Goal: Task Accomplishment & Management: Manage account settings

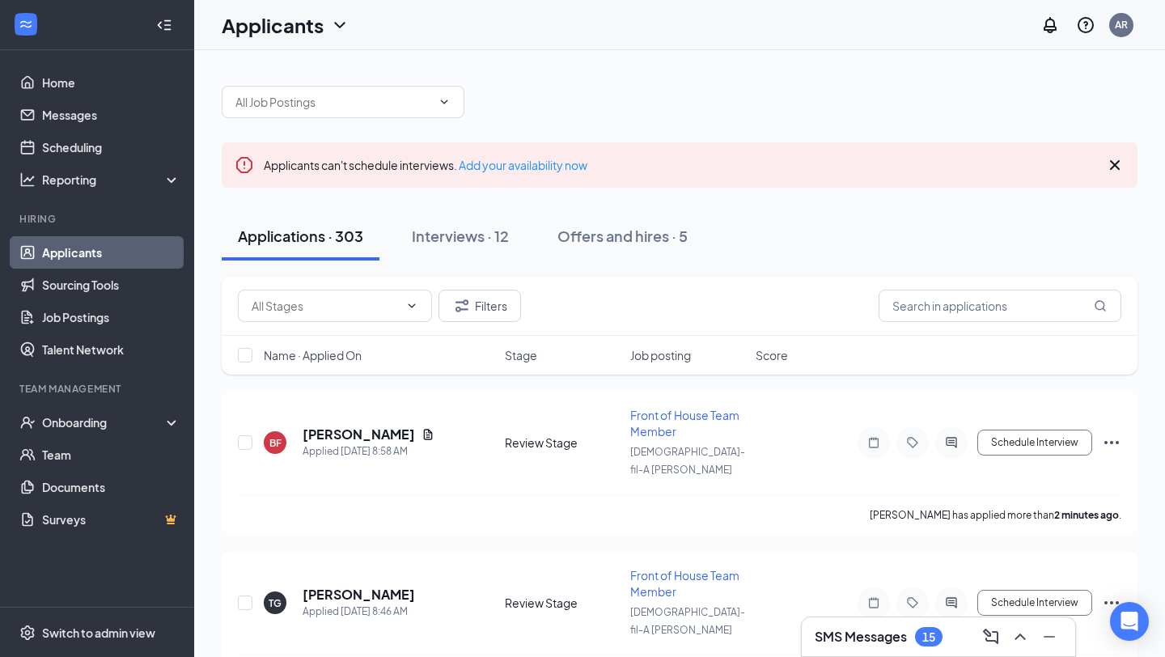
click at [1114, 158] on icon "Cross" at bounding box center [1114, 164] width 19 height 19
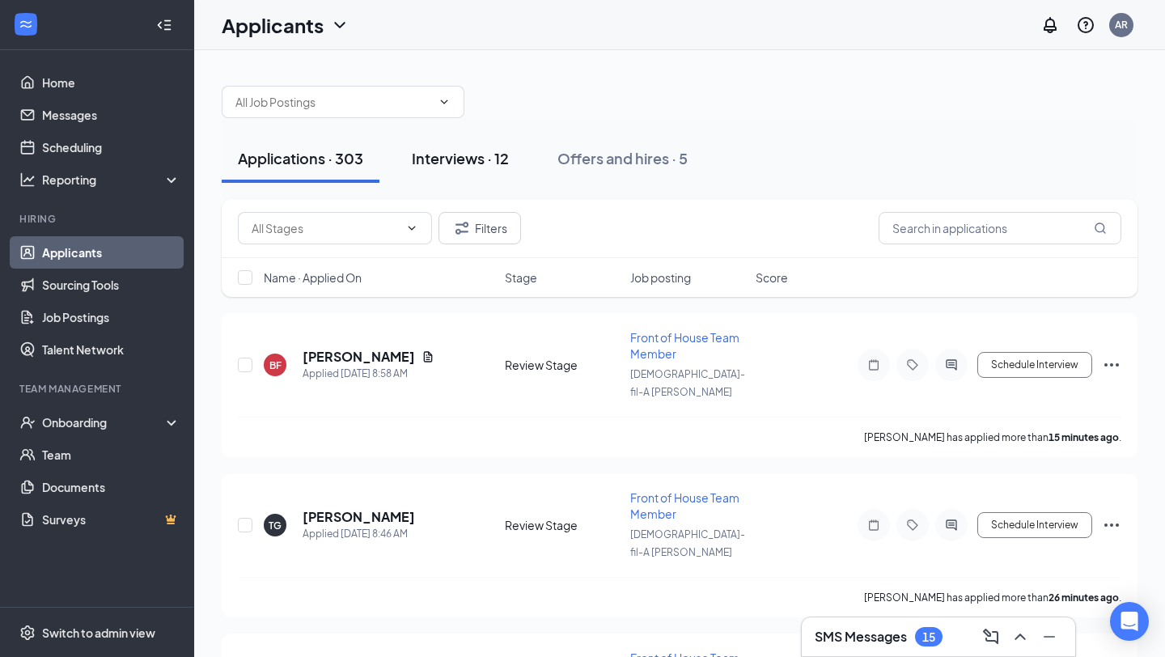
click at [463, 161] on div "Interviews · 12" at bounding box center [460, 158] width 97 height 20
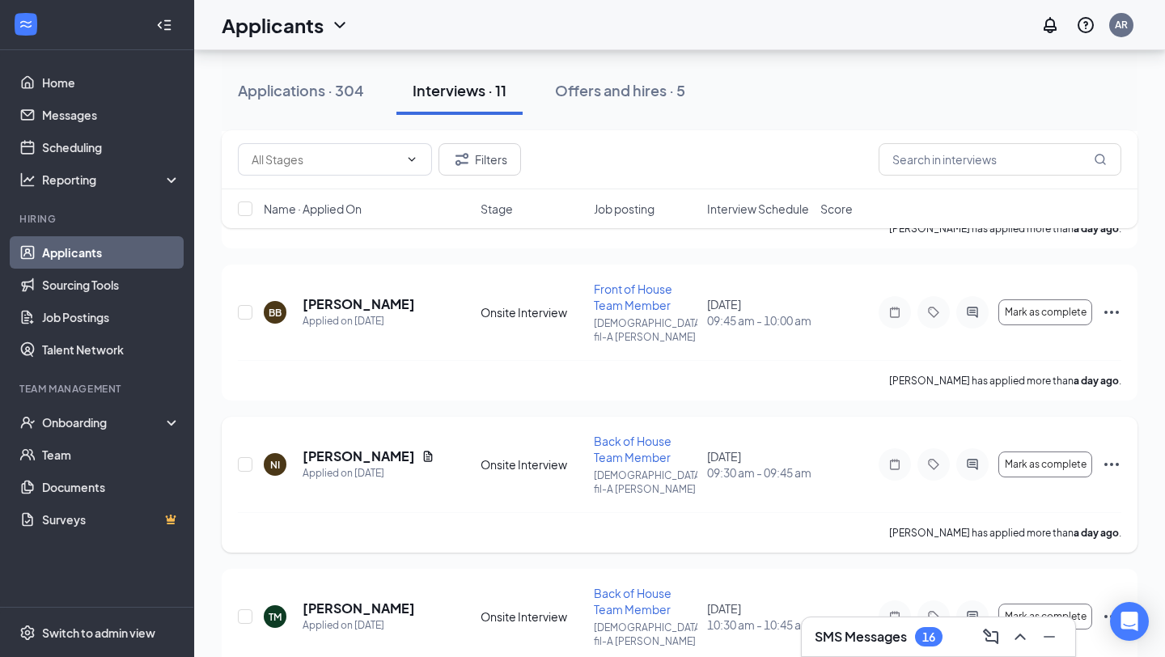
scroll to position [1319, 0]
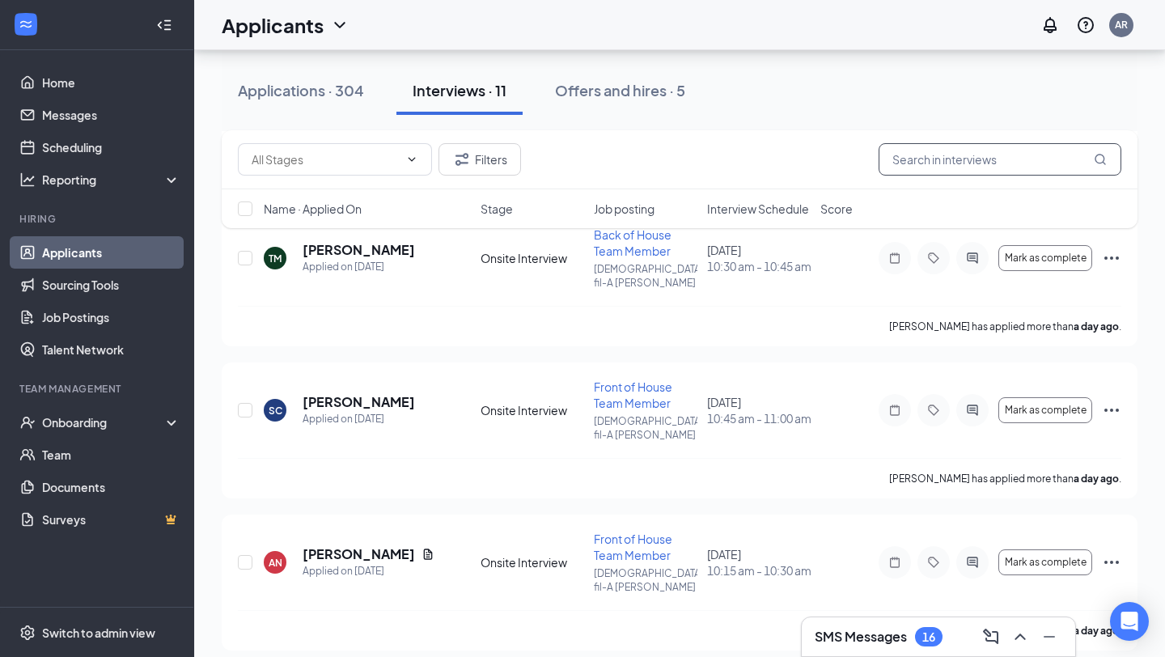
click at [931, 159] on input "text" at bounding box center [999, 159] width 243 height 32
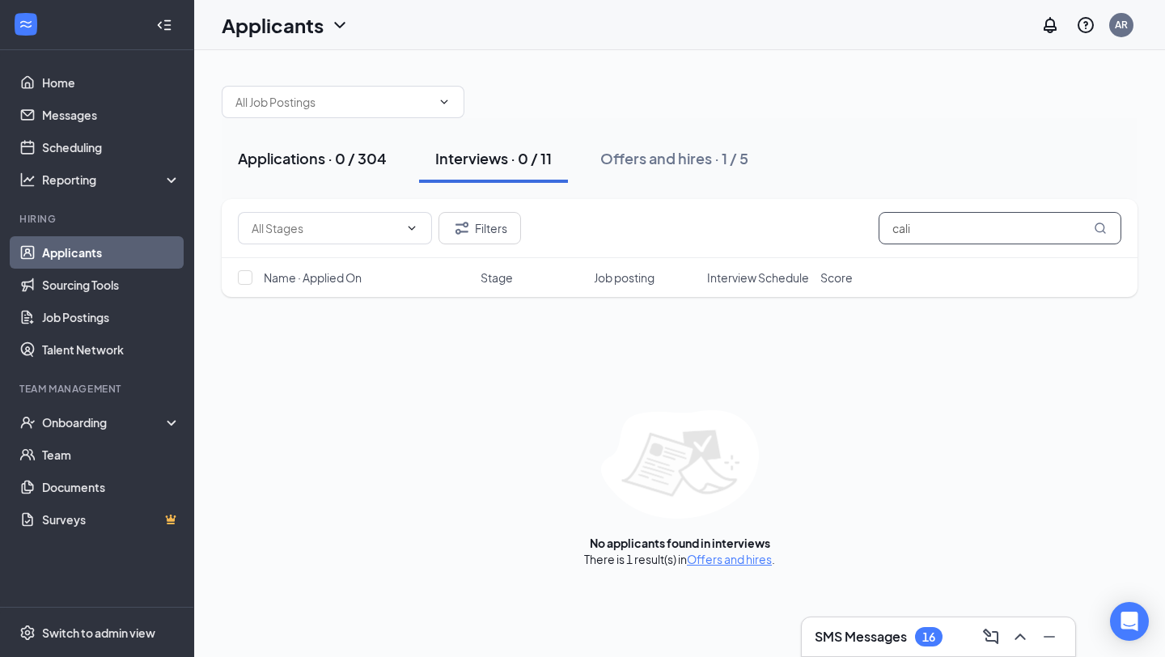
type input "cali"
click at [334, 151] on div "Applications · 0 / 304" at bounding box center [312, 158] width 149 height 20
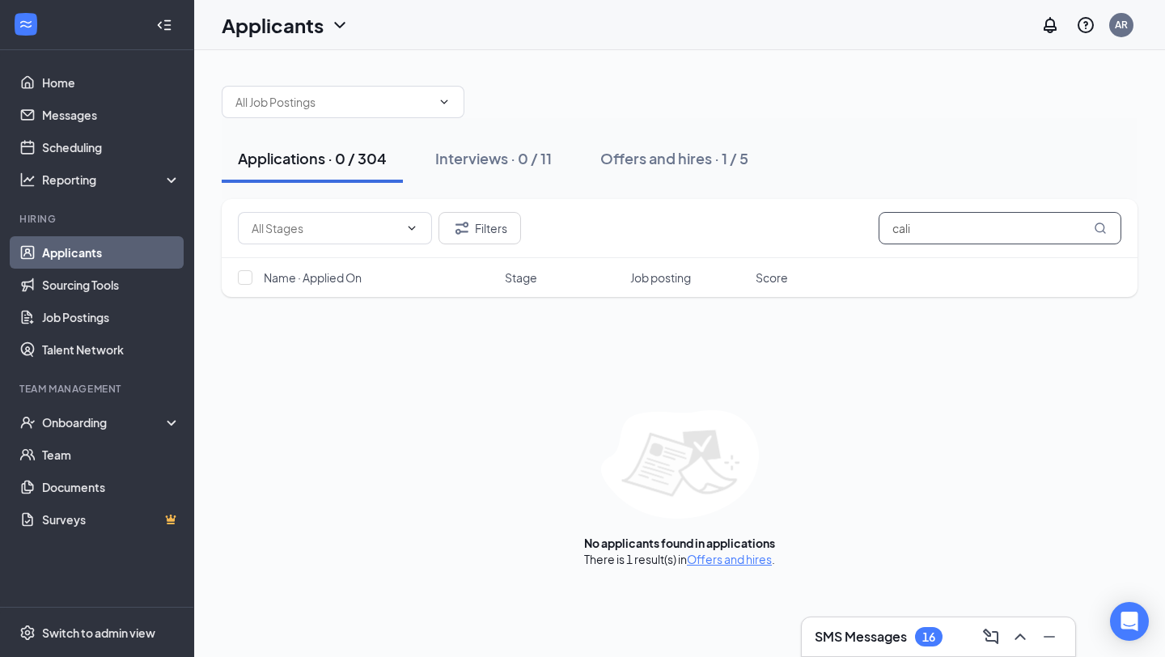
drag, startPoint x: 958, startPoint y: 229, endPoint x: 863, endPoint y: 226, distance: 94.7
click at [863, 226] on div "Filters cali" at bounding box center [679, 228] width 883 height 32
type input "juli"
click at [672, 157] on div "Offers and hires · 1 / 5" at bounding box center [674, 158] width 148 height 20
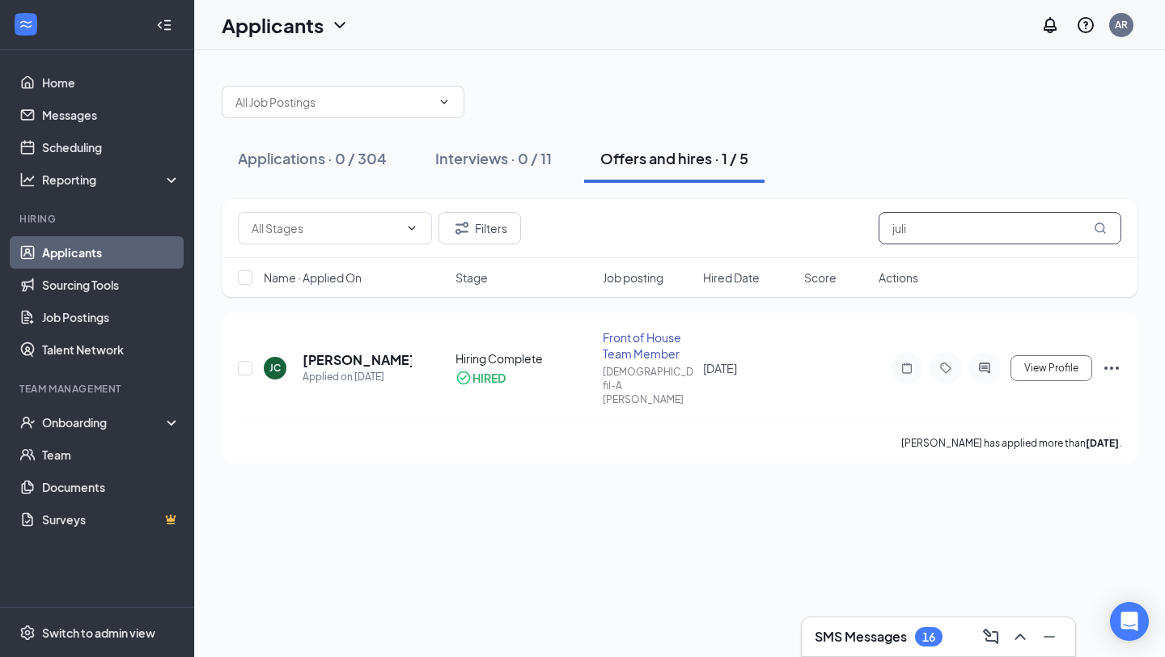
drag, startPoint x: 947, startPoint y: 238, endPoint x: 808, endPoint y: 234, distance: 139.2
click at [808, 234] on div "Filters juli" at bounding box center [679, 228] width 883 height 32
drag, startPoint x: 923, startPoint y: 234, endPoint x: 853, endPoint y: 234, distance: 70.4
click at [853, 234] on div "Filters cali" at bounding box center [679, 228] width 883 height 32
type input "cali"
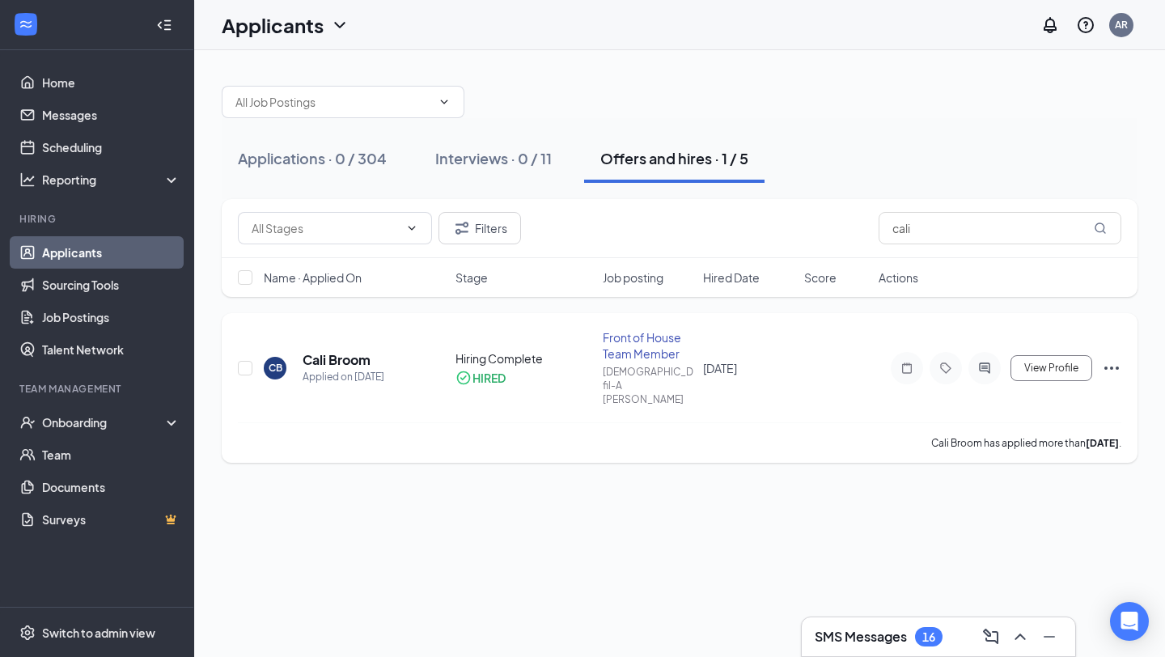
click at [1119, 358] on icon "Ellipses" at bounding box center [1111, 367] width 19 height 19
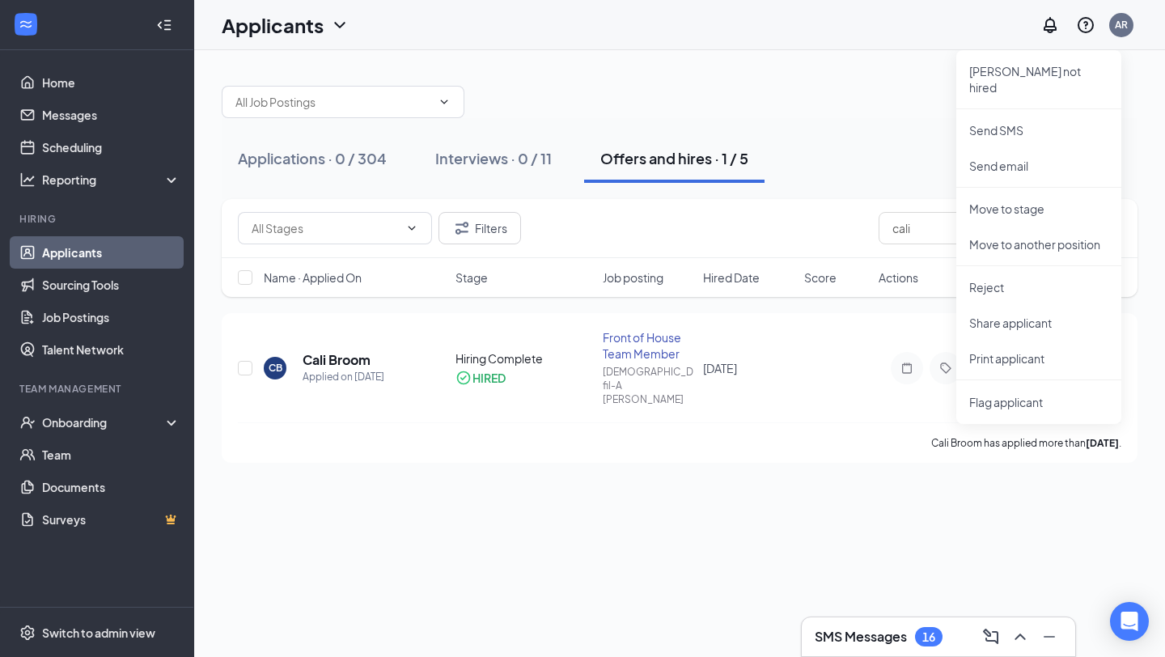
click at [831, 81] on div at bounding box center [680, 94] width 916 height 49
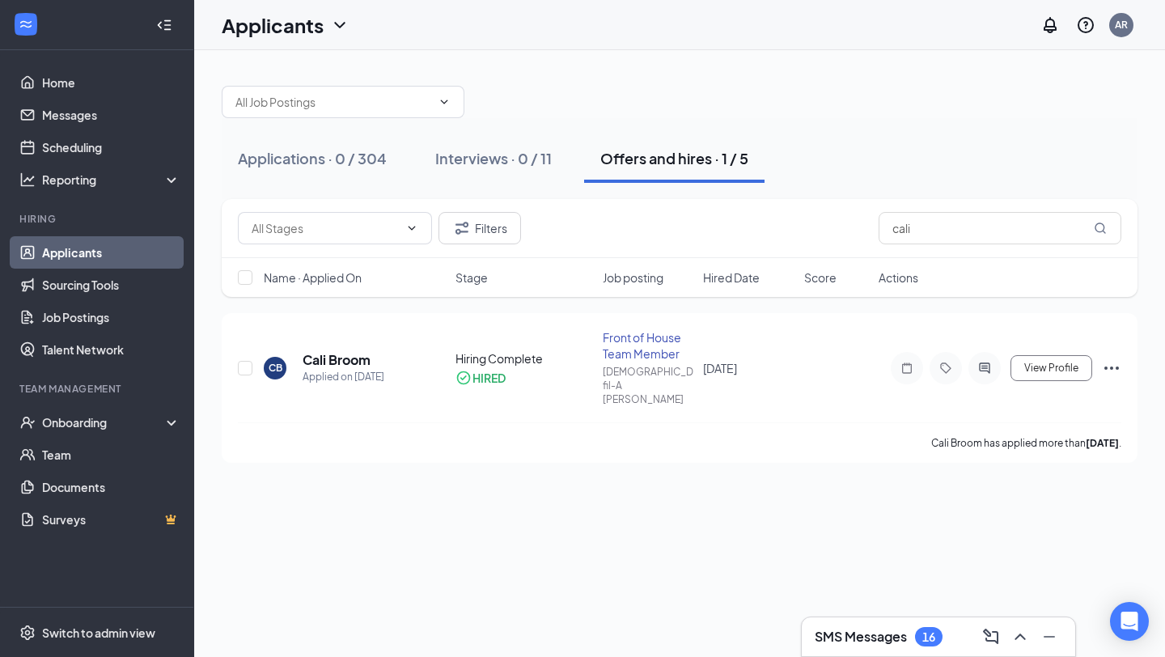
click at [54, 252] on link "Applicants" at bounding box center [111, 252] width 138 height 32
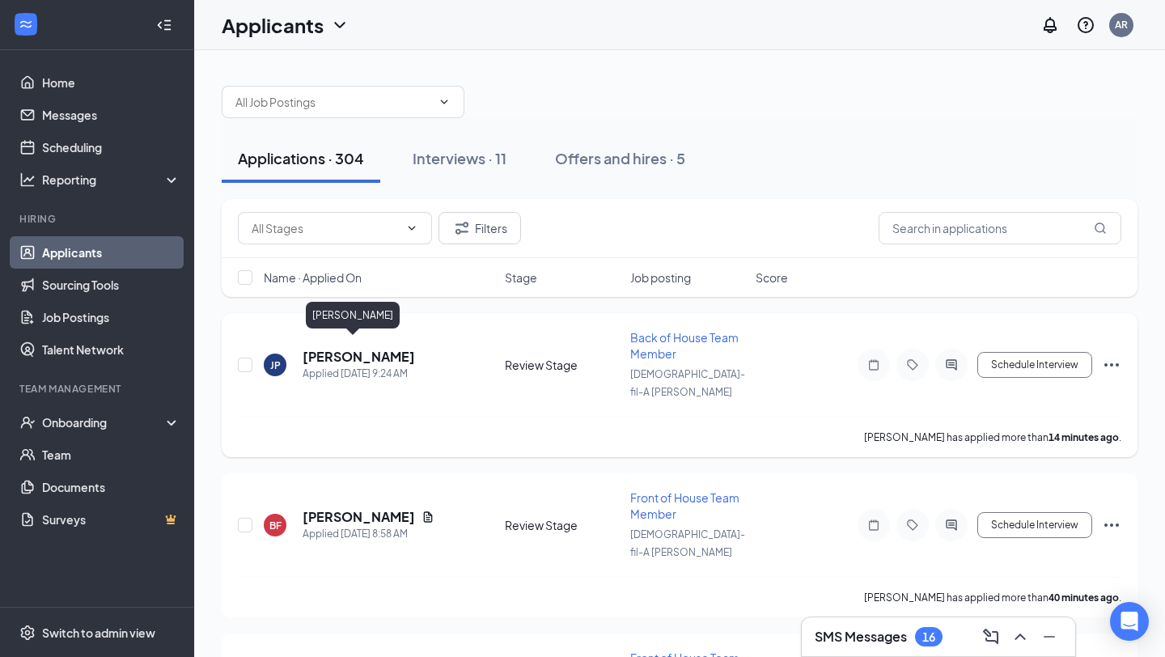
click at [338, 348] on h5 "[PERSON_NAME]" at bounding box center [359, 357] width 112 height 18
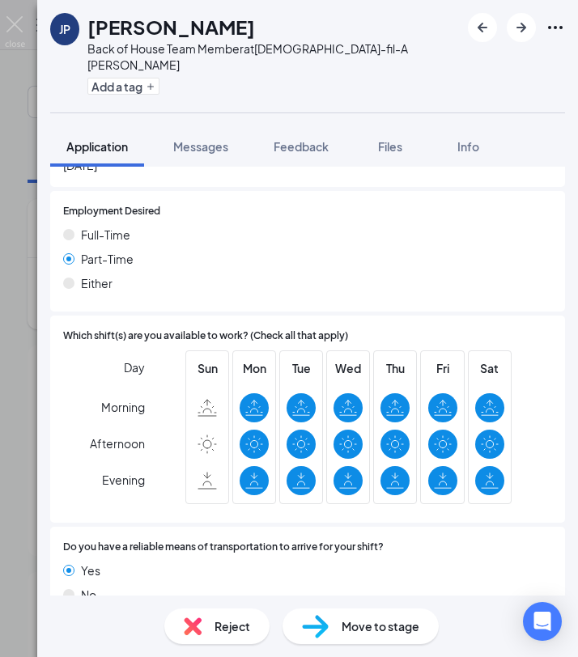
scroll to position [769, 0]
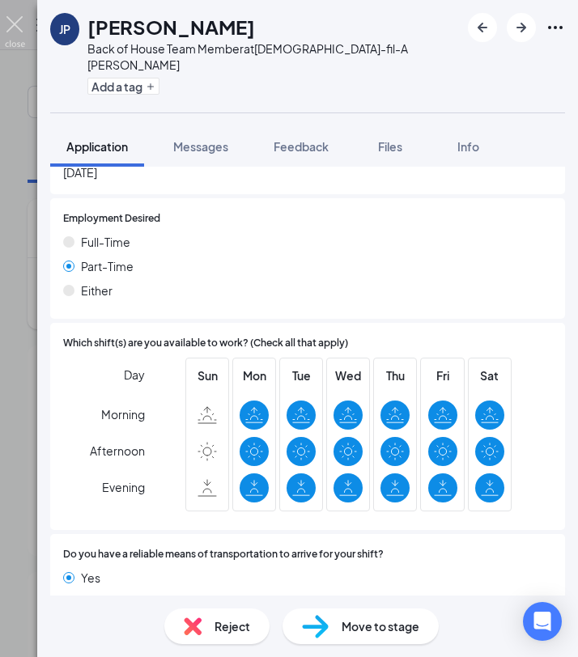
click at [12, 25] on img at bounding box center [15, 32] width 20 height 32
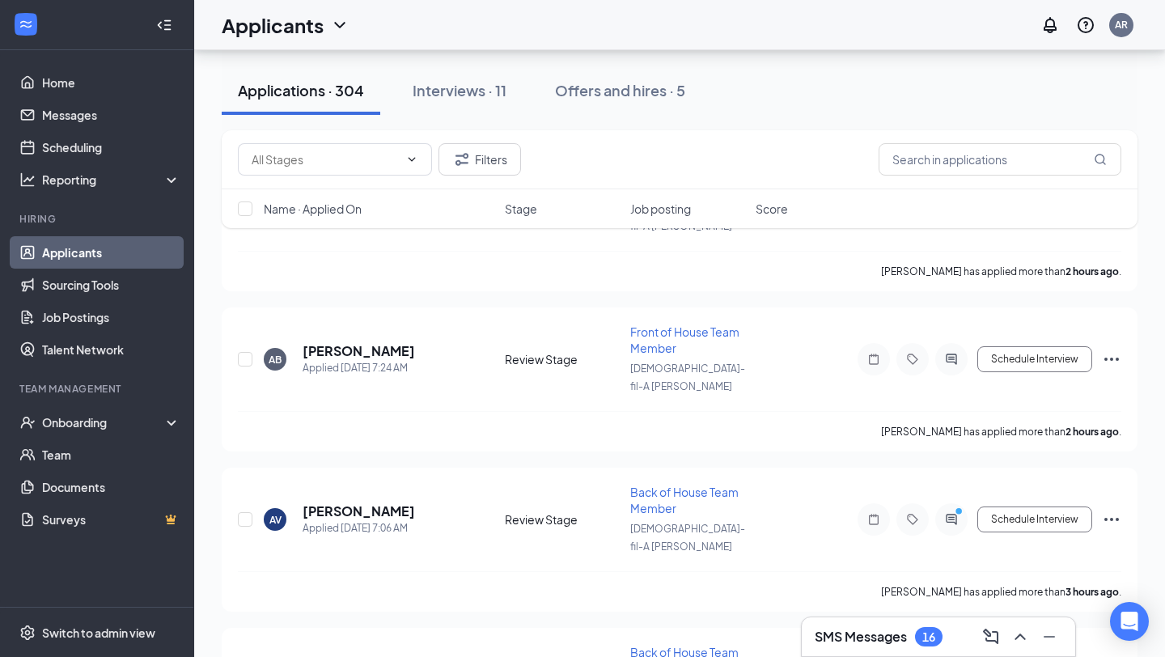
scroll to position [812, 0]
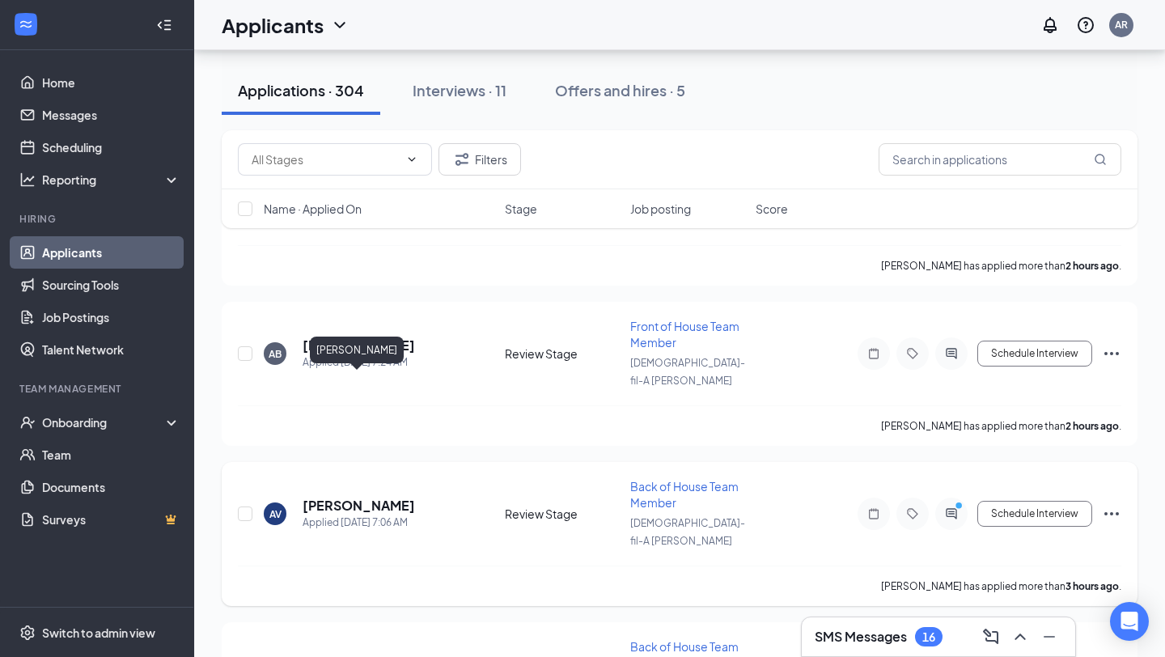
click at [393, 497] on h5 "[PERSON_NAME]" at bounding box center [359, 506] width 112 height 18
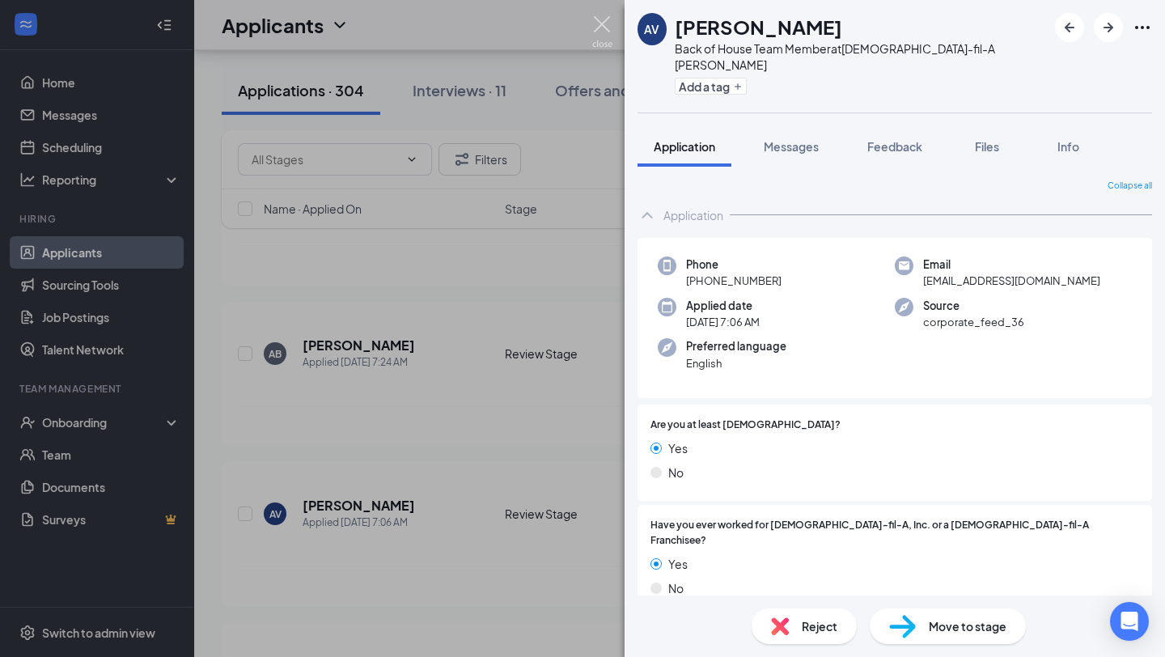
click at [604, 21] on img at bounding box center [602, 32] width 20 height 32
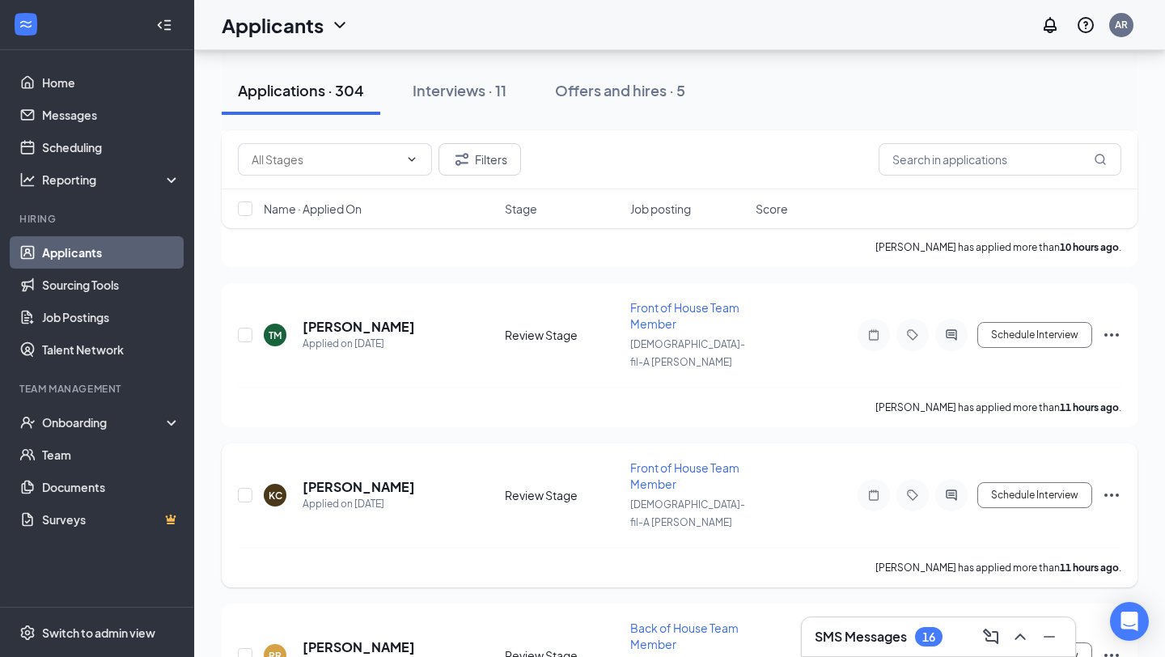
scroll to position [1800, 0]
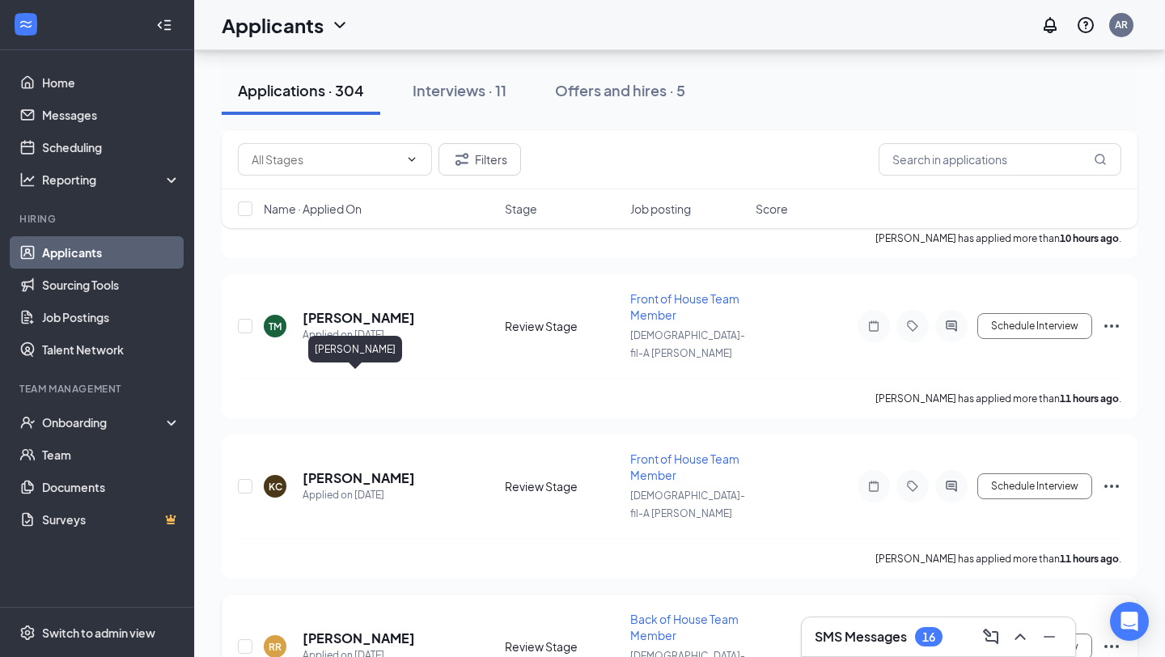
click at [370, 629] on h5 "[PERSON_NAME]" at bounding box center [359, 638] width 112 height 18
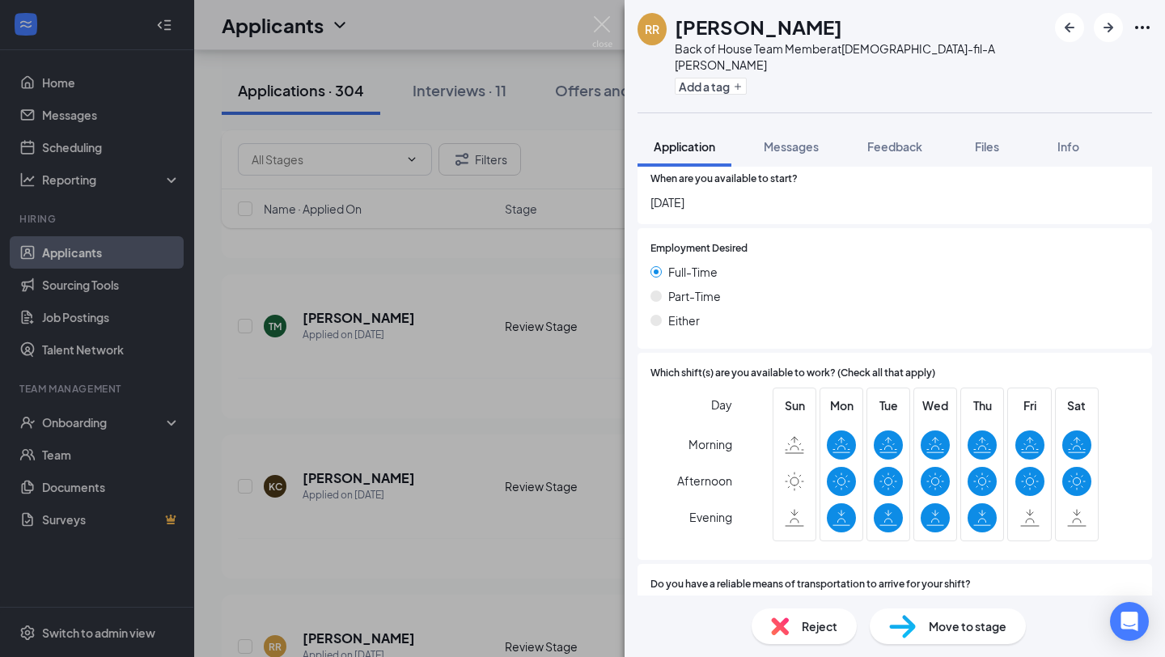
scroll to position [752, 0]
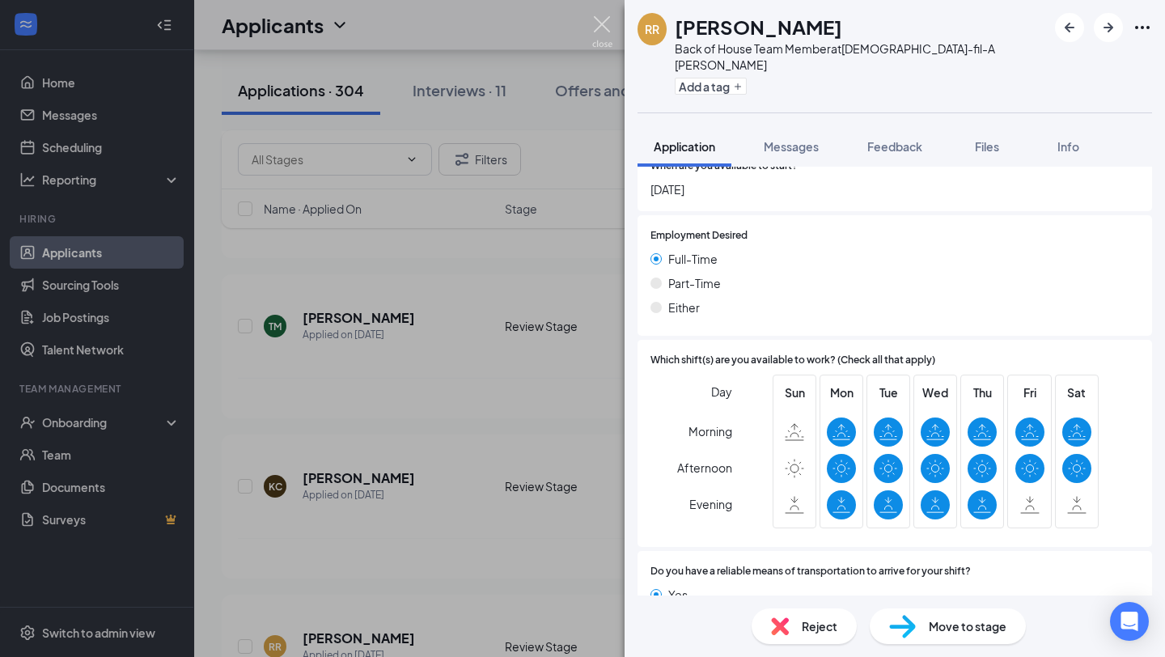
click at [601, 18] on img at bounding box center [602, 32] width 20 height 32
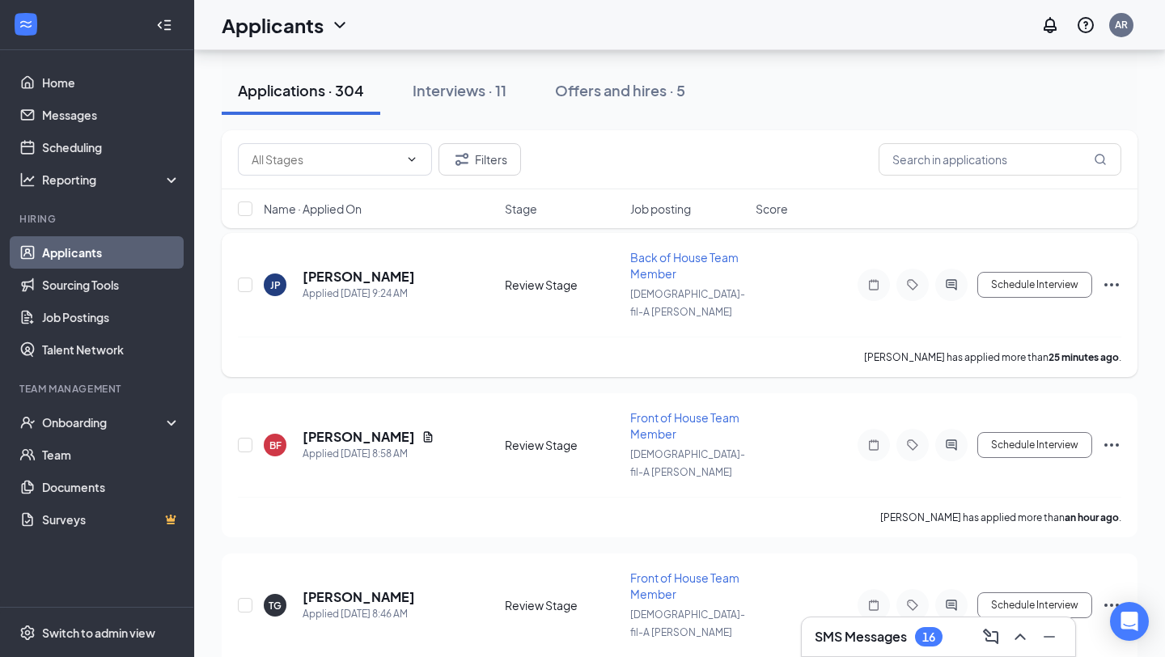
scroll to position [89, 0]
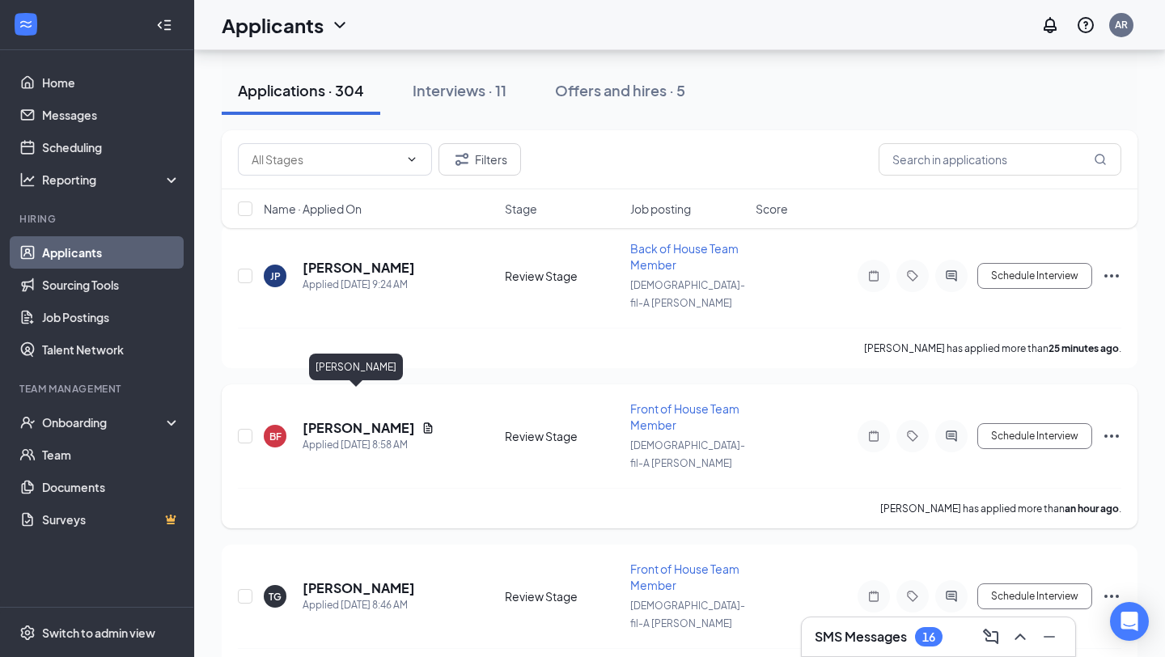
click at [353, 419] on h5 "[PERSON_NAME]" at bounding box center [359, 428] width 112 height 18
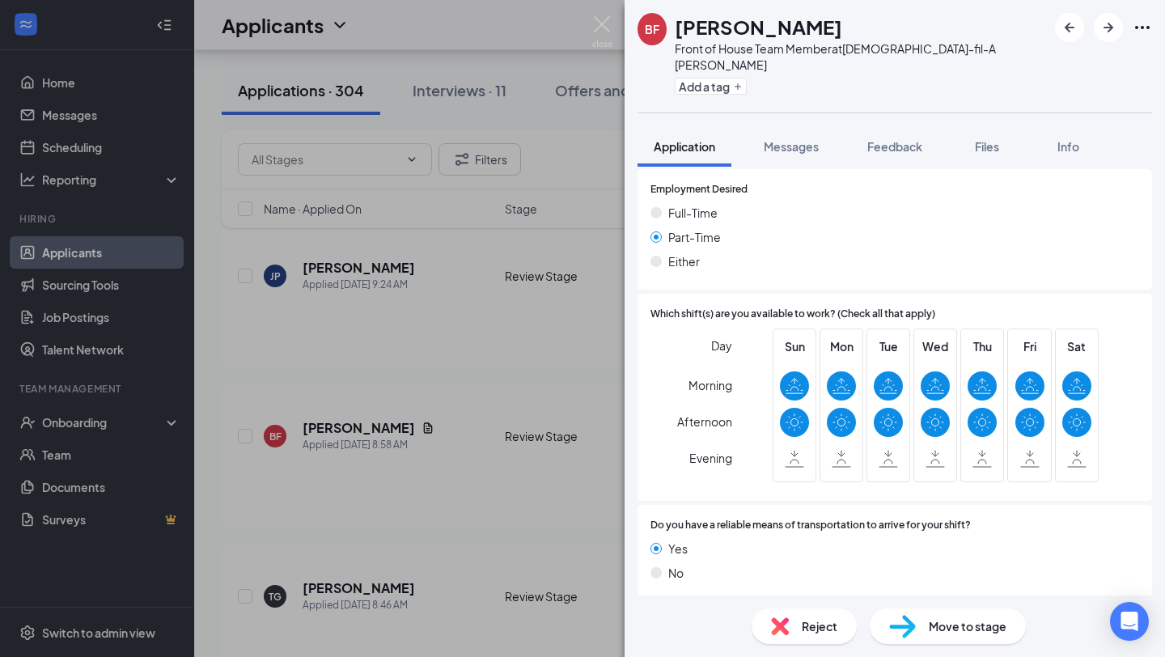
scroll to position [865, 0]
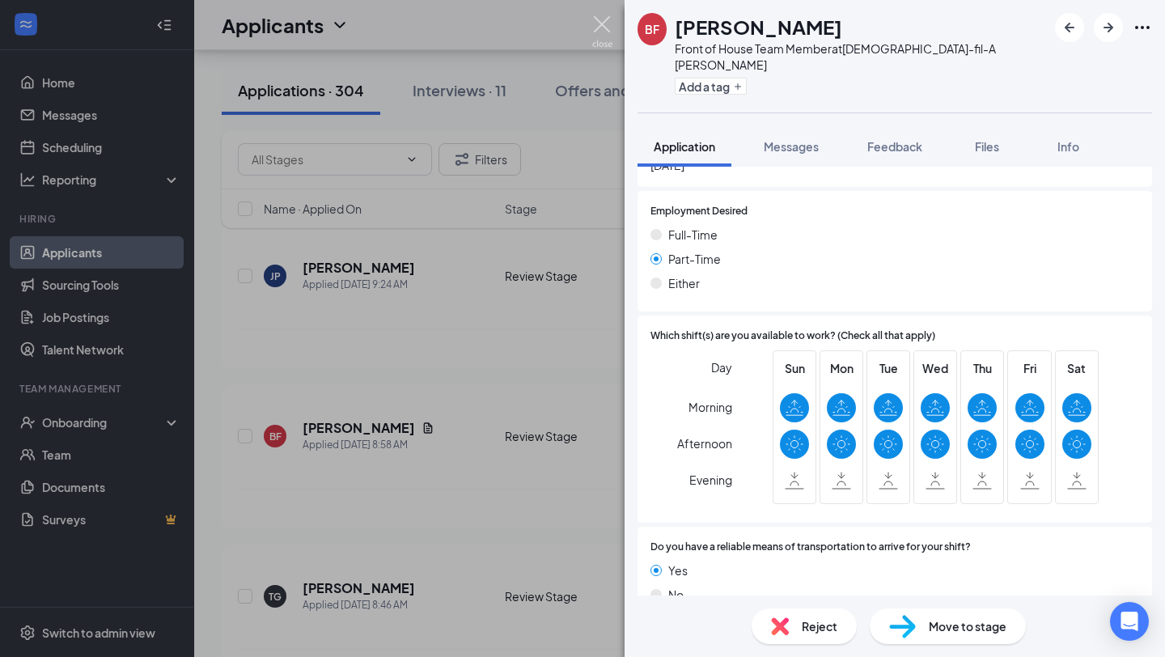
click at [611, 26] on img at bounding box center [602, 32] width 20 height 32
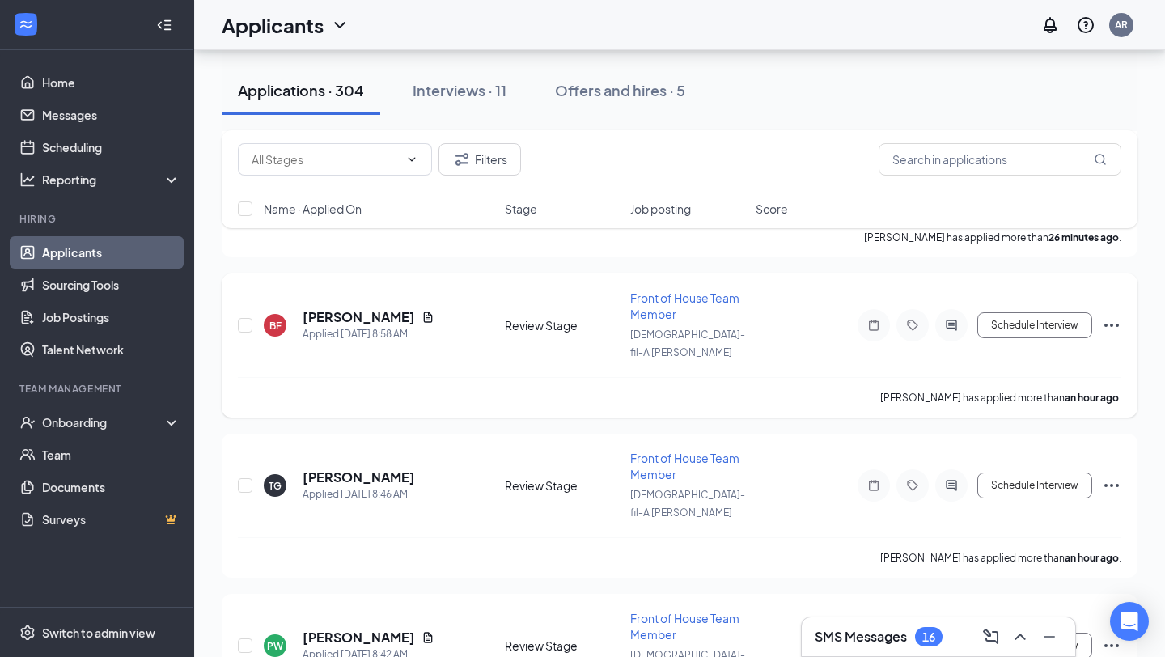
scroll to position [207, 0]
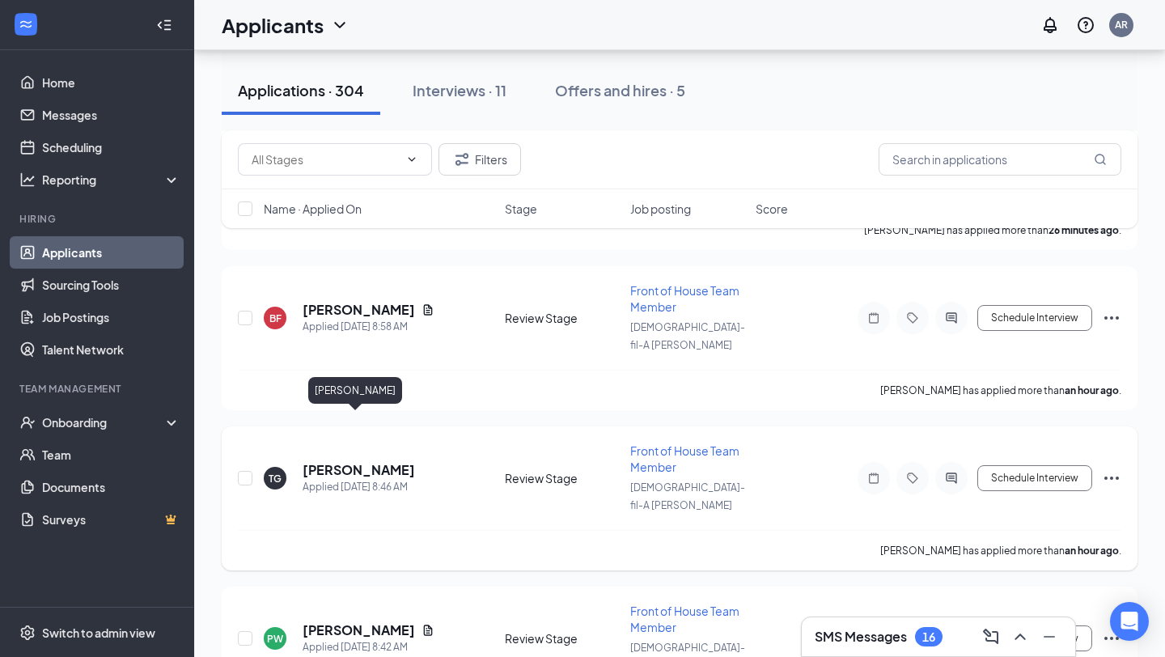
click at [347, 461] on h5 "[PERSON_NAME]" at bounding box center [359, 470] width 112 height 18
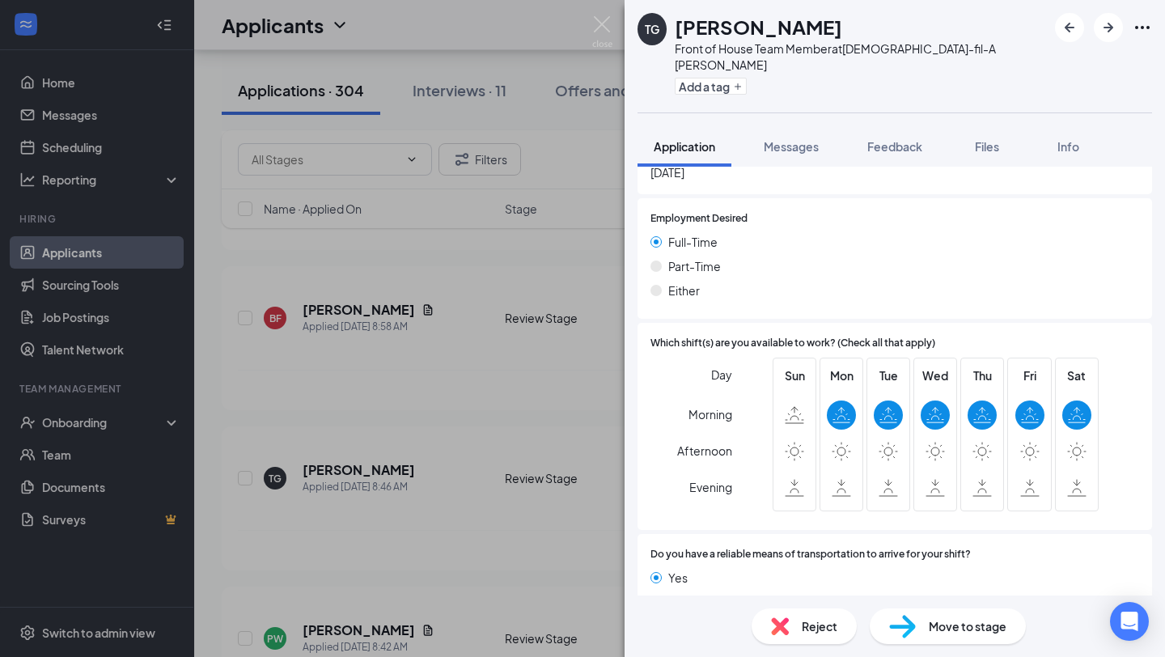
scroll to position [776, 0]
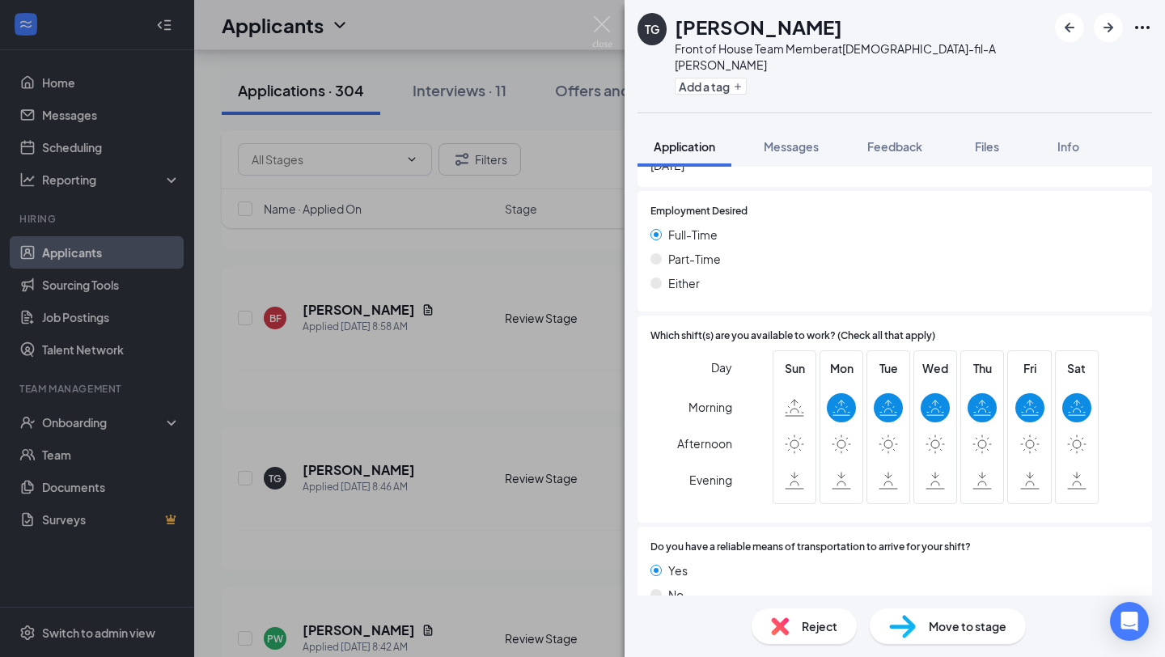
click at [521, 371] on div "TG [PERSON_NAME] Front of House Team Member at [DEMOGRAPHIC_DATA]-fil-A [PERSON…" at bounding box center [582, 328] width 1165 height 657
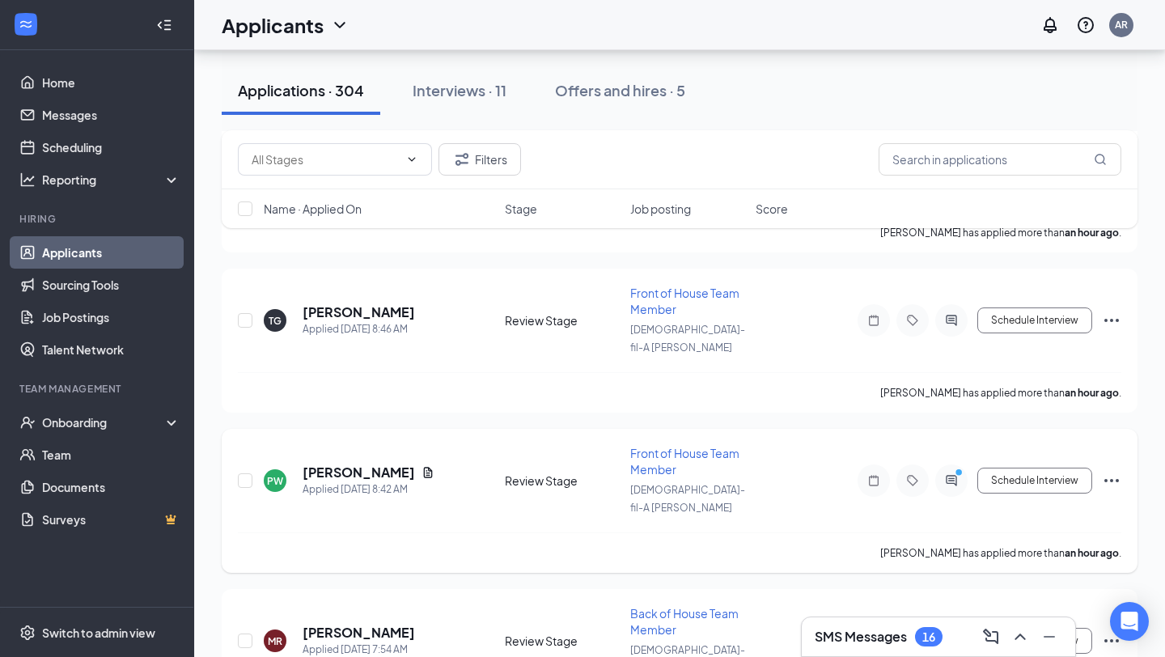
scroll to position [372, 0]
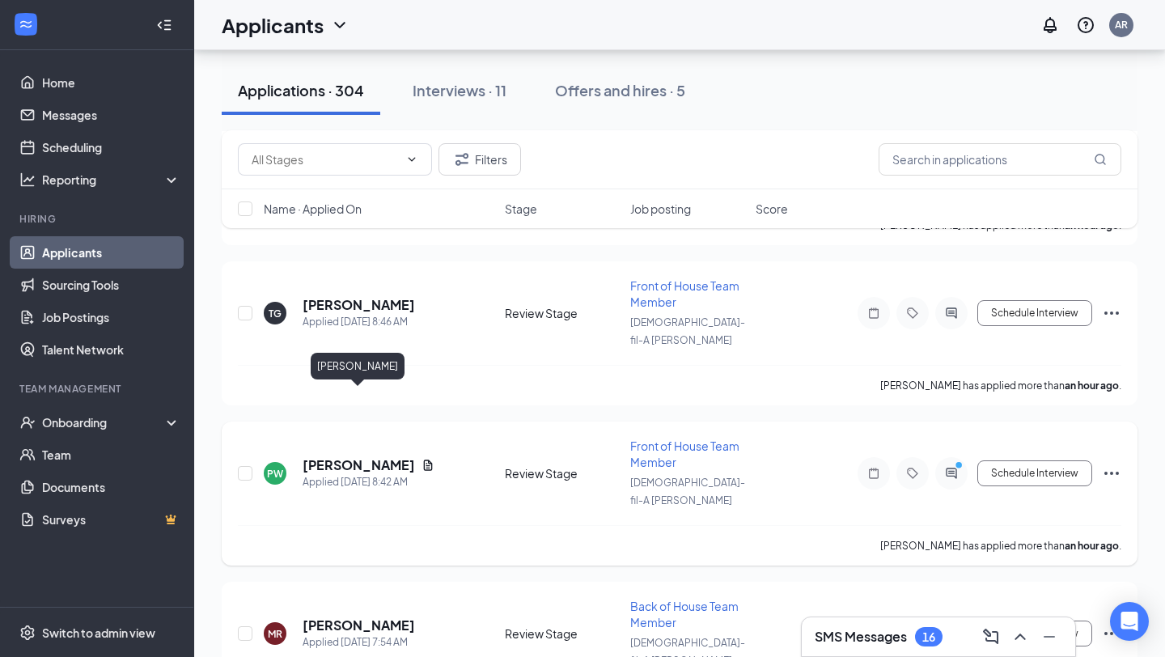
click at [354, 456] on h5 "[PERSON_NAME]" at bounding box center [359, 465] width 112 height 18
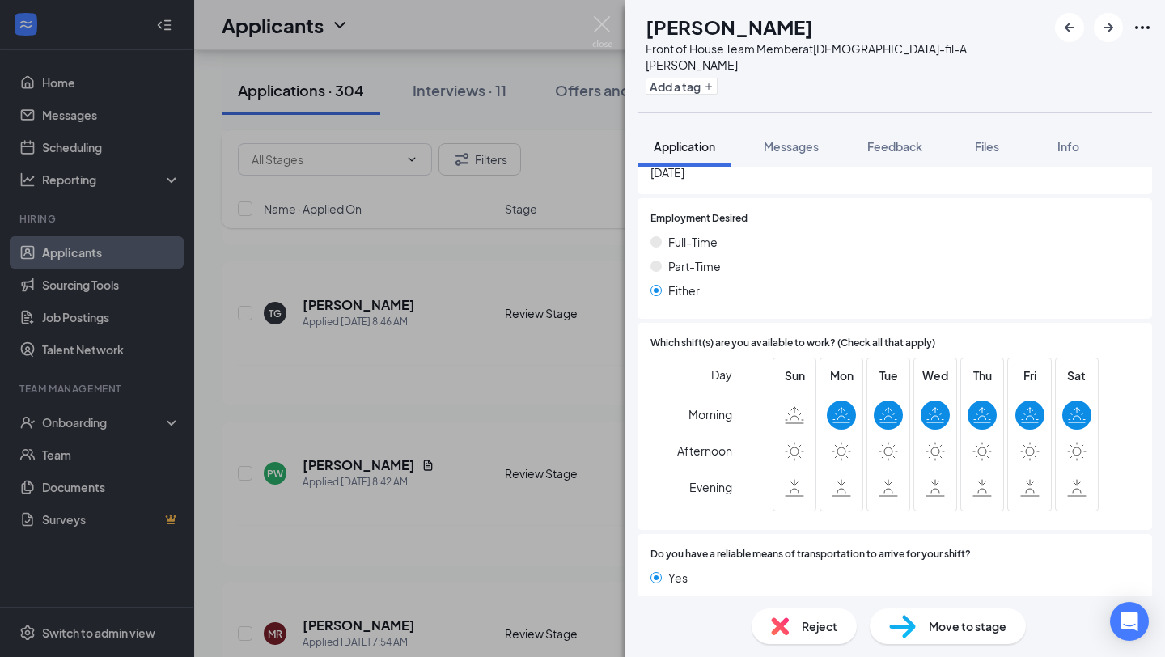
scroll to position [900, 0]
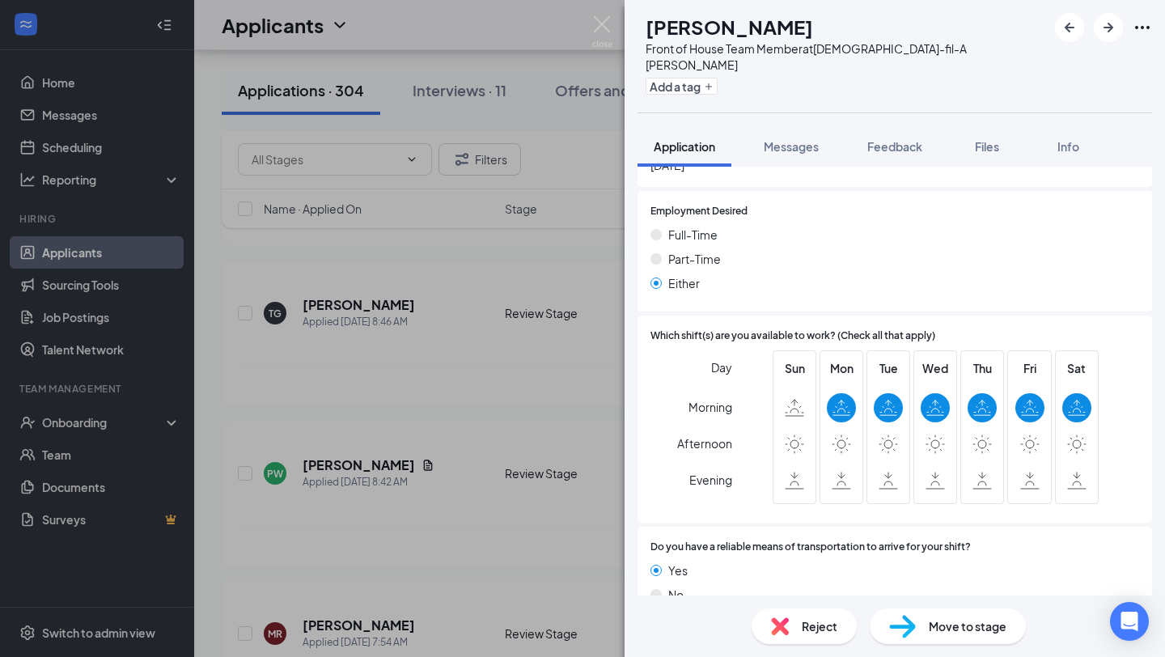
click at [484, 515] on div "PW [PERSON_NAME] Front of House Team Member at [DEMOGRAPHIC_DATA]-fil-A [PERSON…" at bounding box center [582, 328] width 1165 height 657
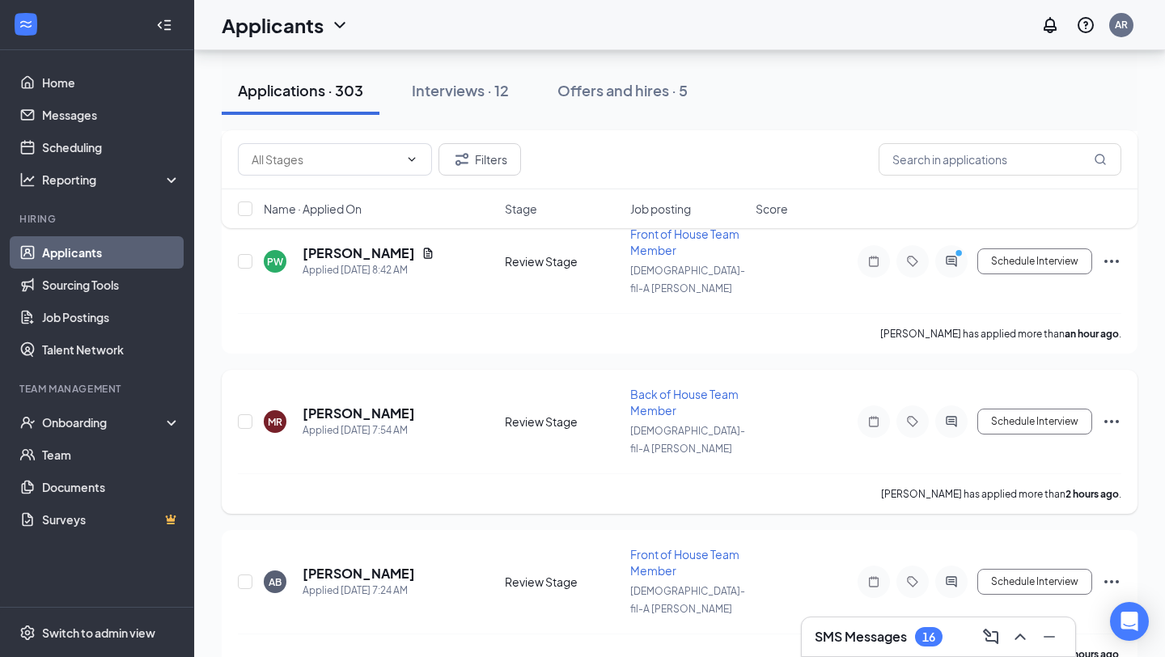
scroll to position [586, 0]
click at [329, 403] on h5 "[PERSON_NAME]" at bounding box center [359, 412] width 112 height 18
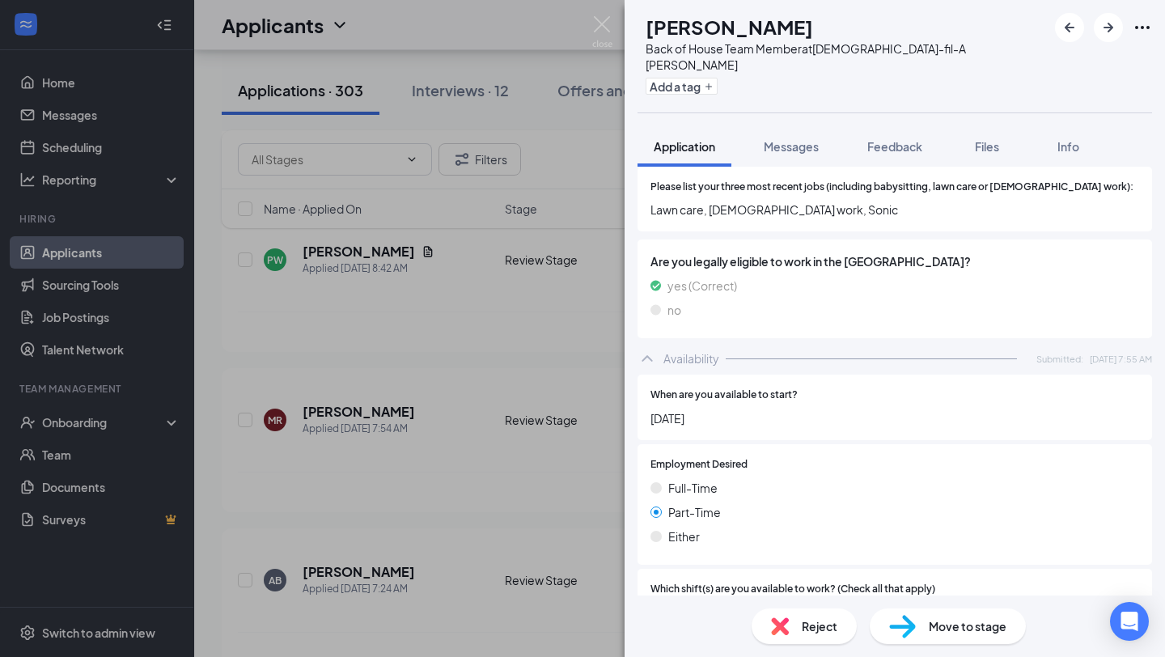
scroll to position [776, 0]
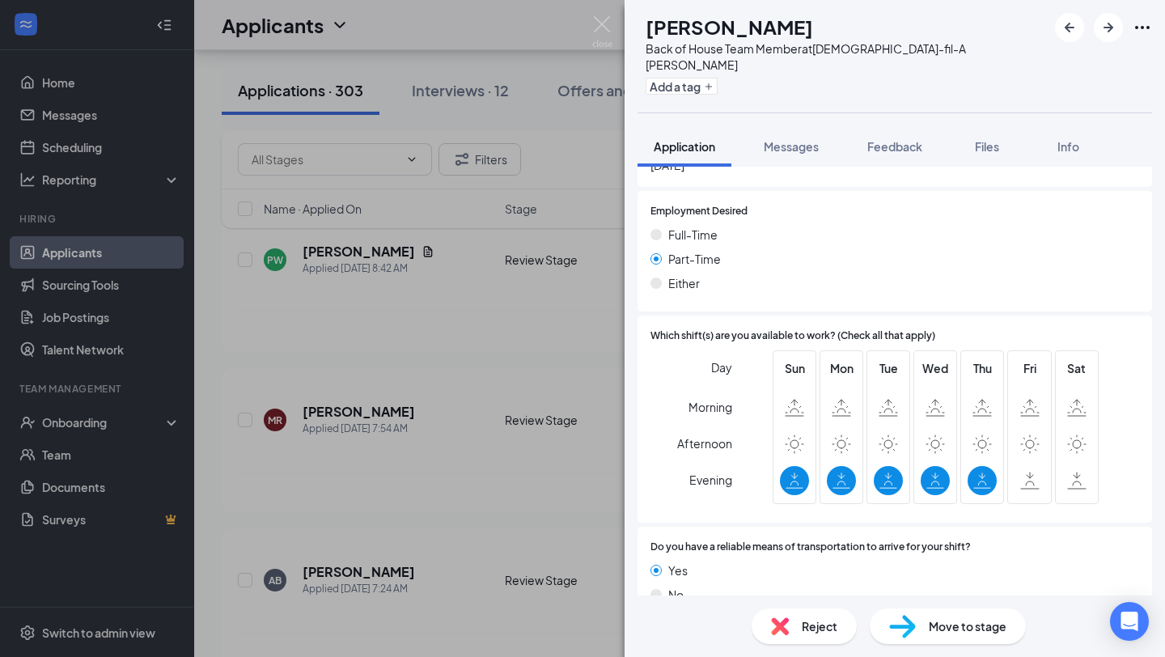
click at [506, 411] on div "[PERSON_NAME] Back of House Team Member at [DEMOGRAPHIC_DATA]-fil-A [PERSON_NAM…" at bounding box center [582, 328] width 1165 height 657
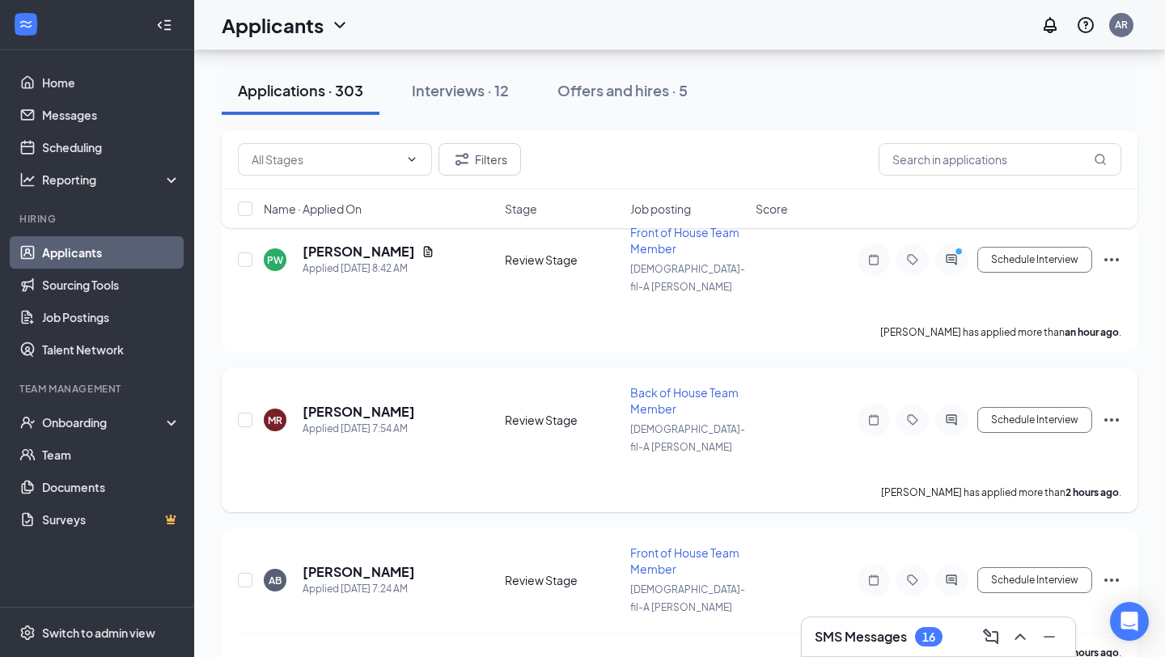
scroll to position [656, 0]
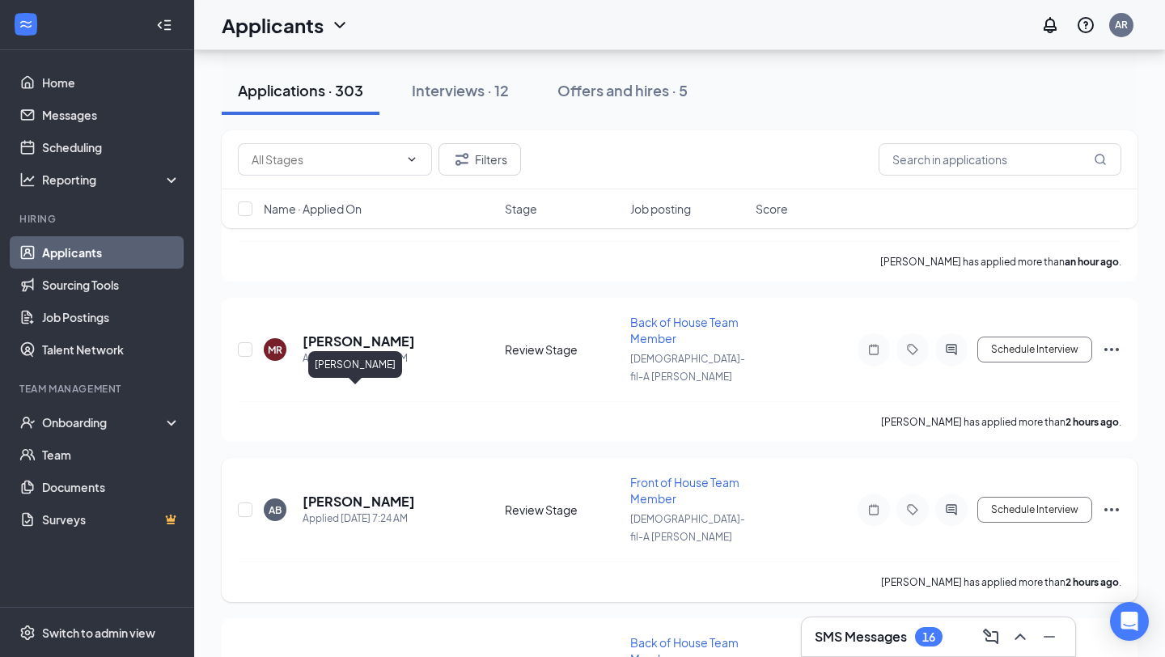
click at [377, 493] on h5 "[PERSON_NAME]" at bounding box center [359, 502] width 112 height 18
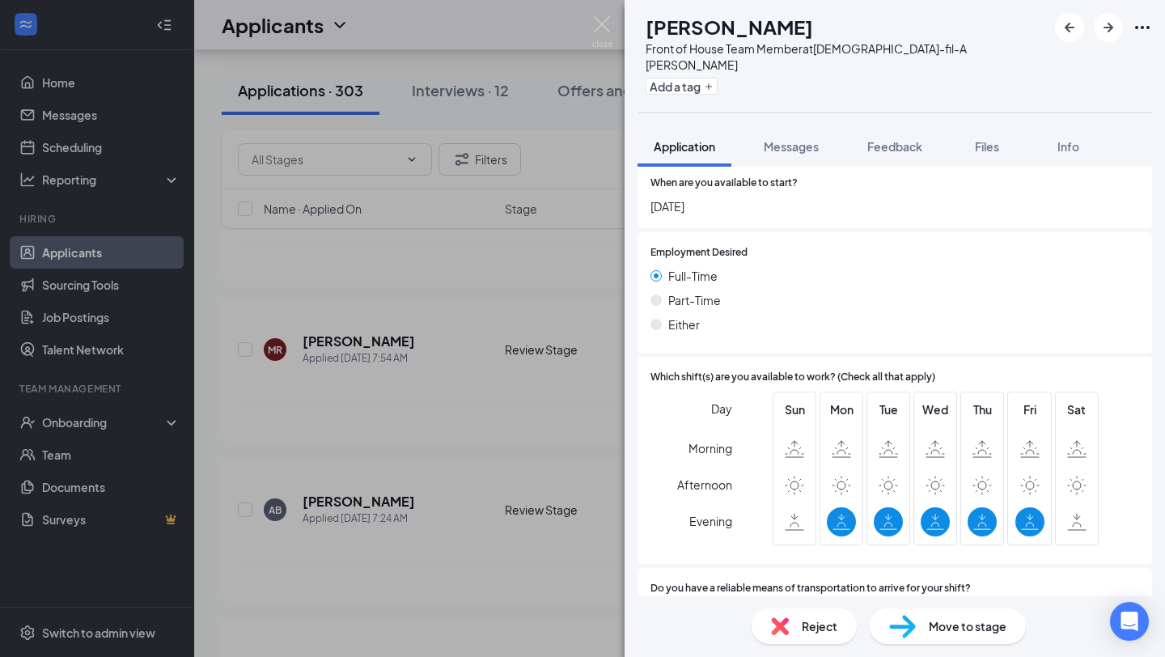
scroll to position [812, 0]
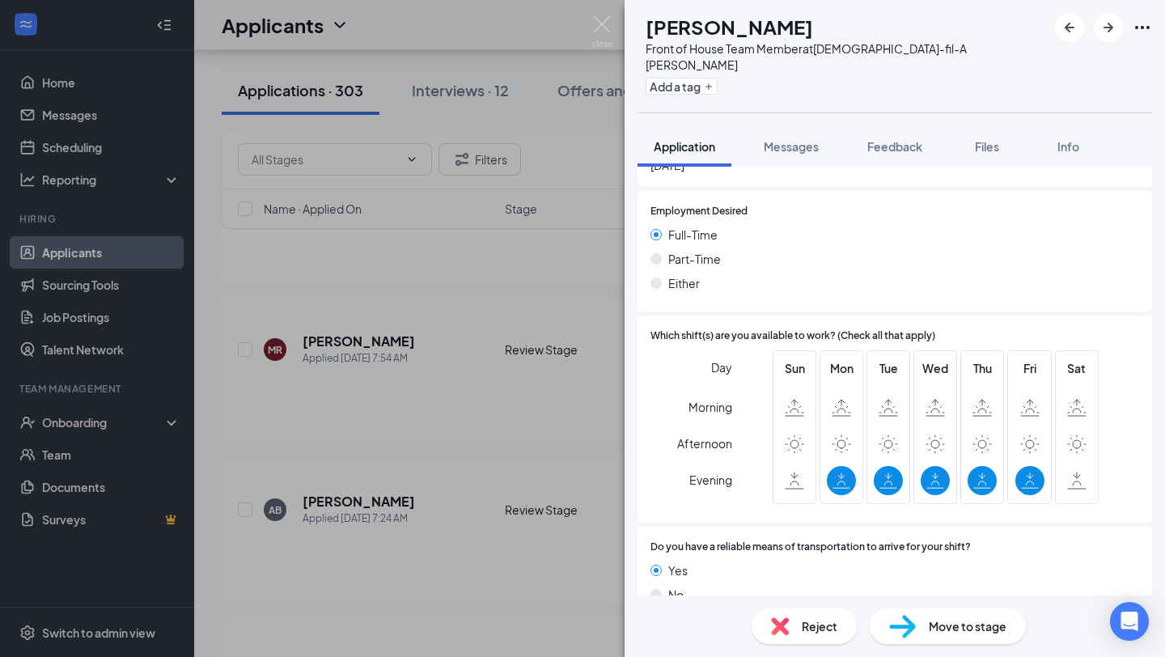
click at [476, 353] on div "AB [PERSON_NAME] Front of House Team Member at [DEMOGRAPHIC_DATA]-fil-A [PERSON…" at bounding box center [582, 328] width 1165 height 657
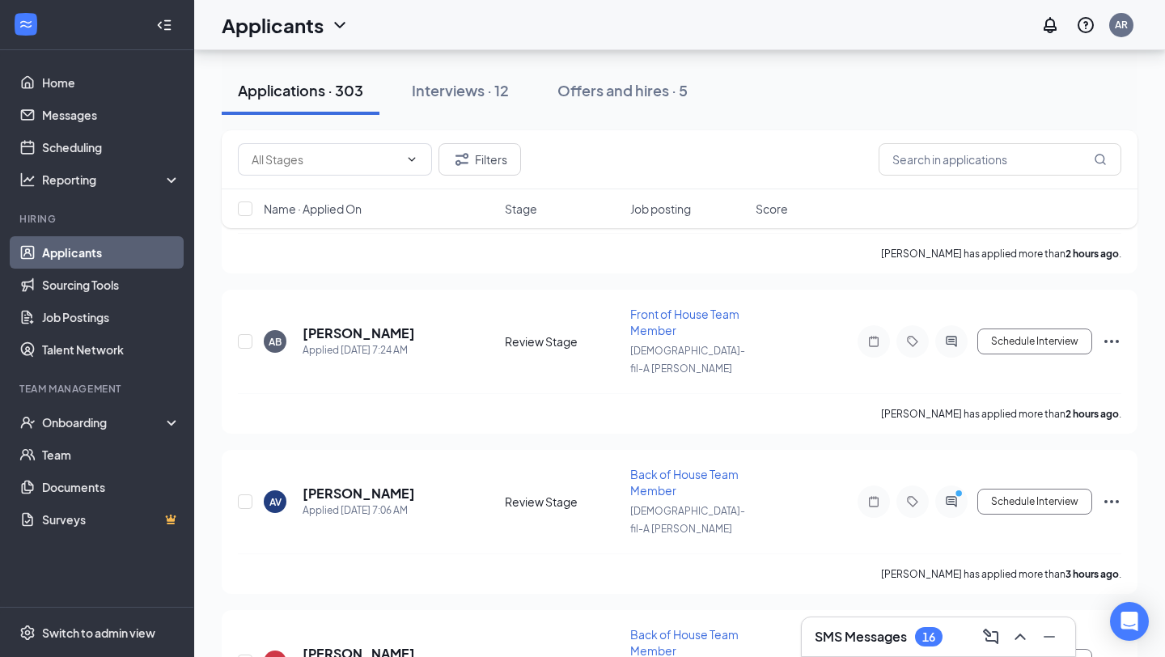
scroll to position [825, 0]
click at [405, 484] on div "[PERSON_NAME]" at bounding box center [359, 493] width 112 height 18
click at [382, 484] on h5 "[PERSON_NAME]" at bounding box center [359, 493] width 112 height 18
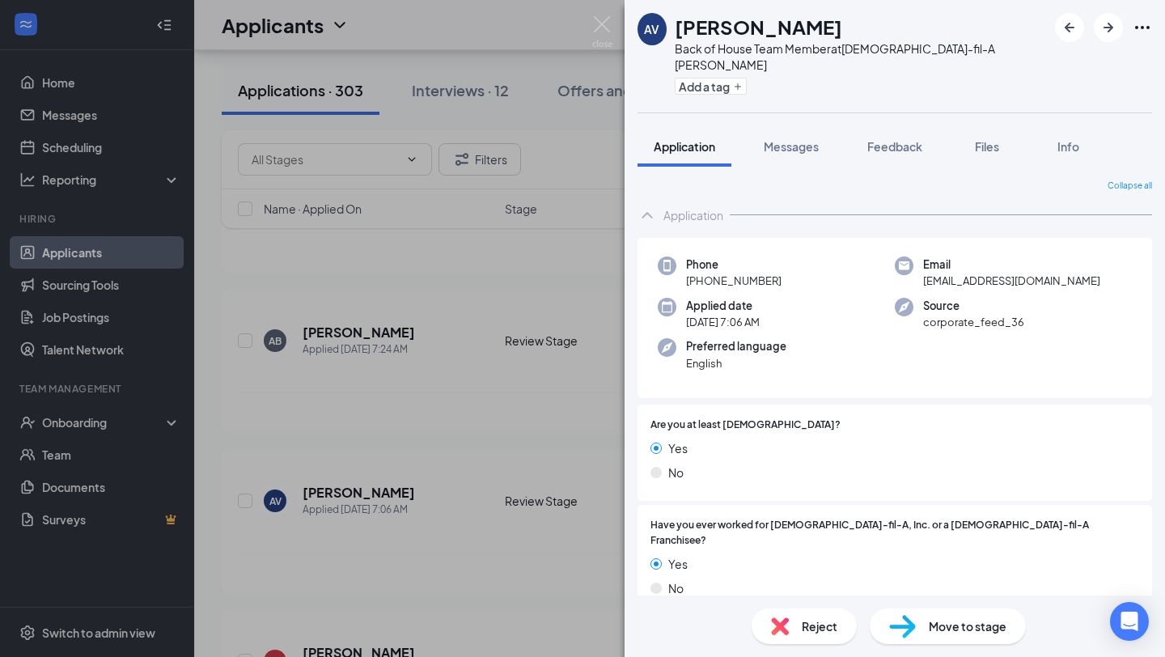
scroll to position [776, 0]
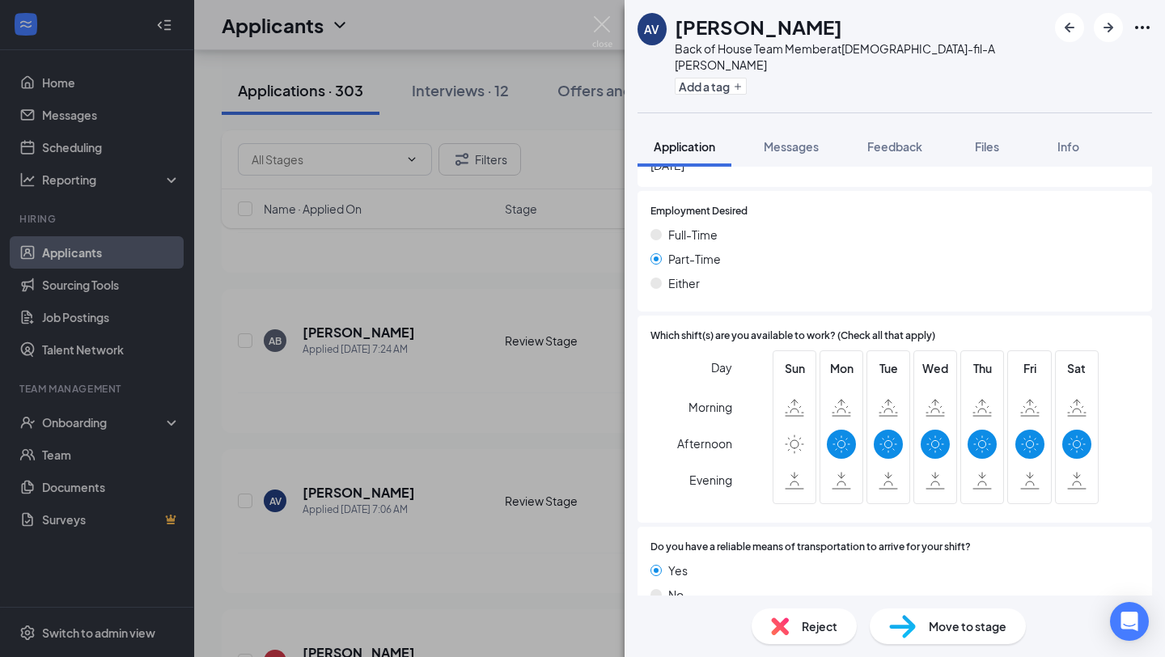
click at [529, 378] on div "[PERSON_NAME] Back of House Team Member at [DEMOGRAPHIC_DATA]-fil-A [PERSON_NAM…" at bounding box center [582, 328] width 1165 height 657
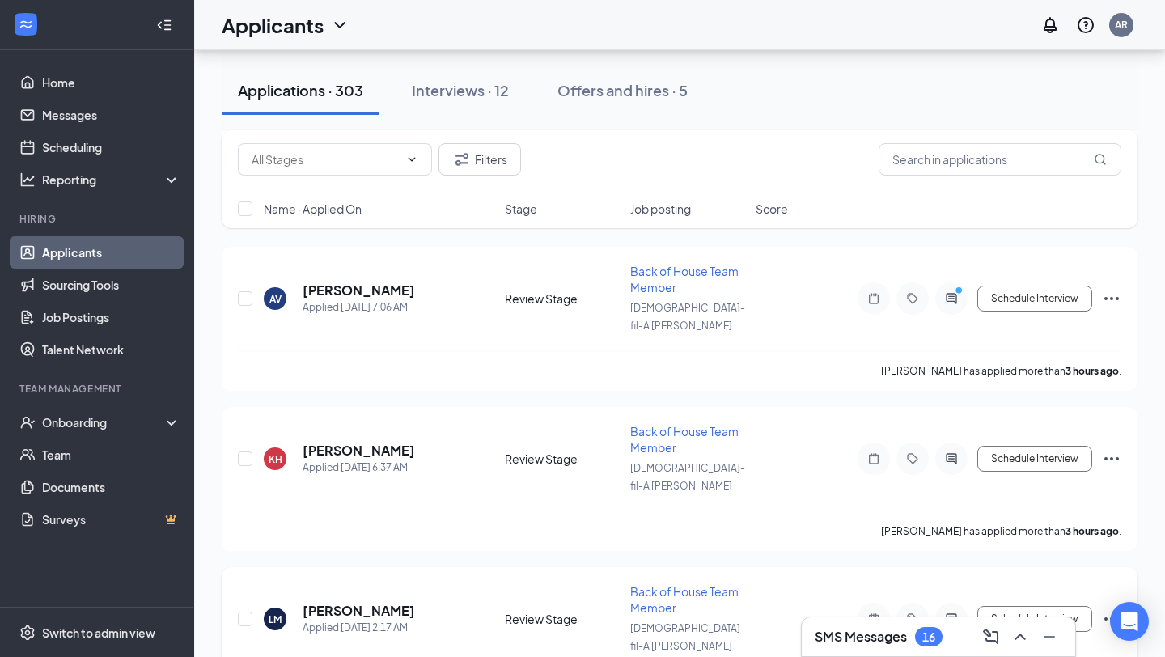
scroll to position [1026, 0]
click at [373, 442] on h5 "[PERSON_NAME]" at bounding box center [359, 451] width 112 height 18
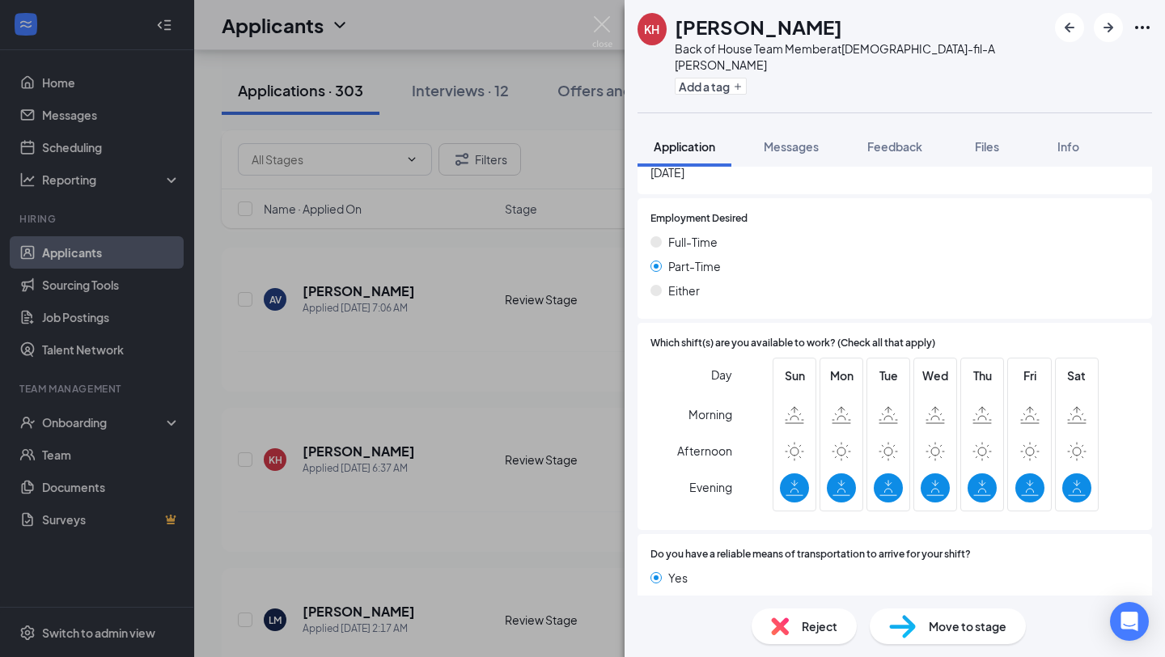
scroll to position [794, 0]
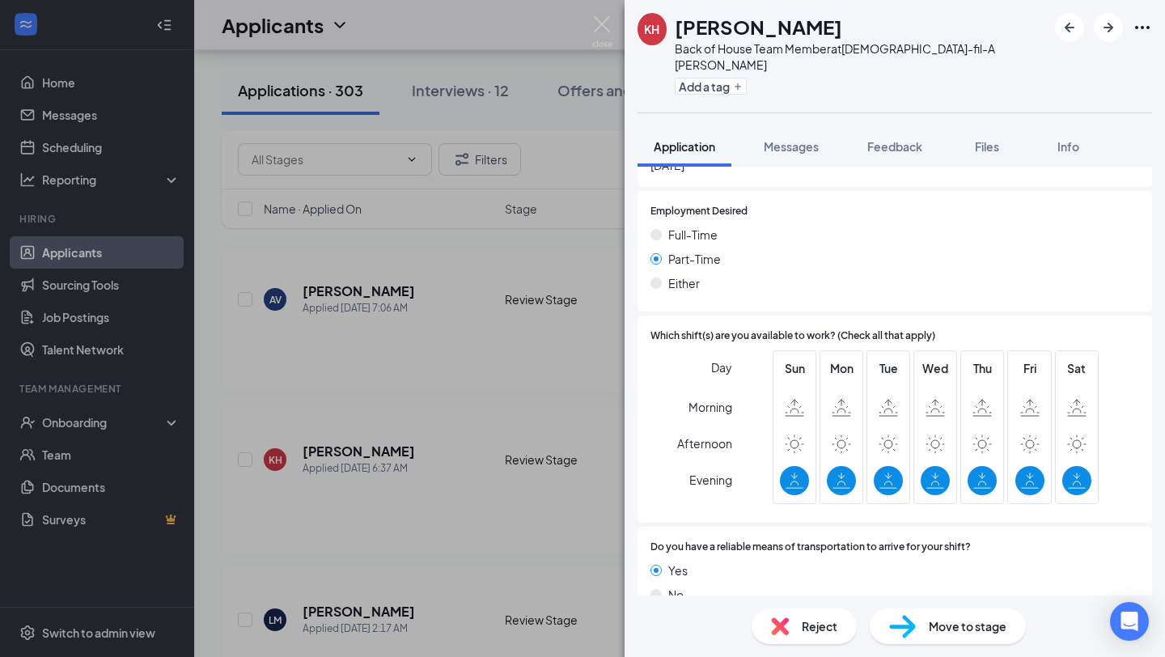
click at [457, 333] on div "[PERSON_NAME] Back of House Team Member at [DEMOGRAPHIC_DATA]-fil-A [PERSON_NAM…" at bounding box center [582, 328] width 1165 height 657
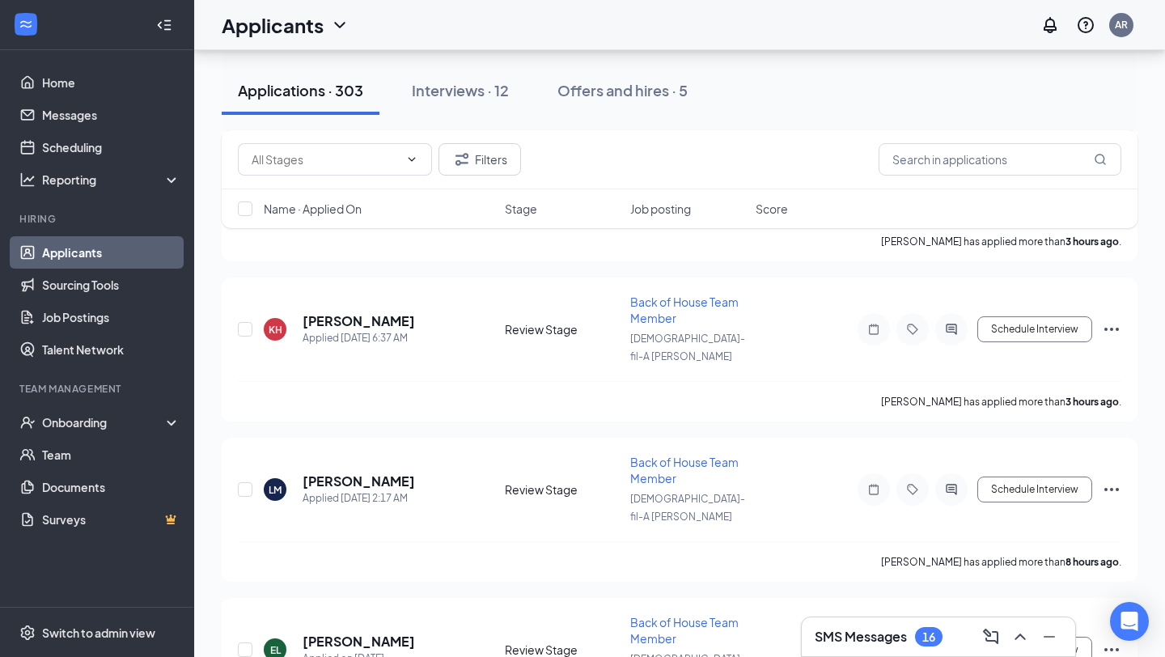
scroll to position [1162, 0]
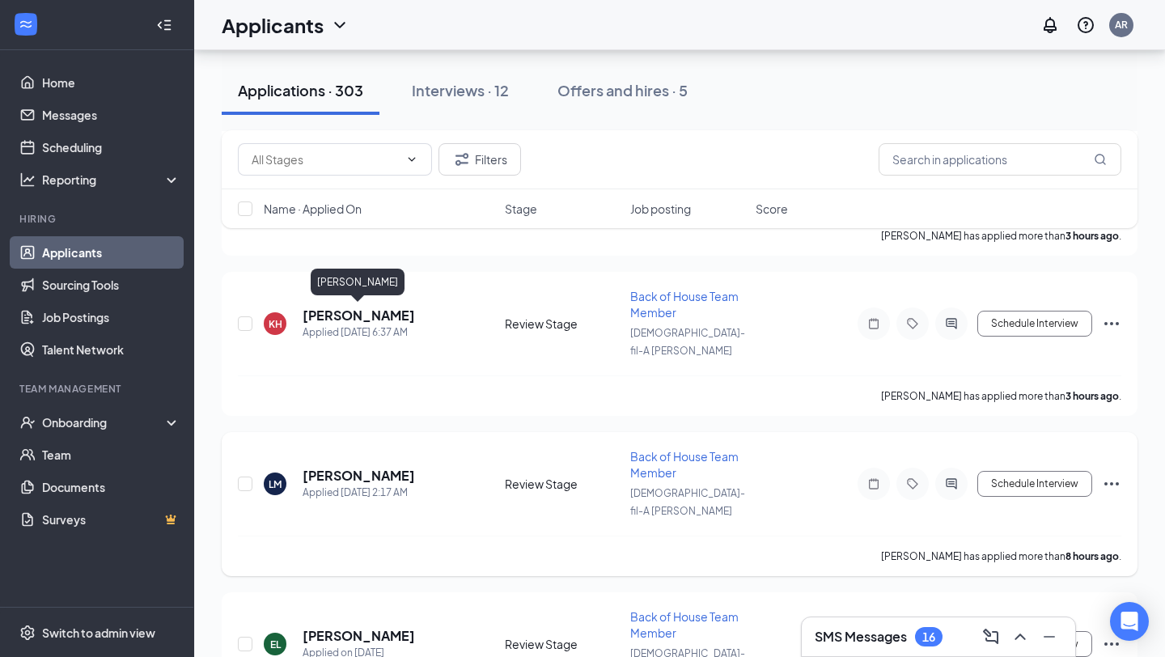
click at [383, 467] on h5 "[PERSON_NAME]" at bounding box center [359, 476] width 112 height 18
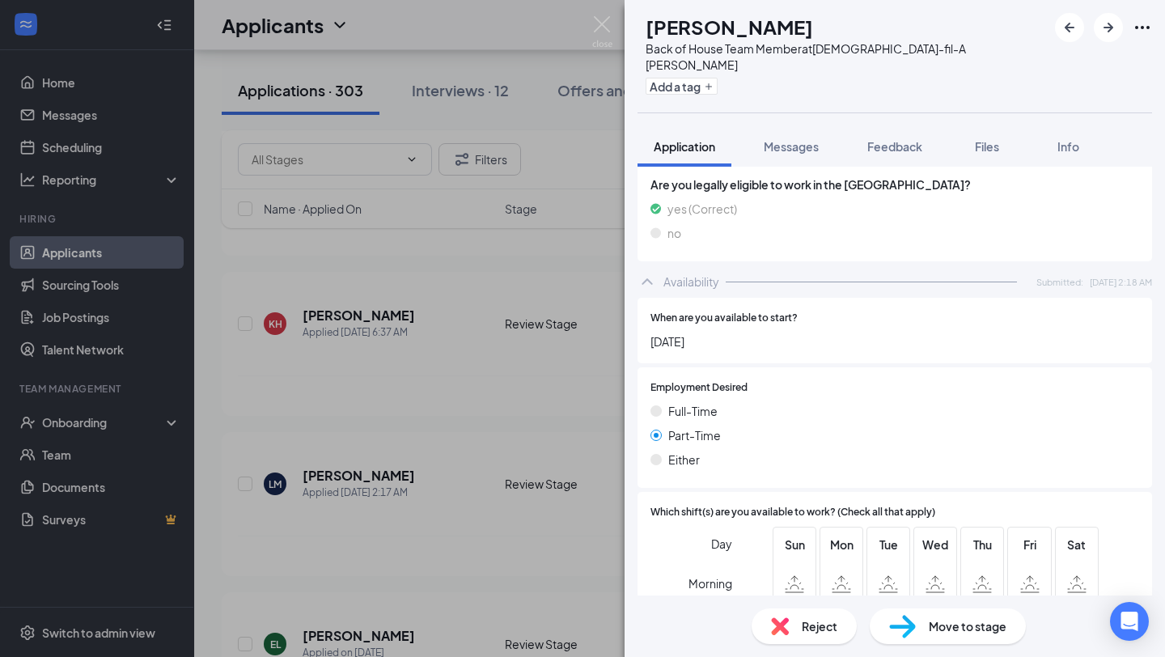
scroll to position [776, 0]
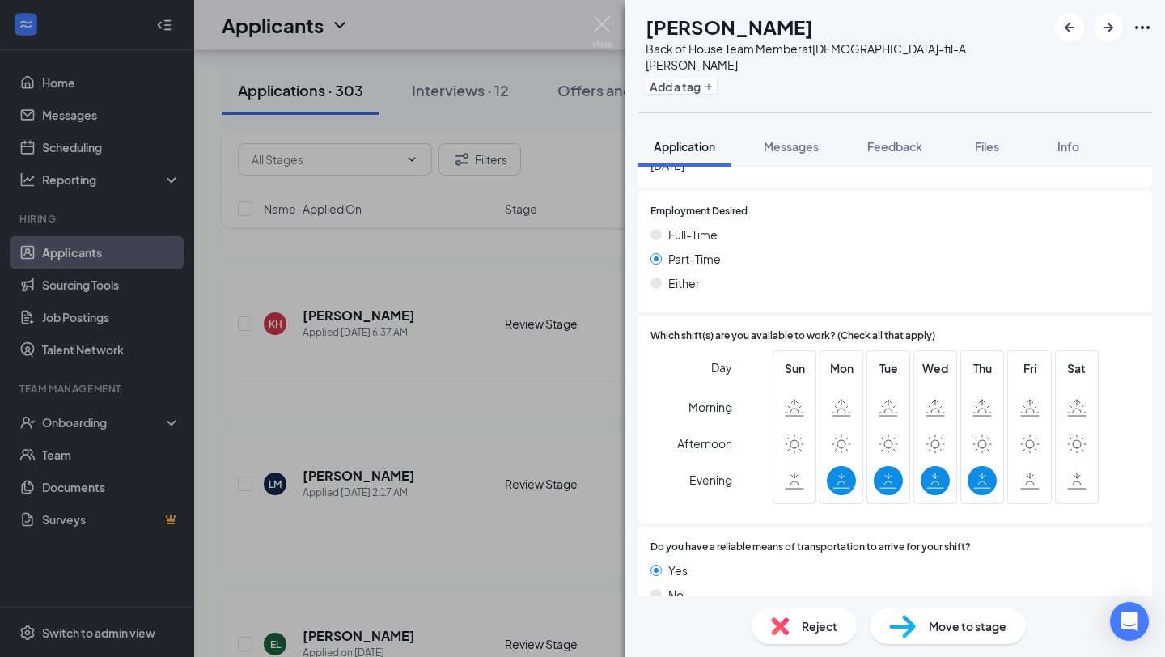
click at [446, 345] on div "[PERSON_NAME] Back of House Team Member at [DEMOGRAPHIC_DATA]-fil-A [PERSON_NAM…" at bounding box center [582, 328] width 1165 height 657
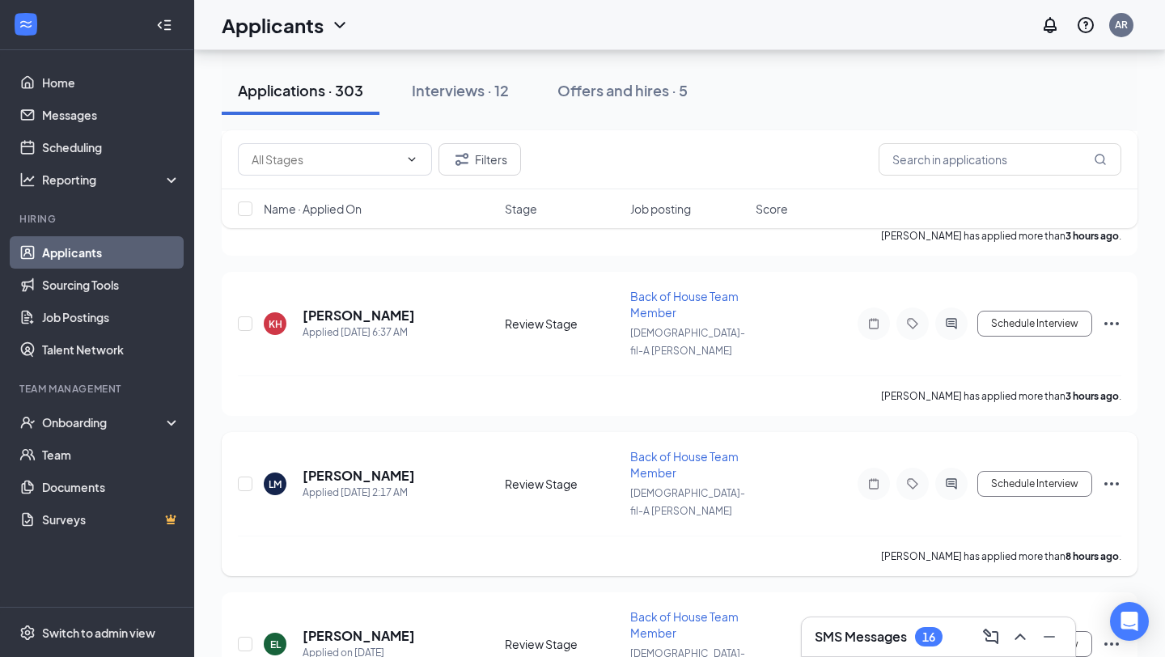
scroll to position [1243, 0]
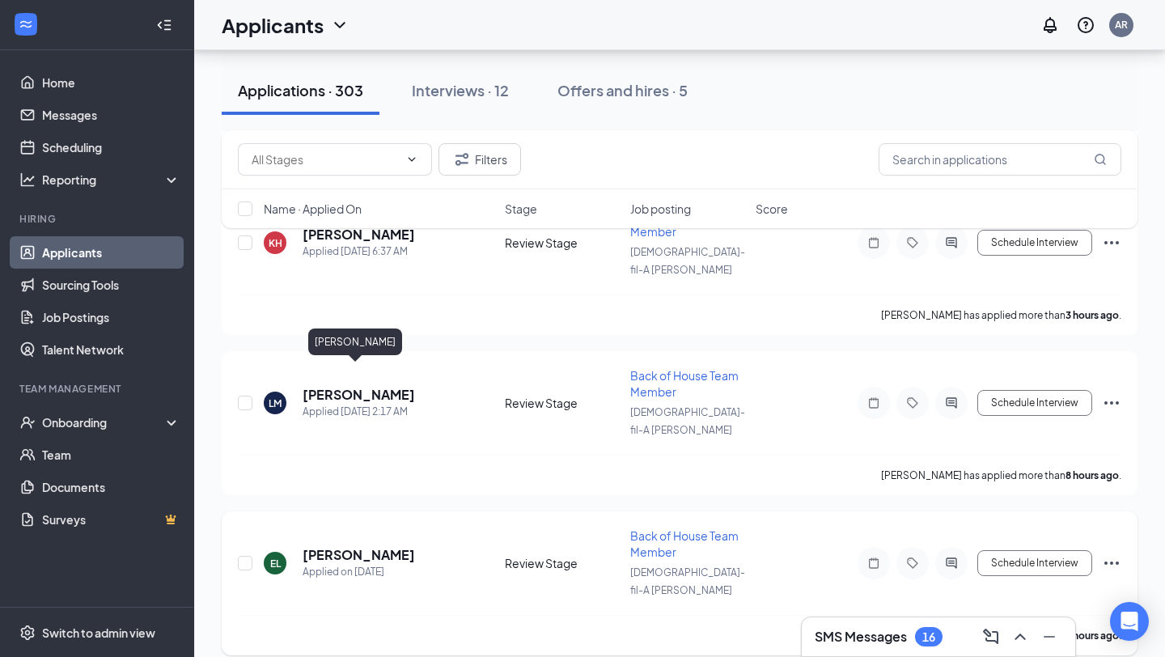
click at [366, 546] on h5 "[PERSON_NAME]" at bounding box center [359, 555] width 112 height 18
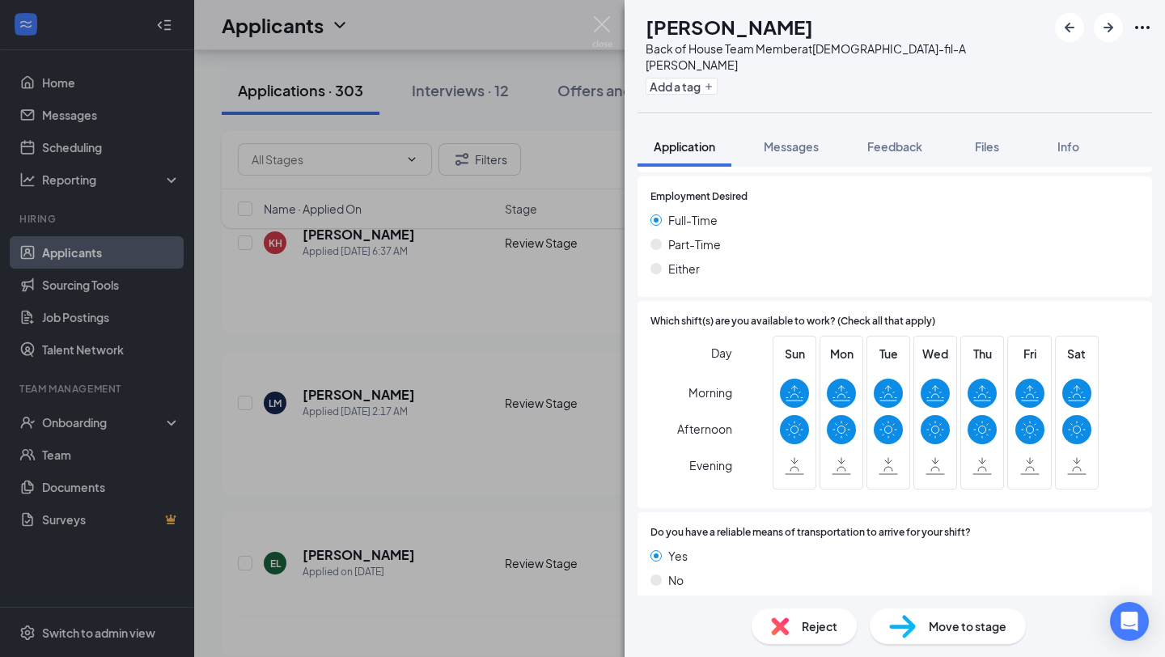
scroll to position [776, 0]
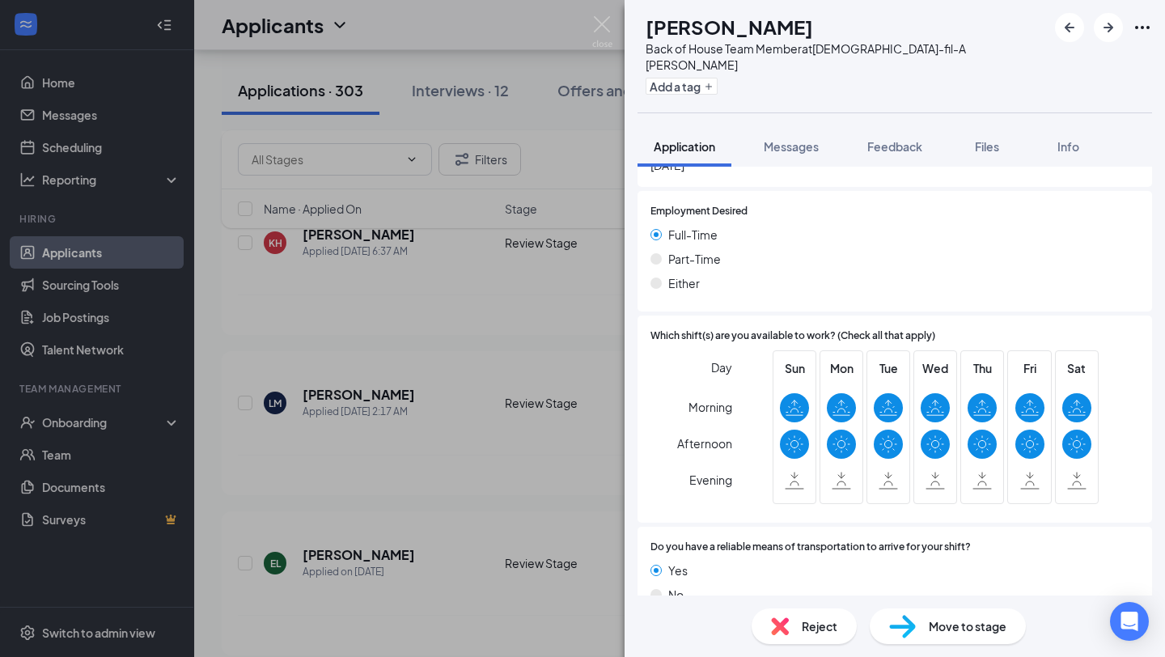
click at [451, 393] on div "EL [PERSON_NAME] Back of House Team Member at [DEMOGRAPHIC_DATA]-fil-A [PERSON_…" at bounding box center [582, 328] width 1165 height 657
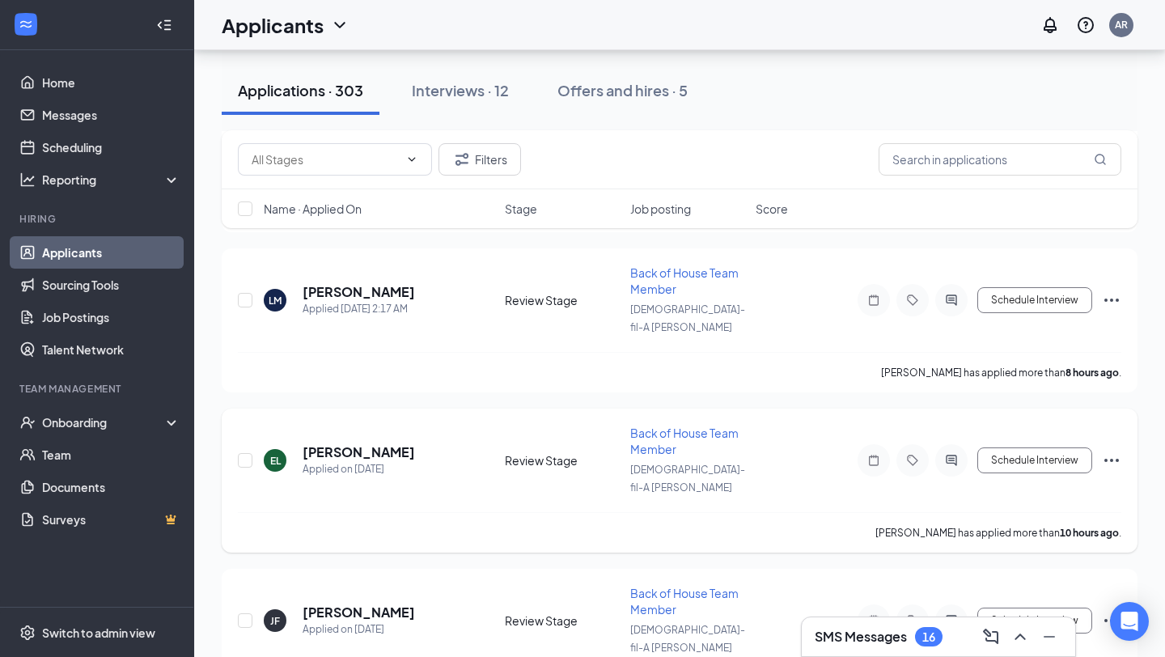
scroll to position [1349, 0]
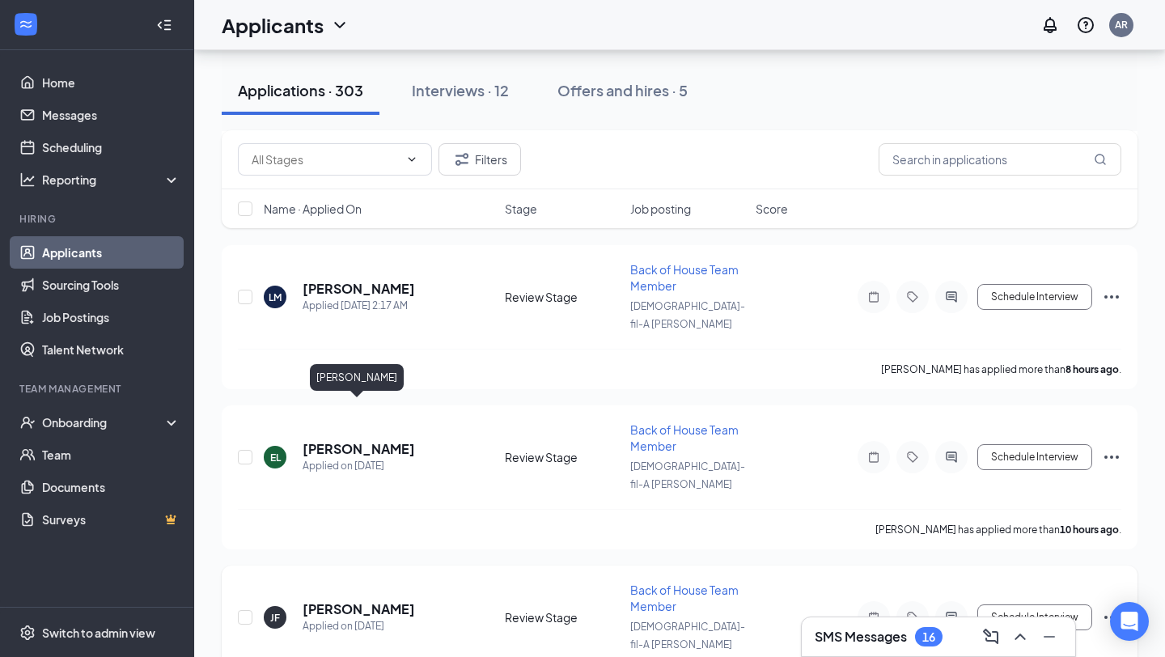
click at [347, 600] on h5 "[PERSON_NAME]" at bounding box center [359, 609] width 112 height 18
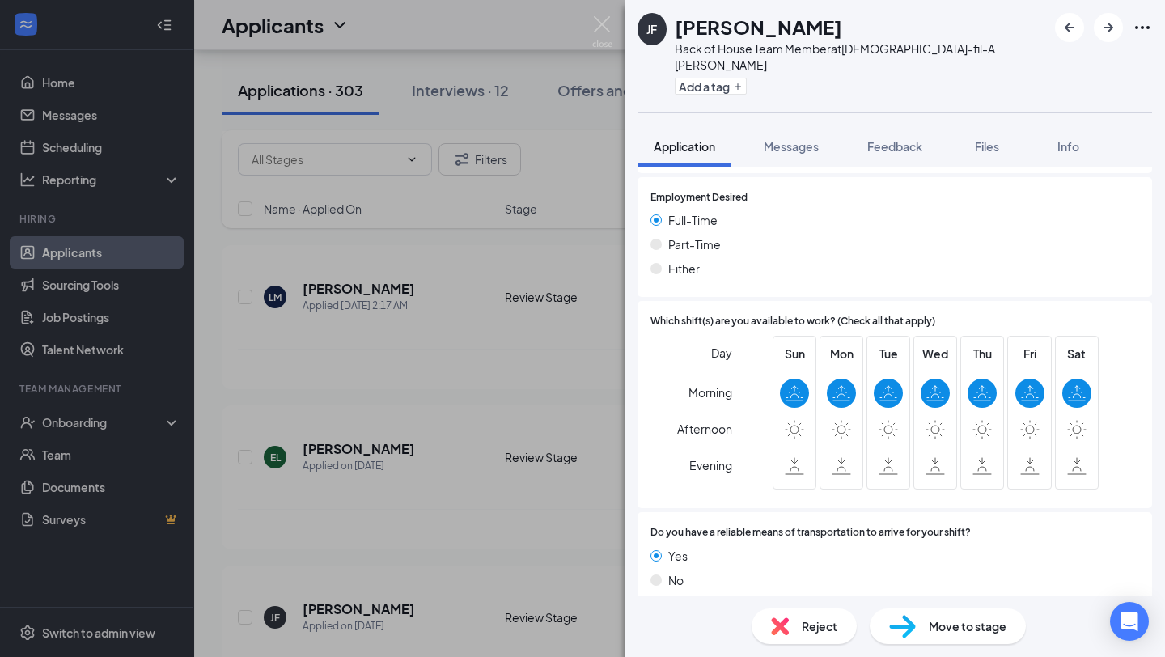
scroll to position [776, 0]
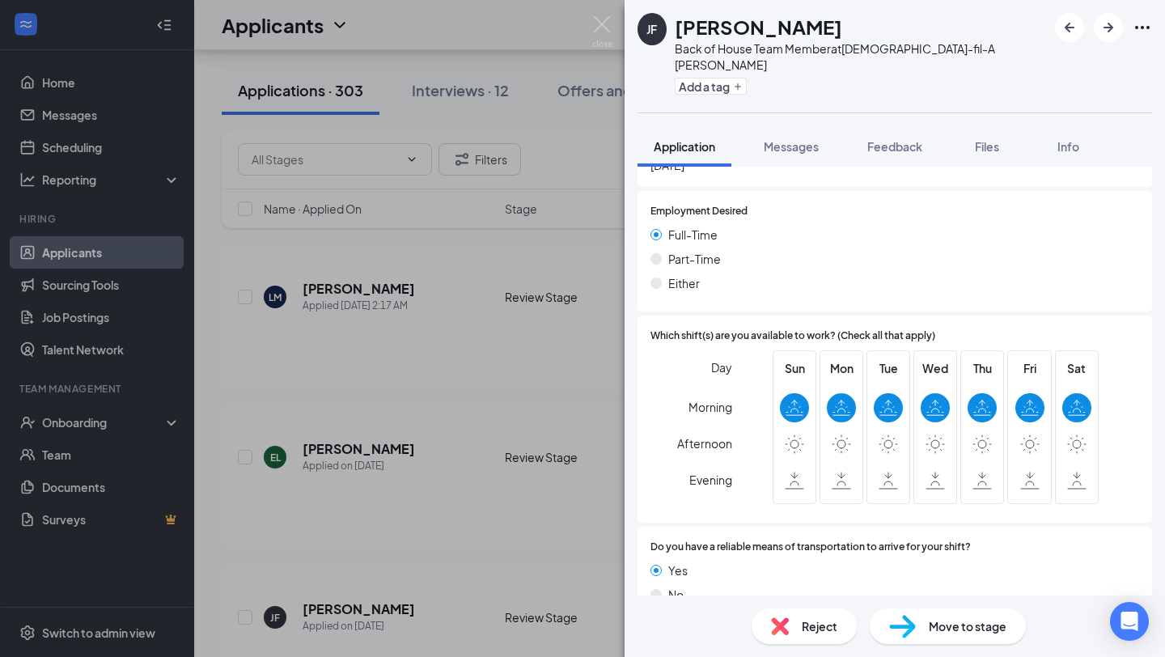
click at [529, 388] on div "[PERSON_NAME] Back of House Team Member at [DEMOGRAPHIC_DATA]-fil-A [PERSON_NAM…" at bounding box center [582, 328] width 1165 height 657
click at [472, 600] on div "[PERSON_NAME] Applied on [DATE]" at bounding box center [379, 617] width 231 height 34
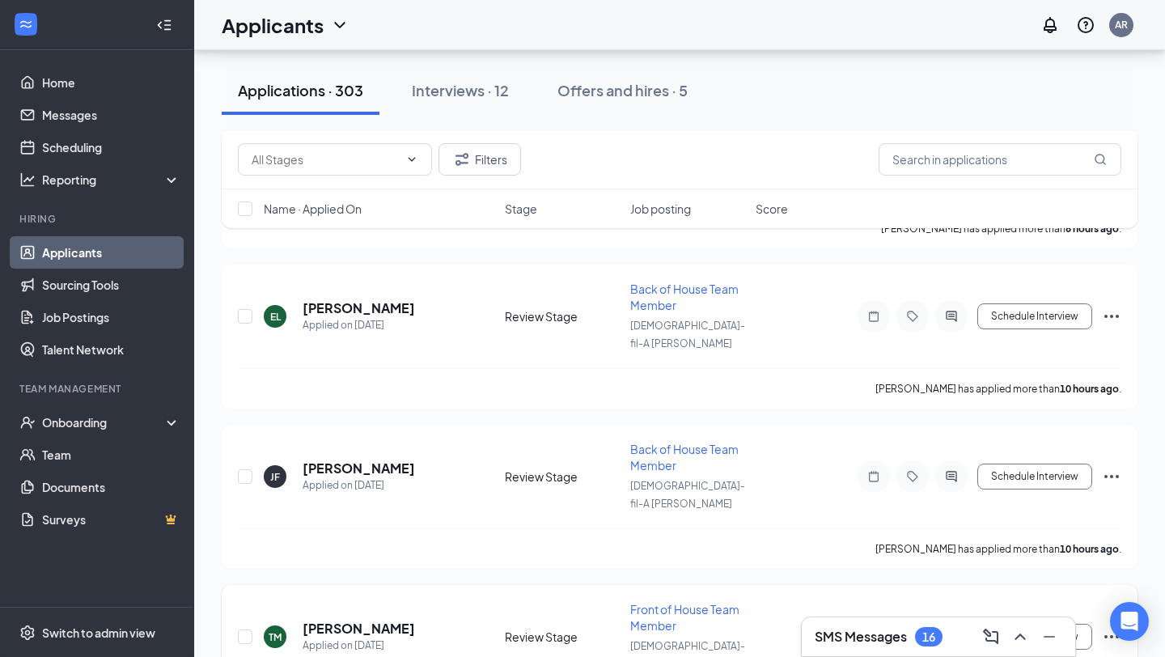
scroll to position [1513, 0]
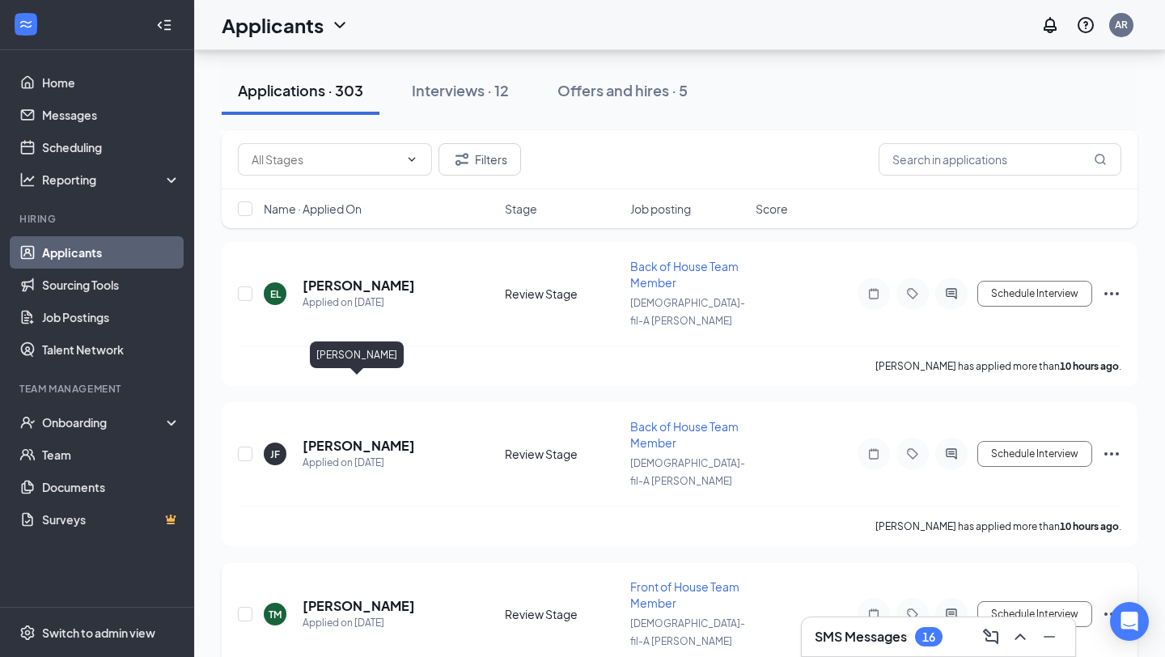
click at [341, 597] on h5 "[PERSON_NAME]" at bounding box center [359, 606] width 112 height 18
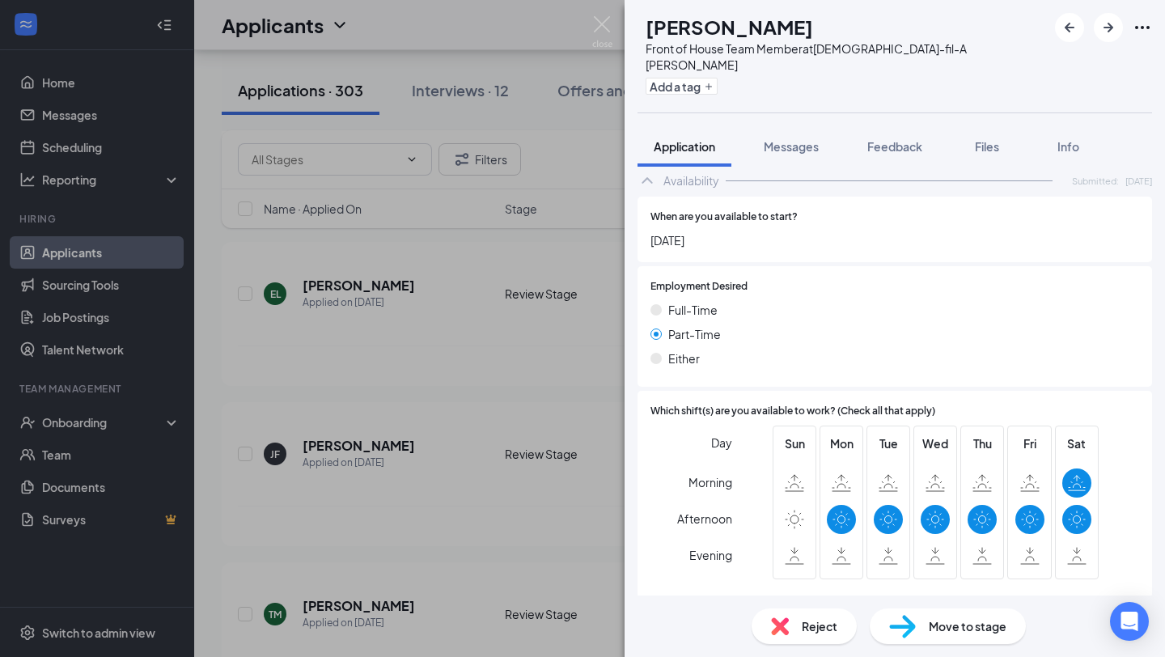
scroll to position [776, 0]
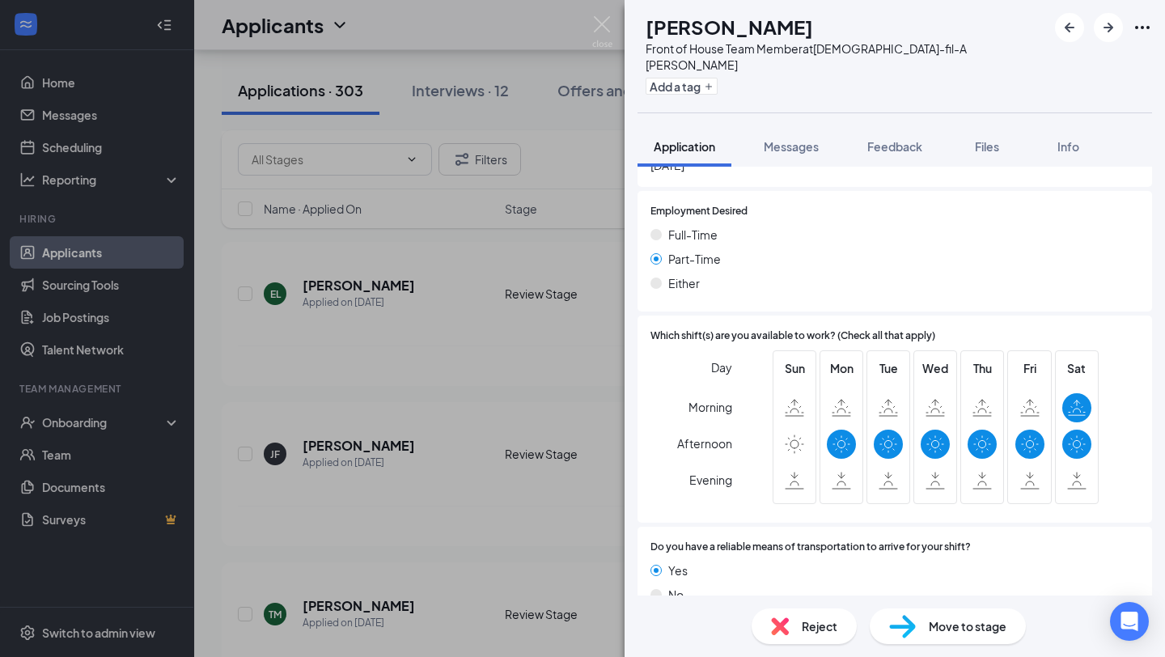
click at [436, 465] on div "TM [PERSON_NAME] Front of House Team Member at [DEMOGRAPHIC_DATA]-fil-A [PERSON…" at bounding box center [582, 328] width 1165 height 657
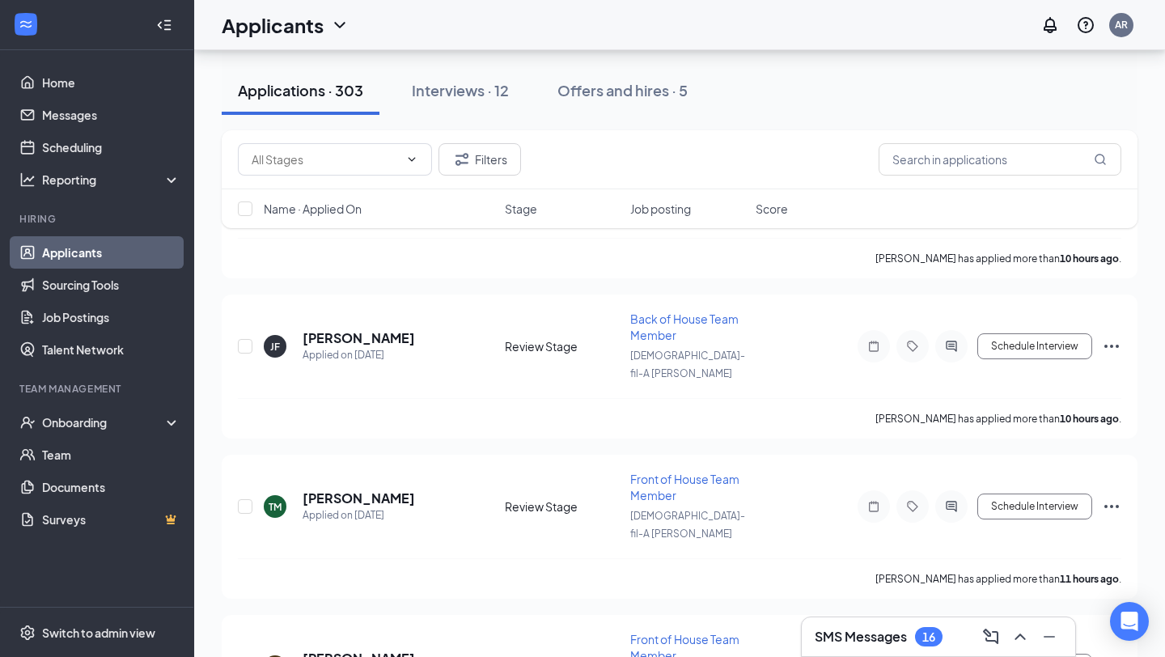
scroll to position [1629, 0]
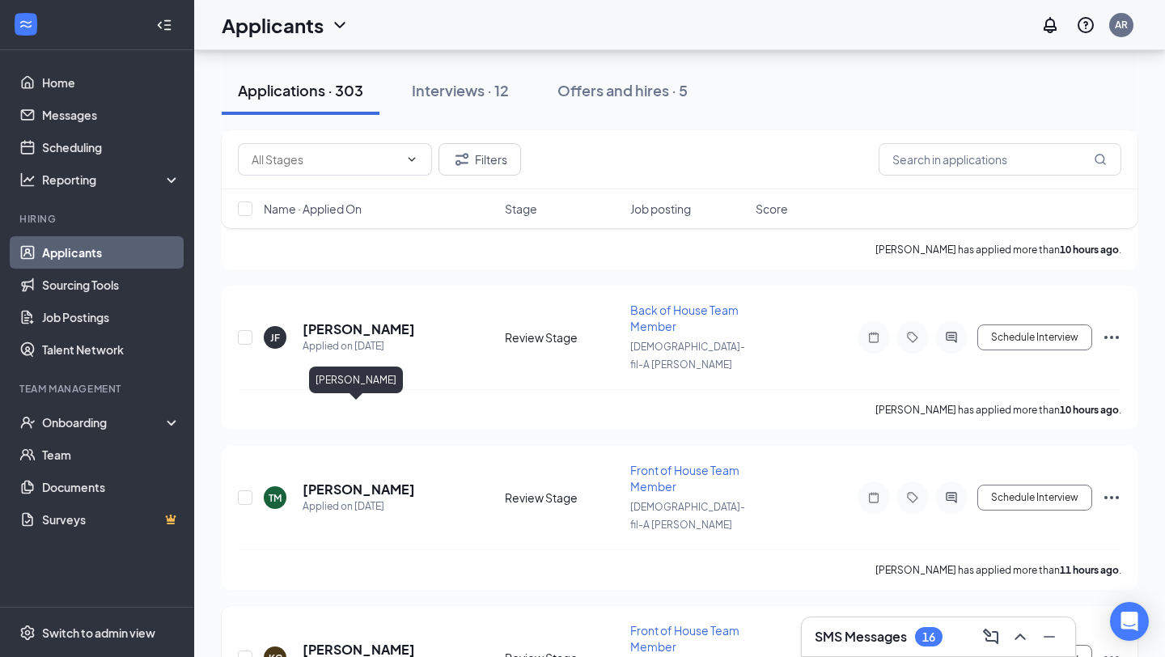
click at [366, 641] on h5 "[PERSON_NAME]" at bounding box center [359, 650] width 112 height 18
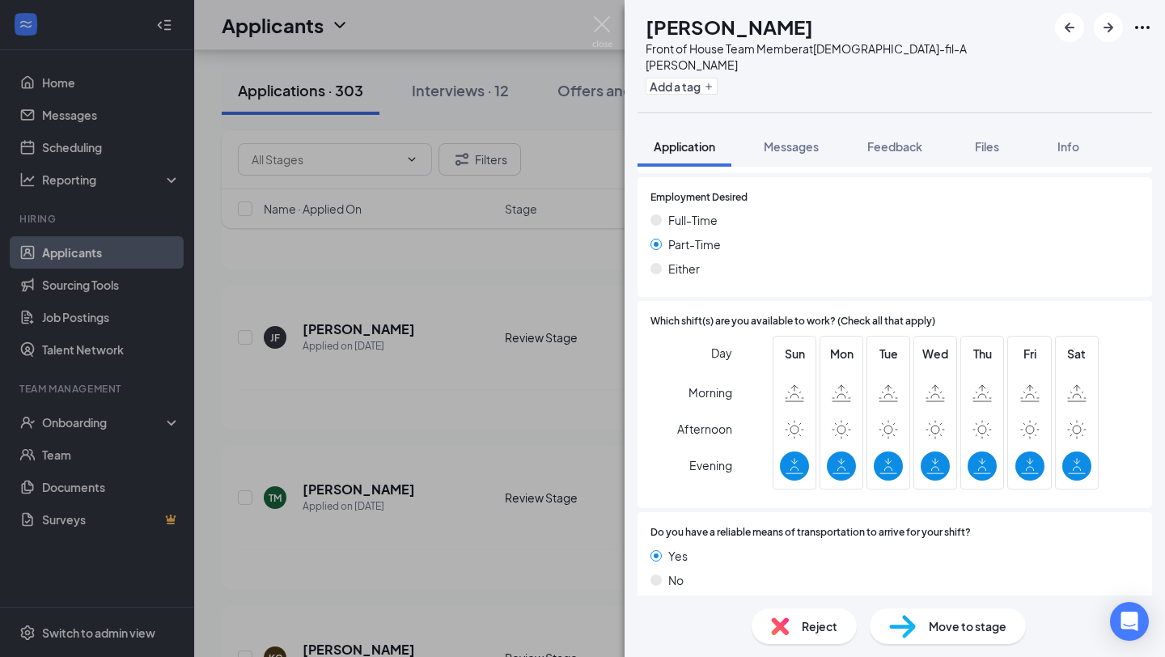
scroll to position [776, 0]
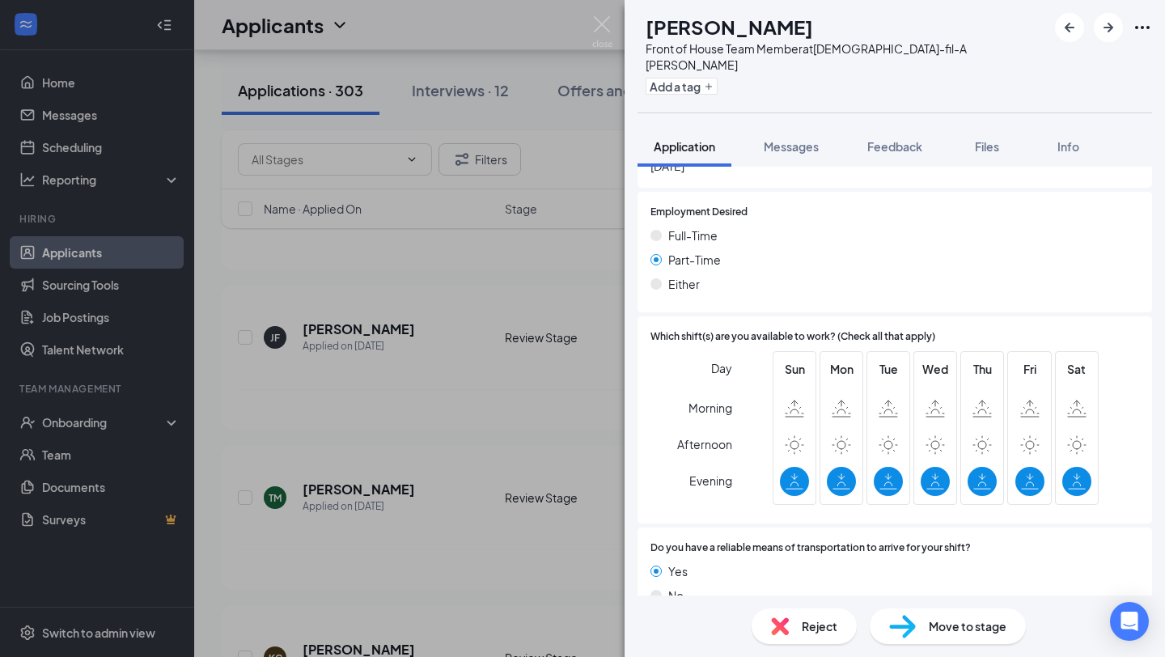
click at [400, 419] on div "[PERSON_NAME] [PERSON_NAME] Front of House Team Member at [DEMOGRAPHIC_DATA]-fi…" at bounding box center [582, 328] width 1165 height 657
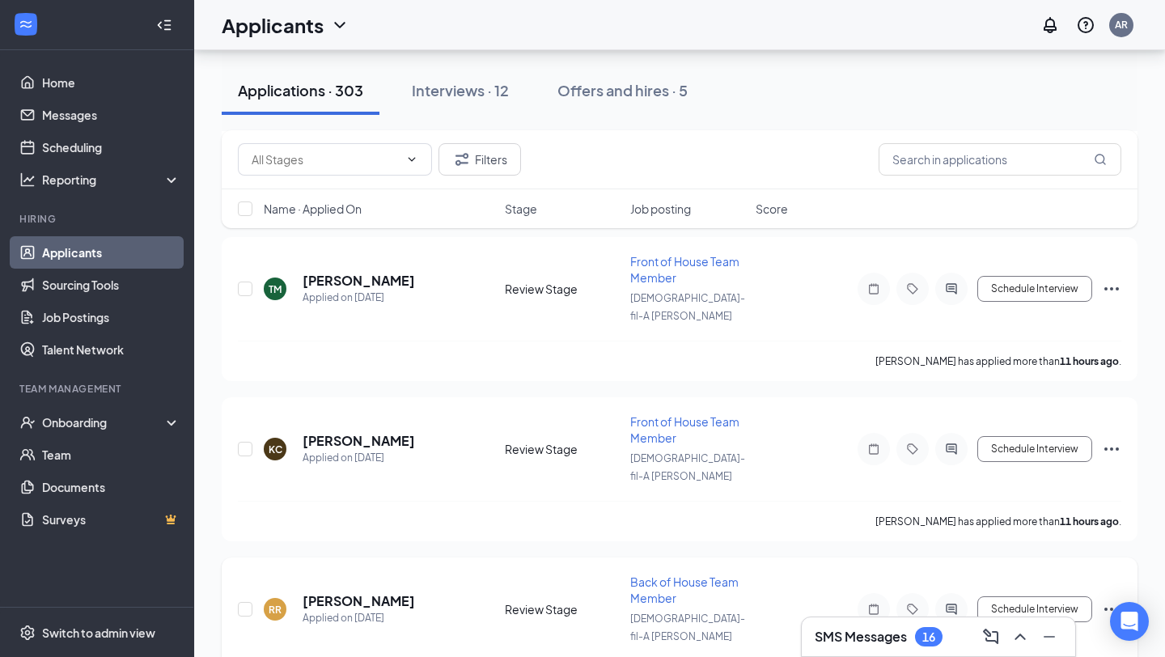
scroll to position [1855, 0]
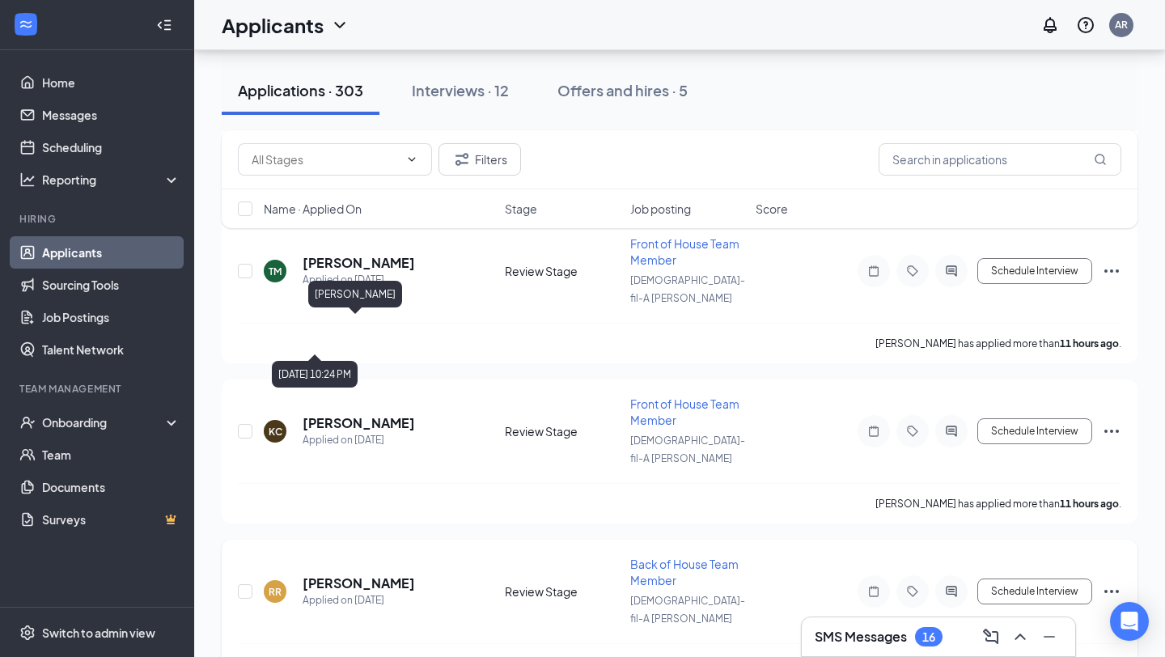
click at [363, 574] on h5 "[PERSON_NAME]" at bounding box center [359, 583] width 112 height 18
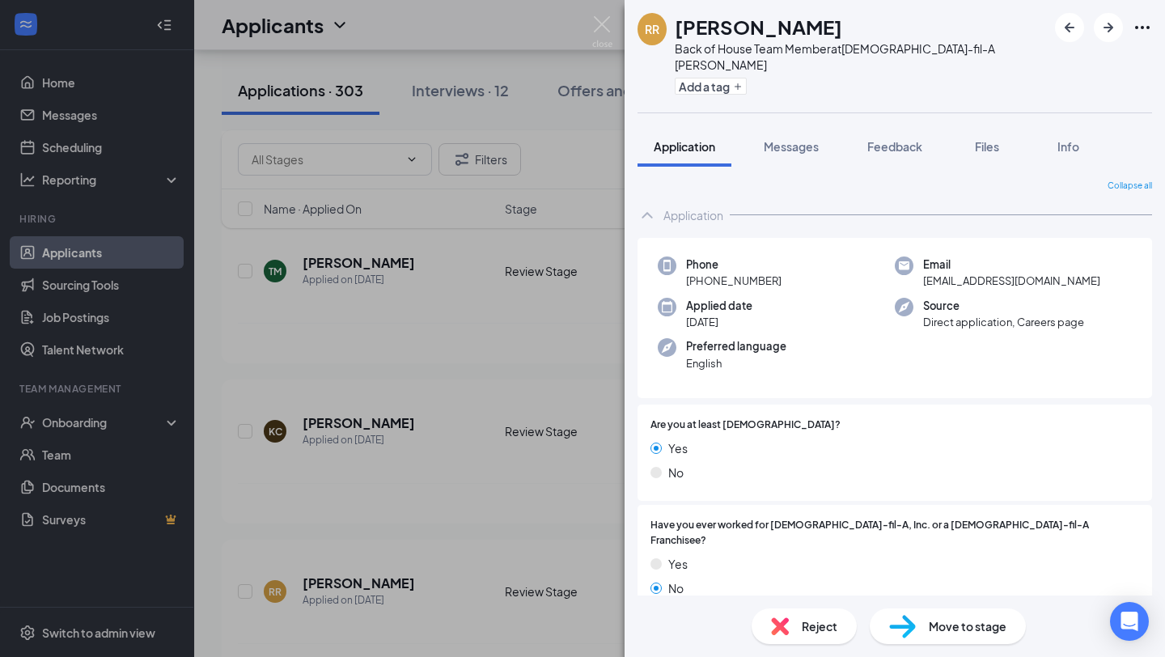
scroll to position [776, 0]
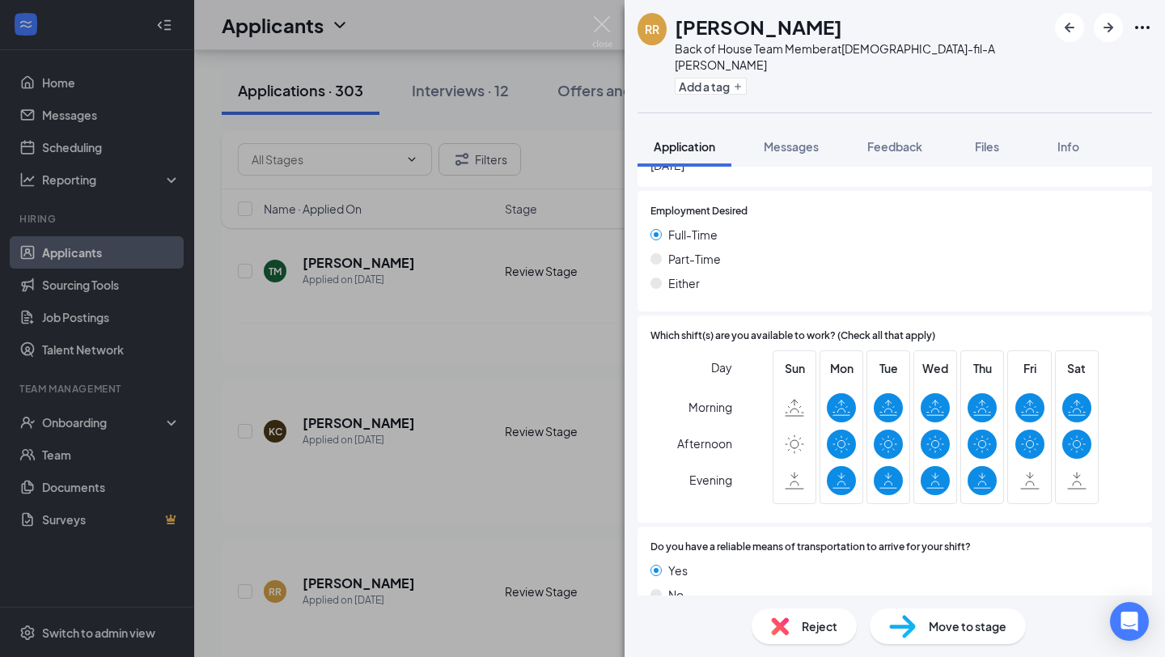
click at [548, 442] on div "RR [PERSON_NAME] Back of House Team Member at [DEMOGRAPHIC_DATA]-fil-A [PERSON_…" at bounding box center [582, 328] width 1165 height 657
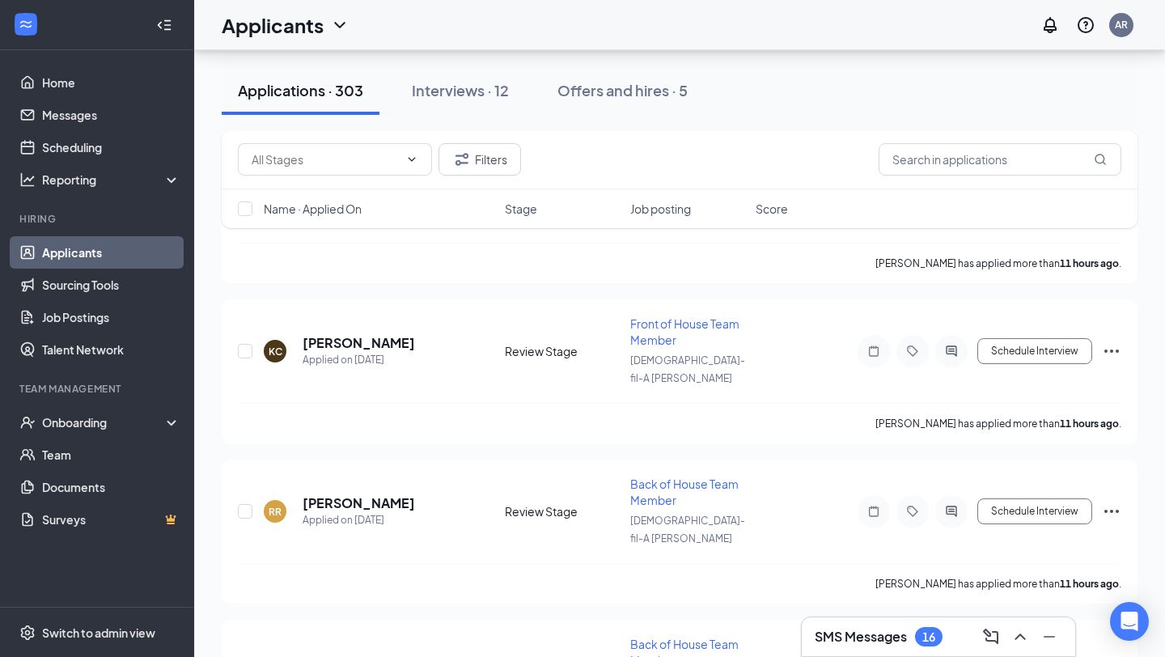
scroll to position [1945, 0]
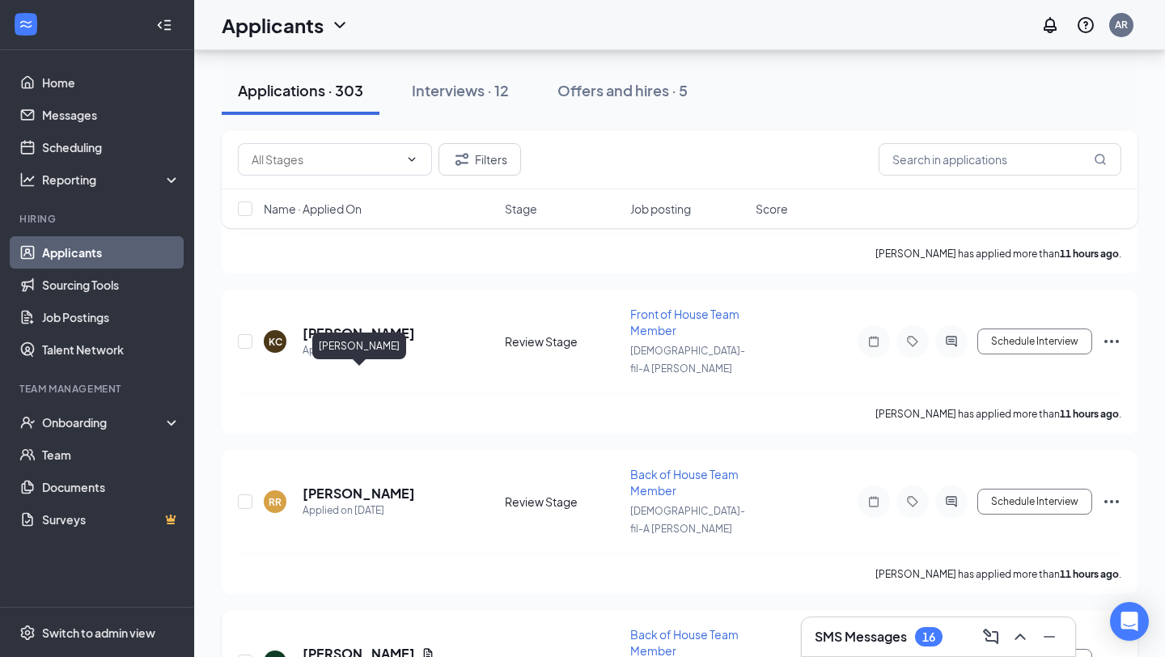
click at [355, 645] on h5 "[PERSON_NAME]" at bounding box center [359, 654] width 112 height 18
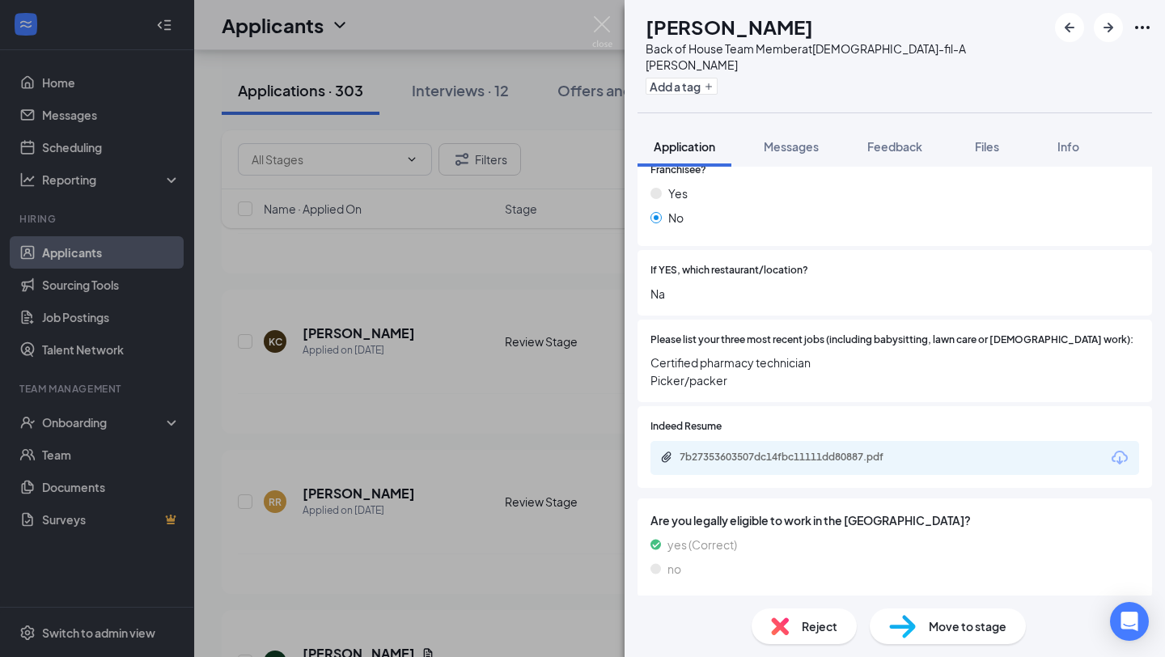
scroll to position [377, 0]
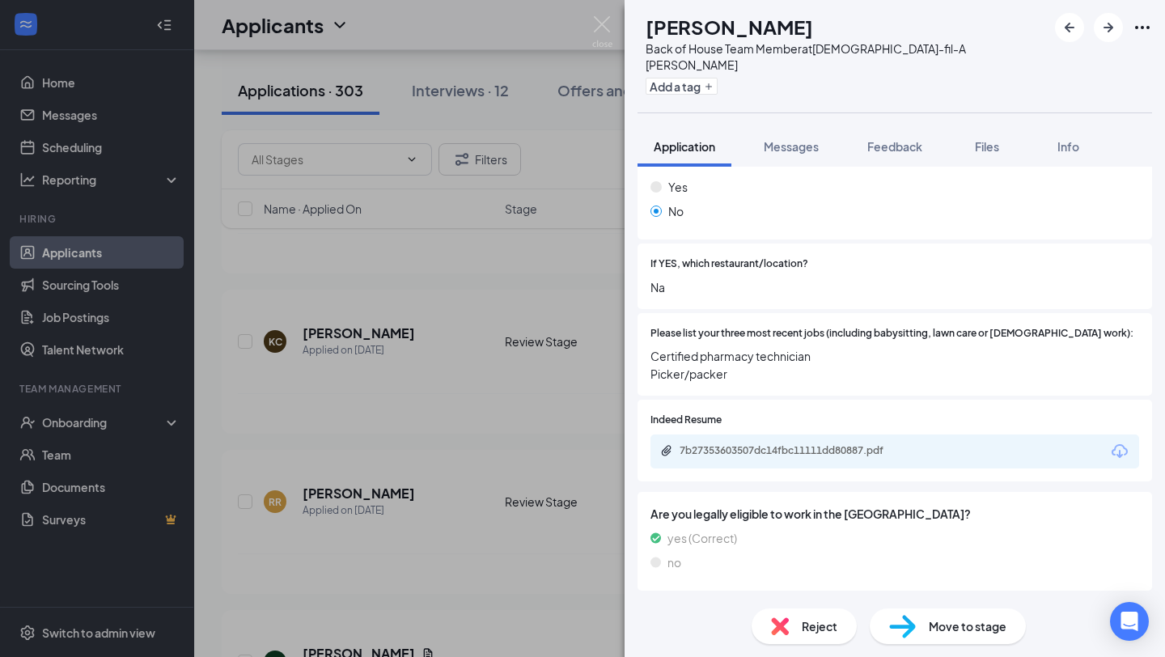
click at [617, 449] on div "VV [PERSON_NAME] Back of House Team Member at [DEMOGRAPHIC_DATA]-fil-A [PERSON_…" at bounding box center [582, 328] width 1165 height 657
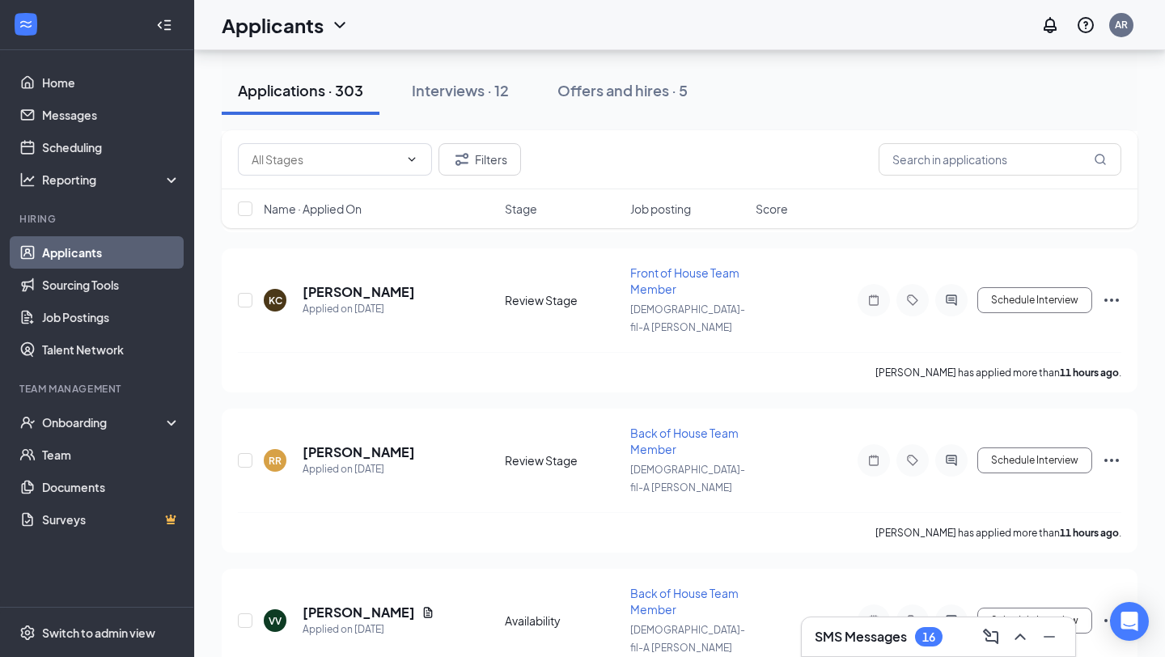
scroll to position [2007, 0]
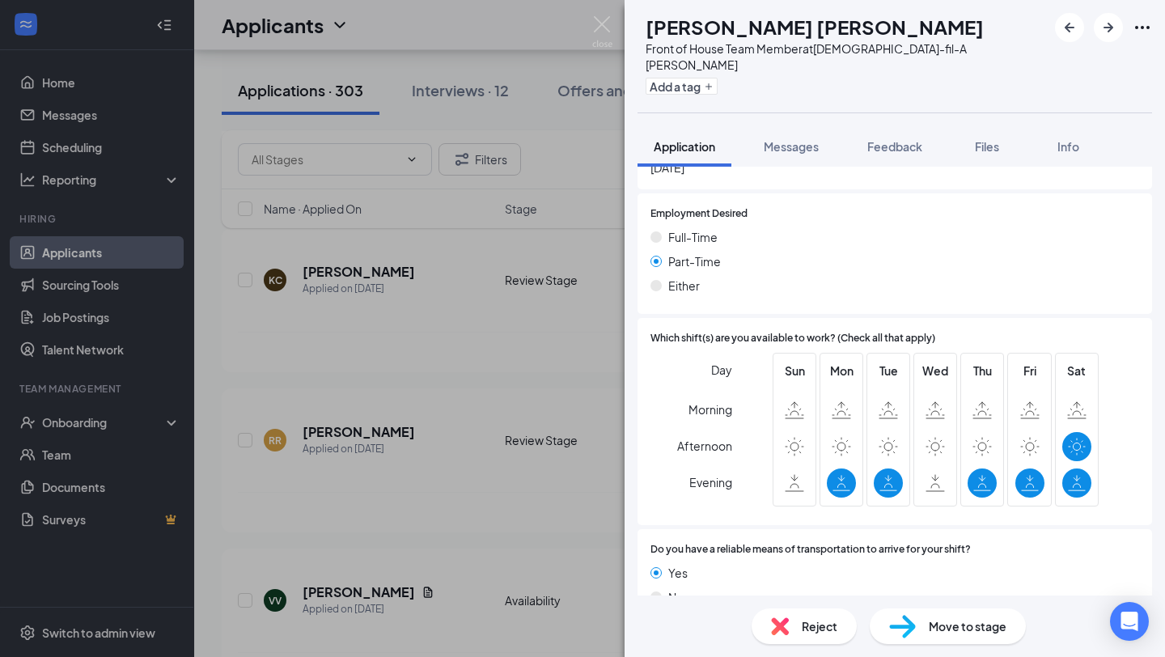
scroll to position [793, 0]
click at [506, 378] on div "SM [PERSON_NAME] [PERSON_NAME] Front of House Team Member at [DEMOGRAPHIC_DATA]…" at bounding box center [582, 328] width 1165 height 657
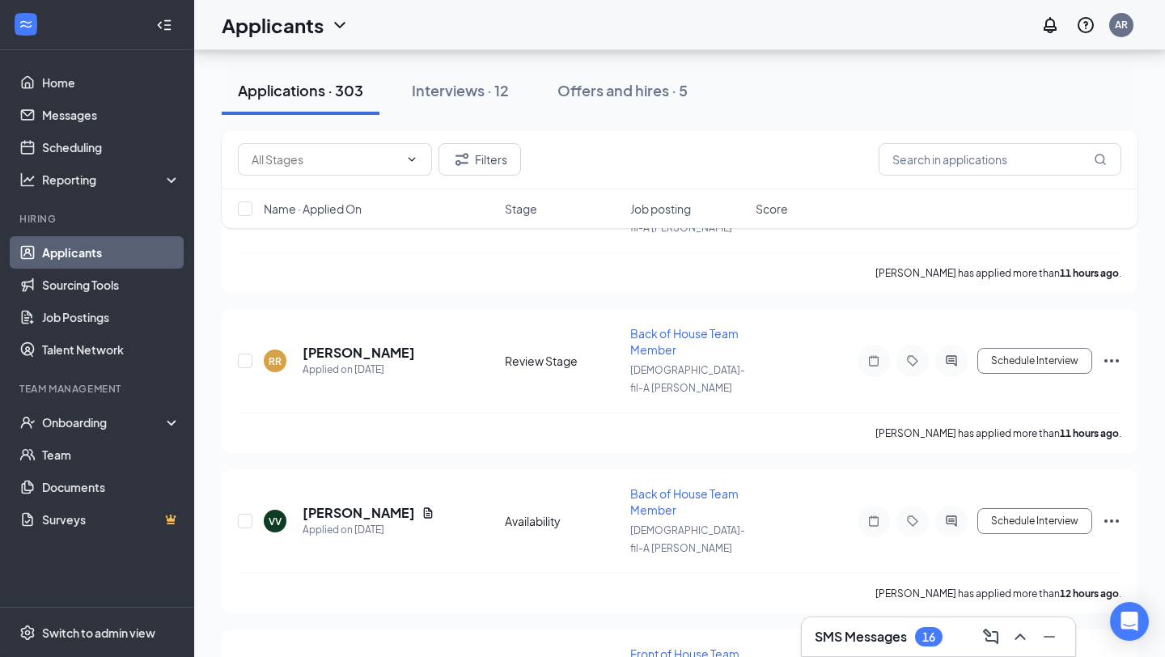
scroll to position [2067, 0]
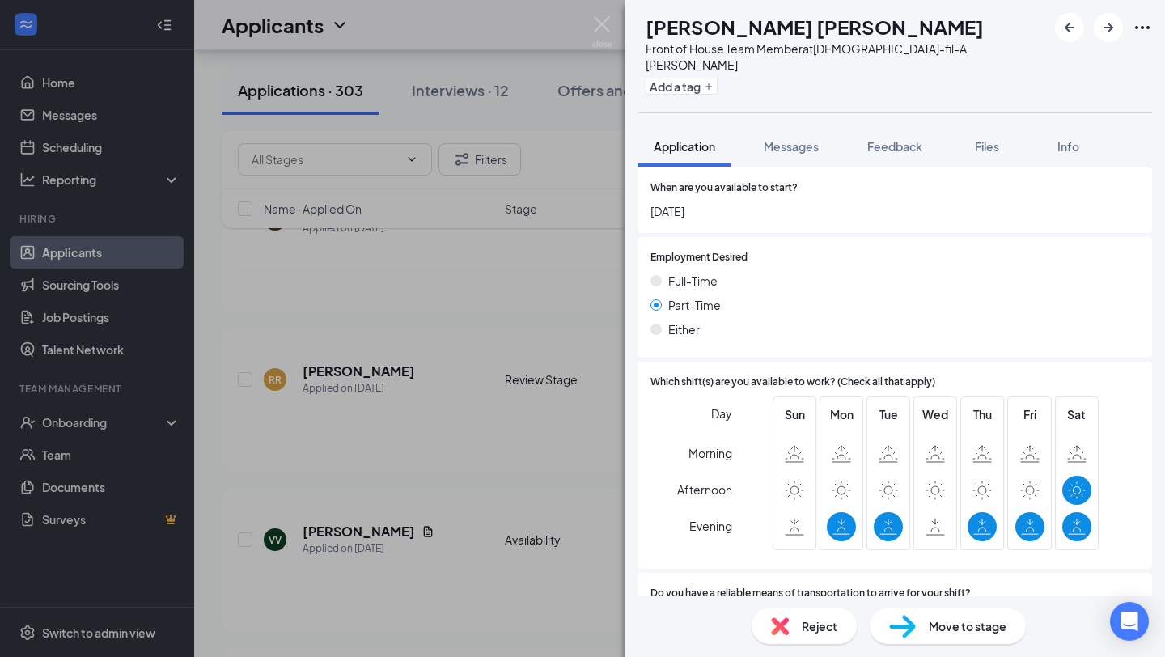
scroll to position [794, 0]
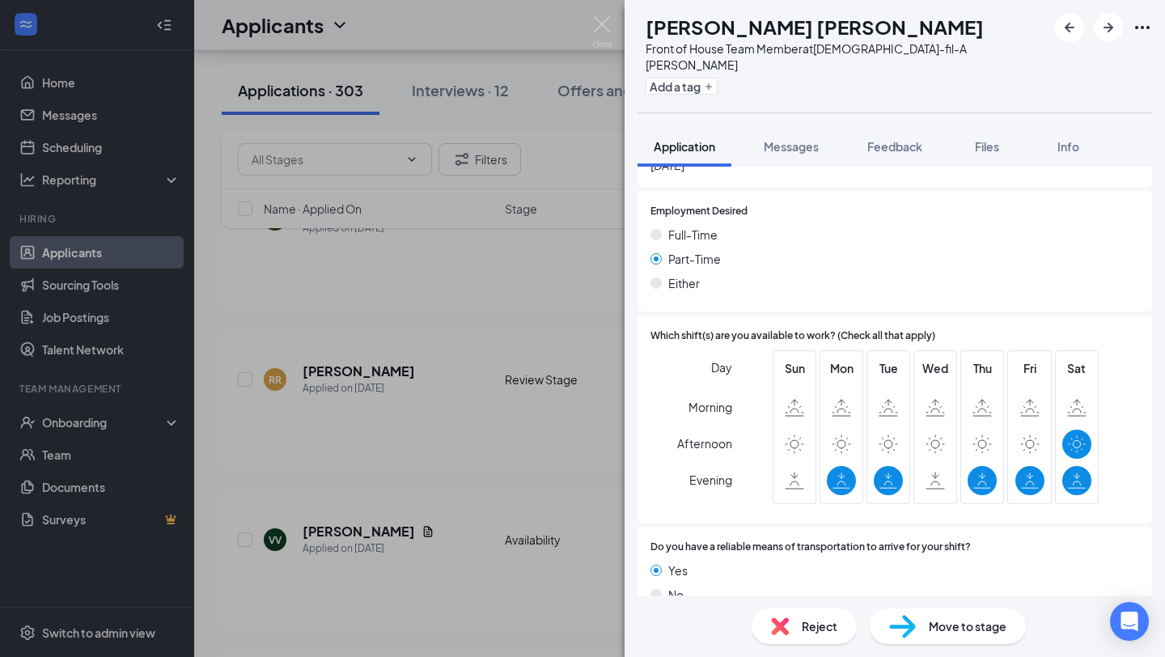
click at [532, 387] on div "SM [PERSON_NAME] [PERSON_NAME] Front of House Team Member at [DEMOGRAPHIC_DATA]…" at bounding box center [582, 328] width 1165 height 657
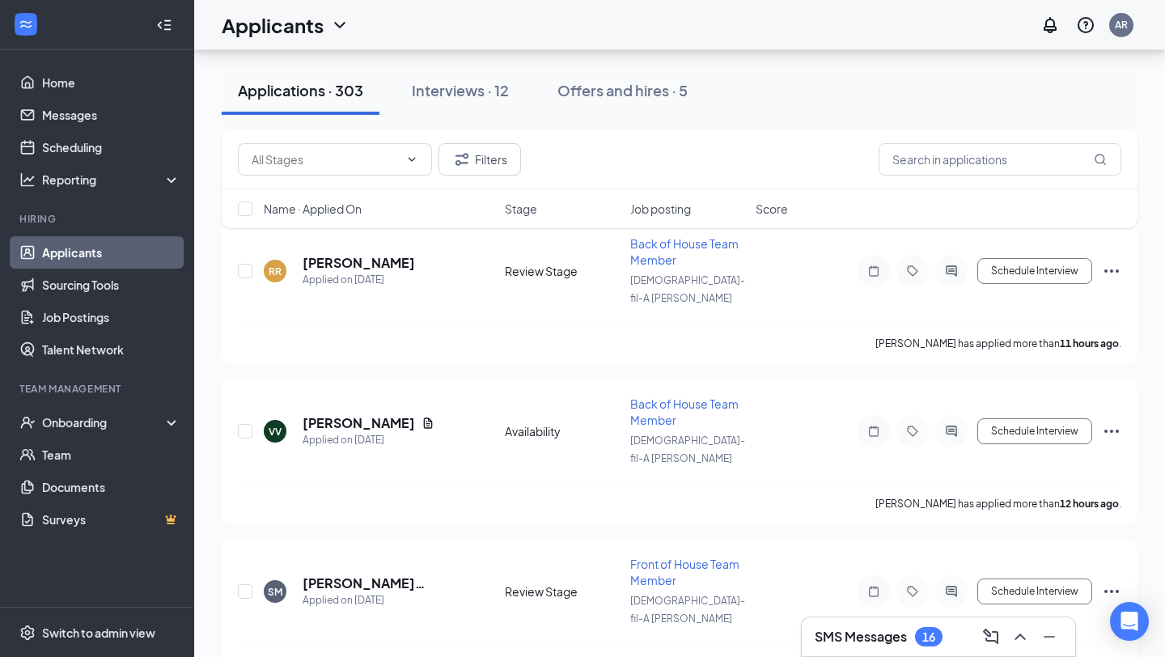
scroll to position [2197, 0]
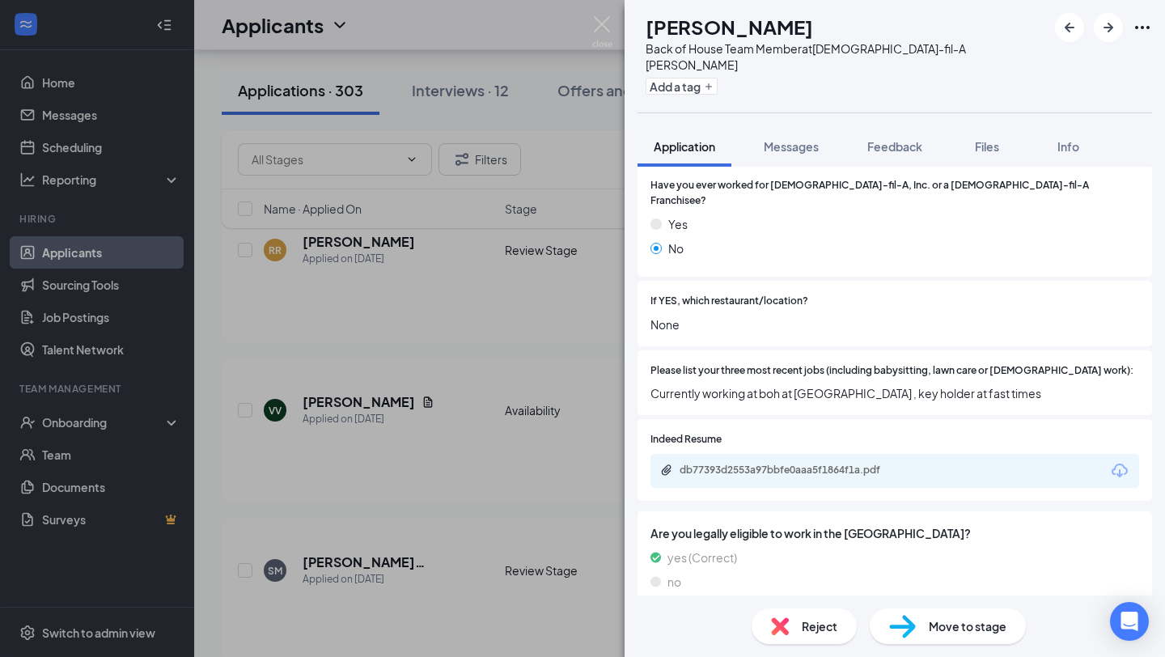
scroll to position [404, 0]
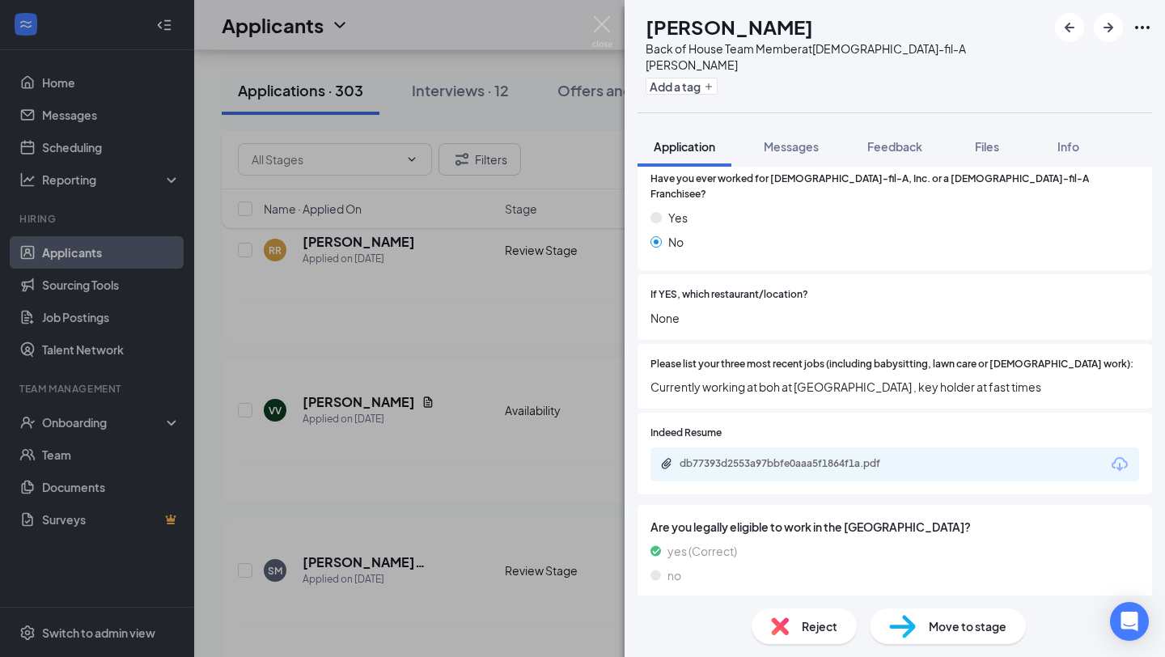
click at [532, 420] on div "[PERSON_NAME] Back of House Team Member at [DEMOGRAPHIC_DATA]-fil-A [PERSON_NAM…" at bounding box center [582, 328] width 1165 height 657
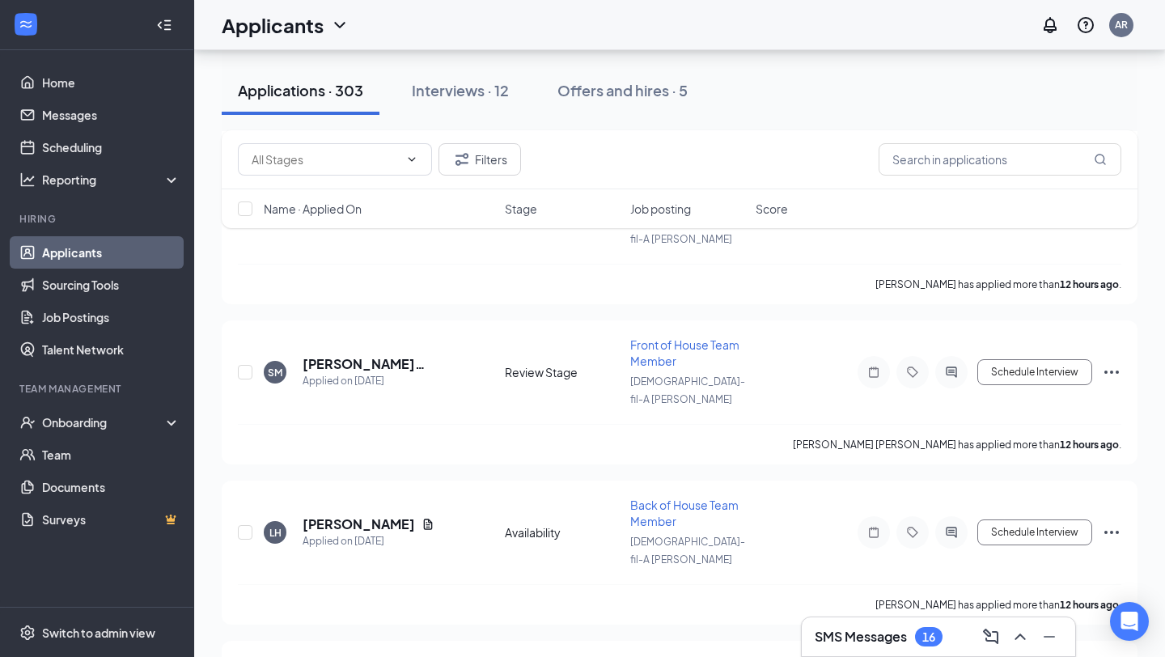
scroll to position [2429, 0]
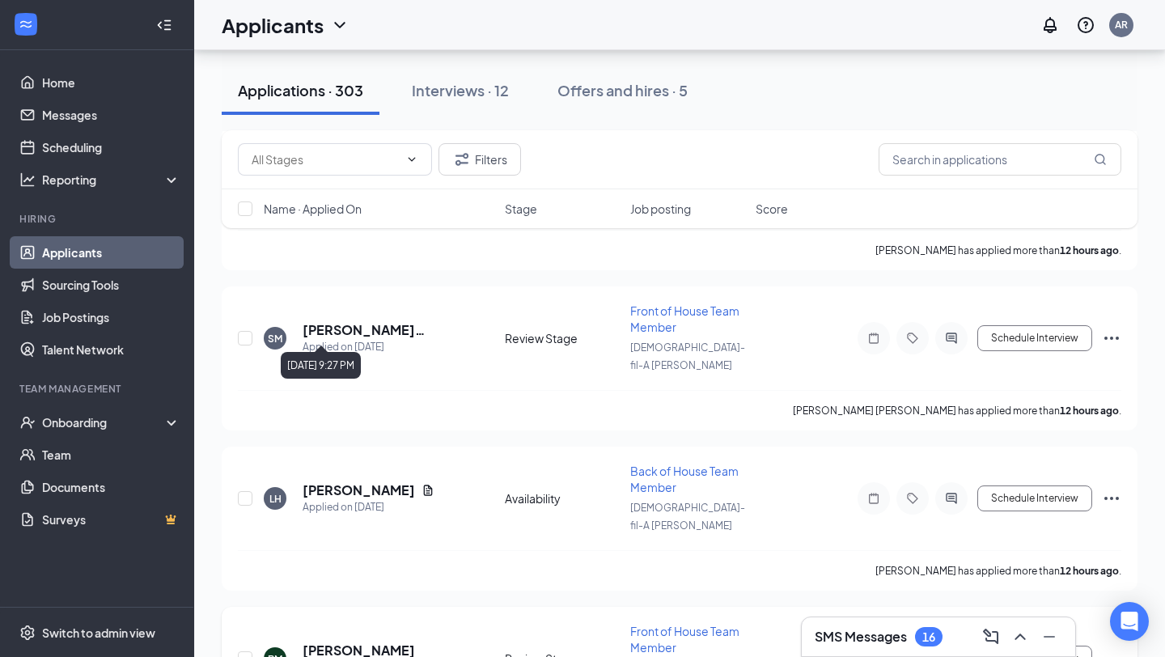
click at [387, 656] on div "Applied on [DATE]" at bounding box center [359, 667] width 112 height 16
click at [392, 641] on h5 "[PERSON_NAME]" at bounding box center [359, 650] width 112 height 18
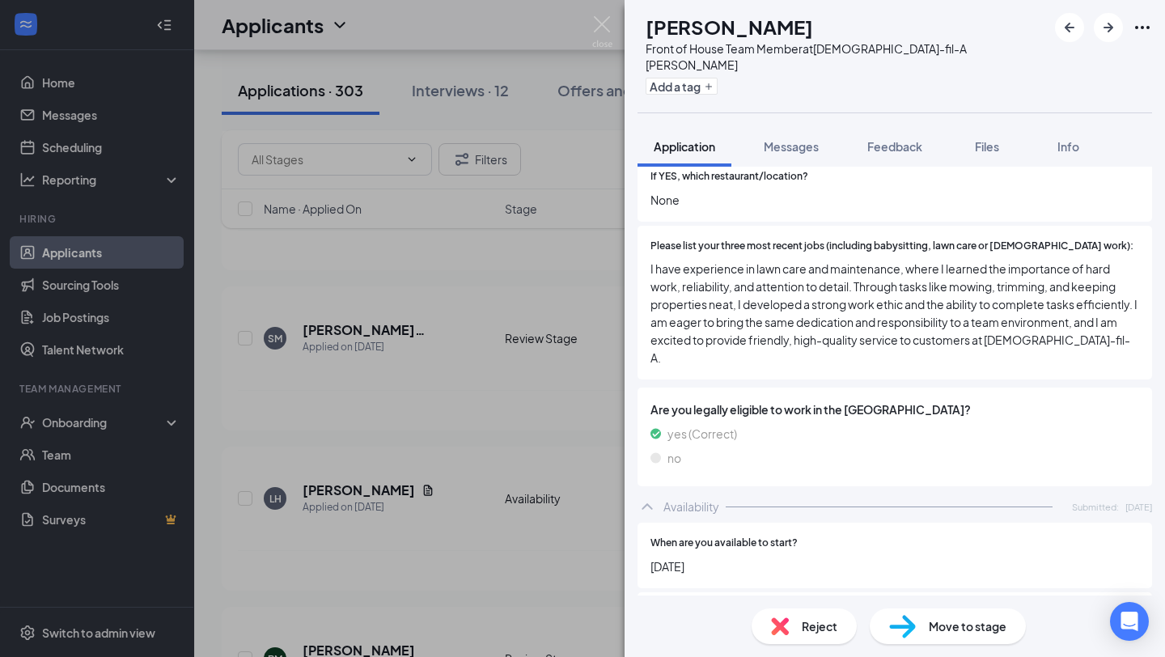
scroll to position [848, 0]
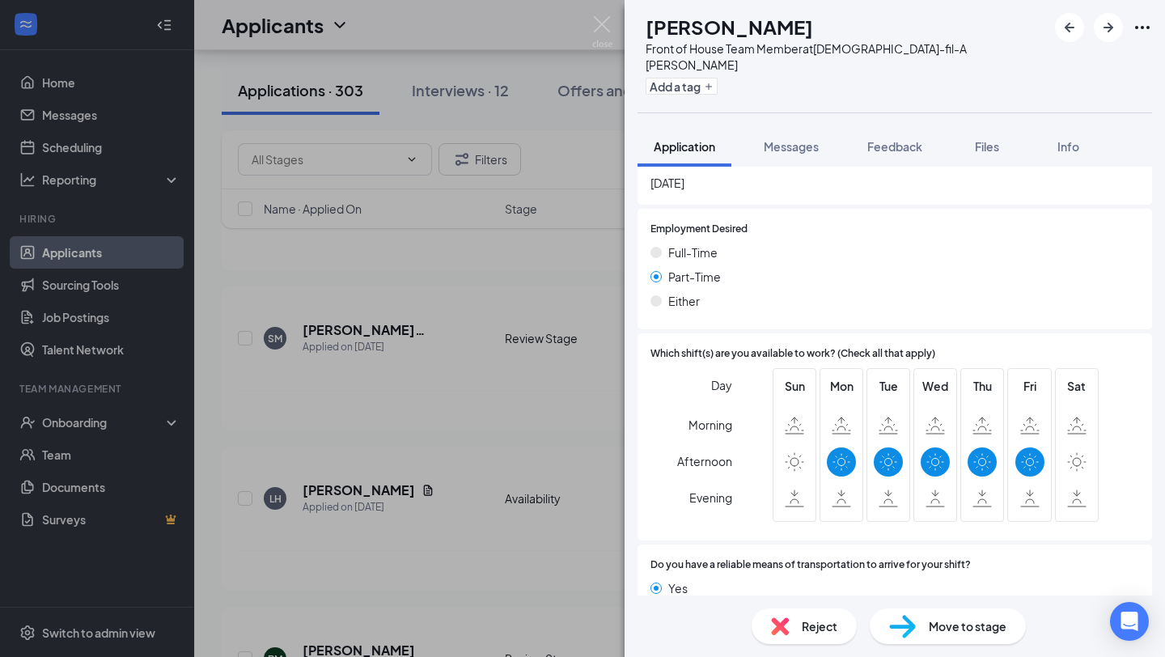
click at [385, 432] on div "BM [PERSON_NAME] Front of House Team Member at [DEMOGRAPHIC_DATA]-fil-A [PERSON…" at bounding box center [582, 328] width 1165 height 657
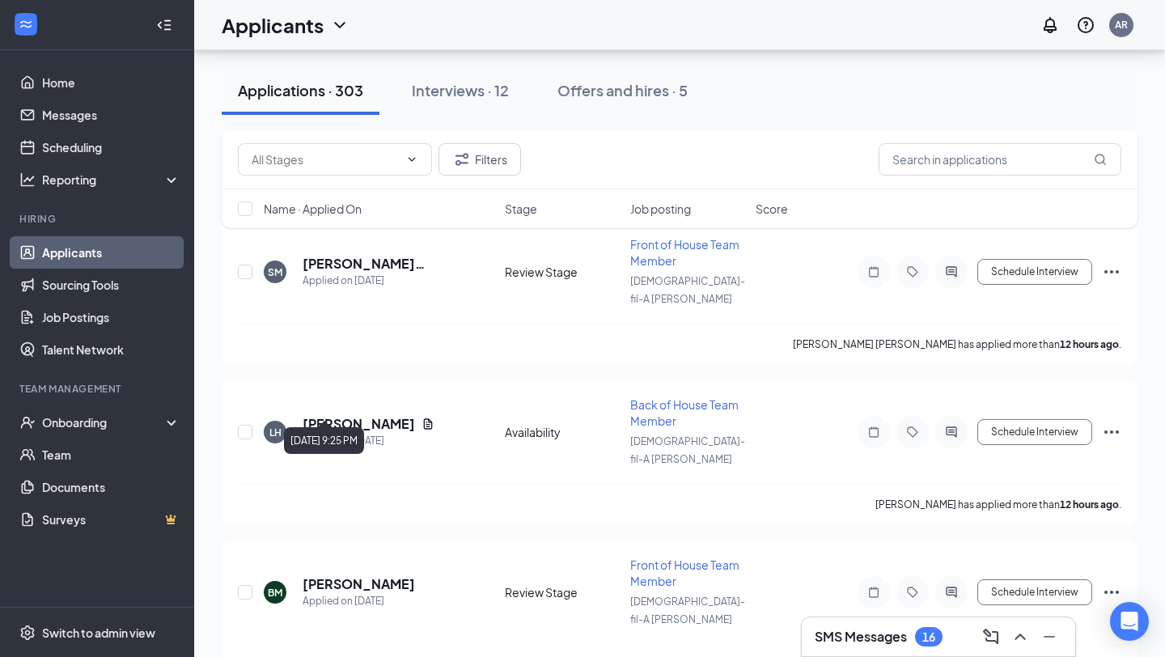
scroll to position [2507, 0]
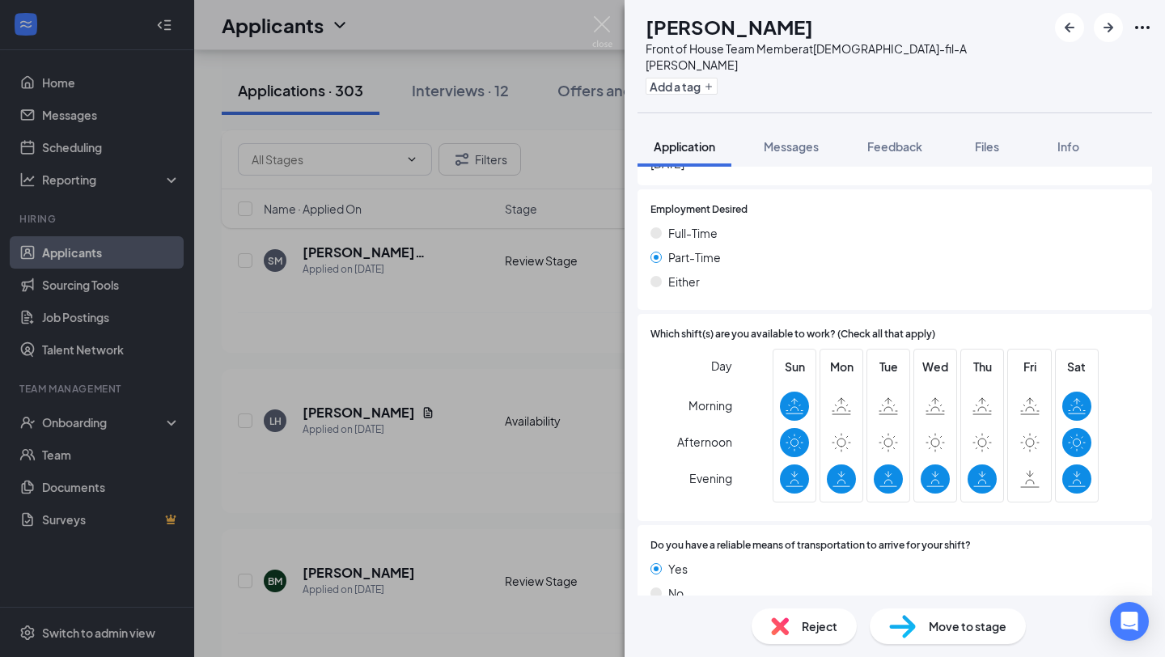
scroll to position [910, 0]
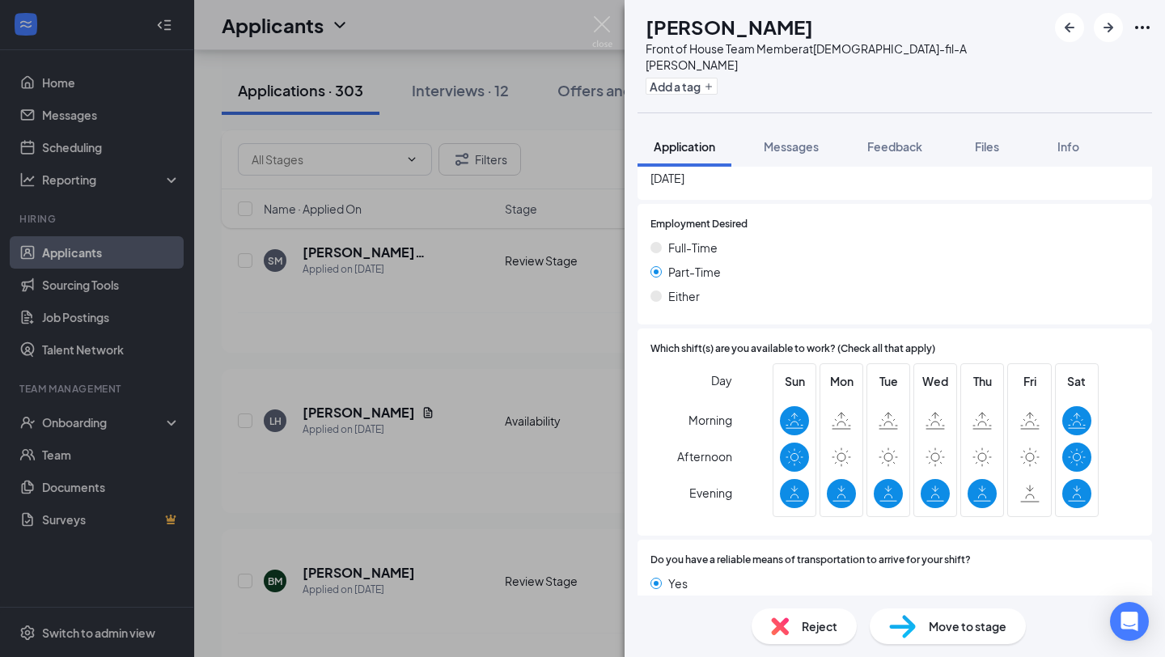
click at [526, 385] on div "[PERSON_NAME] [PERSON_NAME] Front of House Team Member at [DEMOGRAPHIC_DATA]-fi…" at bounding box center [582, 328] width 1165 height 657
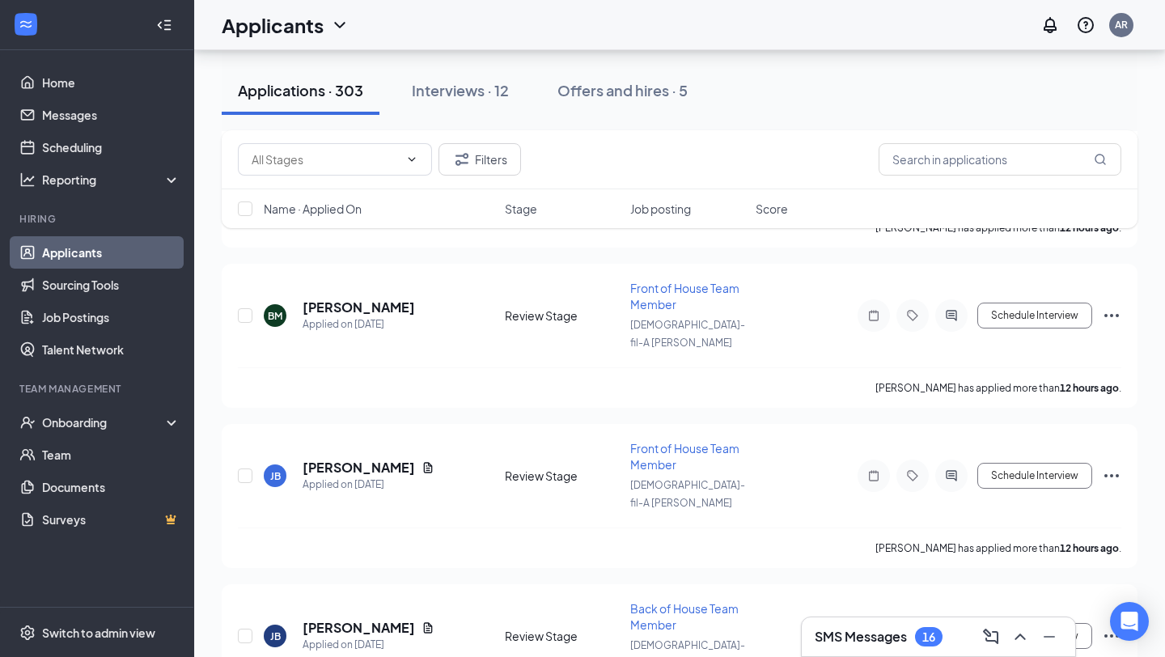
scroll to position [2799, 0]
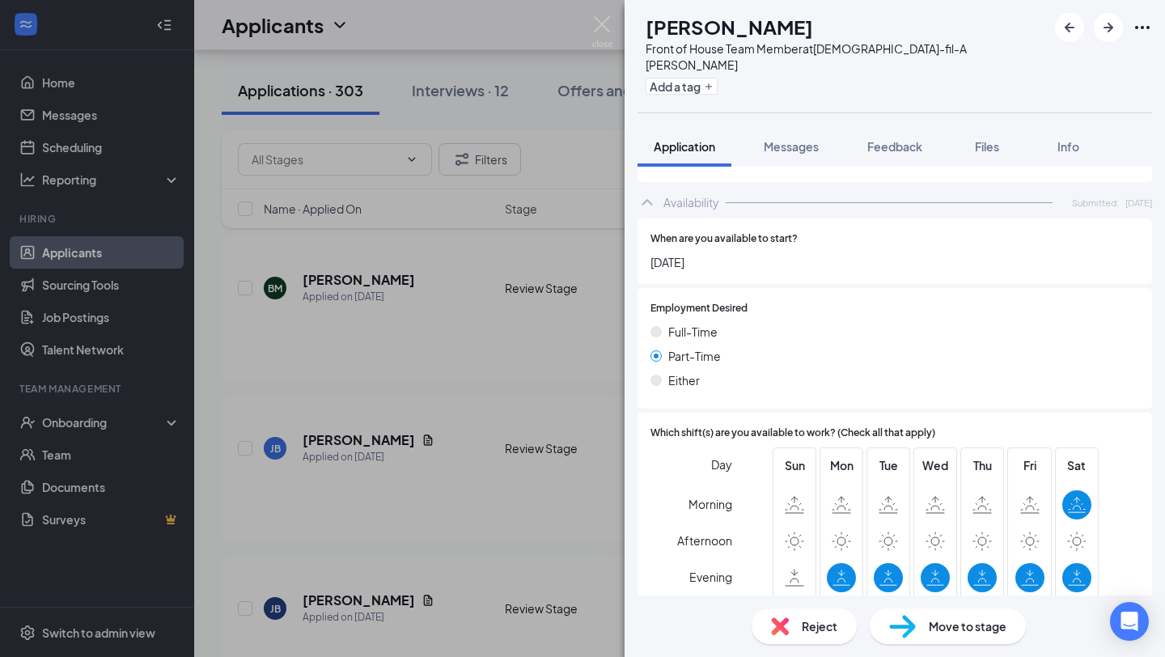
scroll to position [875, 0]
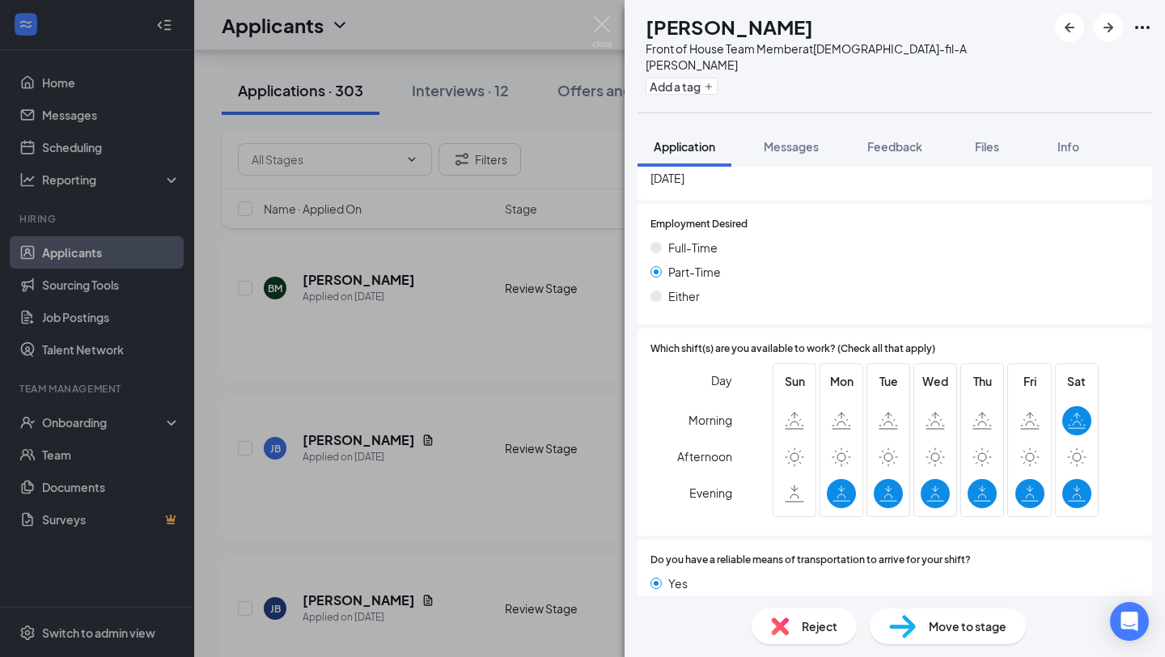
click at [438, 394] on div "[PERSON_NAME] [PERSON_NAME] Front of House Team Member at [DEMOGRAPHIC_DATA]-fi…" at bounding box center [582, 328] width 1165 height 657
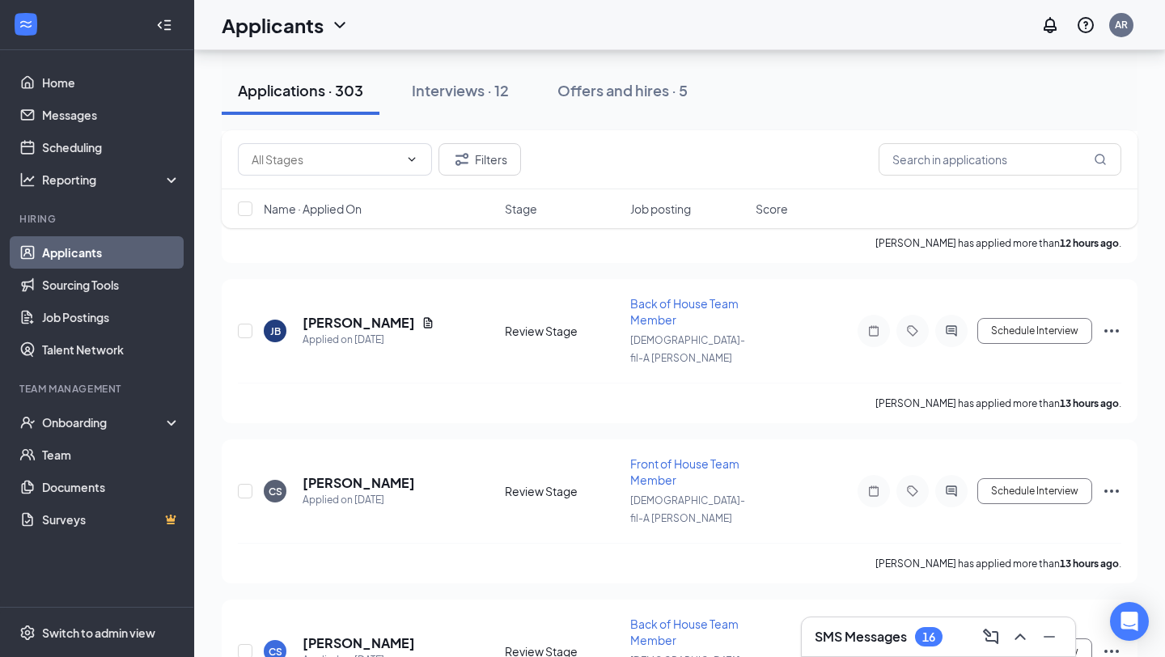
scroll to position [3082, 0]
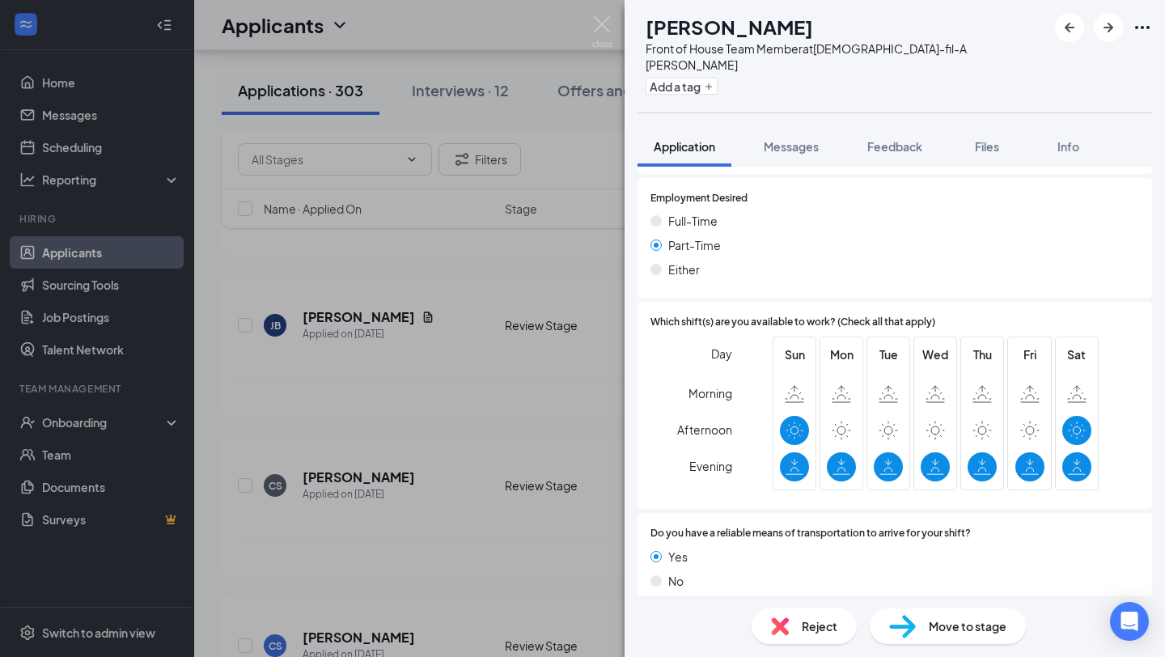
scroll to position [776, 0]
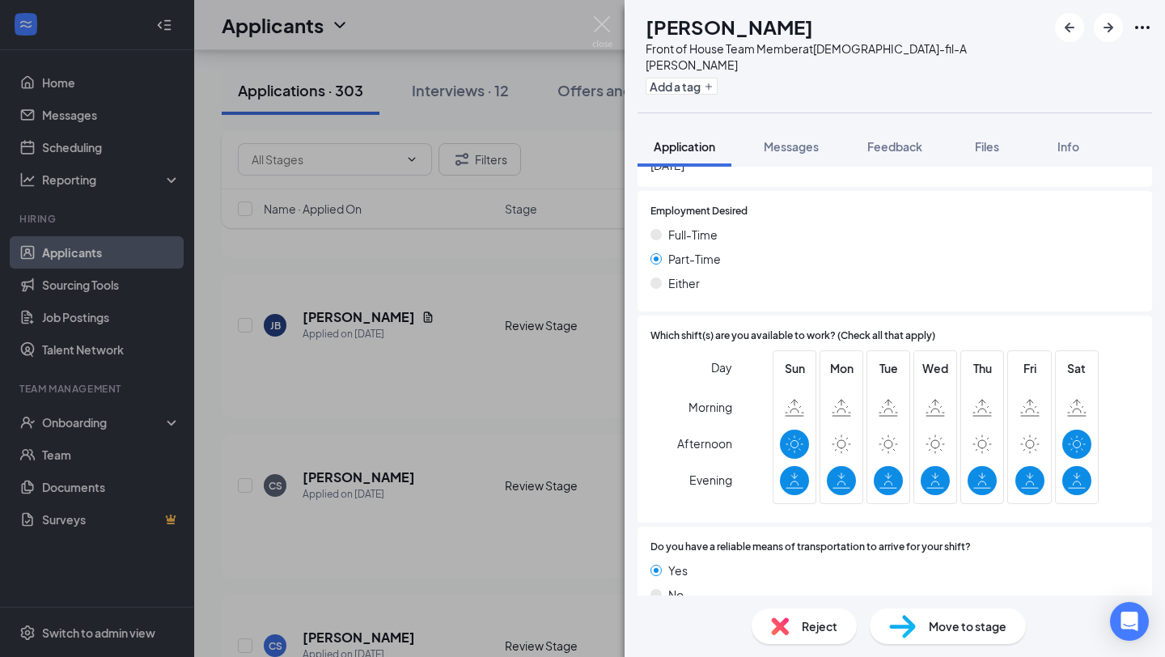
click at [429, 441] on div "BM [PERSON_NAME] Front of House Team Member at [DEMOGRAPHIC_DATA]-fil-A [PERSON…" at bounding box center [582, 328] width 1165 height 657
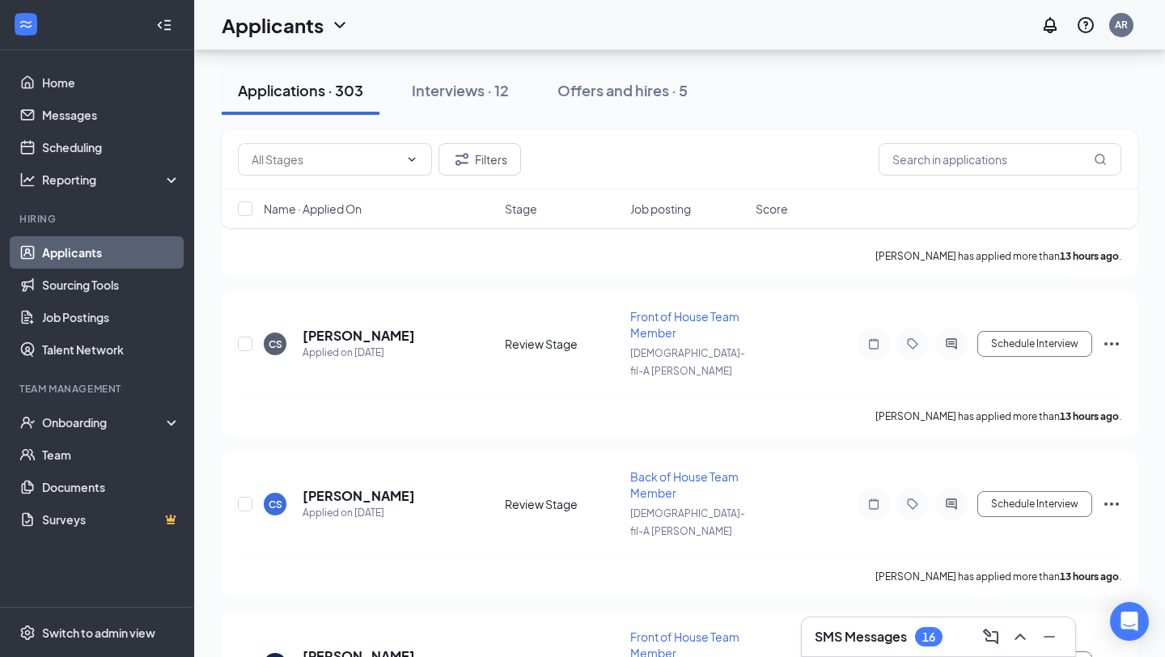
scroll to position [3252, 0]
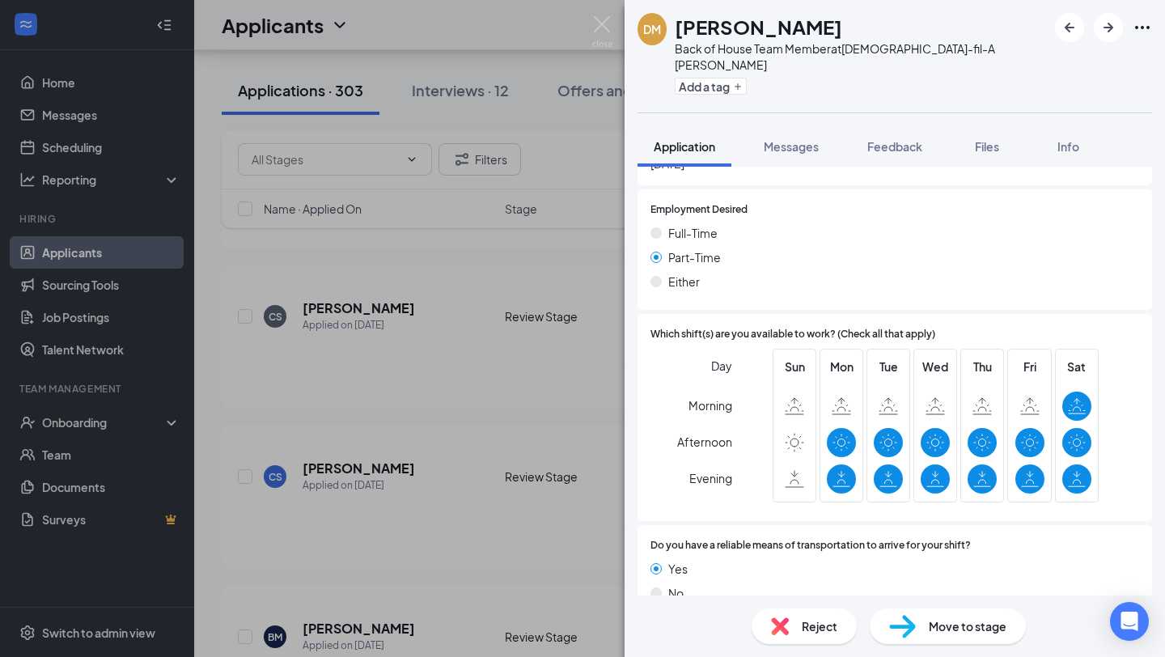
scroll to position [822, 0]
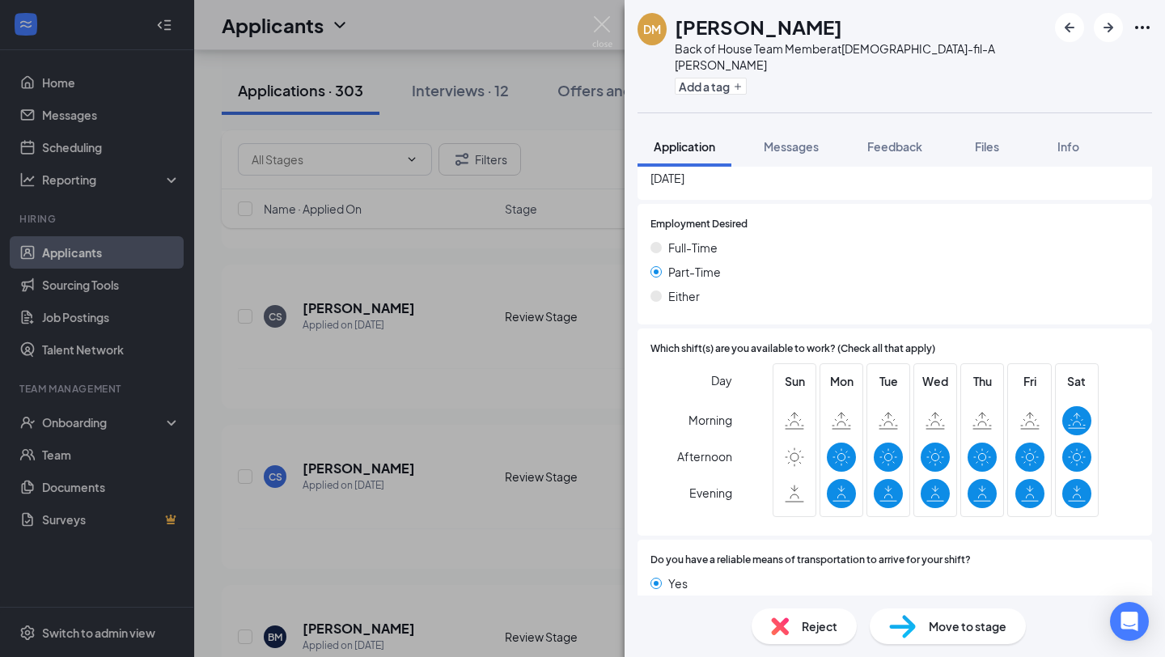
click at [457, 431] on div "DM [PERSON_NAME] Back of House Team Member at [DEMOGRAPHIC_DATA]-fil-A [PERSON_…" at bounding box center [582, 328] width 1165 height 657
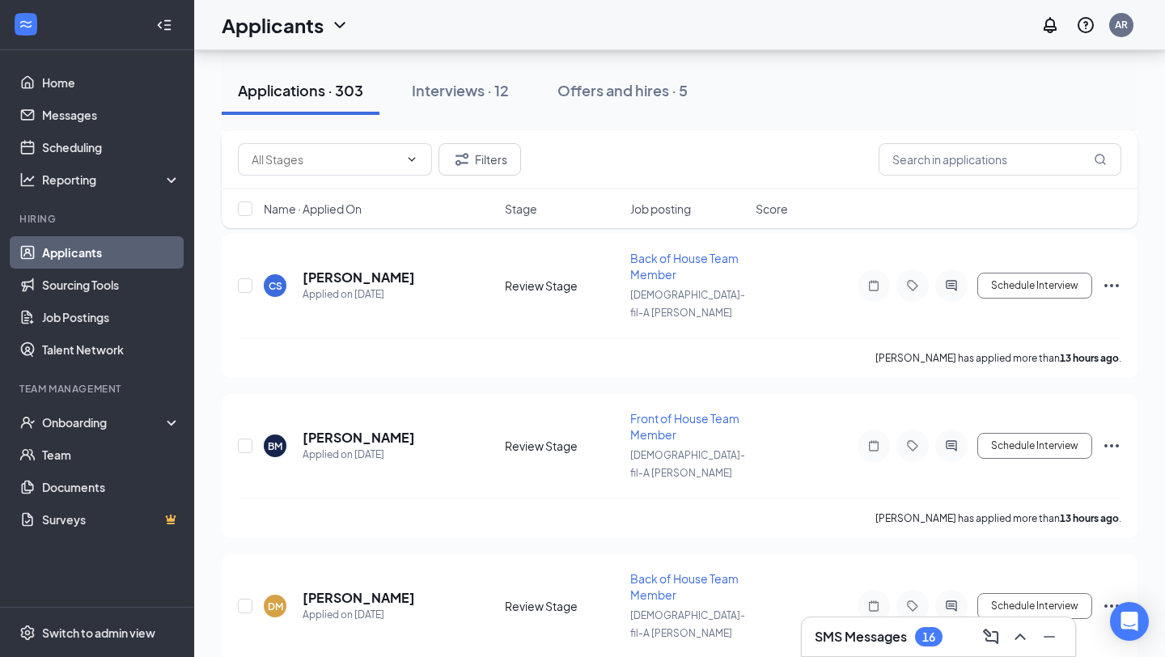
scroll to position [3443, 0]
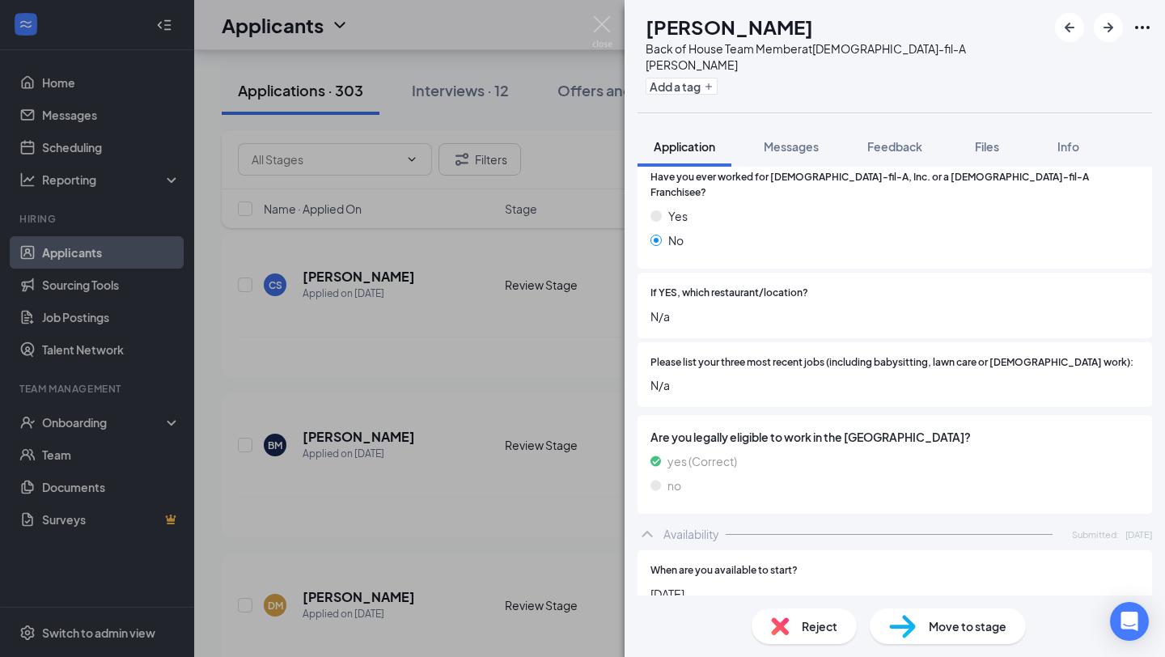
scroll to position [776, 0]
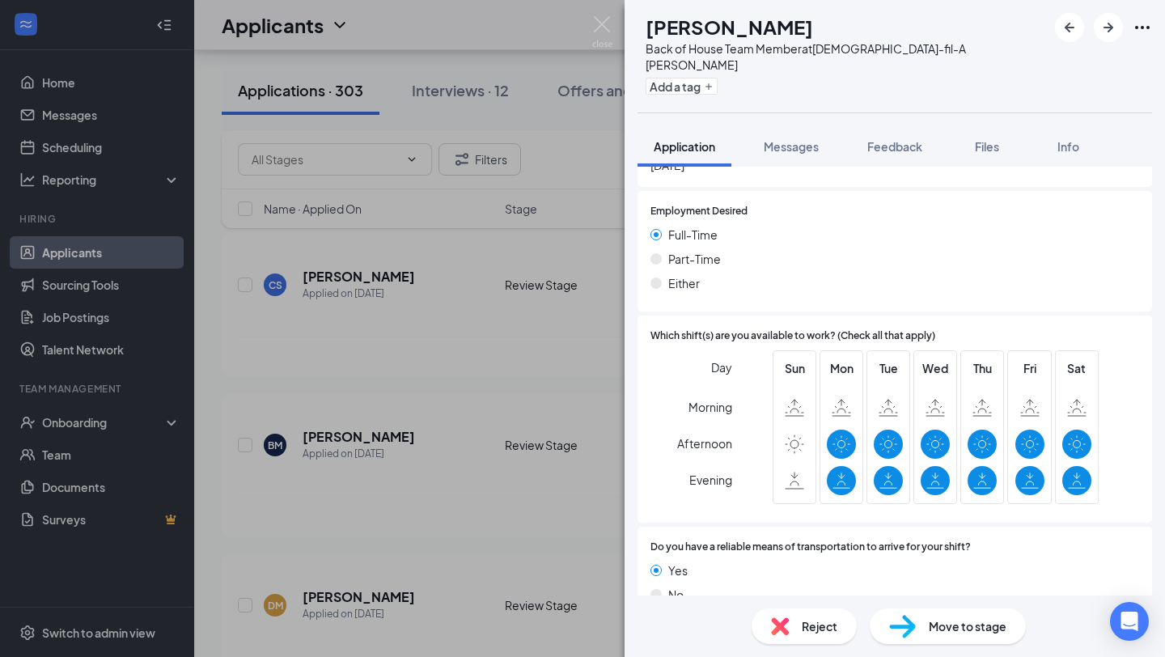
click at [421, 489] on div "AK [PERSON_NAME] Back of House Team Member at [DEMOGRAPHIC_DATA]-fil-A [PERSON_…" at bounding box center [582, 328] width 1165 height 657
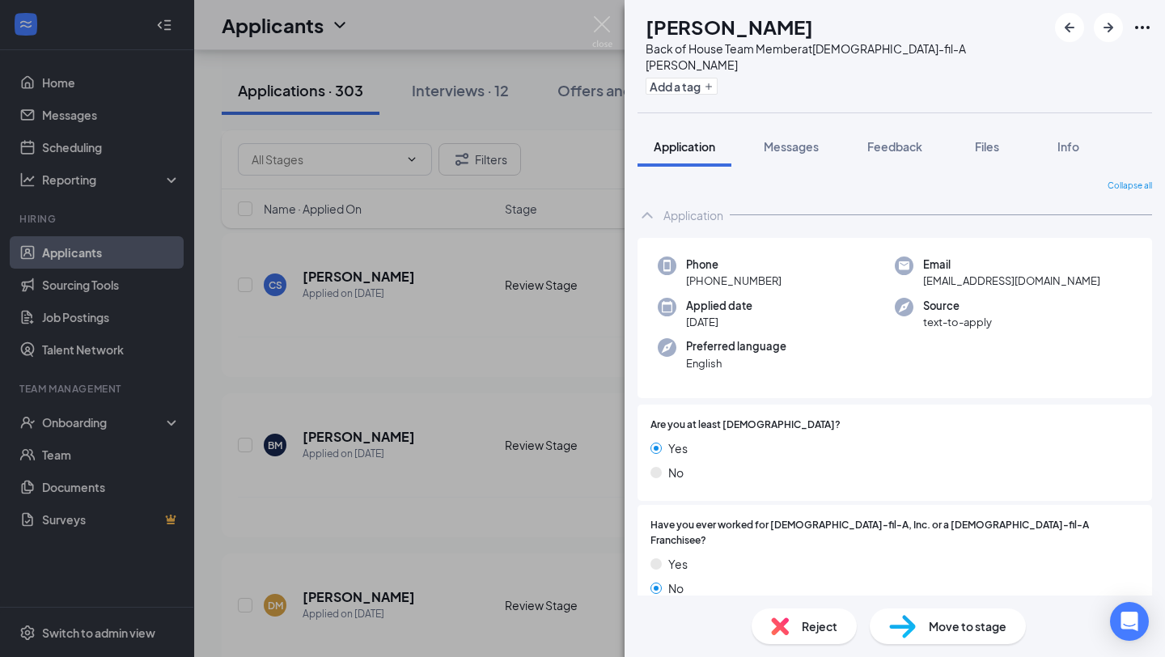
scroll to position [776, 0]
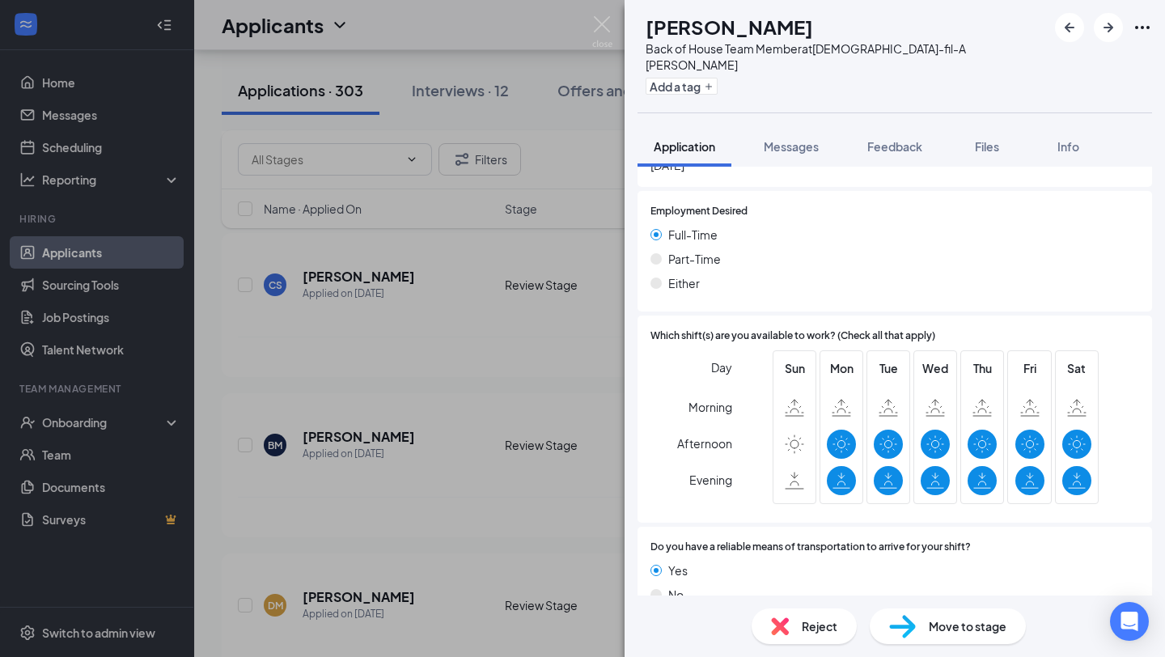
click at [507, 348] on div "AK [PERSON_NAME] Back of House Team Member at [DEMOGRAPHIC_DATA]-fil-A [PERSON_…" at bounding box center [582, 328] width 1165 height 657
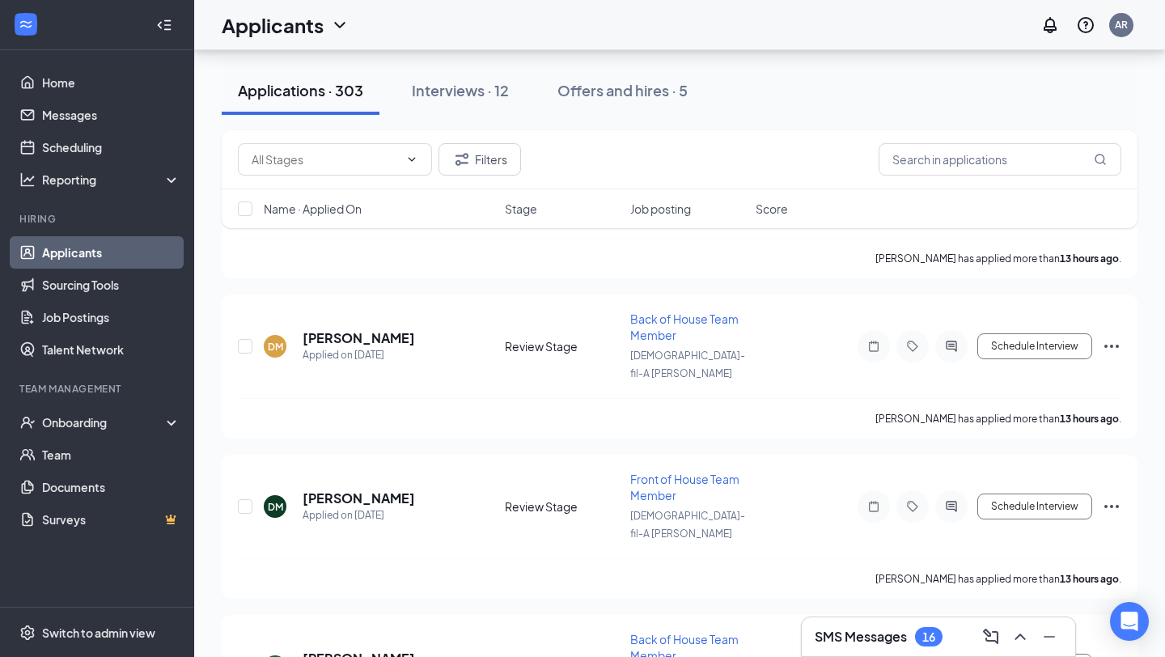
scroll to position [3713, 0]
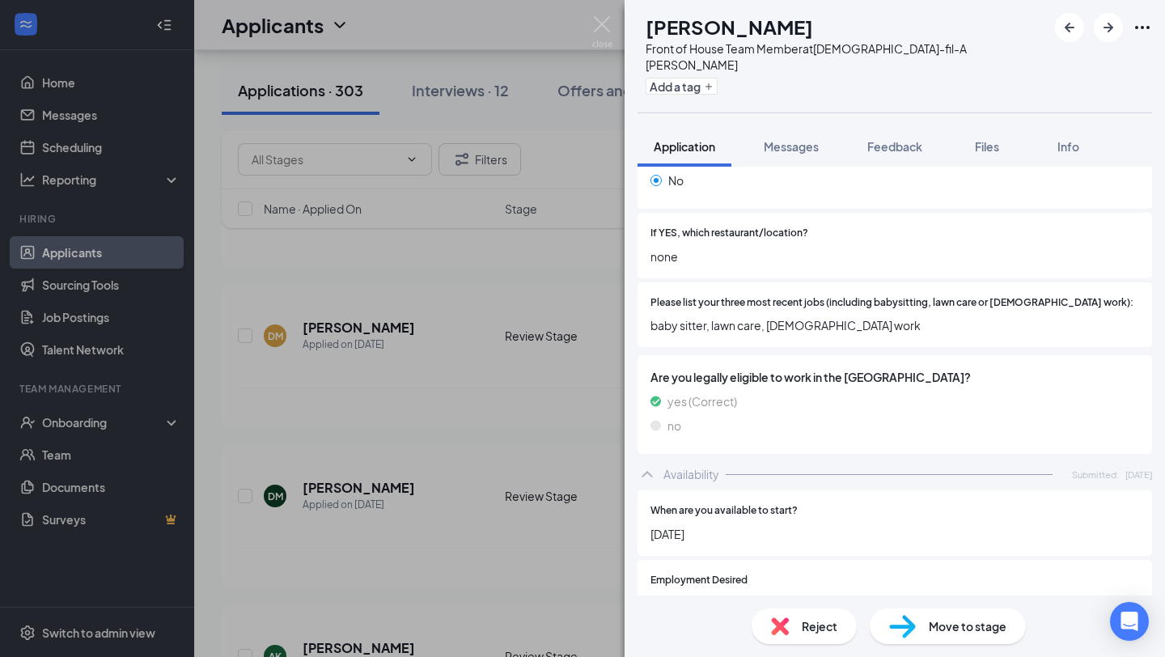
scroll to position [776, 0]
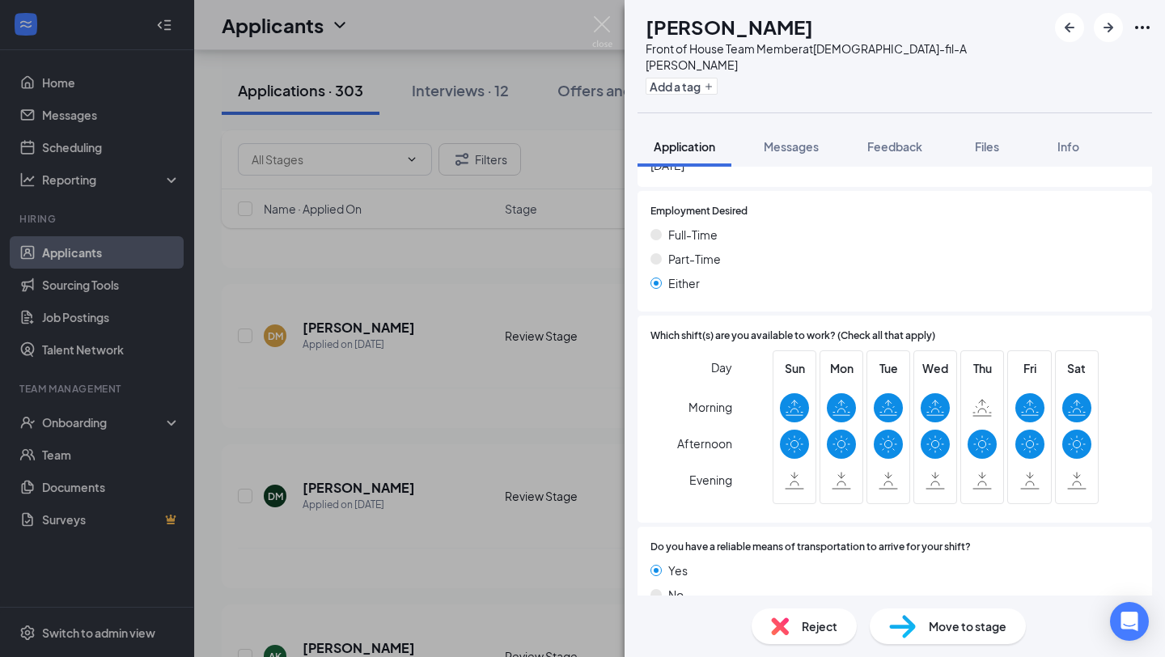
click at [515, 518] on div "[PERSON_NAME] grivet Front of House Team Member at [DEMOGRAPHIC_DATA]-fil-A [PE…" at bounding box center [582, 328] width 1165 height 657
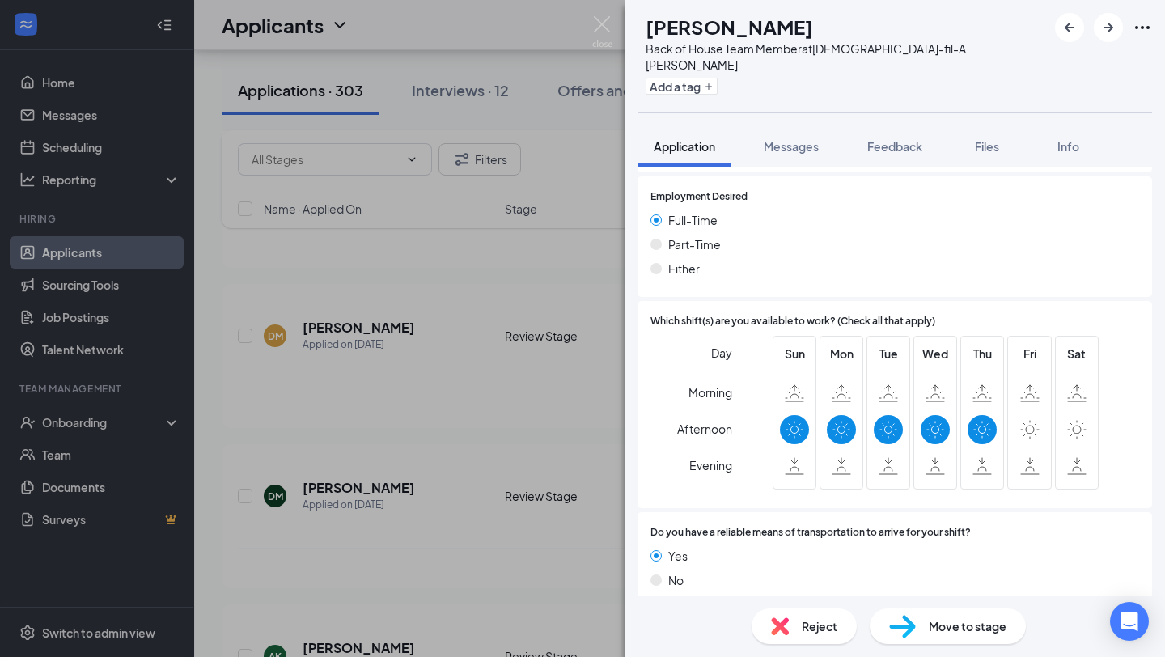
scroll to position [776, 0]
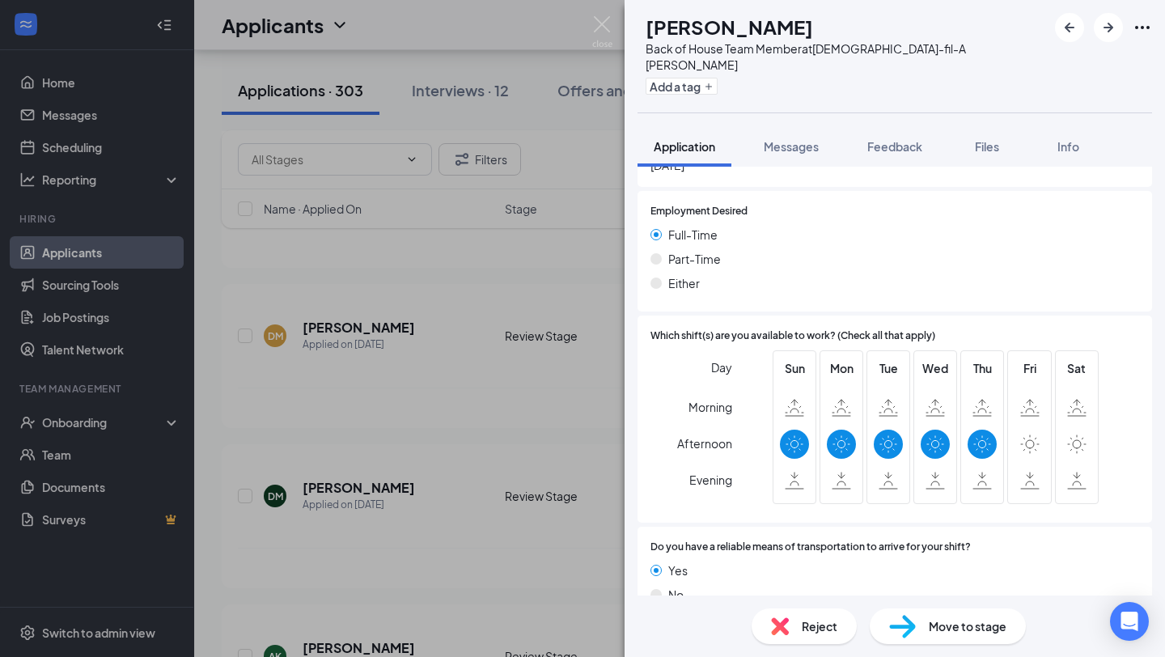
click at [421, 430] on div "SB [PERSON_NAME] Back of House Team Member at [DEMOGRAPHIC_DATA]-fil-A [PERSON_…" at bounding box center [582, 328] width 1165 height 657
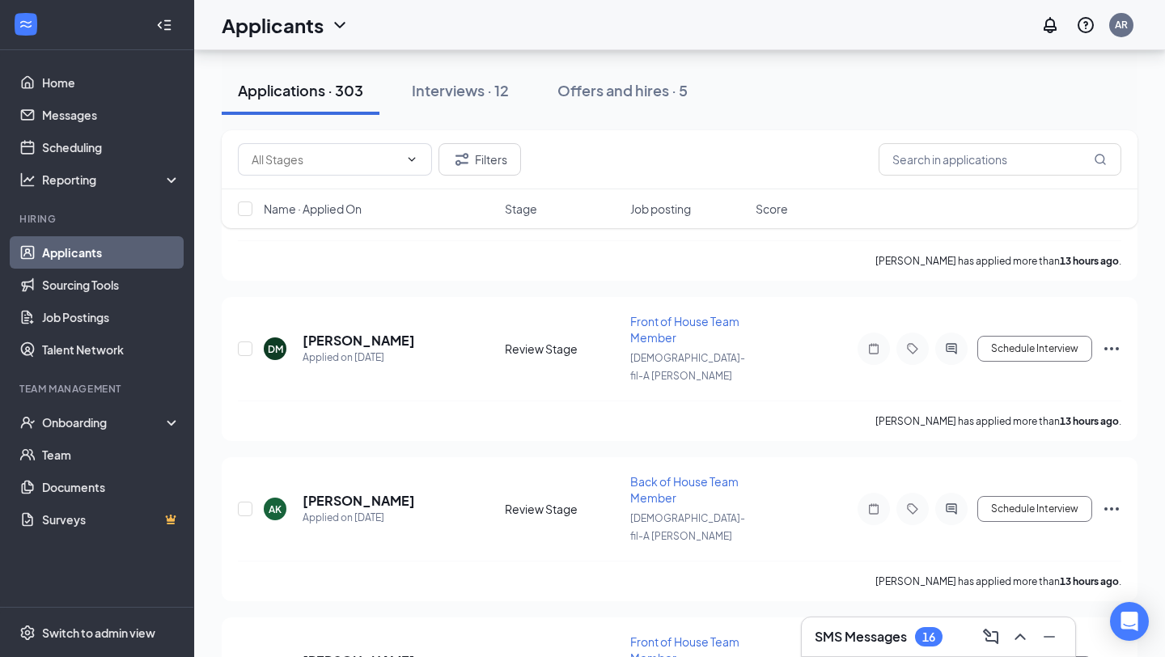
scroll to position [3879, 0]
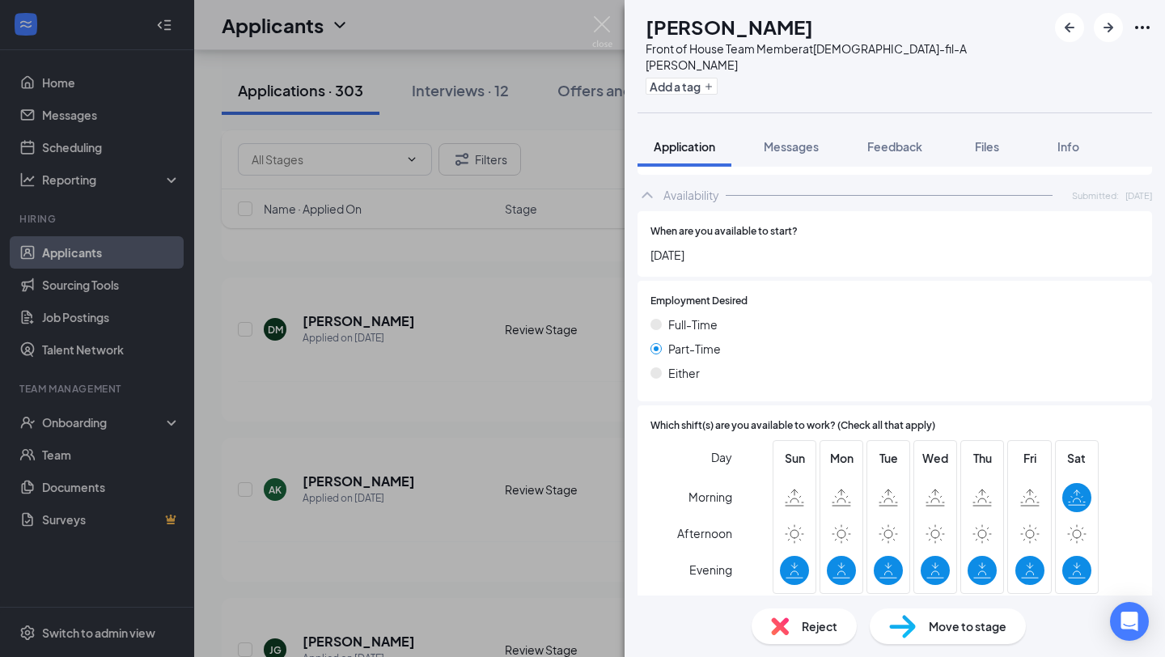
scroll to position [776, 0]
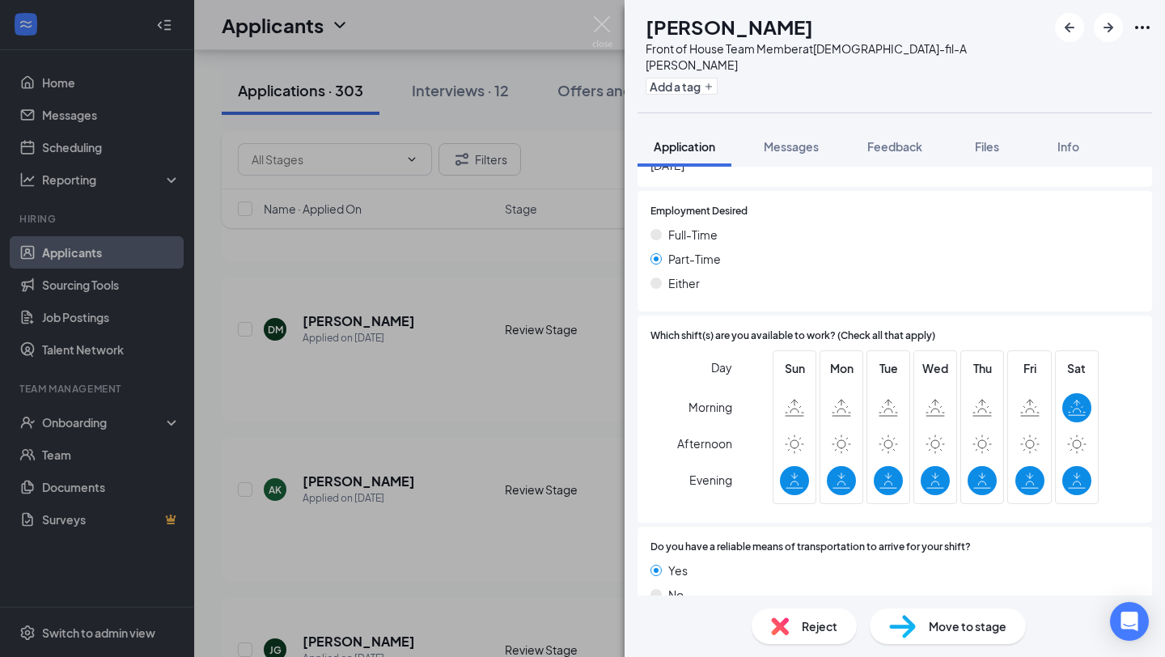
click at [353, 431] on div "SS [PERSON_NAME] Front of House Team Member at [DEMOGRAPHIC_DATA]-fil-A [PERSON…" at bounding box center [582, 328] width 1165 height 657
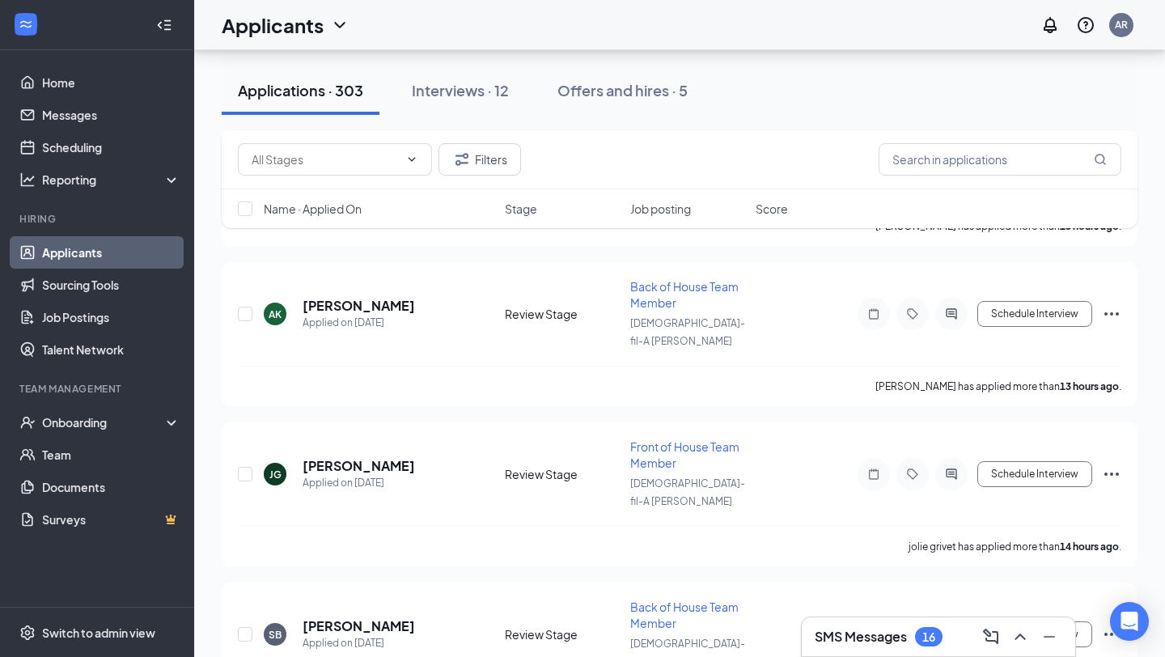
scroll to position [4073, 0]
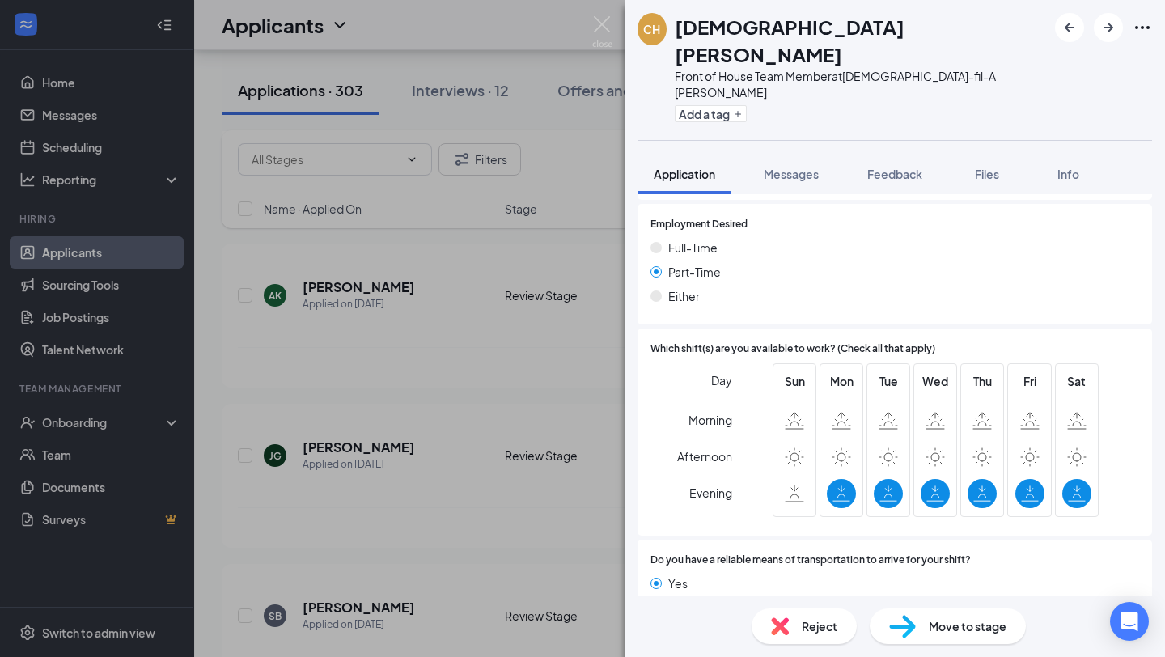
scroll to position [776, 0]
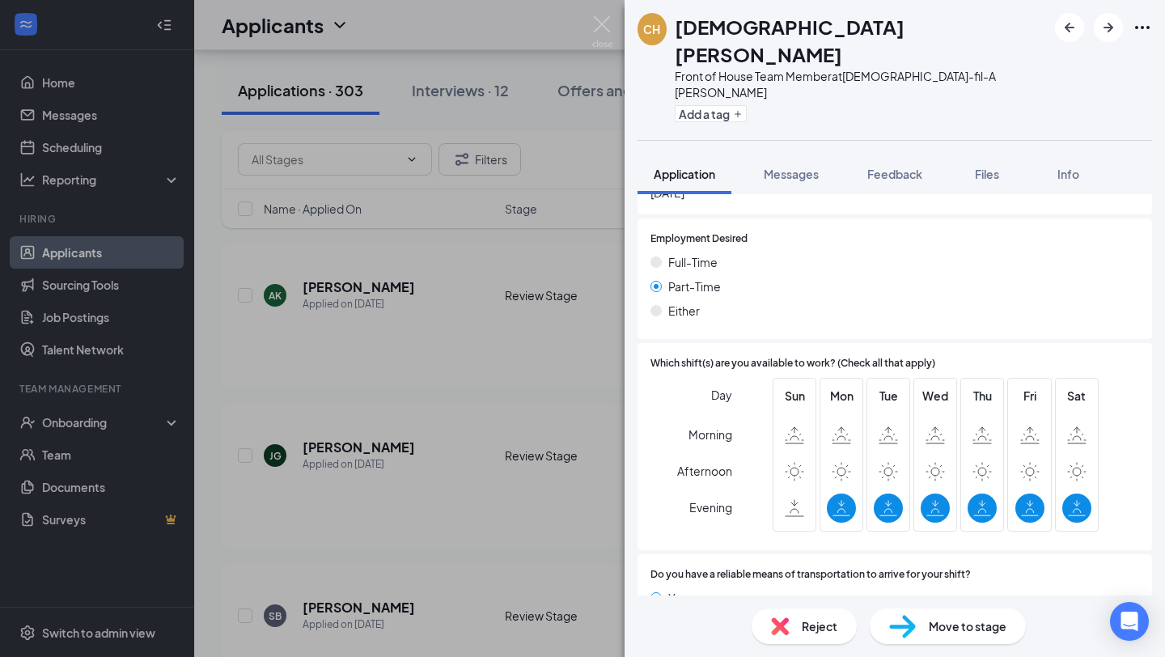
click at [400, 413] on div "CH [PERSON_NAME] Front of House Team Member at [DEMOGRAPHIC_DATA]-fil-A [PERSON…" at bounding box center [582, 328] width 1165 height 657
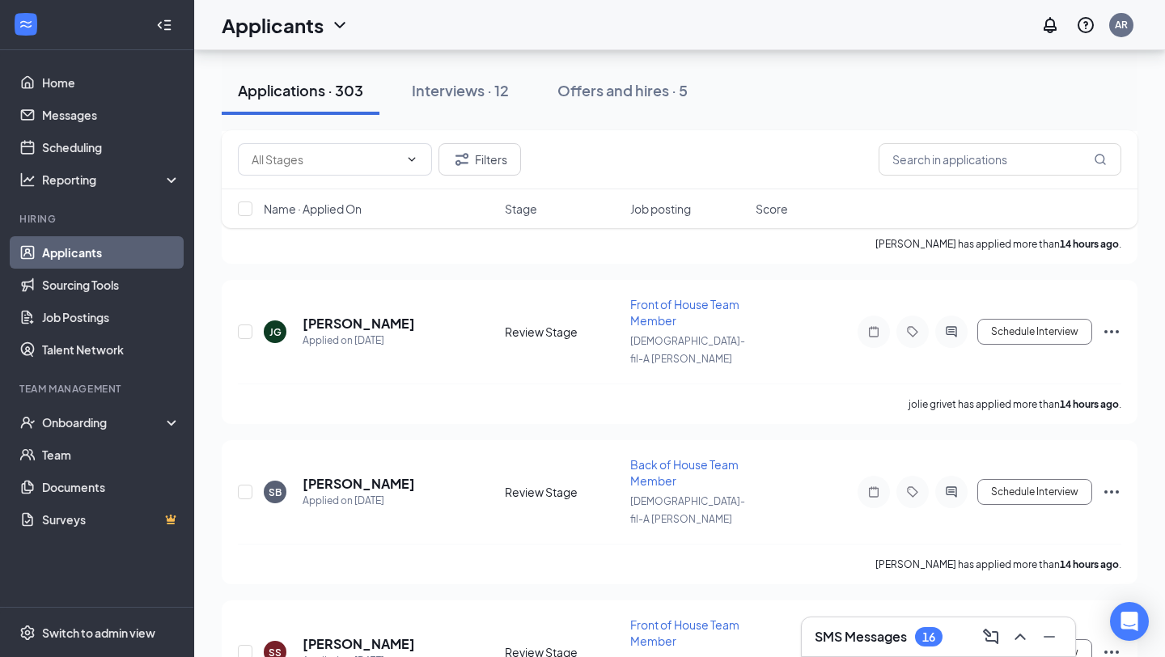
scroll to position [4202, 0]
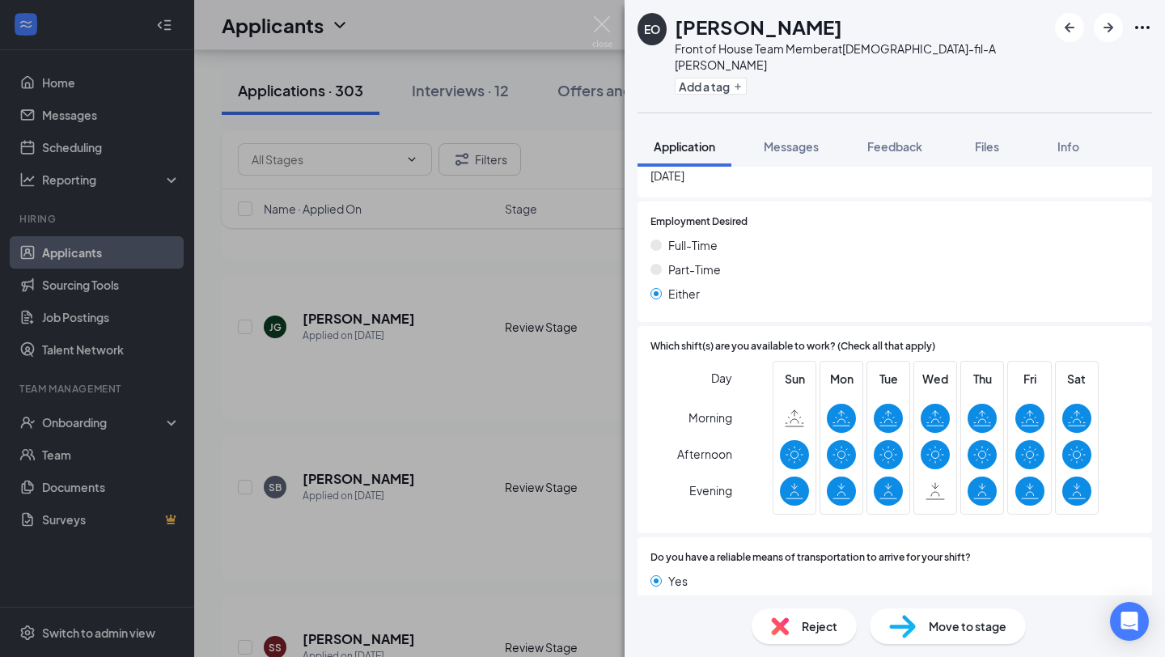
scroll to position [790, 0]
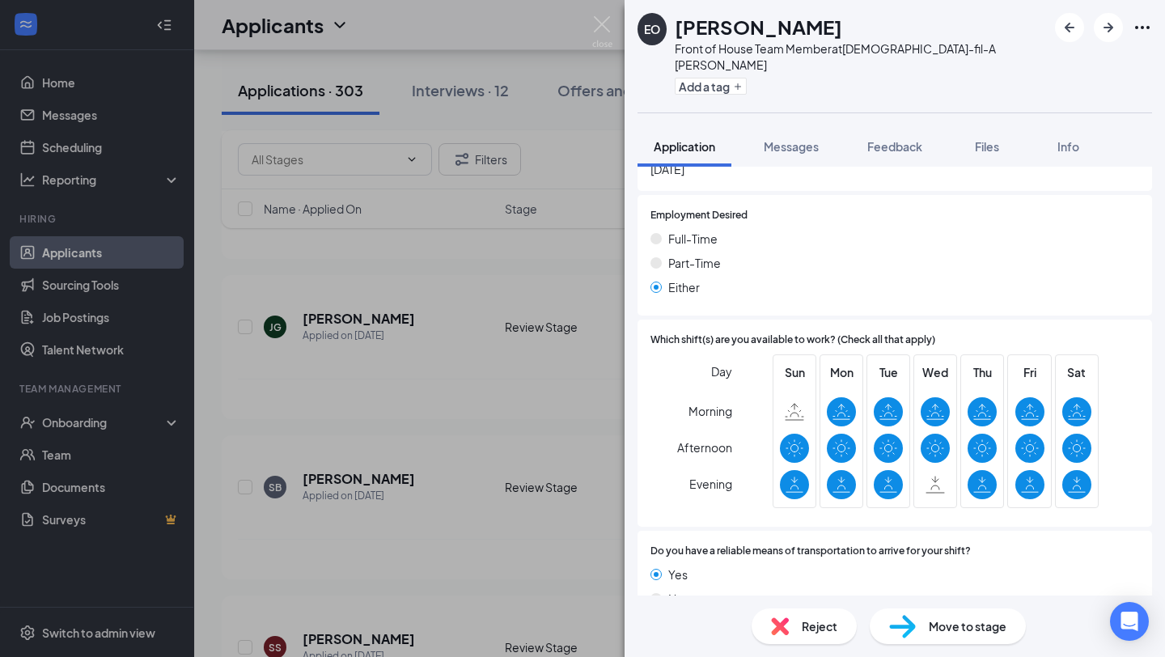
click at [489, 487] on div "EO [PERSON_NAME] Front of House Team Member at [DEMOGRAPHIC_DATA]-fil-A [PERSON…" at bounding box center [582, 328] width 1165 height 657
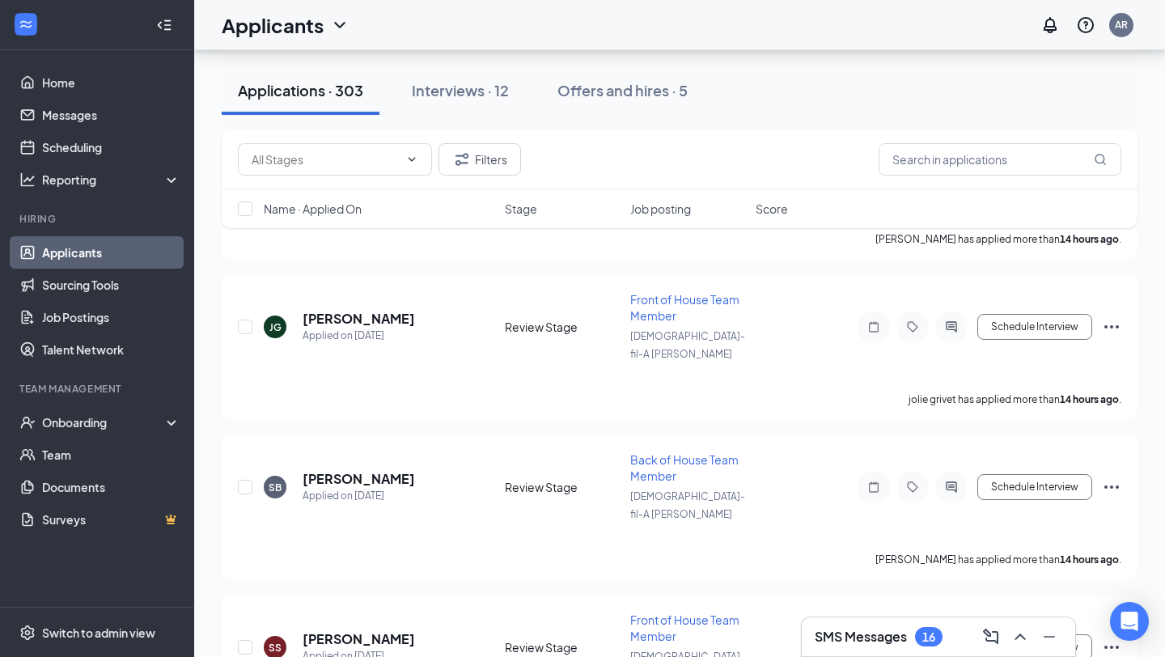
scroll to position [4302, 0]
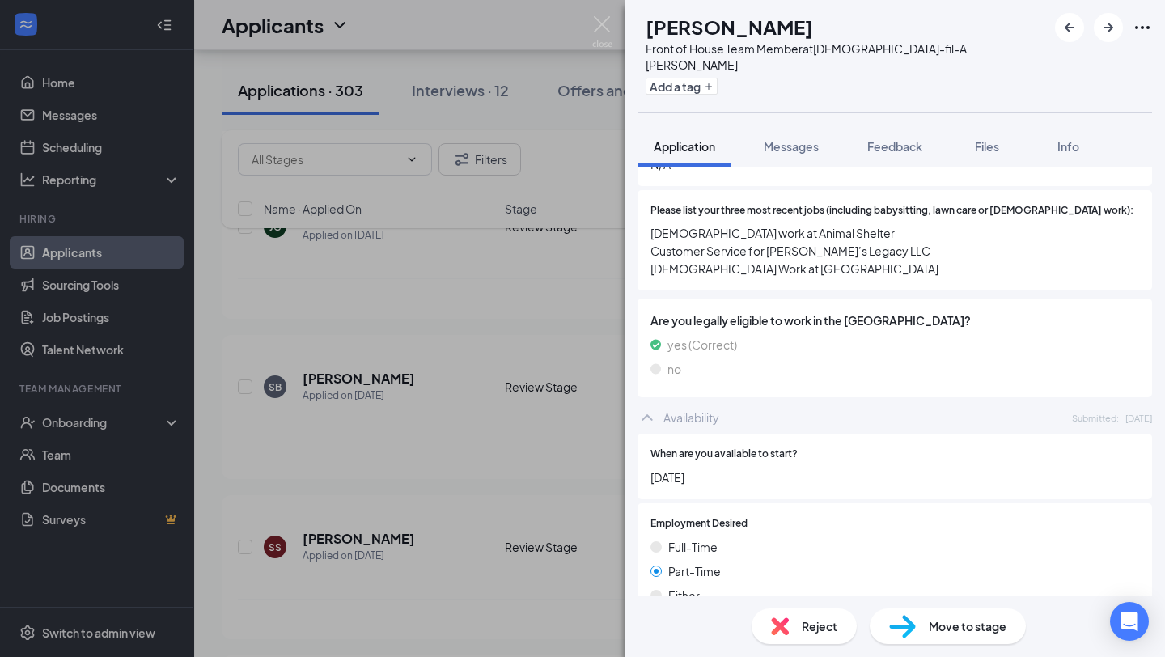
scroll to position [857, 0]
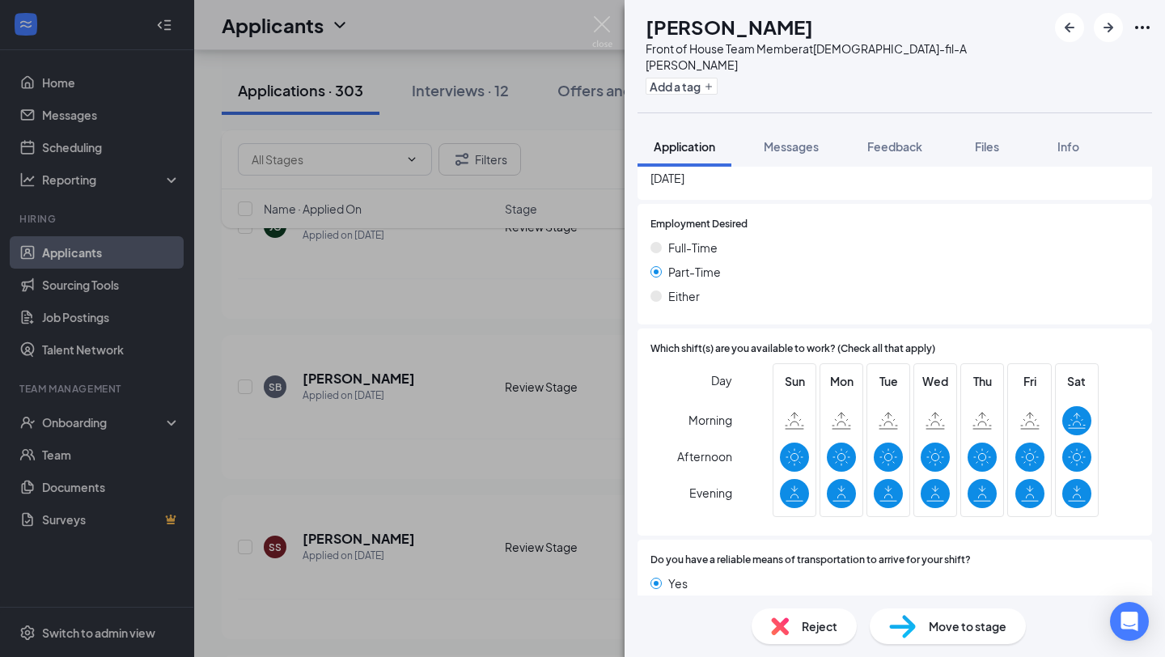
click at [338, 387] on div "RR [PERSON_NAME] Front of House Team Member at [DEMOGRAPHIC_DATA]-fil-A [PERSON…" at bounding box center [582, 328] width 1165 height 657
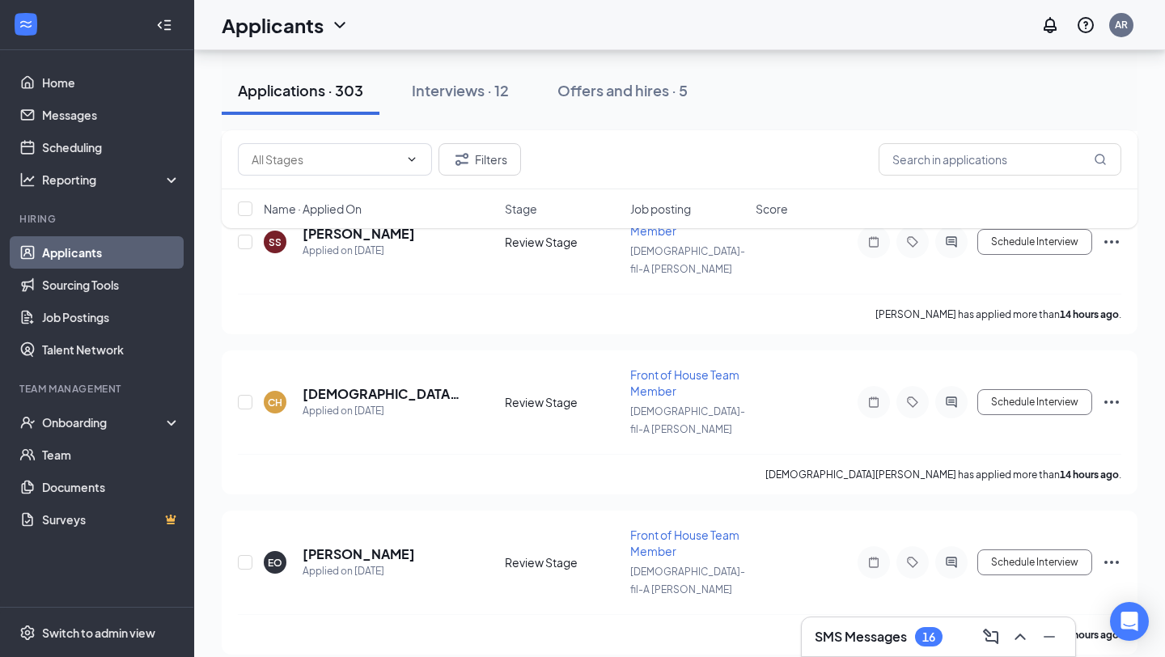
scroll to position [4620, 0]
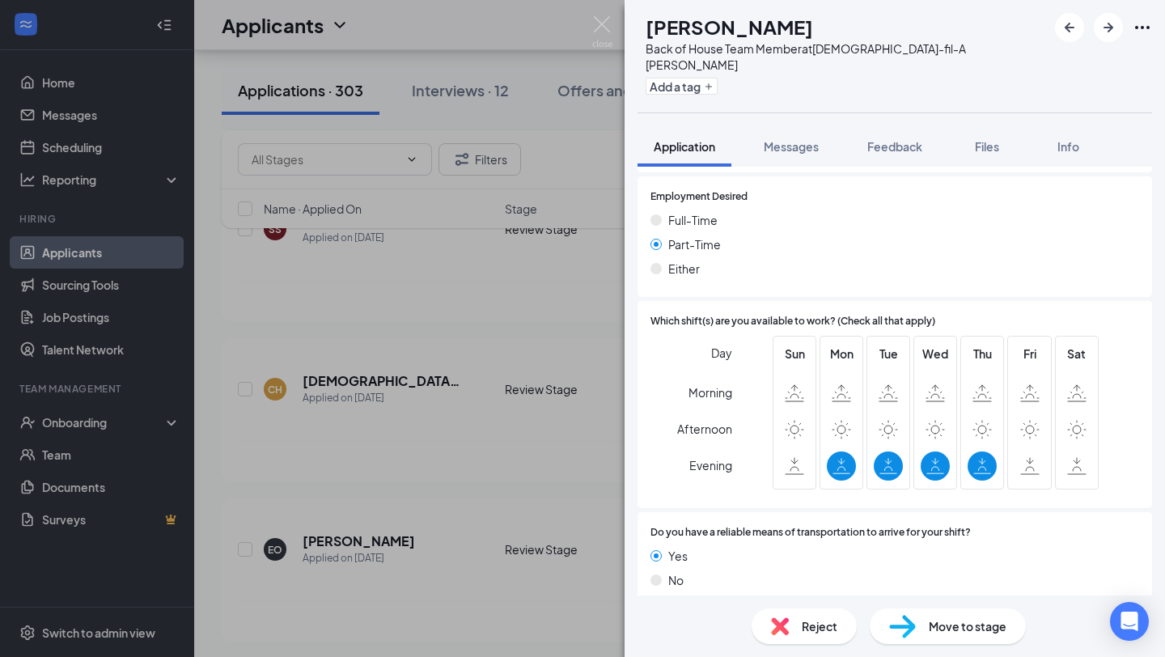
scroll to position [776, 0]
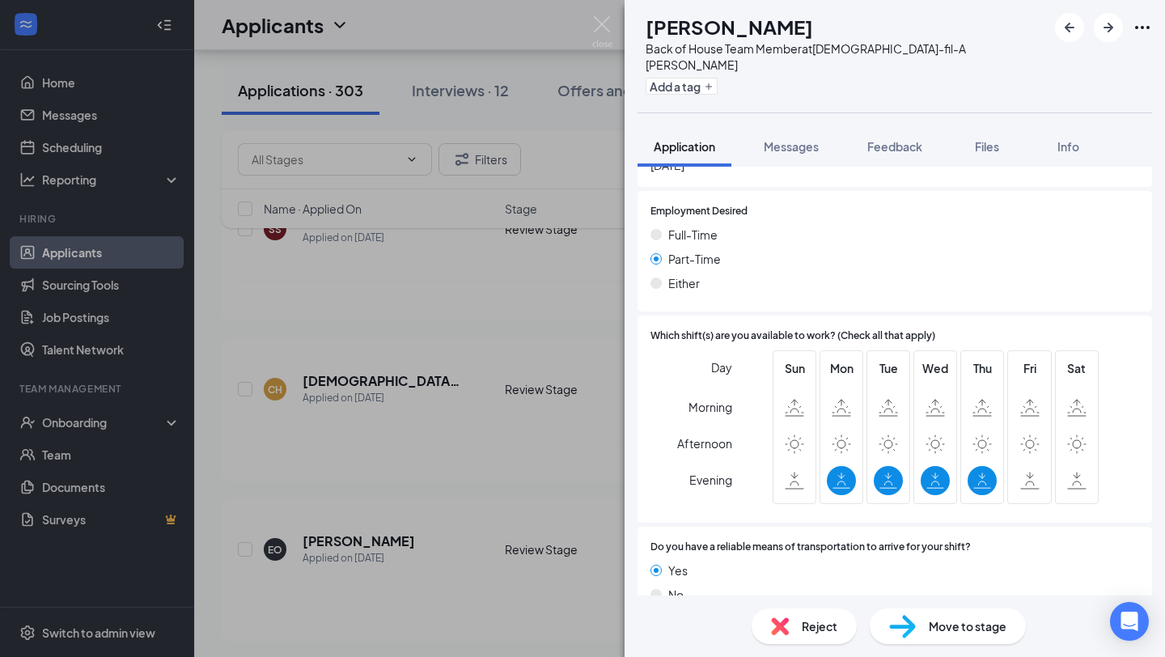
click at [485, 407] on div "CM [PERSON_NAME] Back of House Team Member at [DEMOGRAPHIC_DATA]-fil-A [PERSON_…" at bounding box center [582, 328] width 1165 height 657
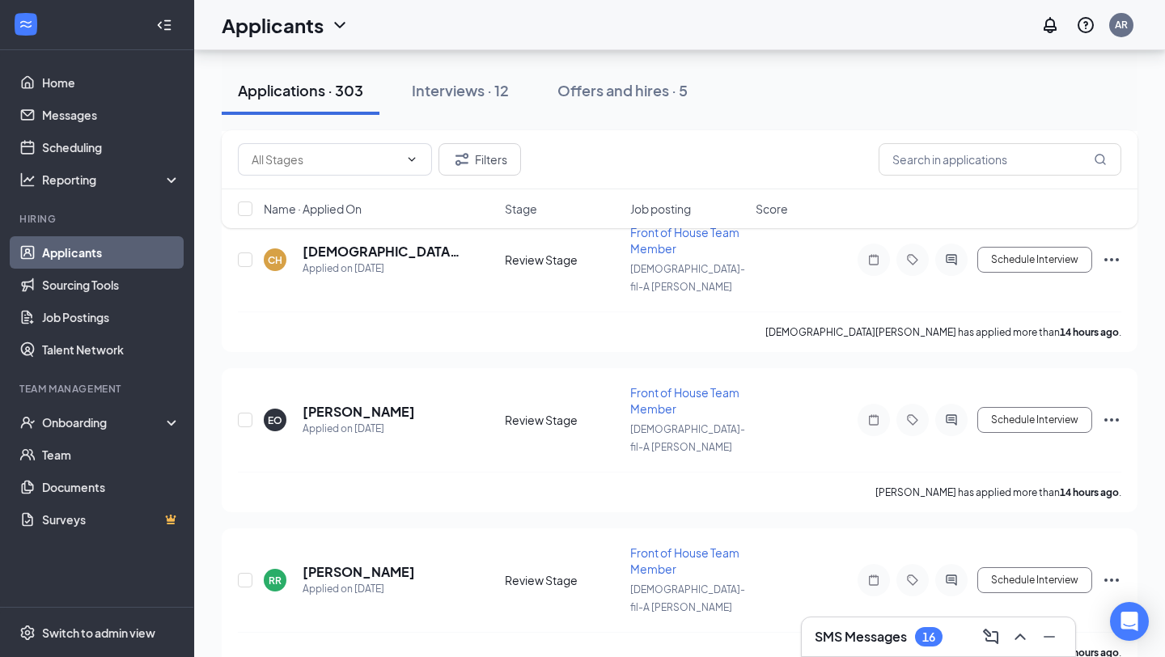
scroll to position [4809, 0]
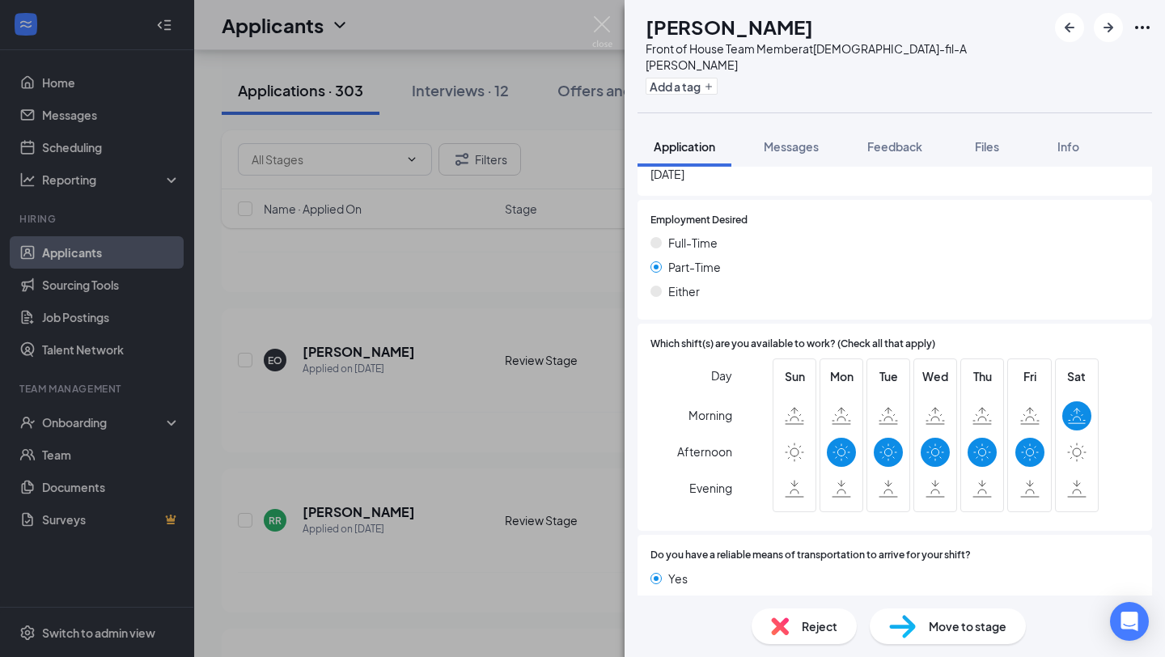
scroll to position [882, 0]
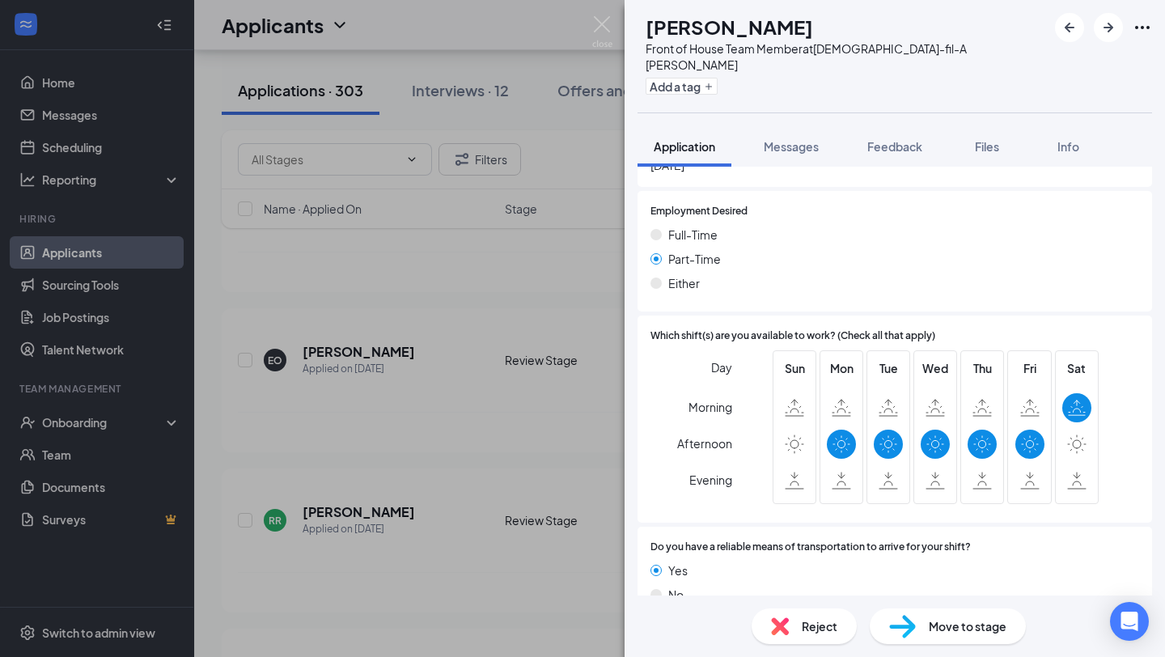
click at [498, 473] on div "DG [PERSON_NAME] Front of House Team Member at [DEMOGRAPHIC_DATA]-fil-A [PERSON…" at bounding box center [582, 328] width 1165 height 657
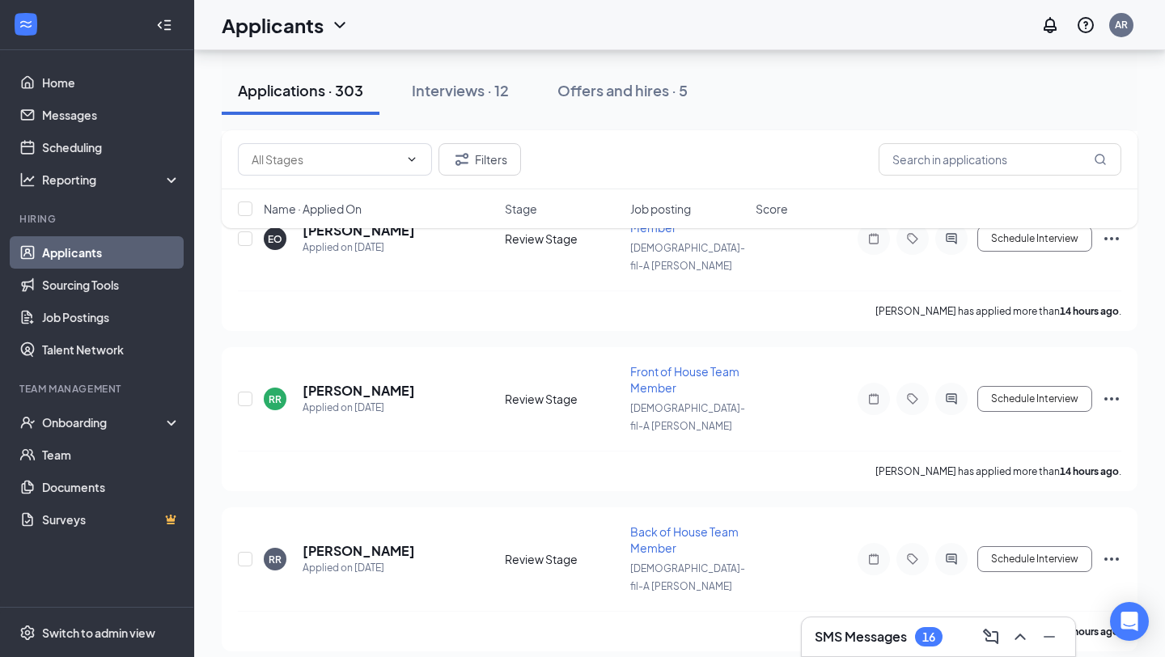
scroll to position [4945, 0]
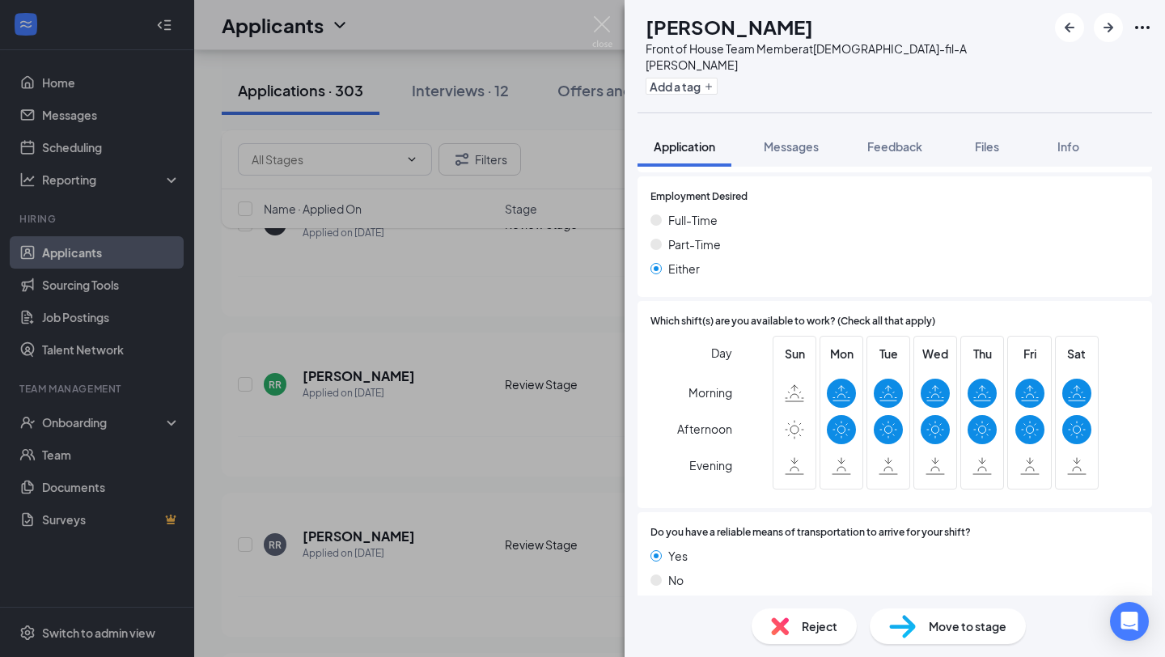
scroll to position [812, 0]
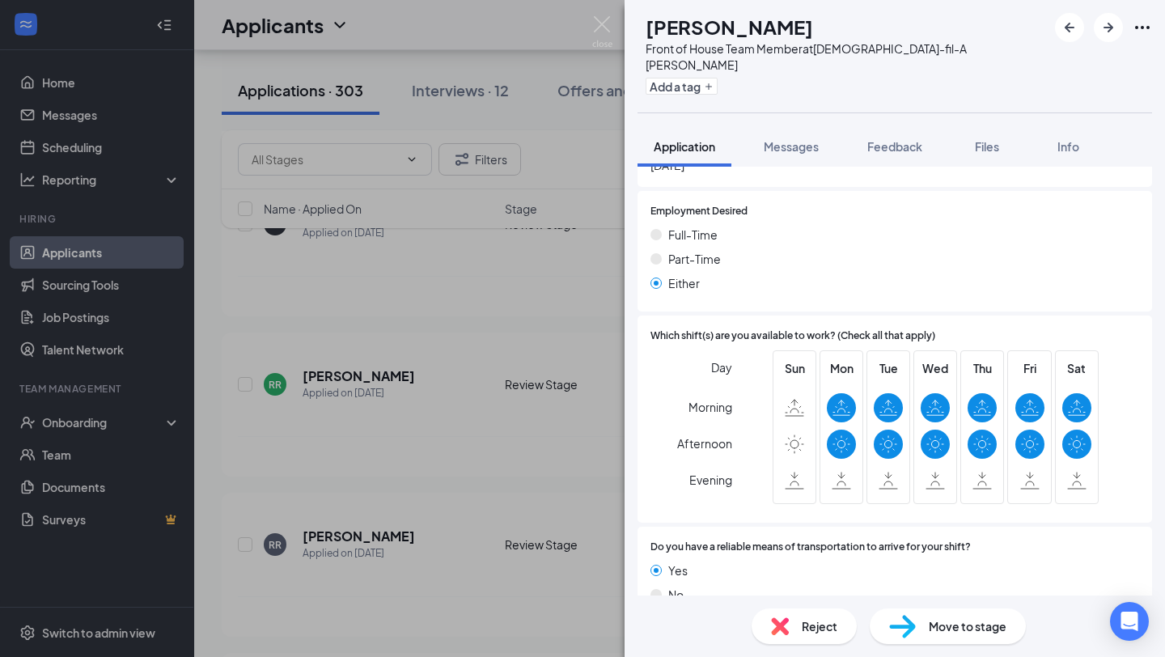
click at [484, 411] on div "TB [PERSON_NAME] Front of House Team Member at [DEMOGRAPHIC_DATA]-fil-A [PERSON…" at bounding box center [582, 328] width 1165 height 657
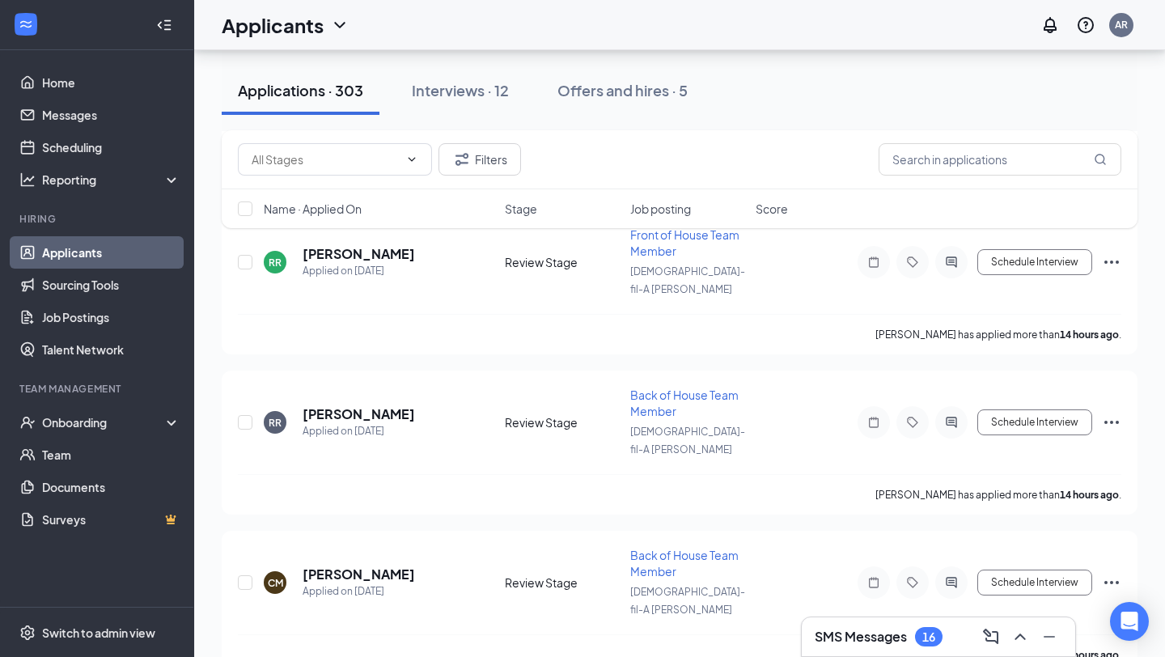
scroll to position [5097, 0]
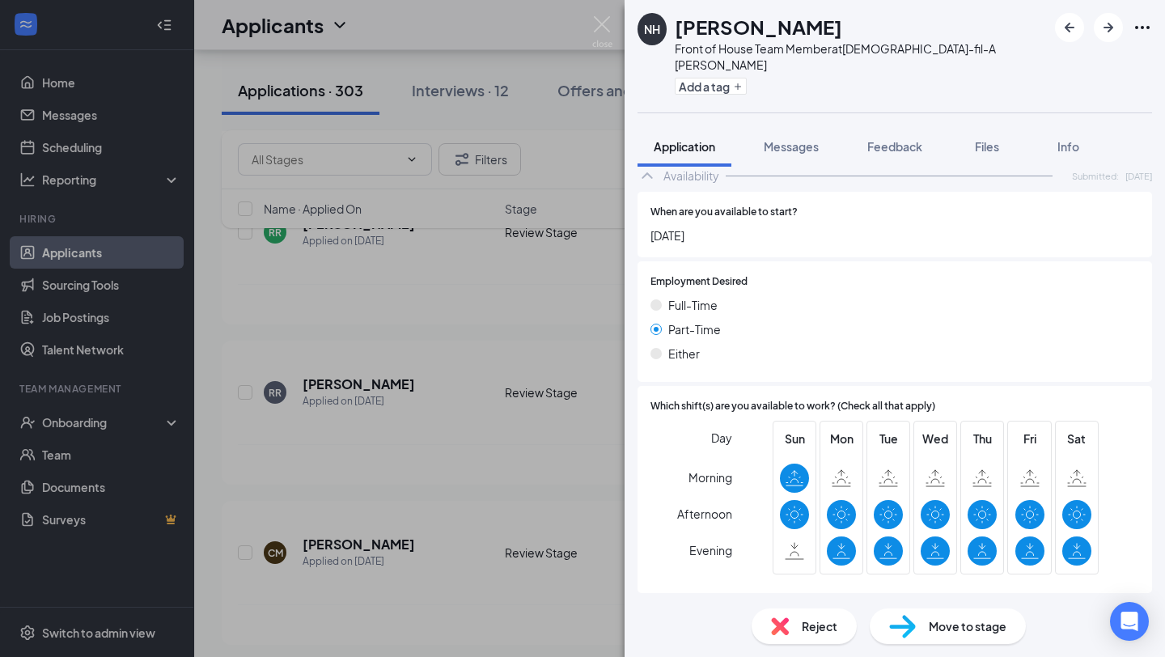
scroll to position [776, 0]
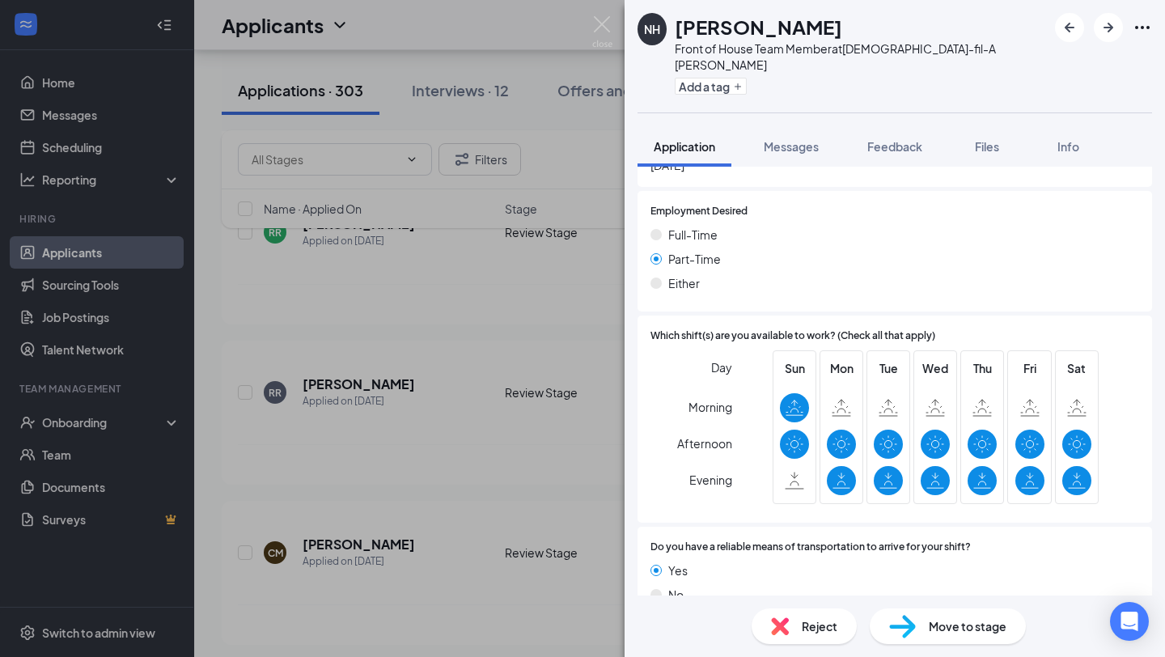
click at [512, 417] on div "NH [PERSON_NAME] Front of House Team Member at [DEMOGRAPHIC_DATA]-fil-A [PERSON…" at bounding box center [582, 328] width 1165 height 657
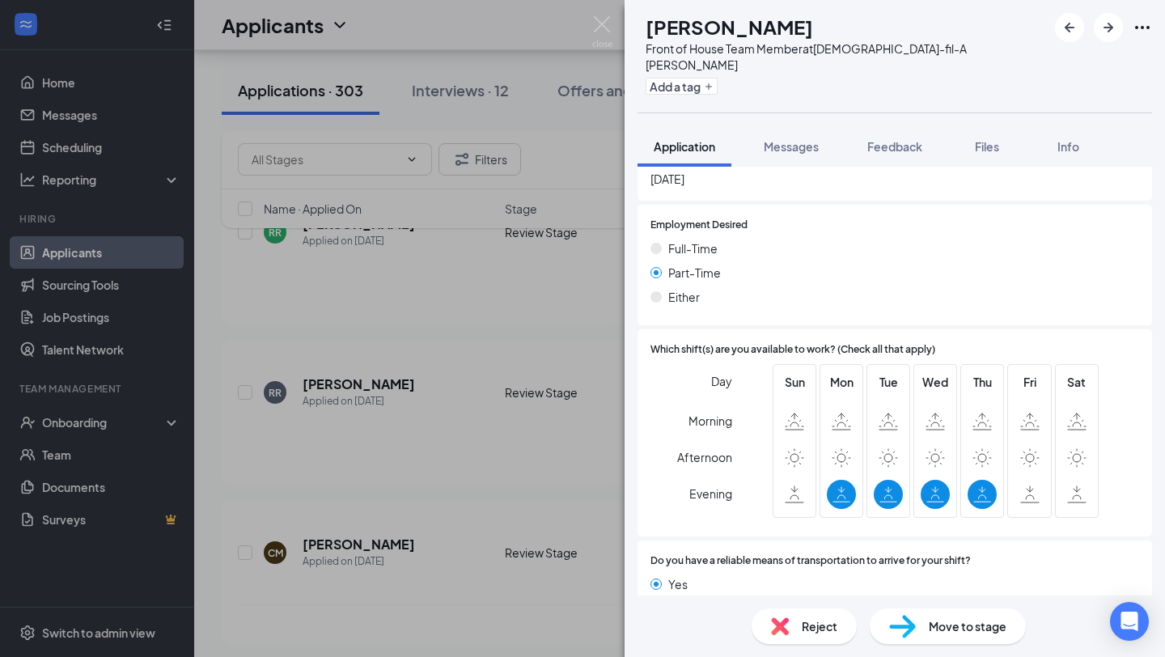
scroll to position [822, 0]
click at [328, 451] on div "KS [PERSON_NAME] Front of House Team Member at [DEMOGRAPHIC_DATA]-fil-A [PERSON…" at bounding box center [582, 328] width 1165 height 657
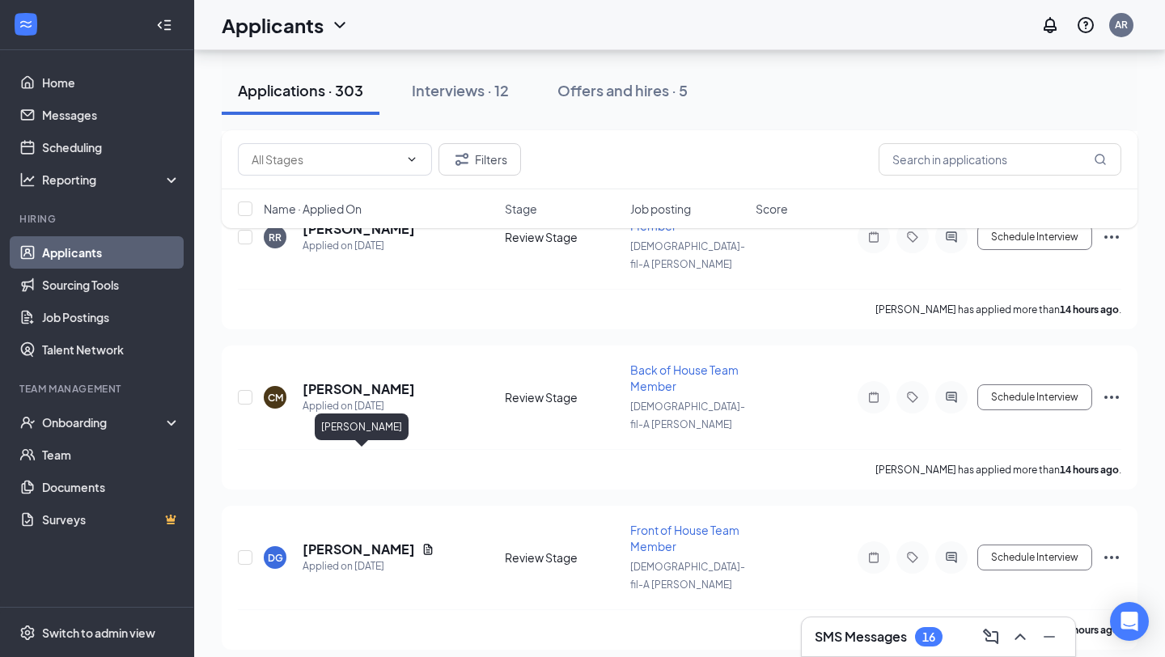
scroll to position [5258, 0]
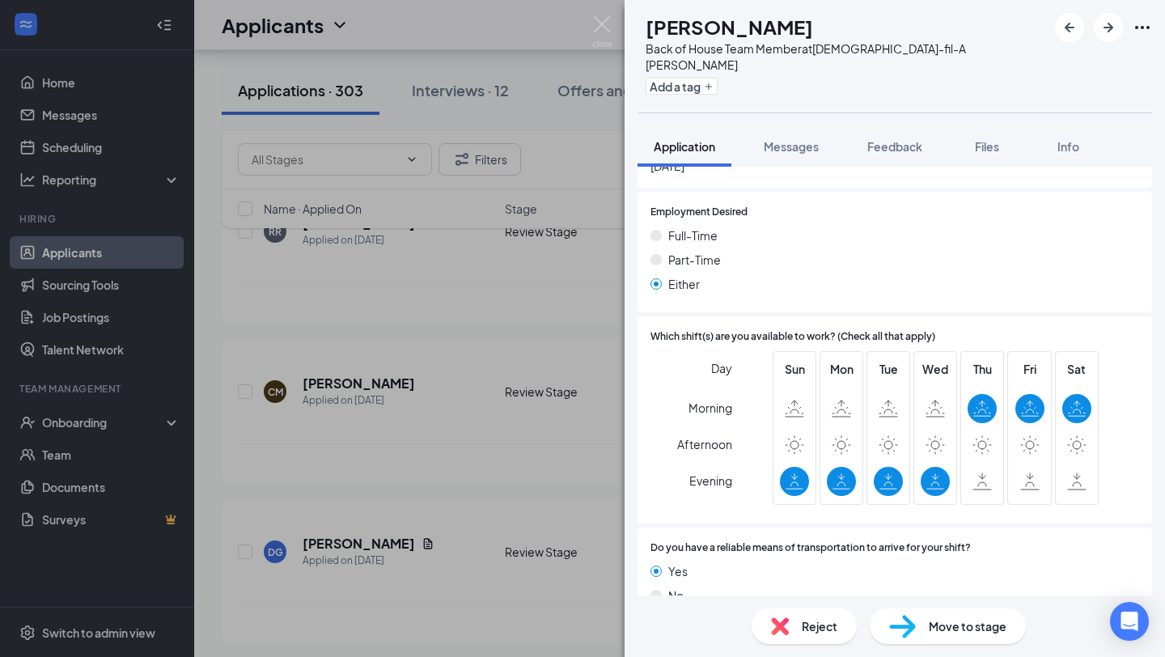
scroll to position [776, 0]
click at [369, 493] on div "DC [PERSON_NAME] Back of House Team Member at [DEMOGRAPHIC_DATA]-fil-A [PERSON_…" at bounding box center [582, 328] width 1165 height 657
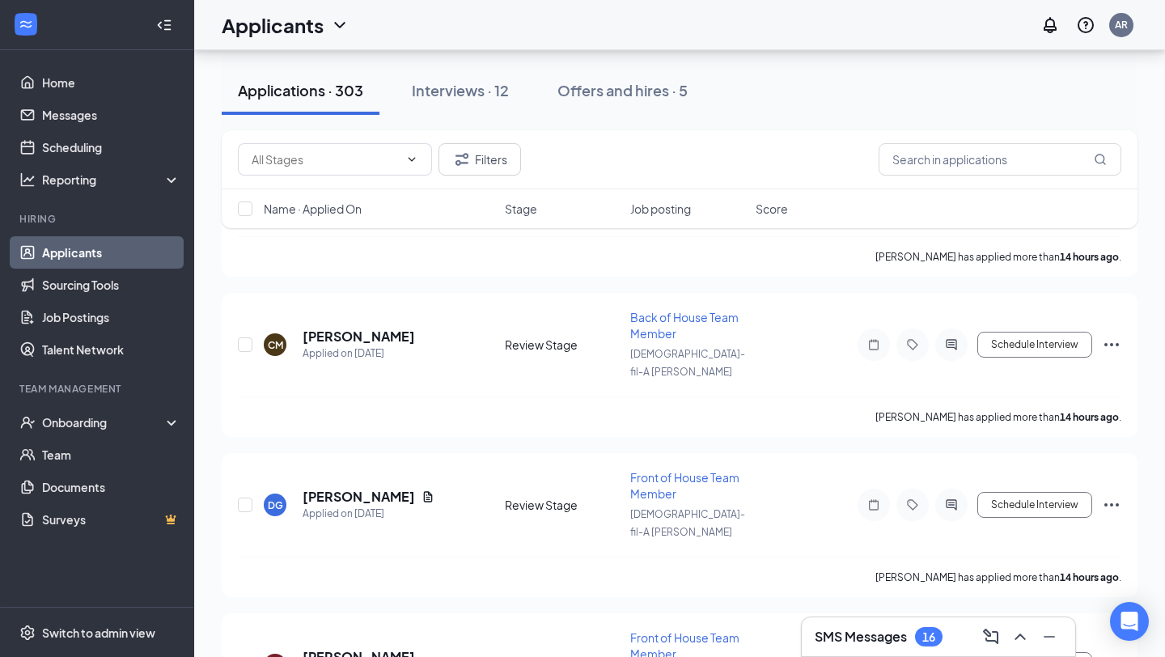
scroll to position [5310, 0]
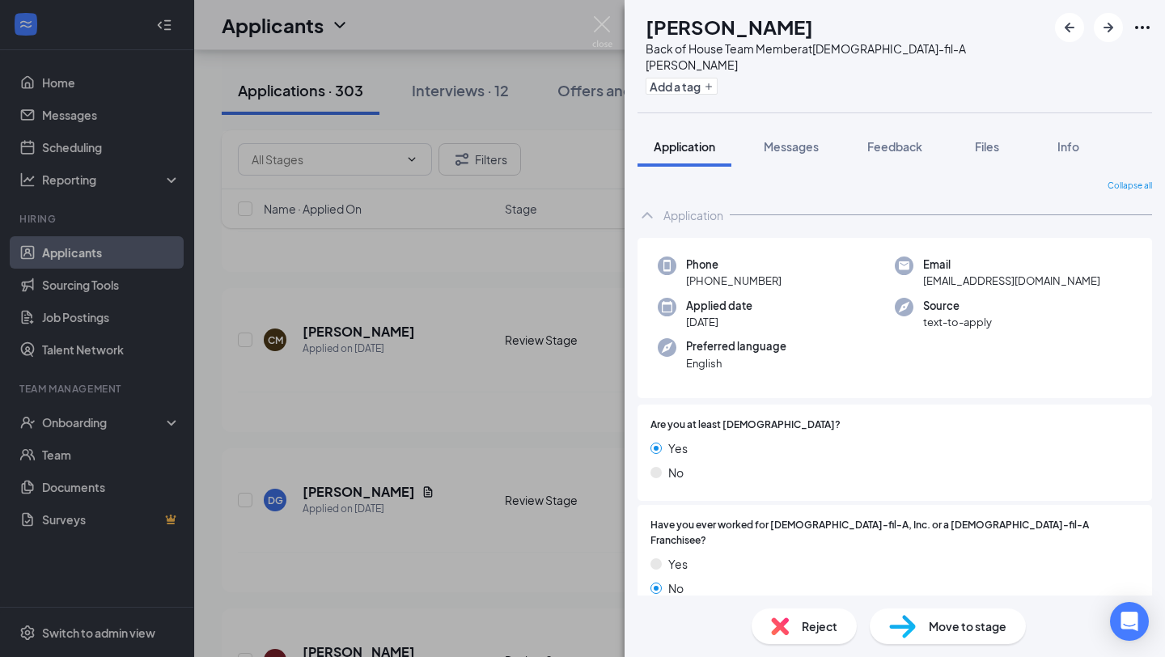
click at [358, 367] on div "DC [PERSON_NAME] Back of House Team Member at [DEMOGRAPHIC_DATA]-fil-A [PERSON_…" at bounding box center [582, 328] width 1165 height 657
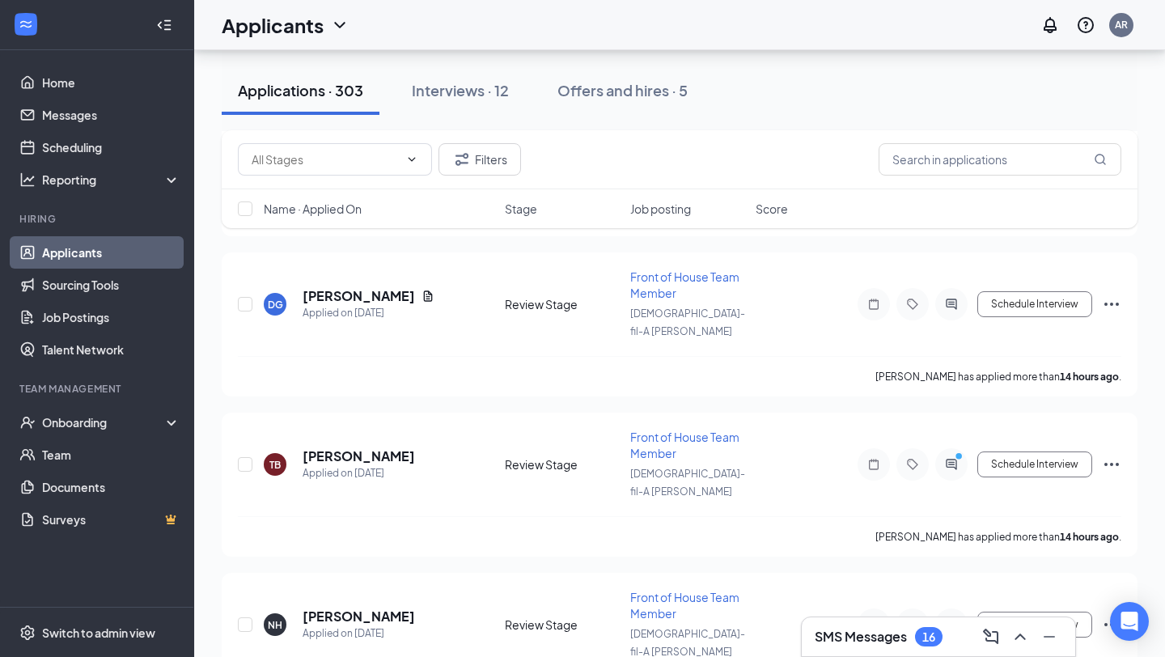
scroll to position [5515, 0]
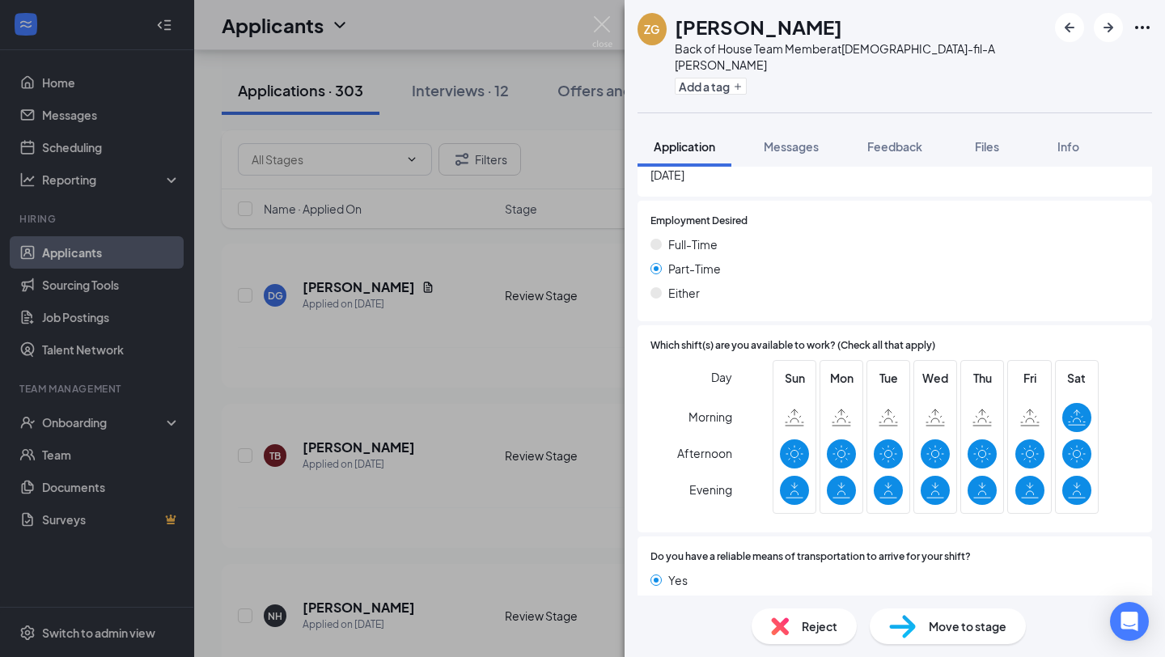
scroll to position [822, 0]
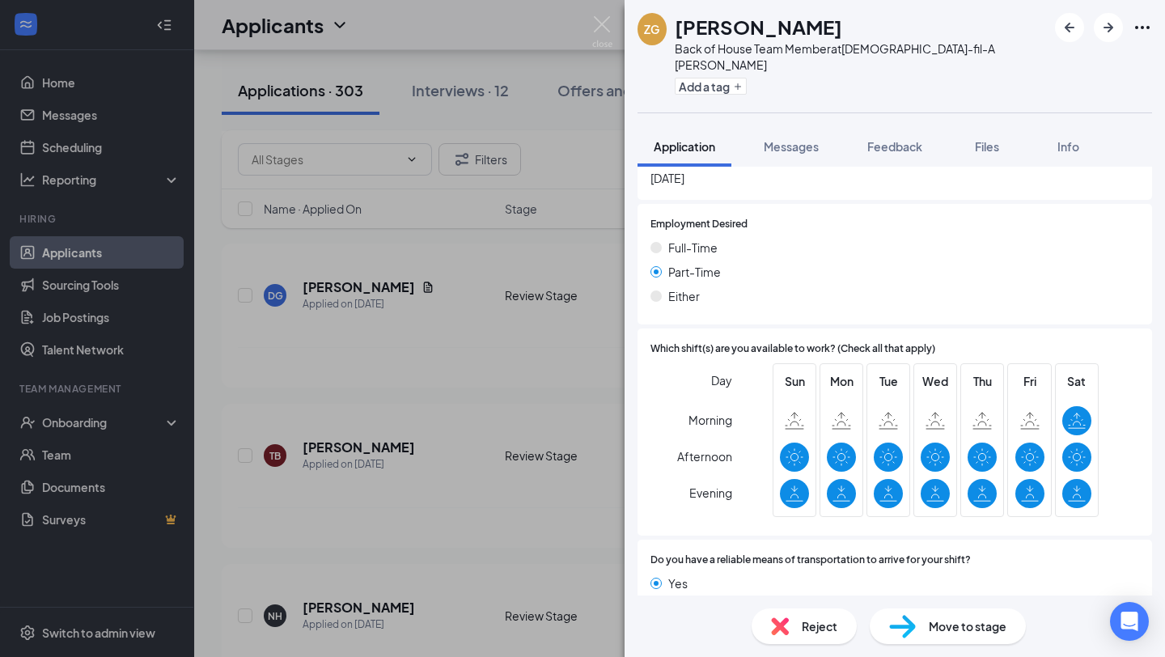
click at [526, 428] on div "ZG [PERSON_NAME] Back of House Team Member at [DEMOGRAPHIC_DATA]-fil-A [PERSON_…" at bounding box center [582, 328] width 1165 height 657
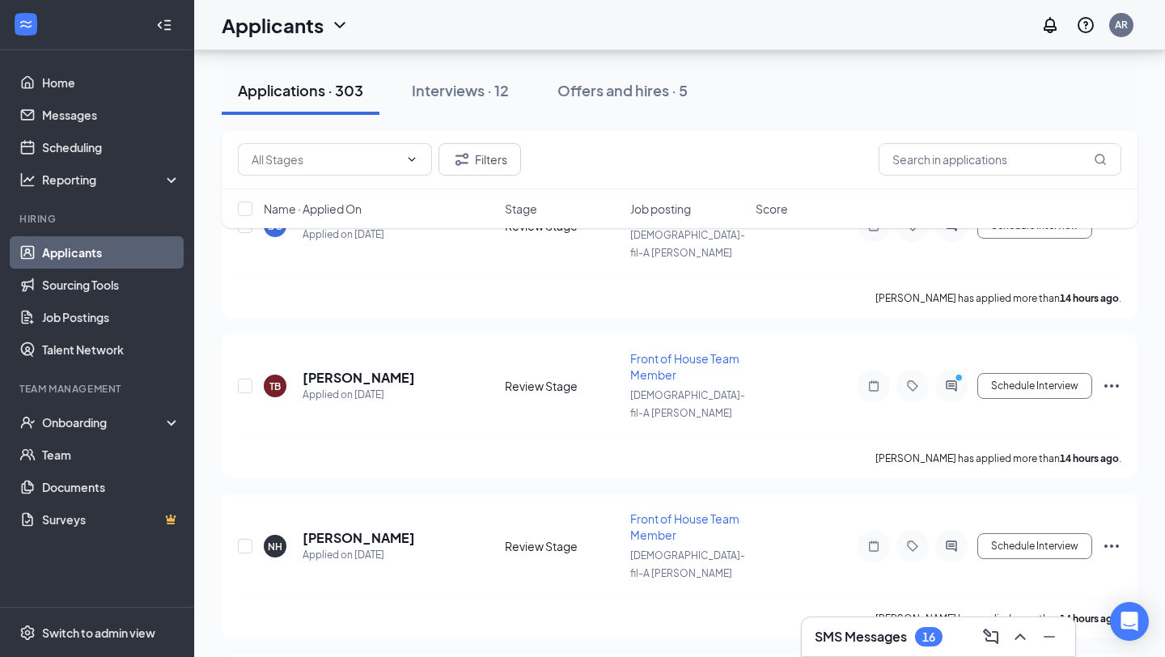
scroll to position [5589, 0]
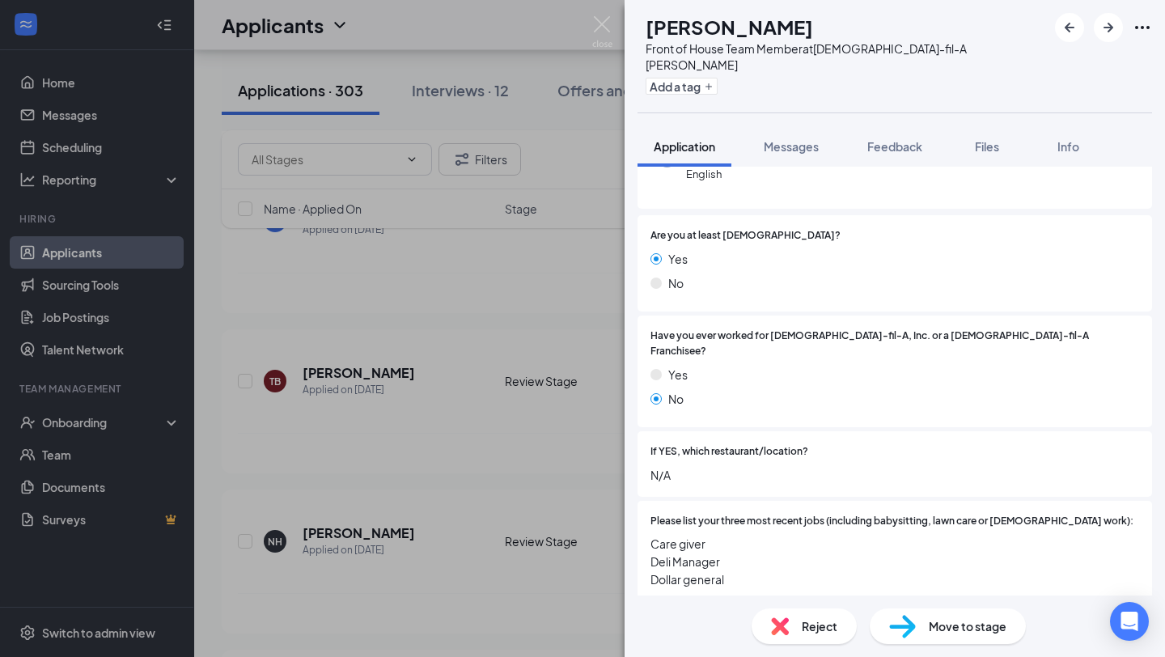
scroll to position [812, 0]
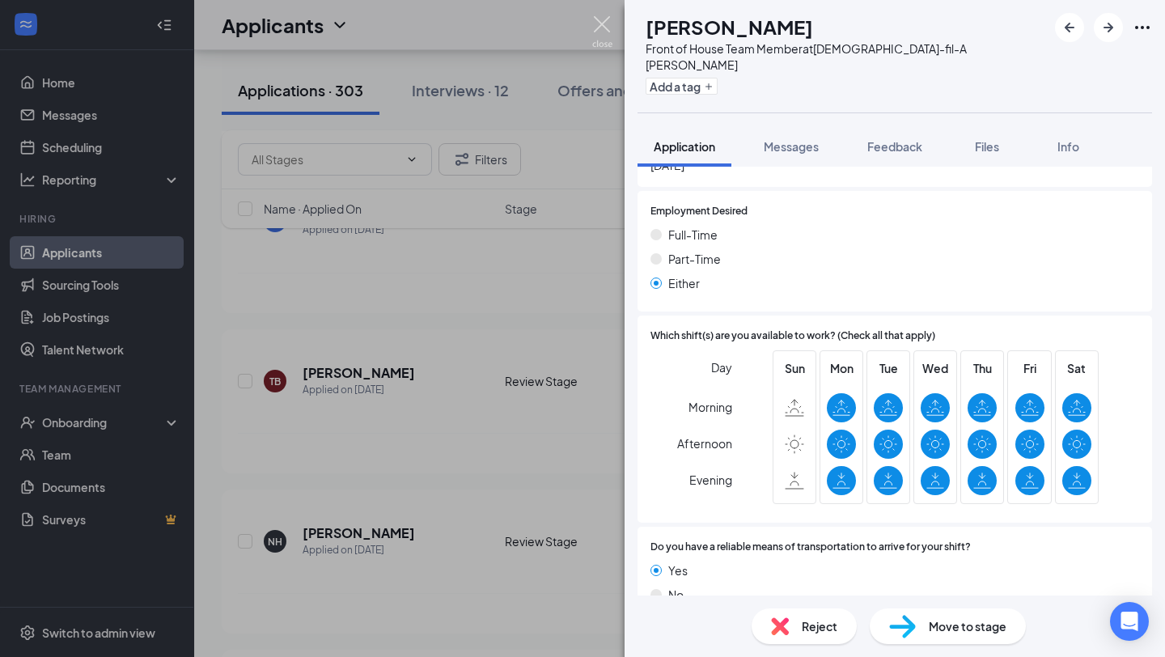
click at [608, 32] on img at bounding box center [602, 32] width 20 height 32
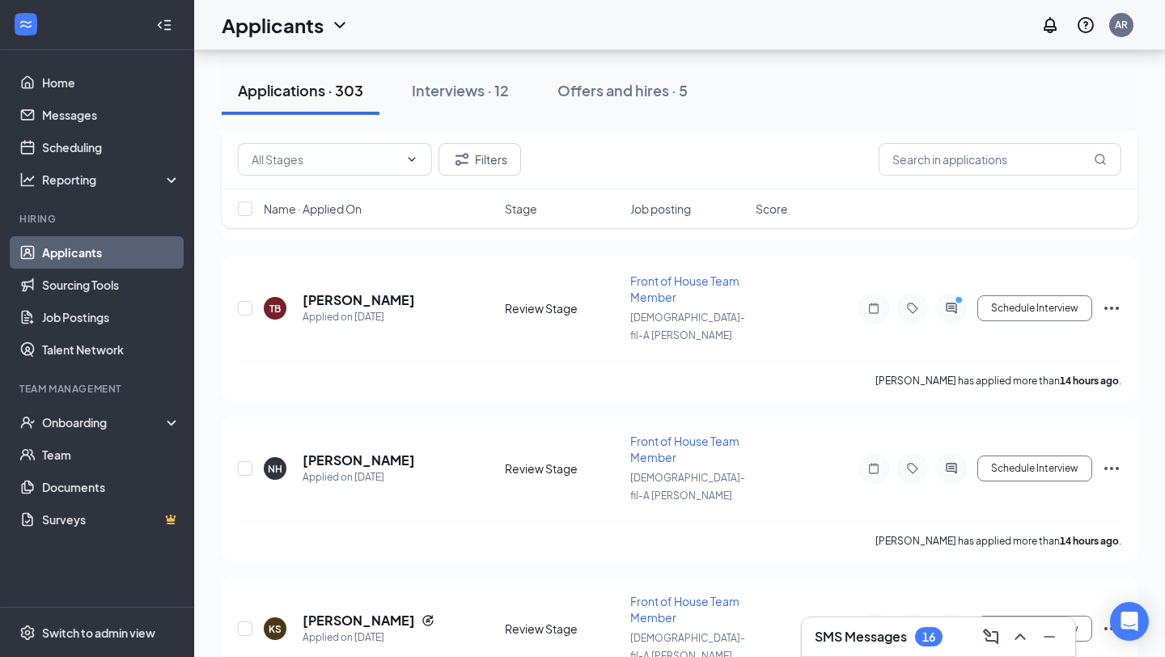
scroll to position [5668, 0]
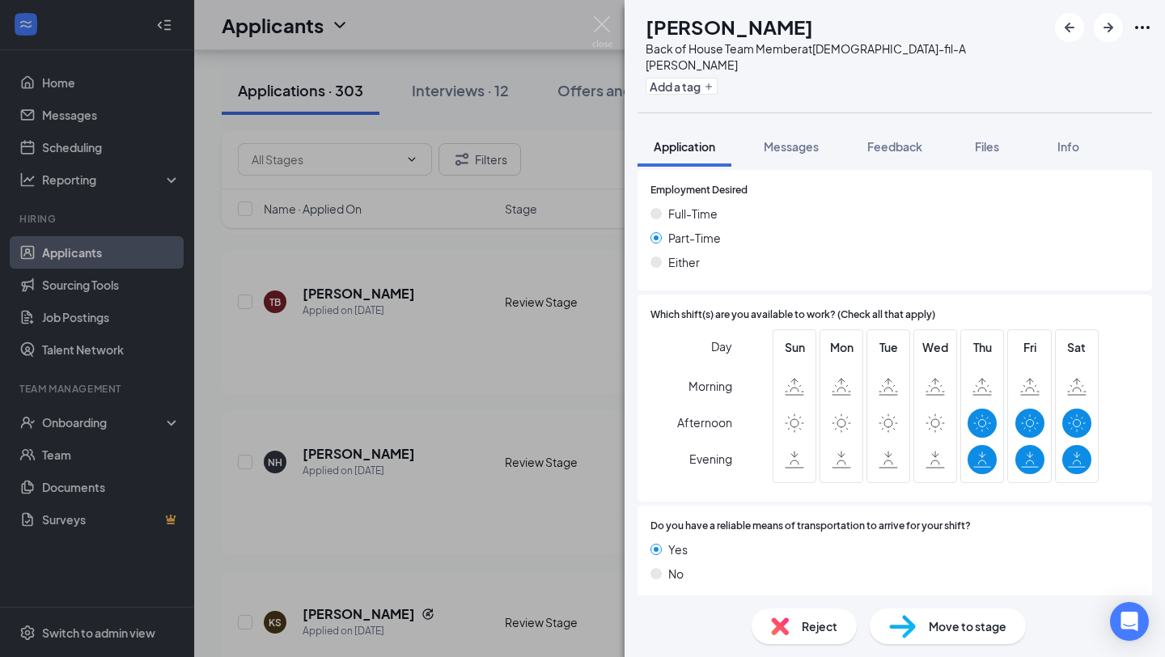
scroll to position [776, 0]
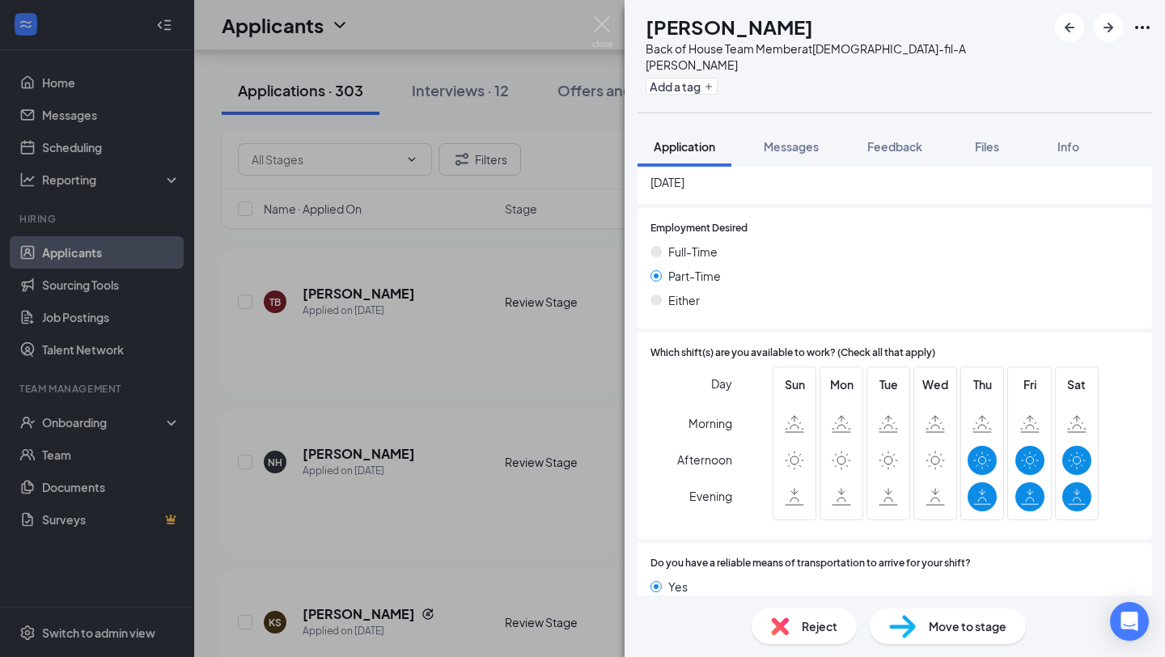
click at [403, 565] on div "KS [PERSON_NAME] Back of House Team Member at [DEMOGRAPHIC_DATA]-fil-A [PERSON_…" at bounding box center [582, 328] width 1165 height 657
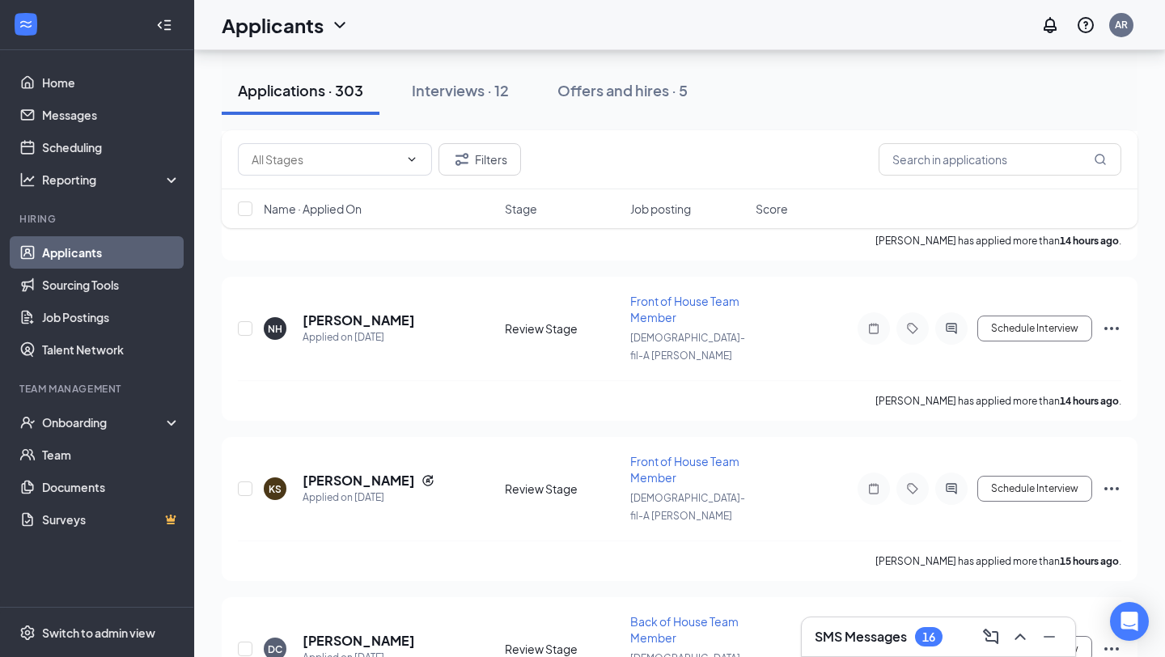
scroll to position [5803, 0]
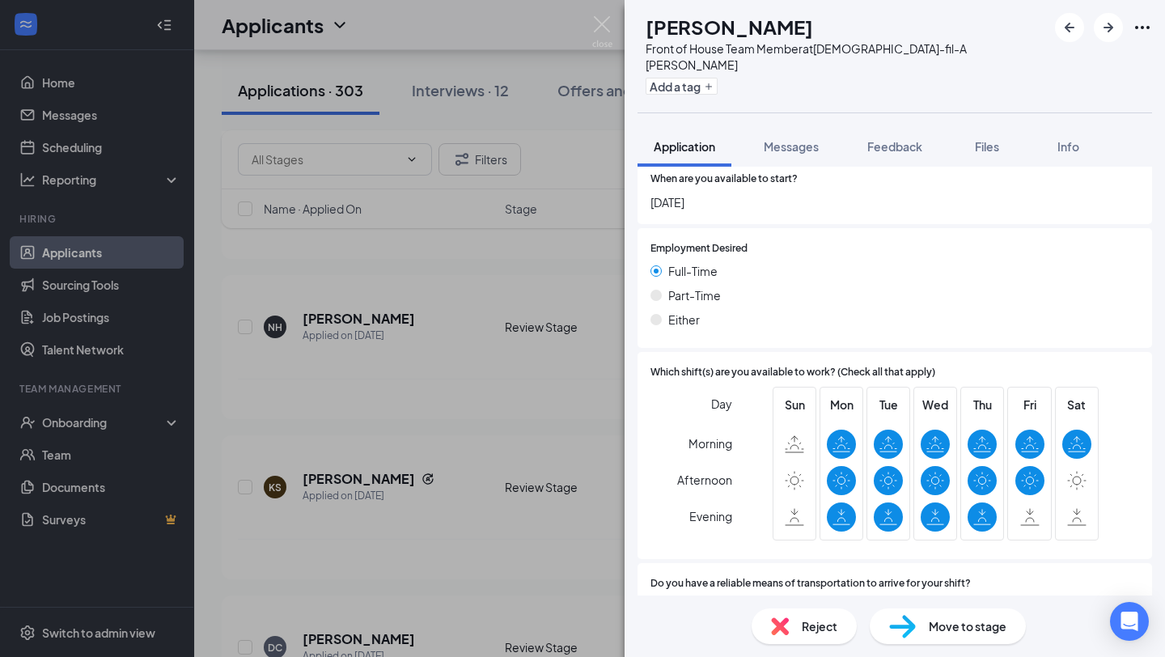
scroll to position [946, 0]
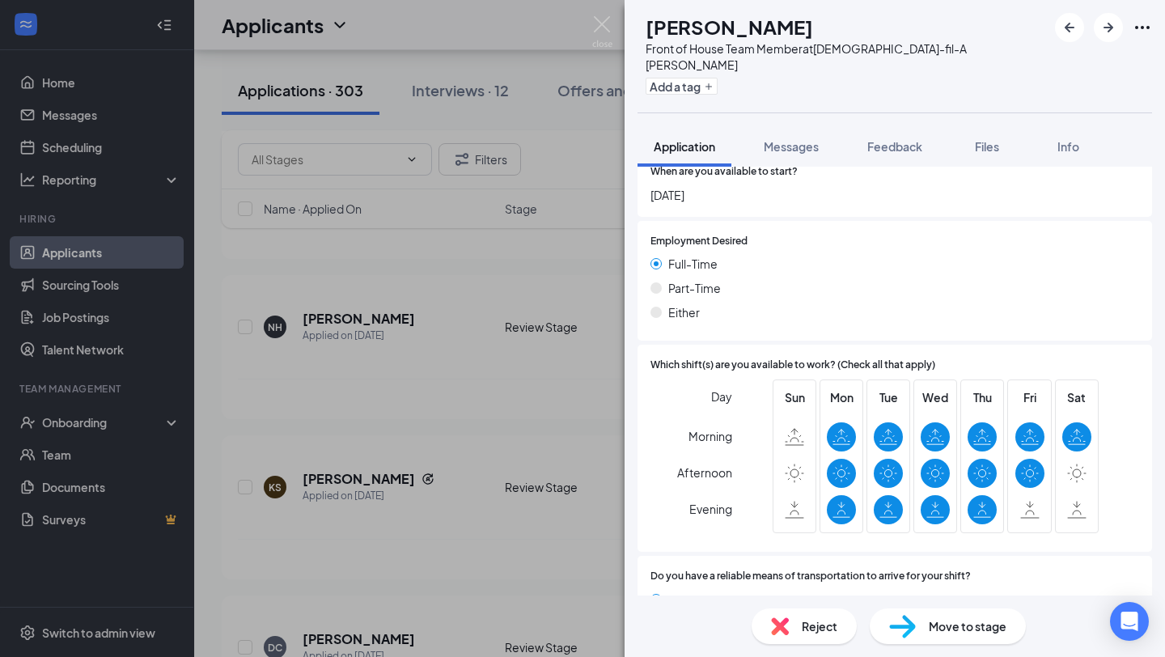
click at [485, 442] on div "BG [PERSON_NAME] Front of House Team Member at [DEMOGRAPHIC_DATA]-fil-A [PERSON…" at bounding box center [582, 328] width 1165 height 657
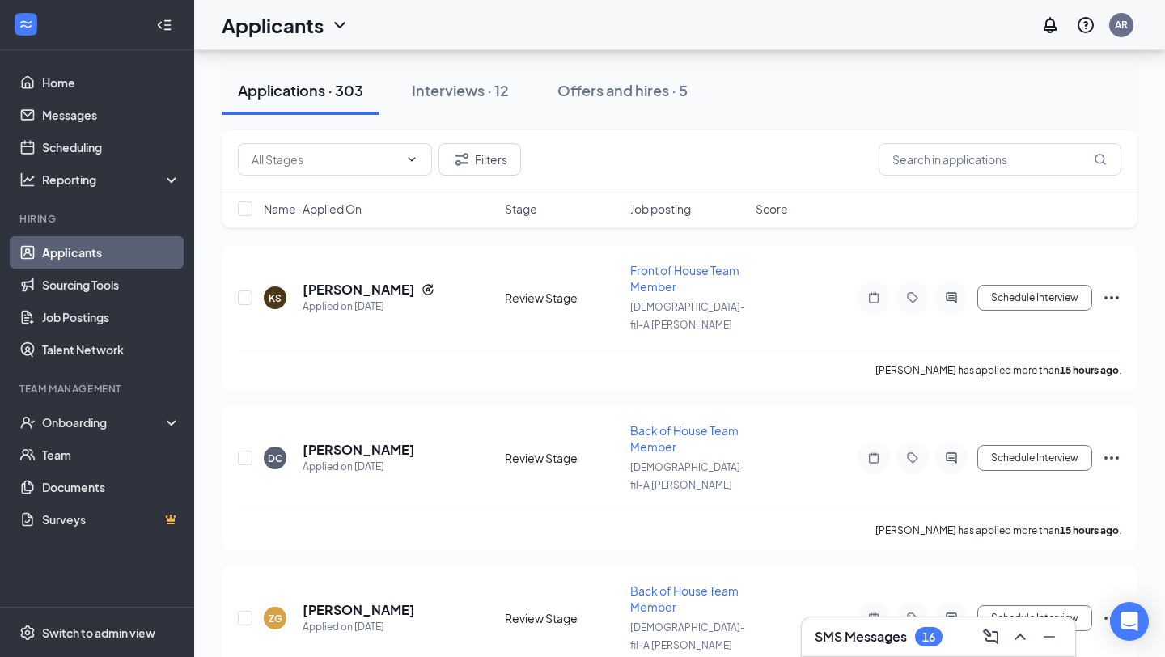
scroll to position [5998, 0]
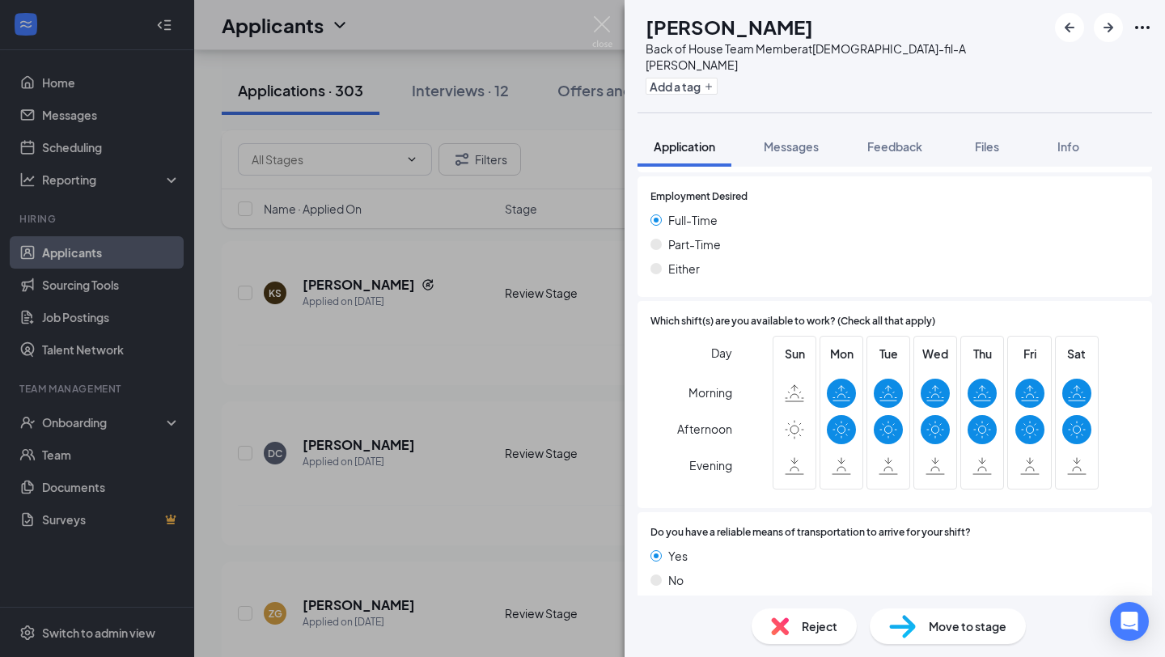
scroll to position [812, 0]
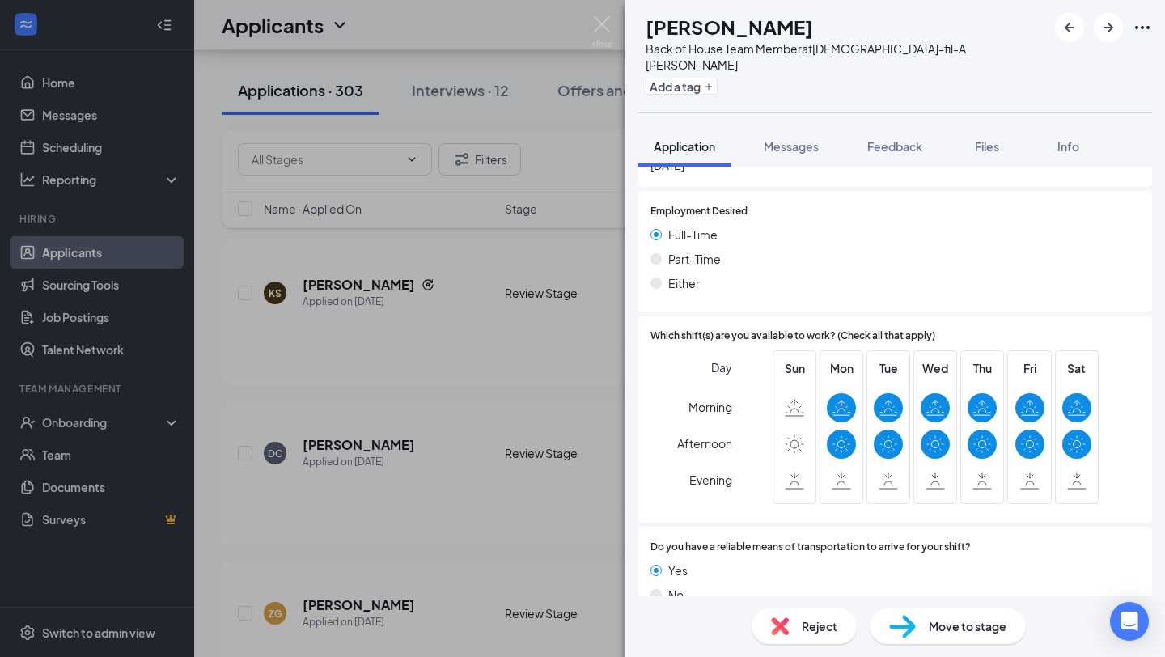
click at [536, 318] on div "BP [PERSON_NAME] Back of House Team Member at [DEMOGRAPHIC_DATA]-fil-A [PERSON_…" at bounding box center [582, 328] width 1165 height 657
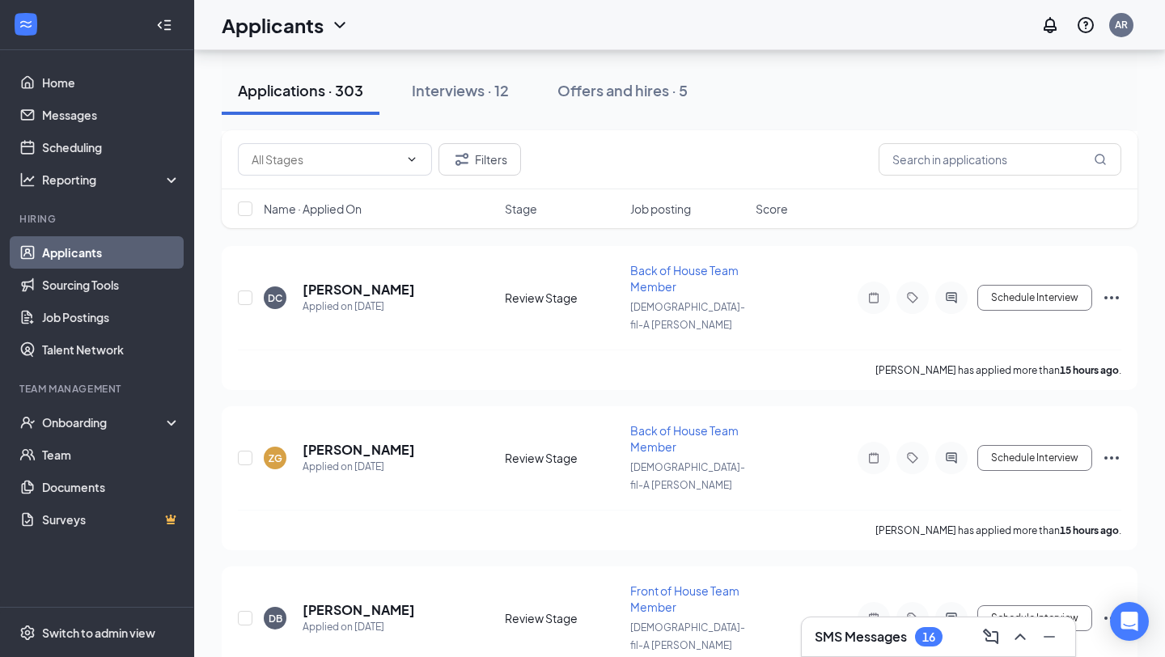
scroll to position [6161, 0]
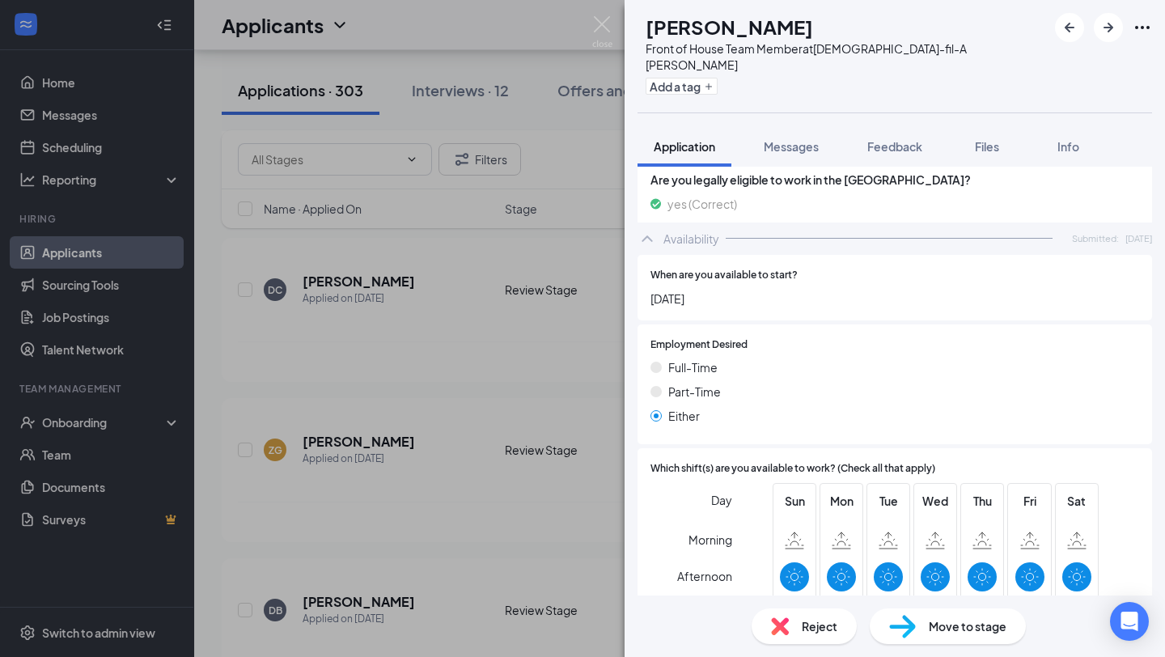
scroll to position [822, 0]
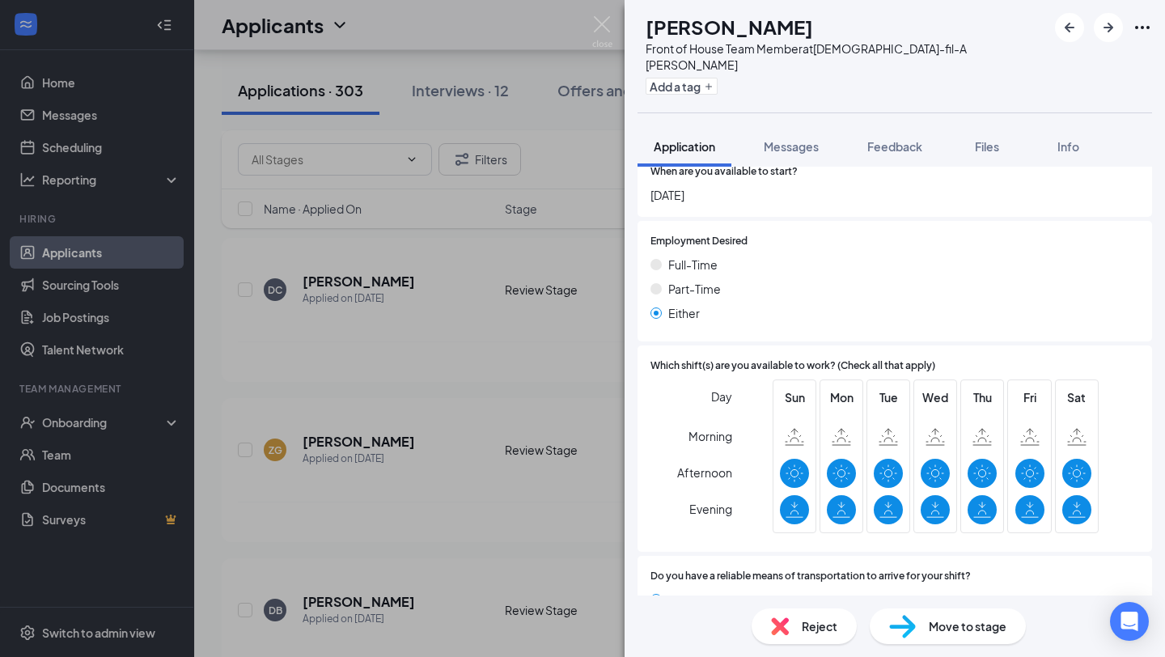
click at [506, 496] on div "SS [PERSON_NAME] Front of House Team Member at [DEMOGRAPHIC_DATA]-fil-A [PERSON…" at bounding box center [582, 328] width 1165 height 657
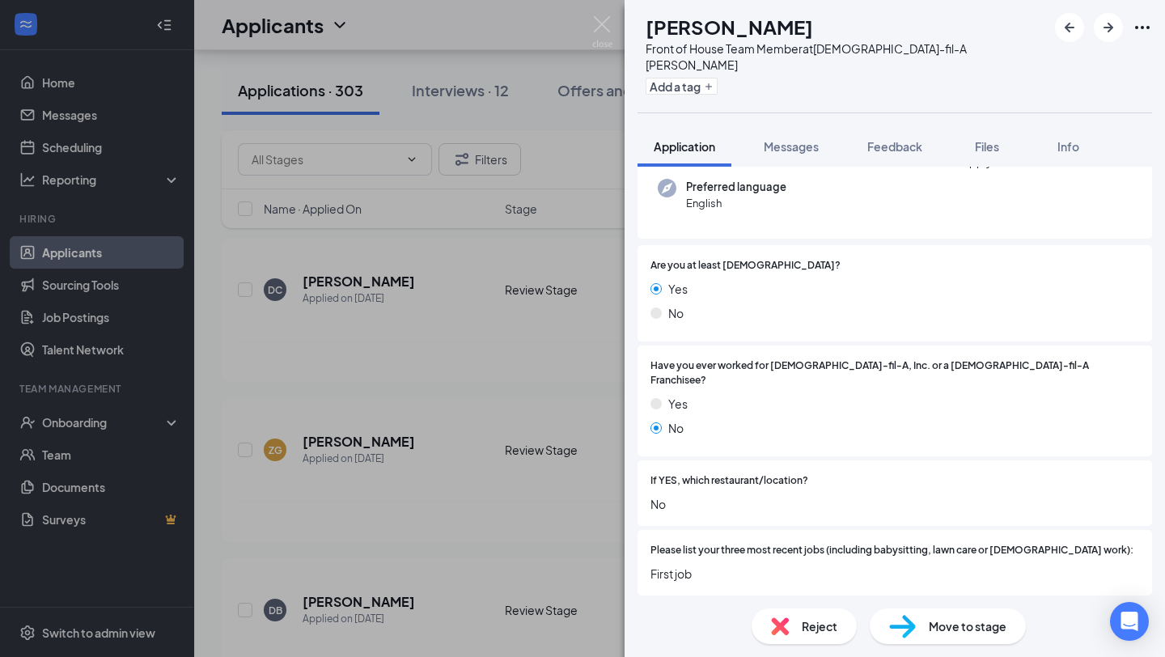
scroll to position [822, 0]
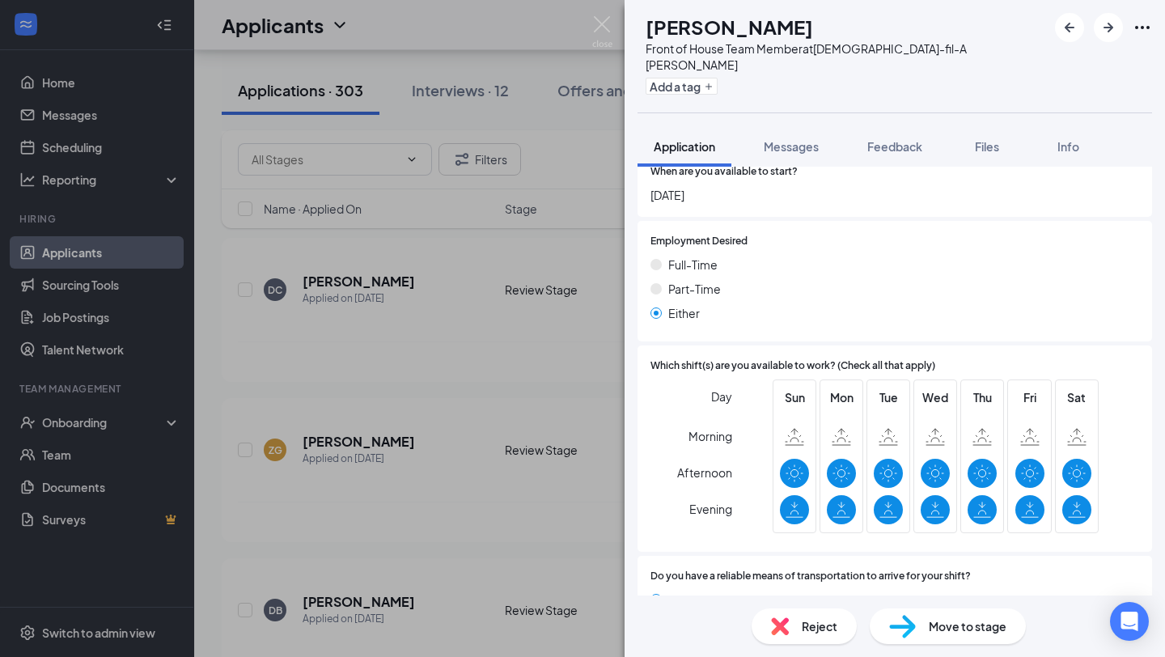
click at [483, 450] on div "SS [PERSON_NAME] Front of House Team Member at [DEMOGRAPHIC_DATA]-fil-A [PERSON…" at bounding box center [582, 328] width 1165 height 657
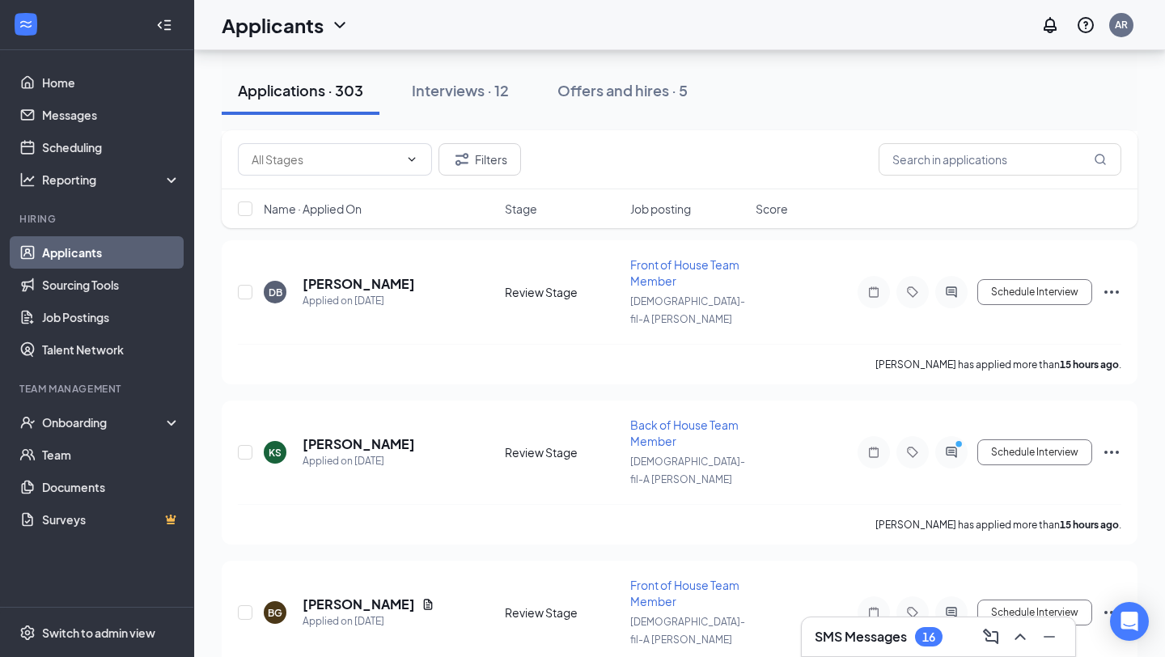
scroll to position [6480, 0]
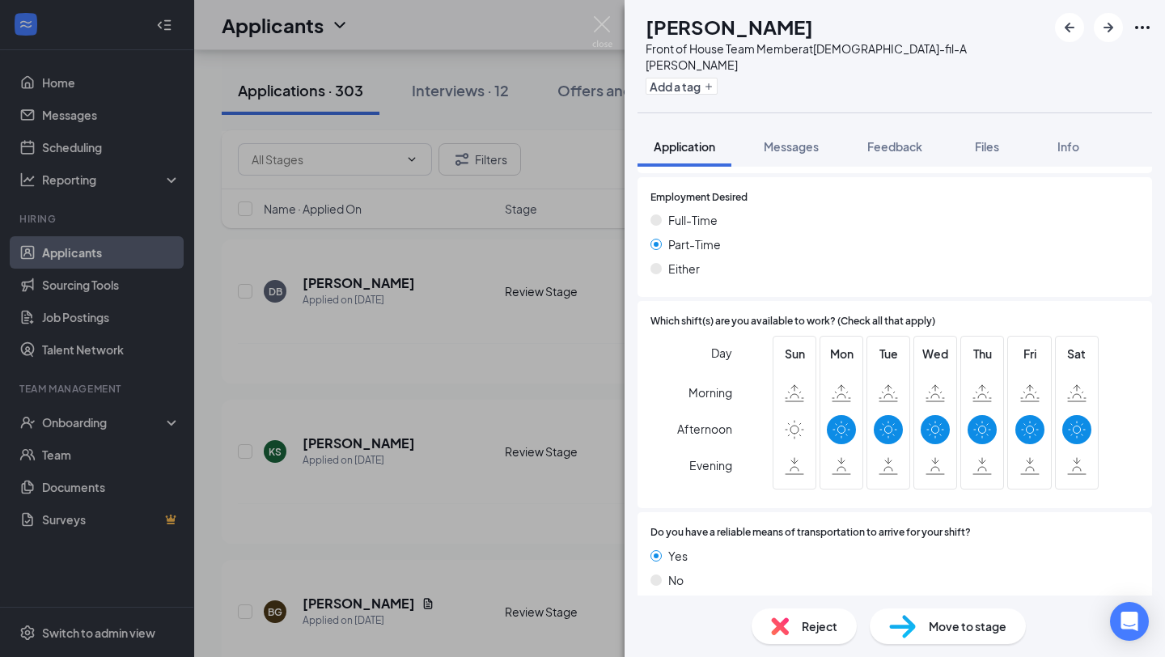
scroll to position [776, 0]
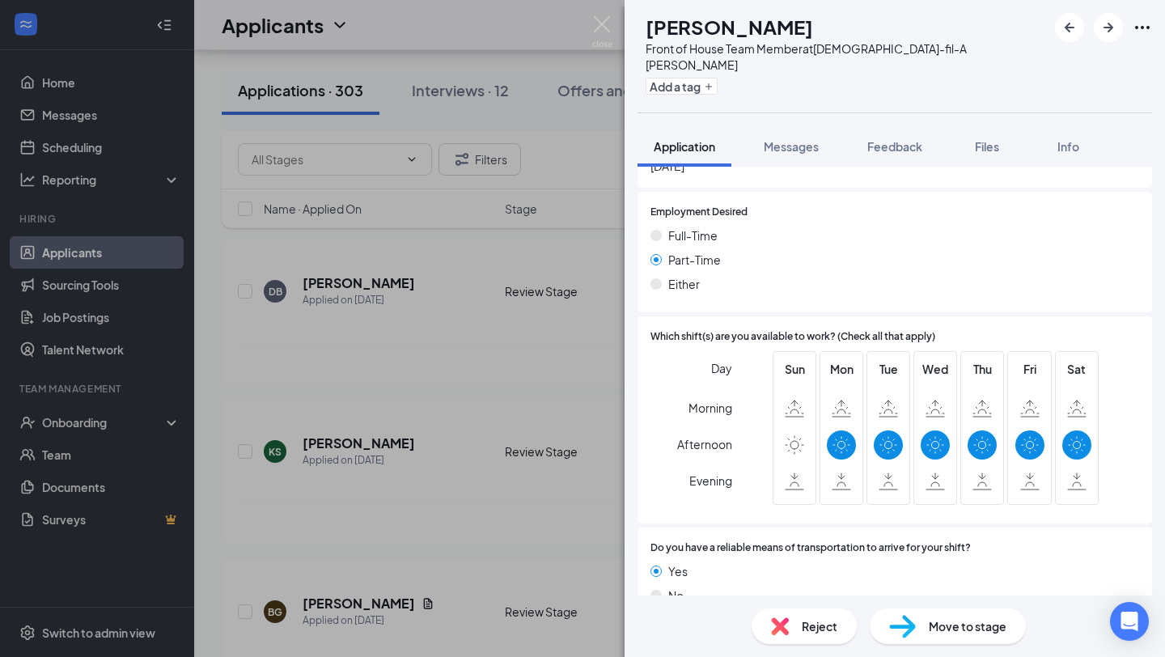
click at [489, 457] on div "CK [PERSON_NAME] Front of House Team Member at [DEMOGRAPHIC_DATA]-fil-A [PERSON…" at bounding box center [582, 328] width 1165 height 657
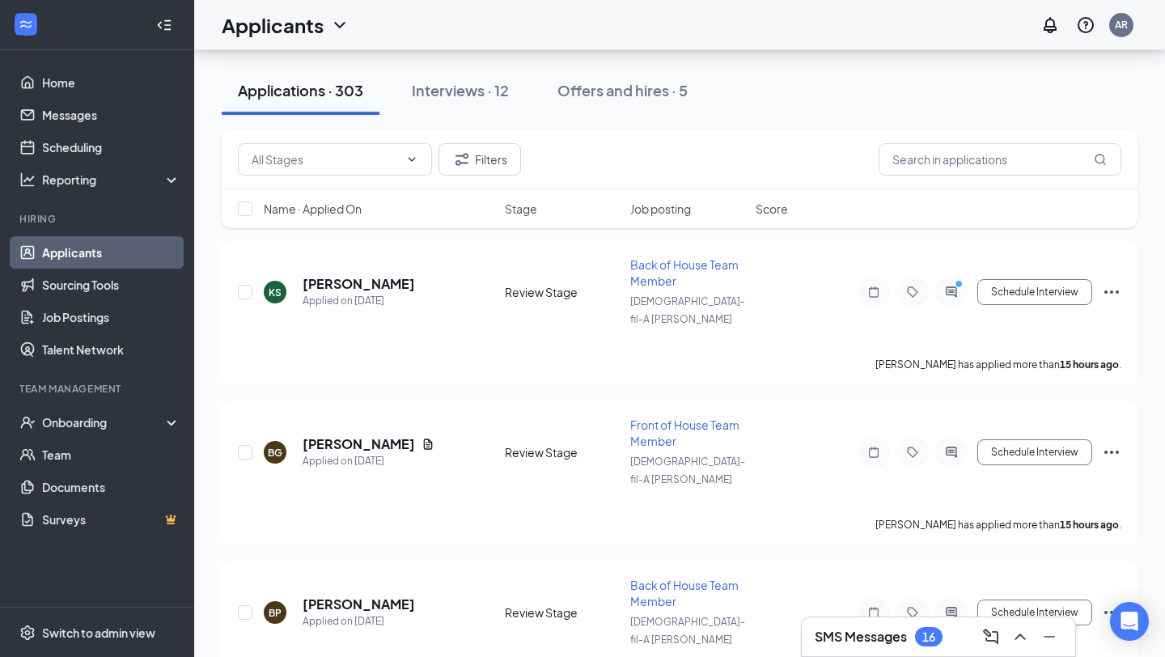
scroll to position [6654, 0]
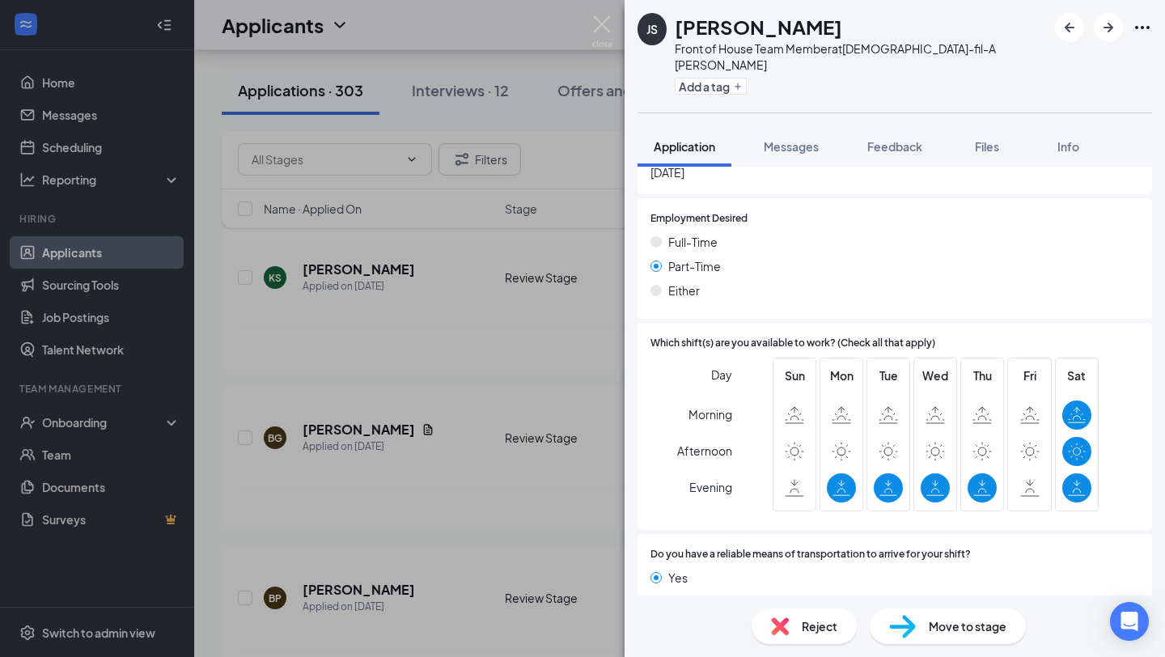
scroll to position [776, 0]
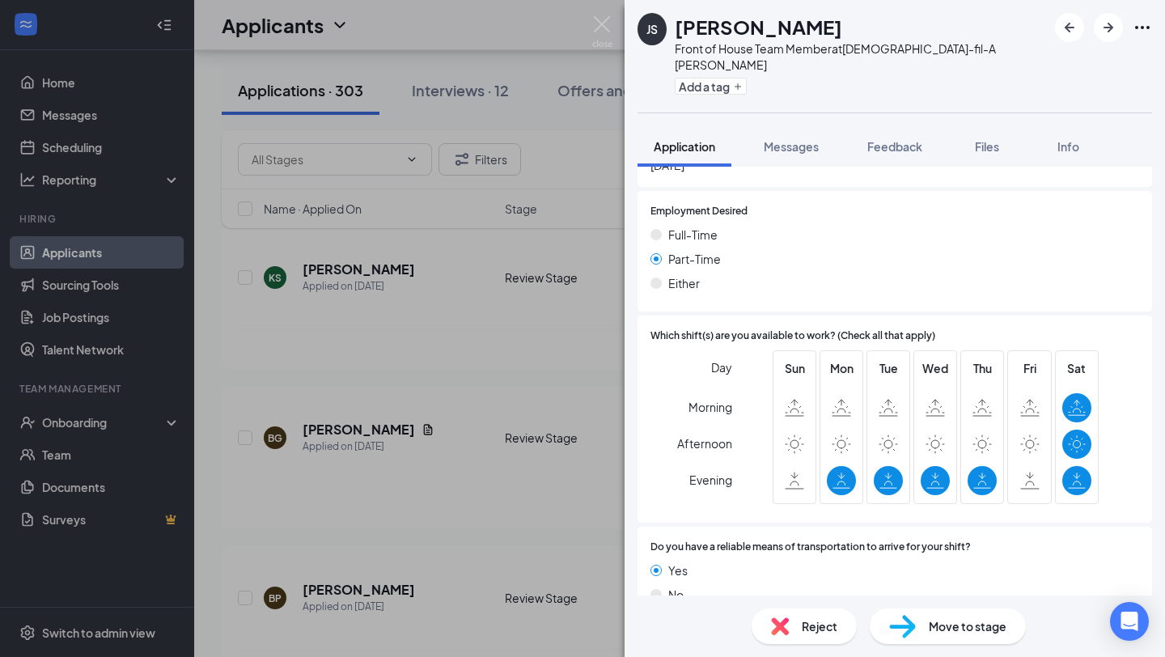
click at [445, 481] on div "JS [PERSON_NAME] Front of House Team Member at [DEMOGRAPHIC_DATA]-fil-A [PERSON…" at bounding box center [582, 328] width 1165 height 657
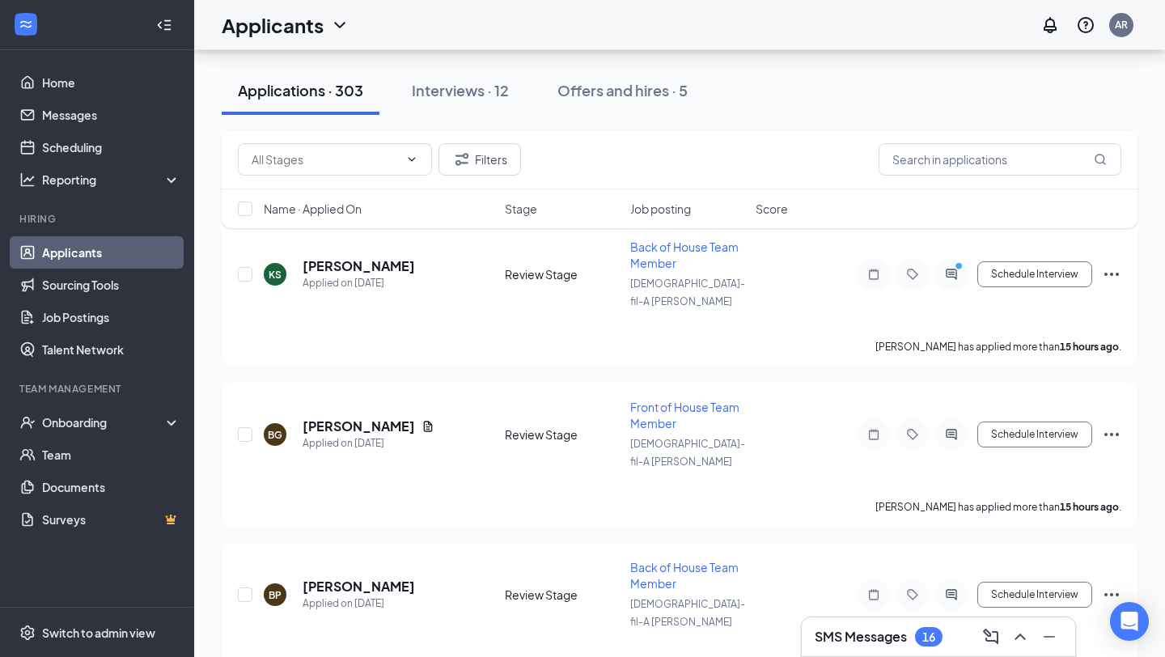
scroll to position [6713, 0]
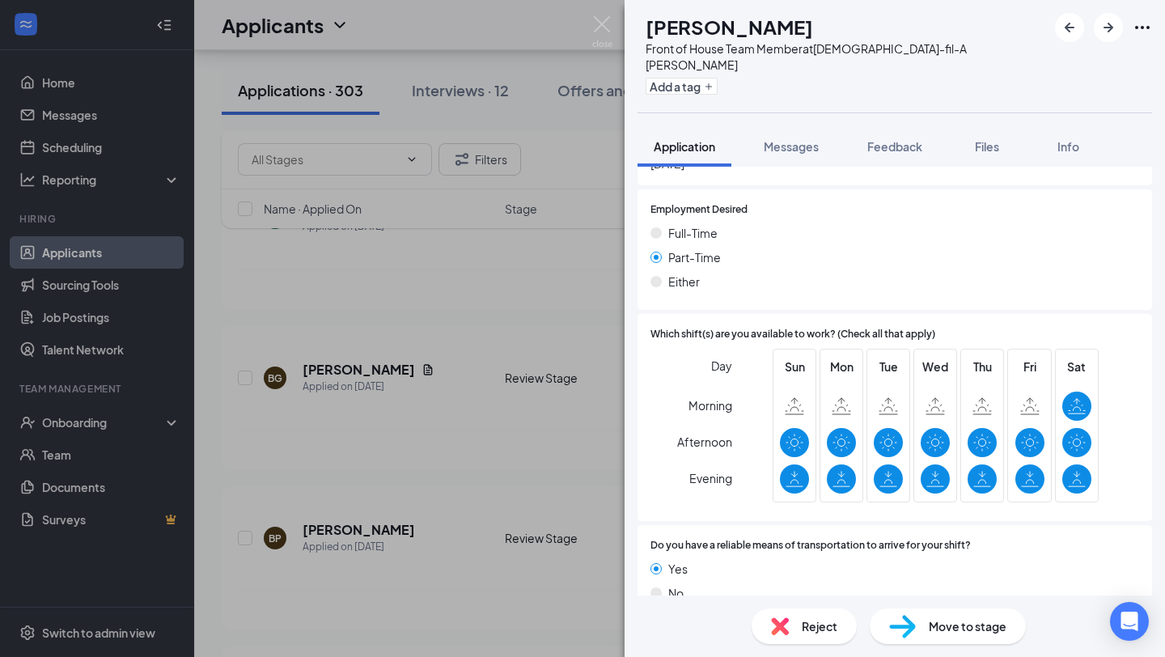
scroll to position [822, 0]
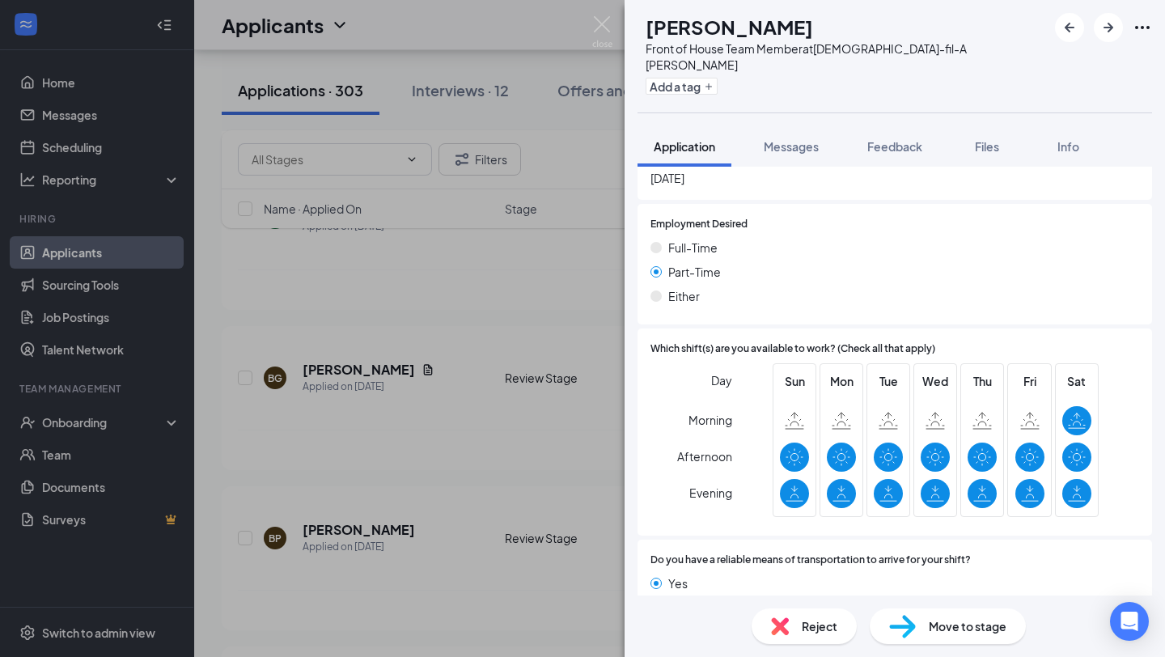
click at [382, 480] on div "ZG Zoey Green Front of House Team Member at [DEMOGRAPHIC_DATA]-fil-A [PERSON_NA…" at bounding box center [582, 328] width 1165 height 657
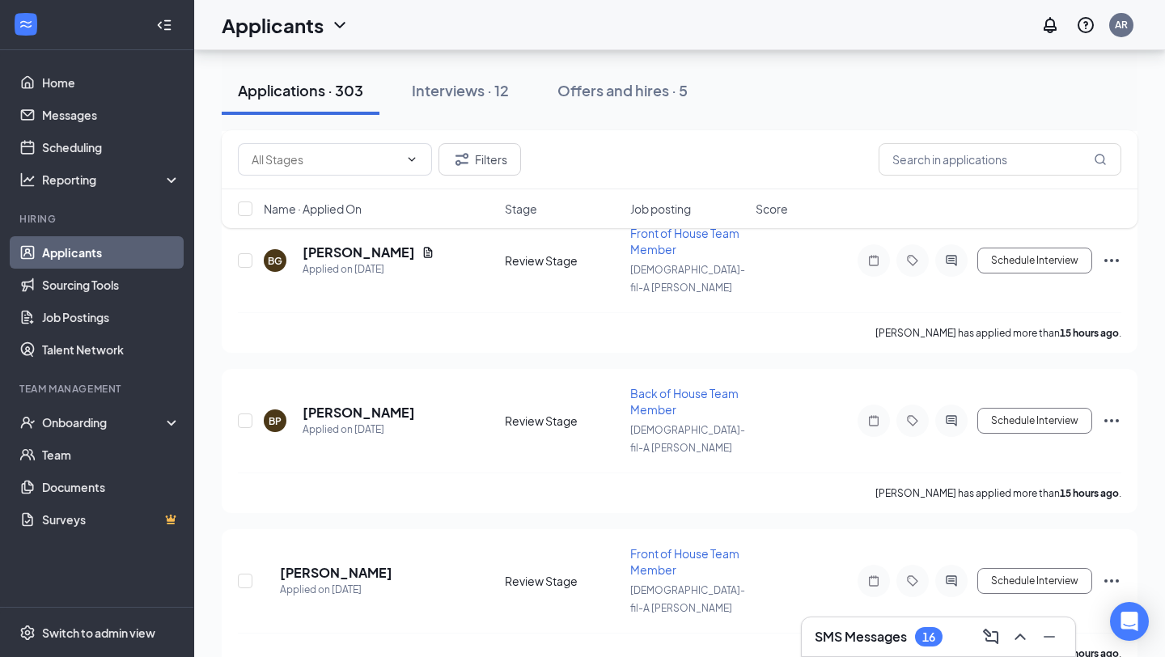
scroll to position [6837, 0]
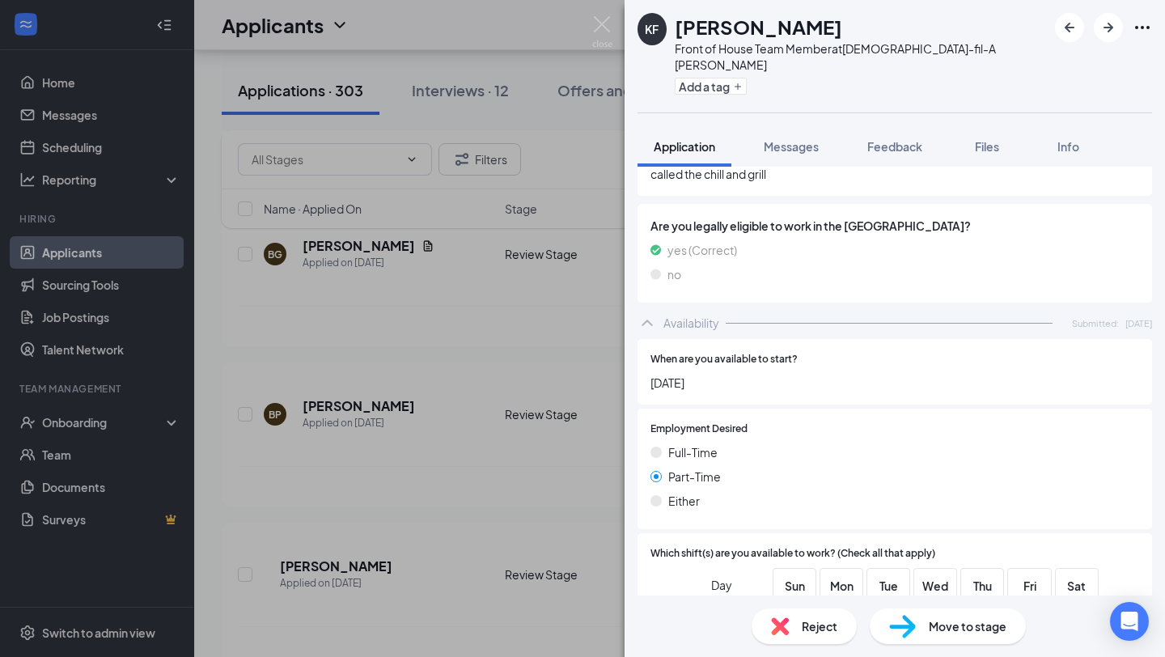
scroll to position [776, 0]
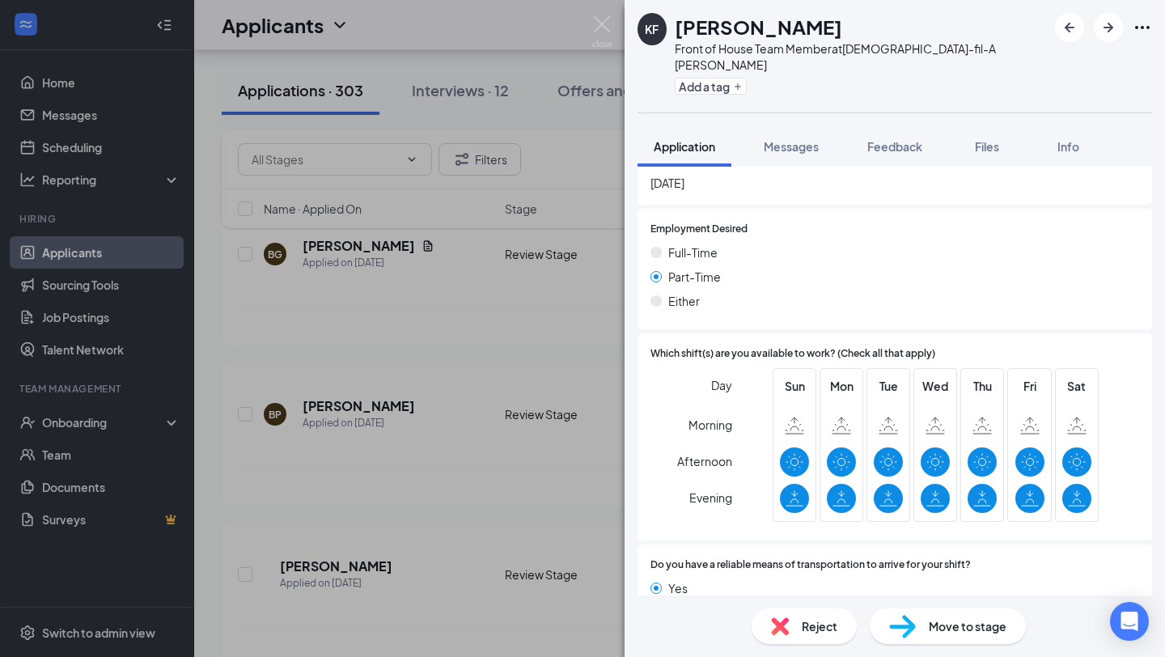
click at [576, 506] on div "KF [PERSON_NAME] Front of House Team Member at [DEMOGRAPHIC_DATA]-fil-A [PERSON…" at bounding box center [582, 328] width 1165 height 657
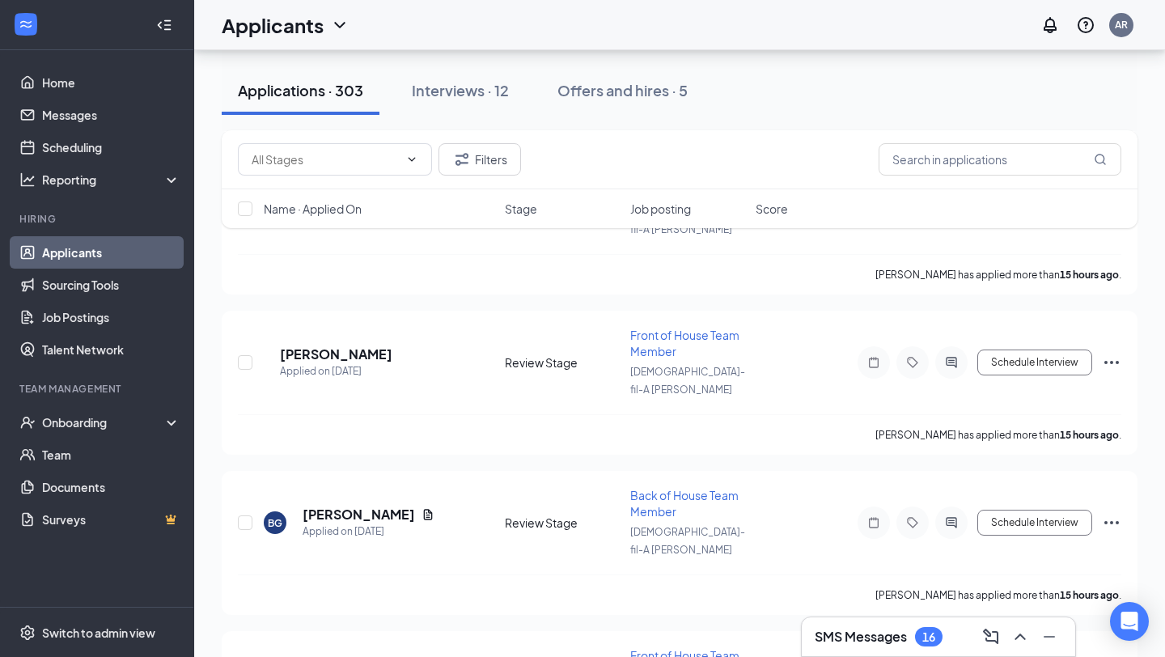
scroll to position [7091, 0]
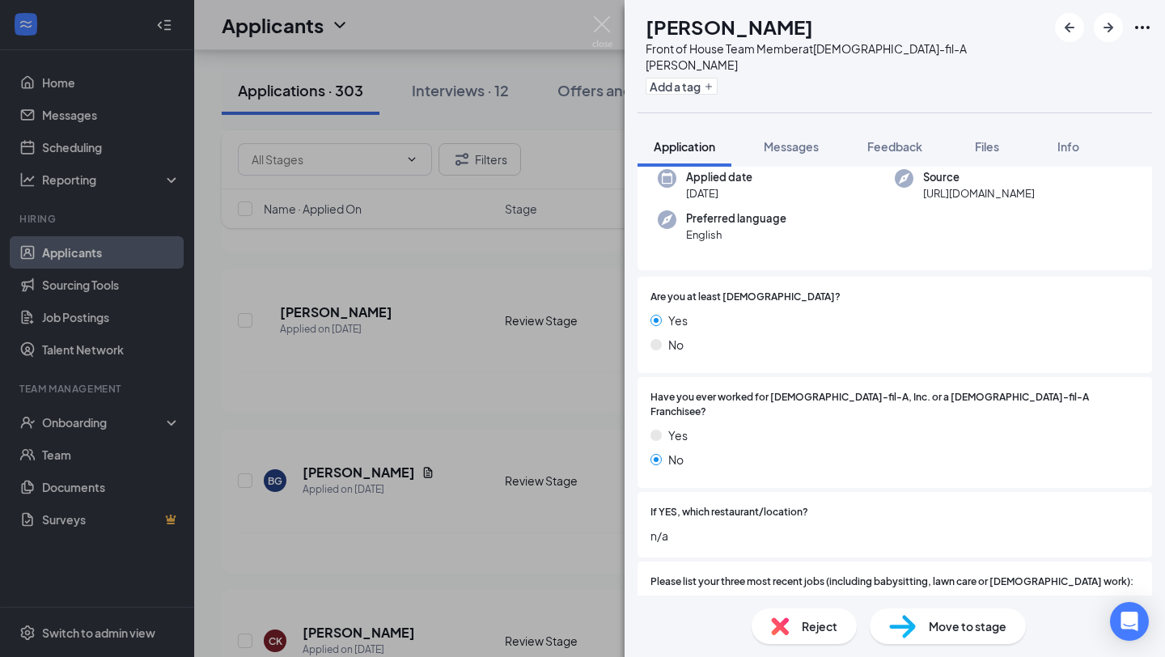
scroll to position [848, 0]
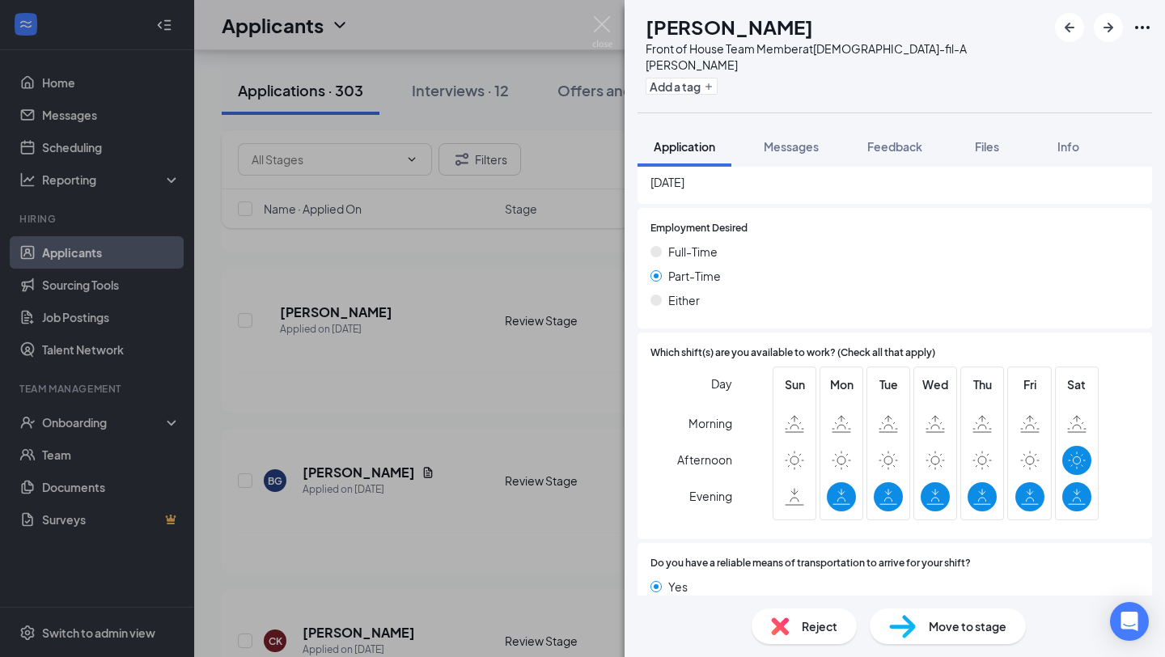
click at [309, 483] on div "[PERSON_NAME] Front of House Team Member at [DEMOGRAPHIC_DATA]-fil-A [PERSON_NA…" at bounding box center [582, 328] width 1165 height 657
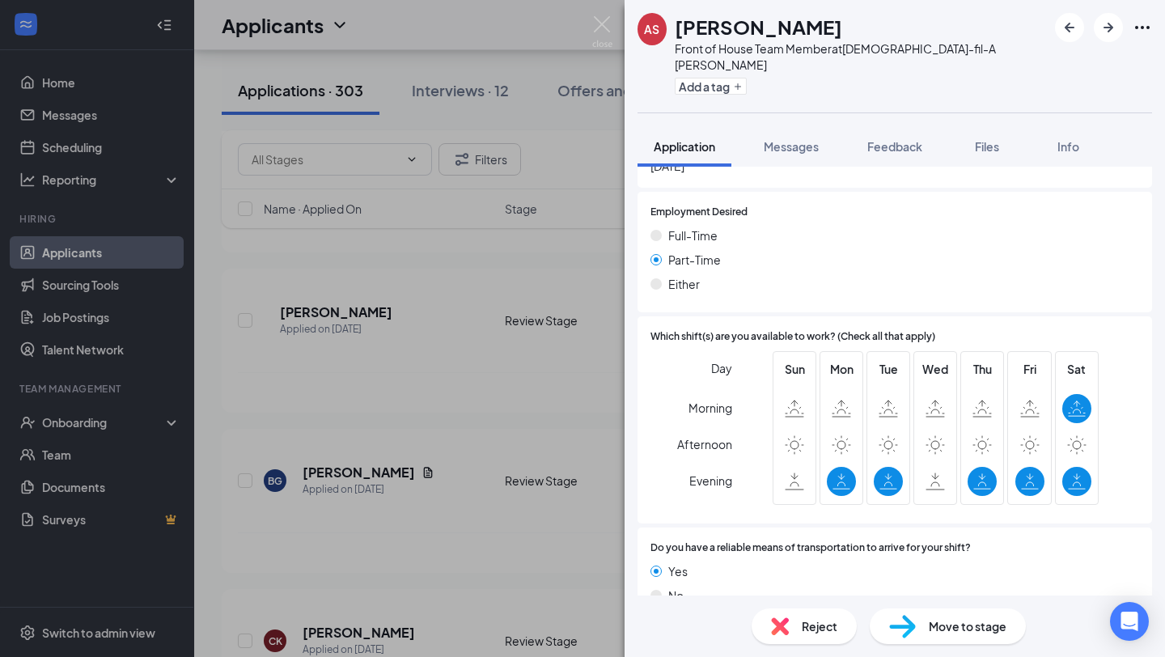
scroll to position [794, 0]
click at [470, 503] on div "AS [PERSON_NAME] Front of House Team Member at [DEMOGRAPHIC_DATA]-fil-A [PERSON…" at bounding box center [582, 328] width 1165 height 657
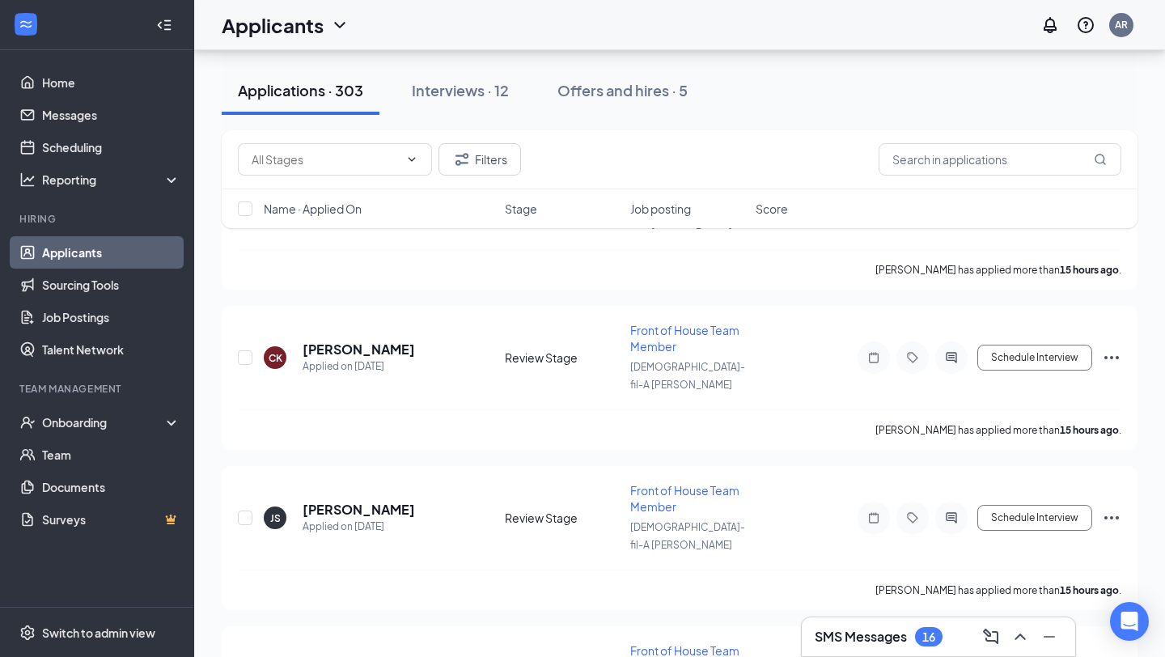
scroll to position [7403, 0]
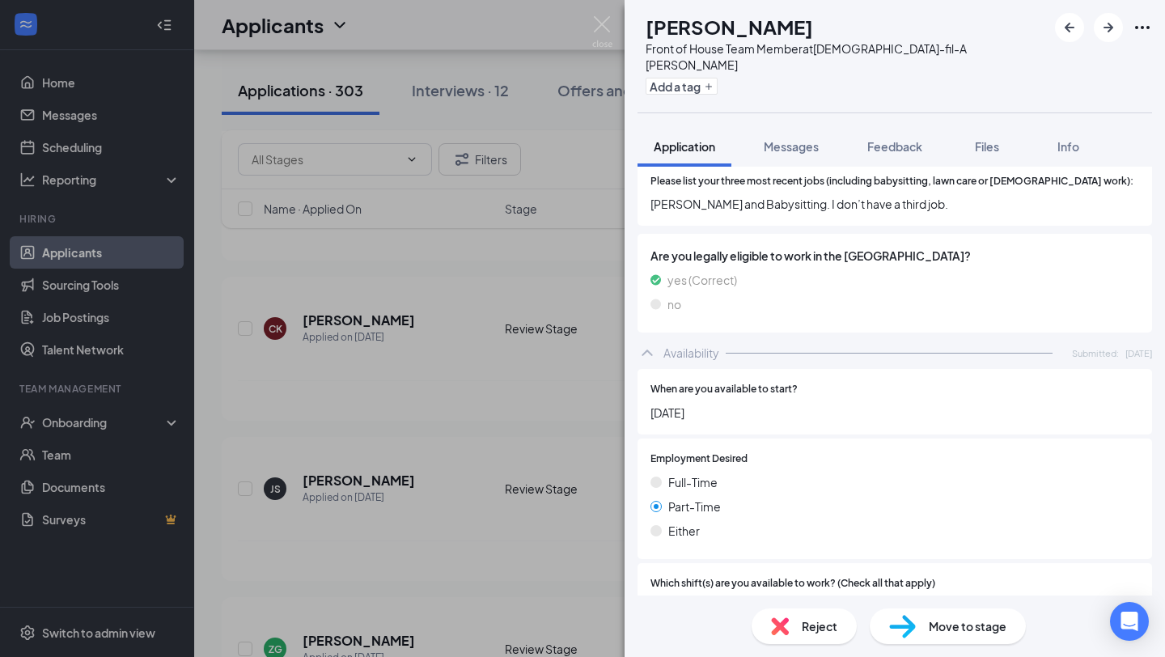
scroll to position [776, 0]
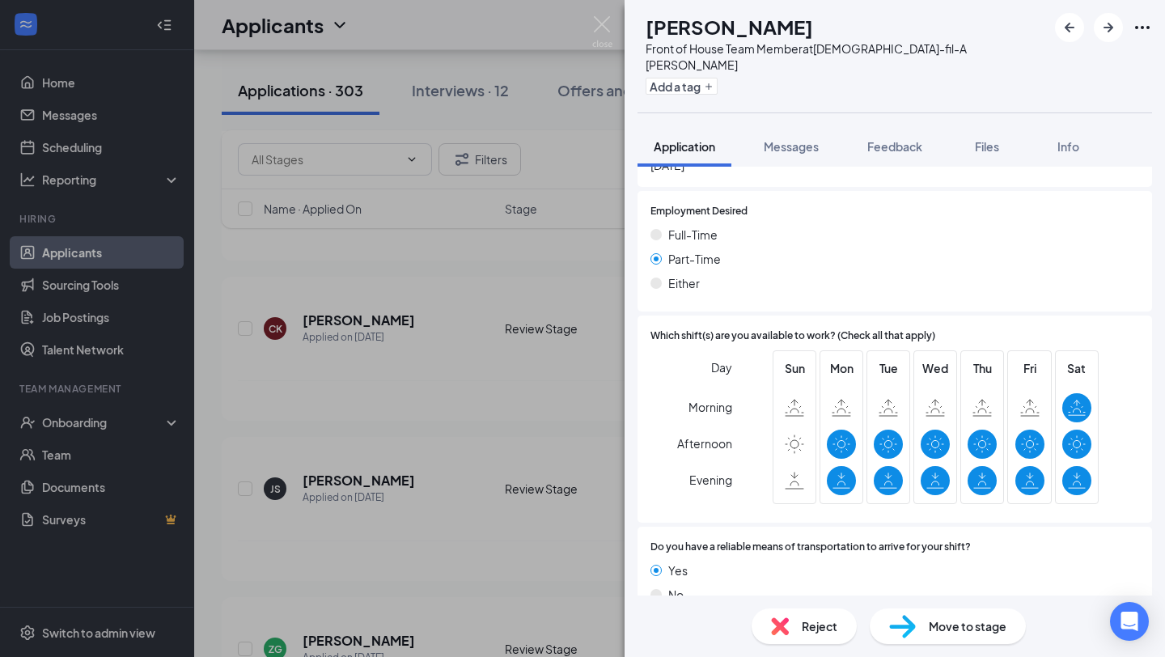
click at [410, 404] on div "AC [PERSON_NAME] Front of House Team Member at [DEMOGRAPHIC_DATA]-fil-A [PERSON…" at bounding box center [582, 328] width 1165 height 657
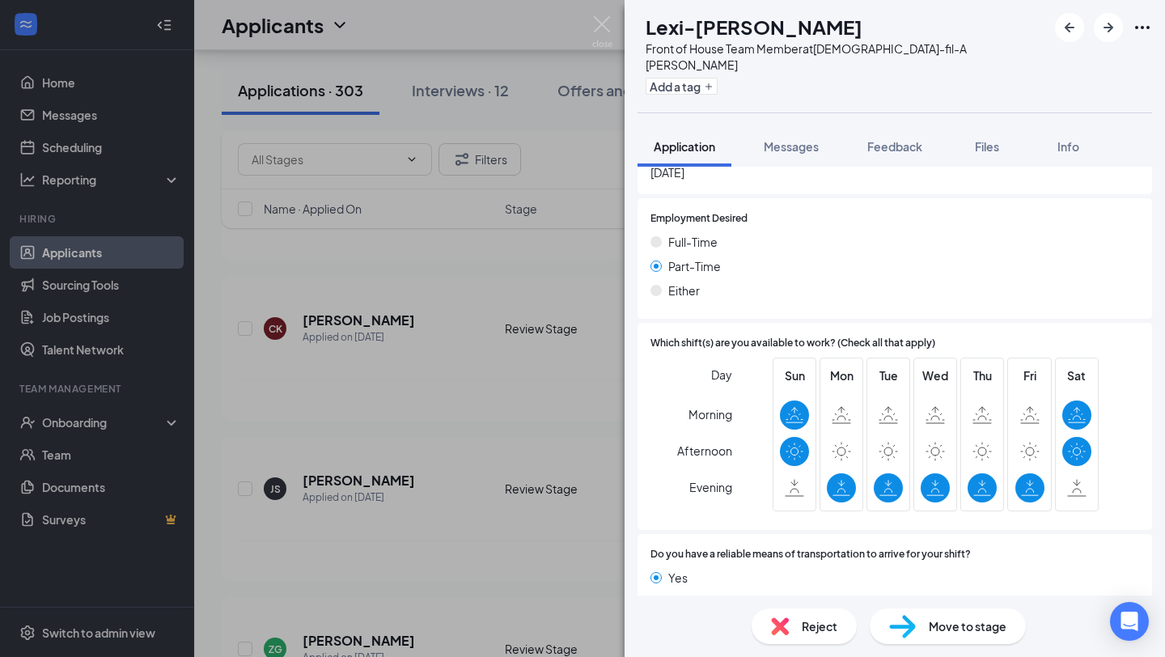
scroll to position [776, 0]
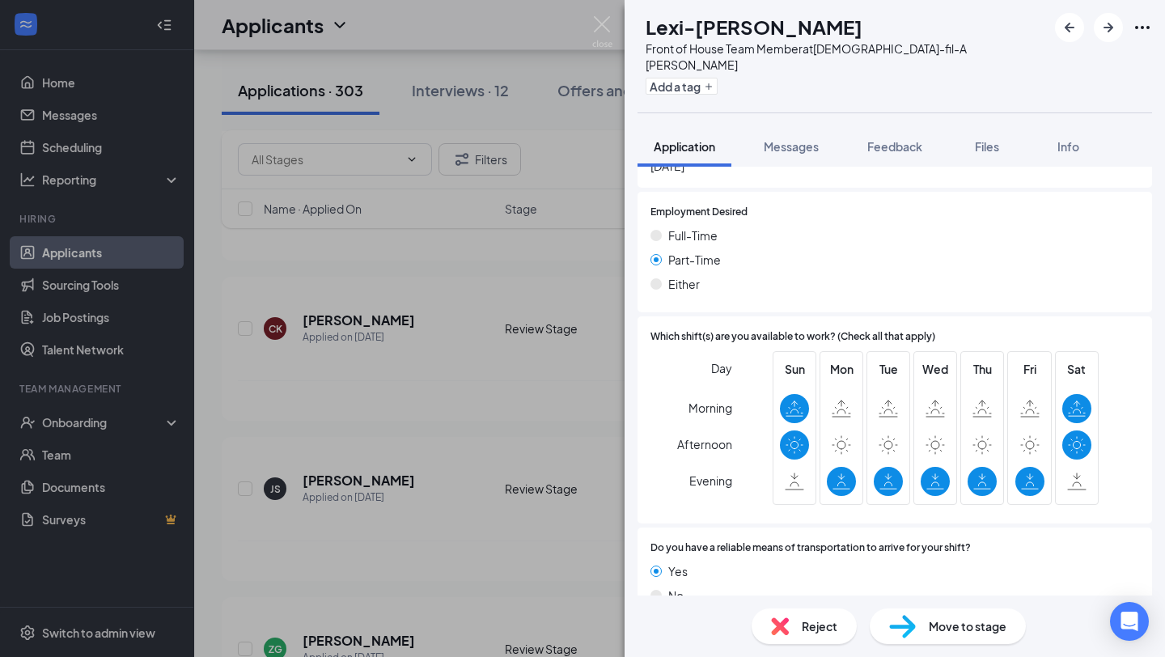
click at [440, 417] on div "LM Lexi-[PERSON_NAME] Front of House Team Member at [DEMOGRAPHIC_DATA]-fil-A [P…" at bounding box center [582, 328] width 1165 height 657
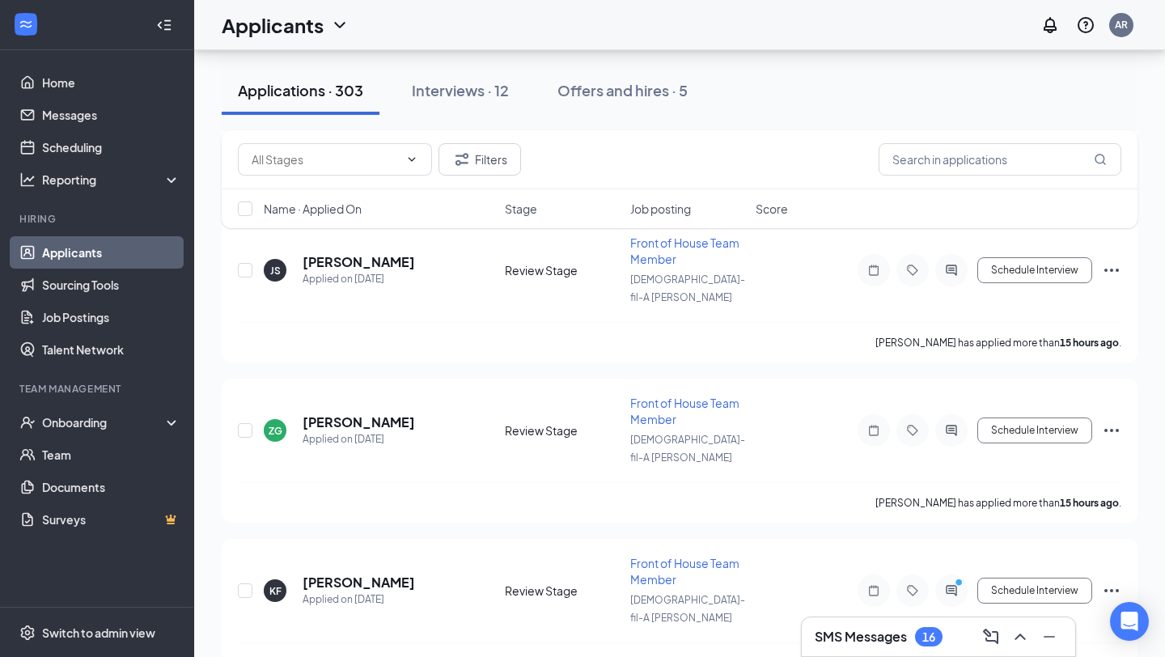
scroll to position [7627, 0]
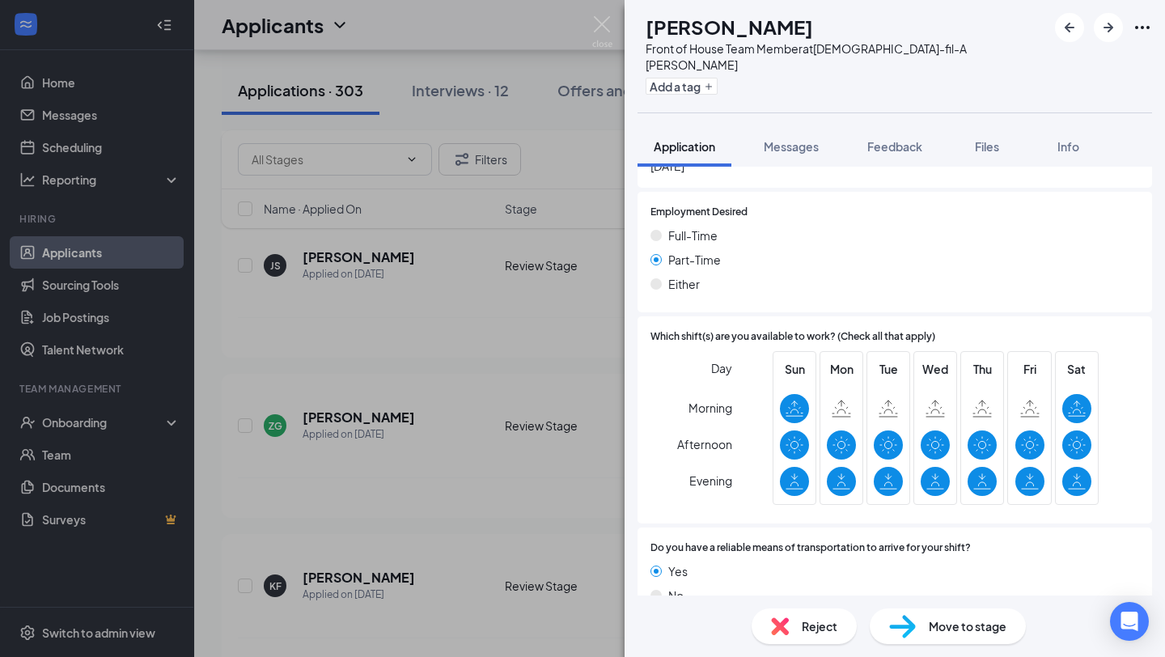
scroll to position [776, 0]
click at [432, 417] on div "AG [PERSON_NAME] Front of House Team Member at [DEMOGRAPHIC_DATA]-fil-A [PERSON…" at bounding box center [582, 328] width 1165 height 657
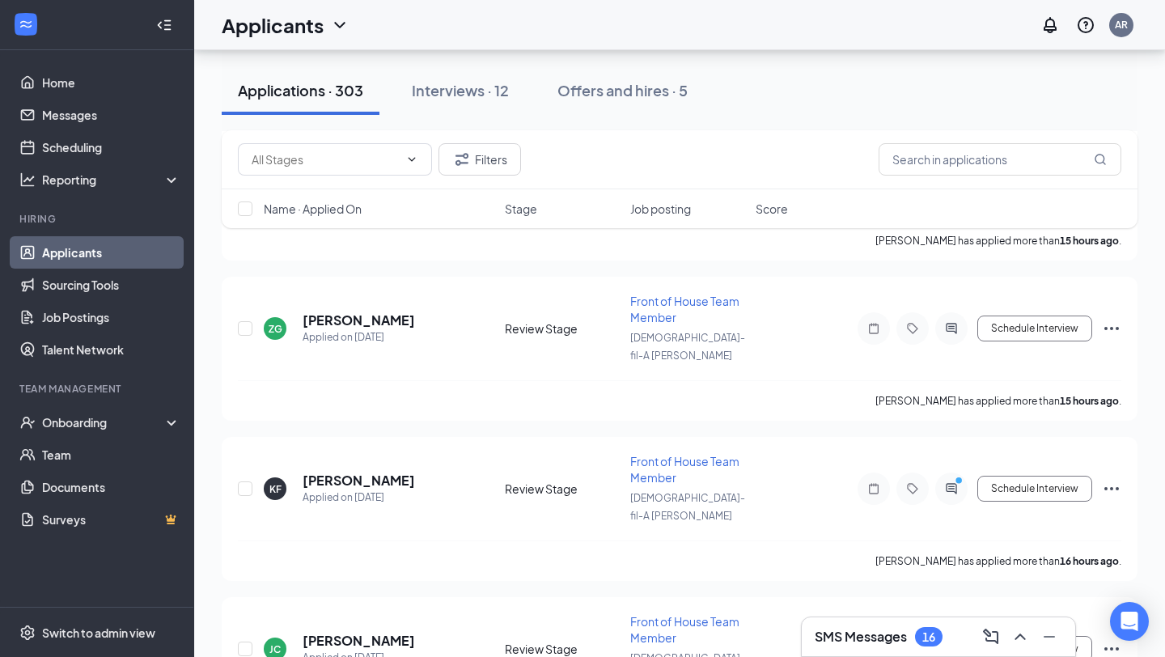
scroll to position [7732, 0]
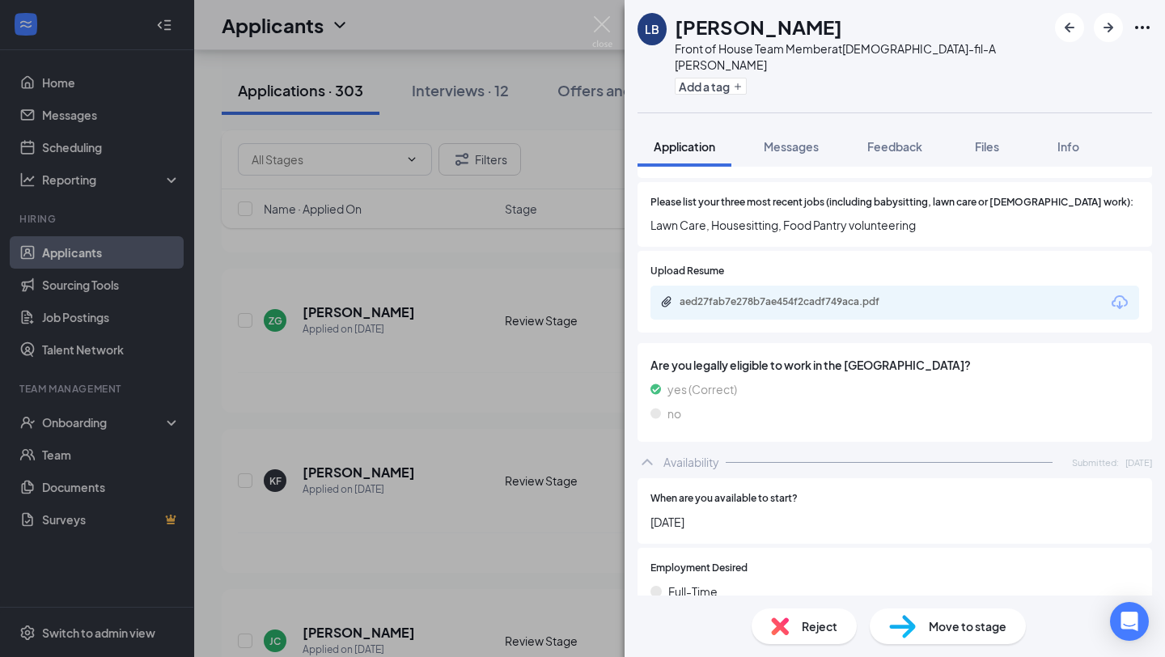
scroll to position [865, 0]
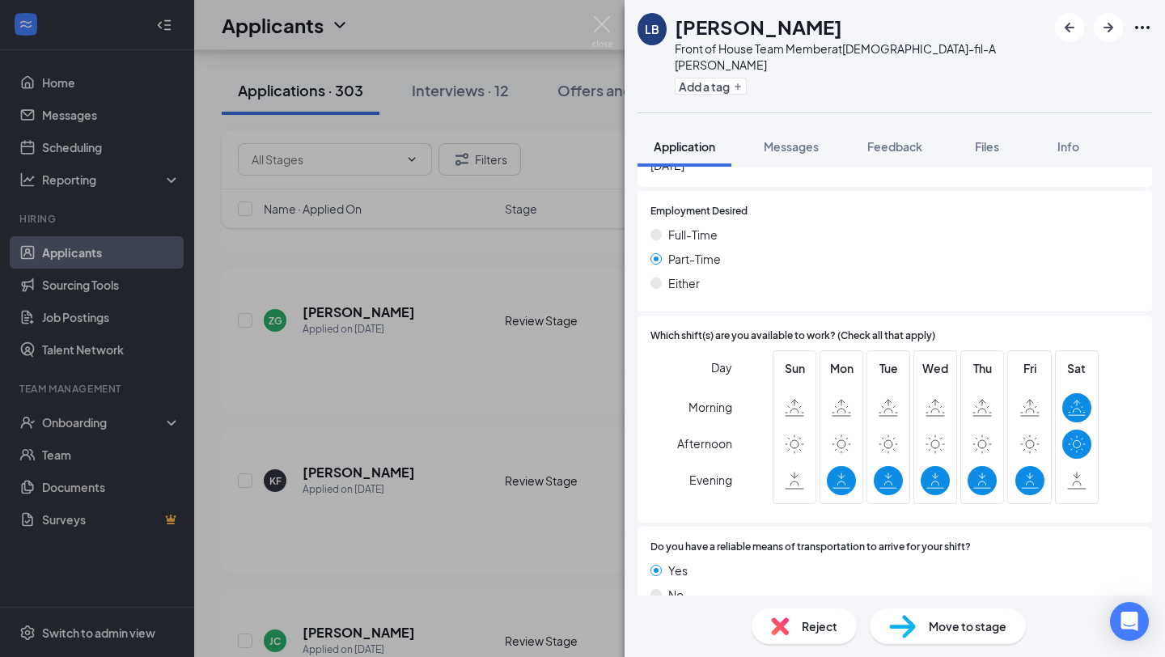
click at [450, 421] on div "LB [PERSON_NAME] Front of House Team Member at [DEMOGRAPHIC_DATA]-fil-A [PERSON…" at bounding box center [582, 328] width 1165 height 657
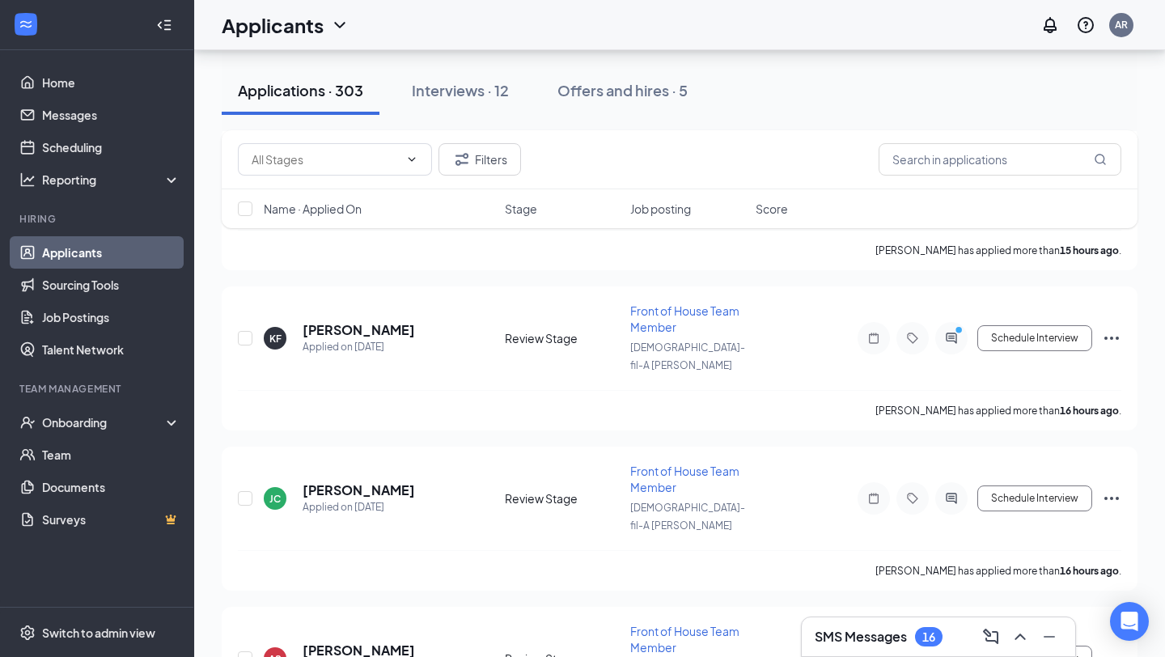
scroll to position [7875, 0]
